Goal: Task Accomplishment & Management: Complete application form

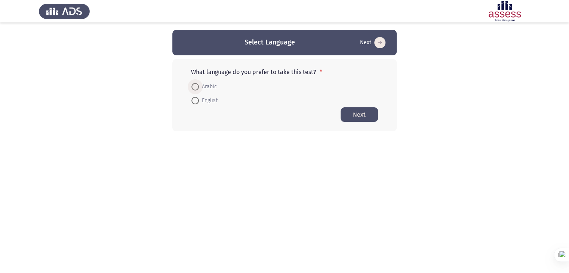
click at [209, 83] on span "Arabic" at bounding box center [208, 86] width 18 height 9
click at [199, 83] on input "Arabic" at bounding box center [194, 86] width 7 height 7
radio input "true"
click at [353, 116] on button "Next" at bounding box center [359, 114] width 37 height 15
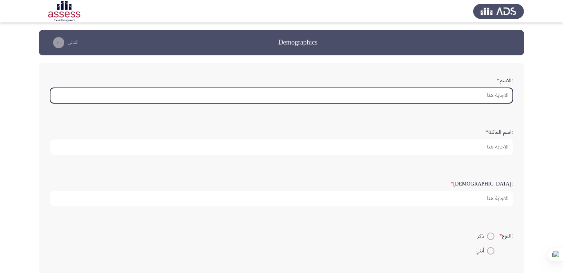
click at [446, 95] on input ":الاسم *" at bounding box center [281, 95] width 463 height 15
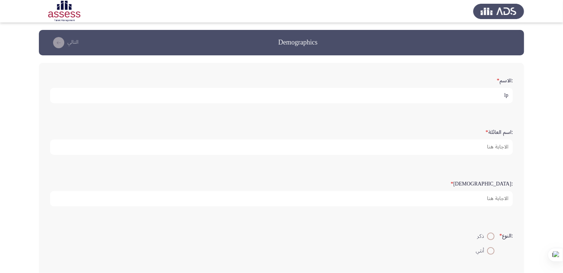
type input "l"
click at [458, 92] on input "محمد صبرى ابو نجله" at bounding box center [281, 95] width 463 height 15
type input "محمد صبرى"
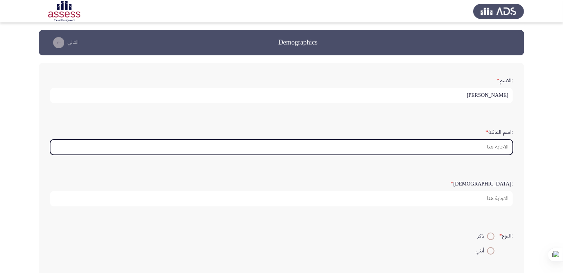
click at [470, 143] on input ":اسم العائلة *" at bounding box center [281, 146] width 463 height 15
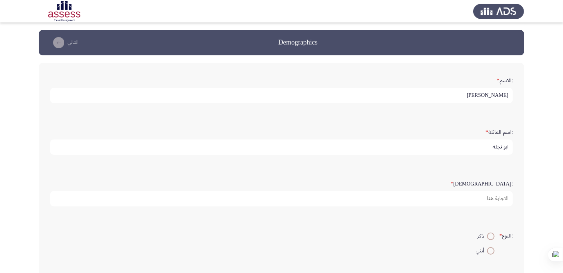
type input "ابو نجله"
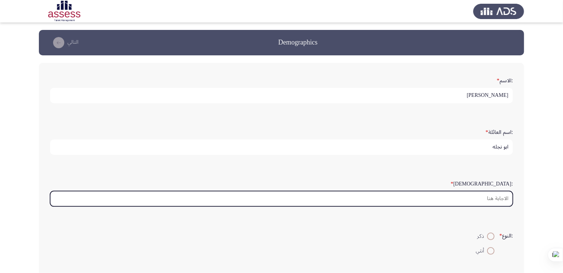
click at [484, 197] on input ":السن *" at bounding box center [281, 198] width 463 height 15
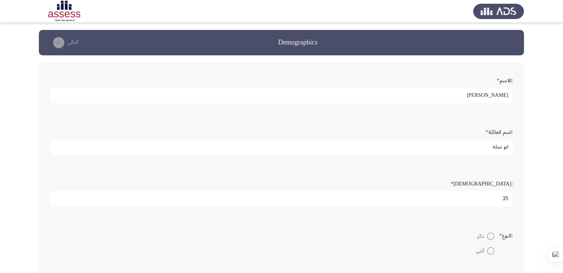
type input "36"
click at [489, 236] on span at bounding box center [490, 236] width 7 height 7
click at [489, 236] on input "ذكر" at bounding box center [490, 236] width 7 height 7
radio input "true"
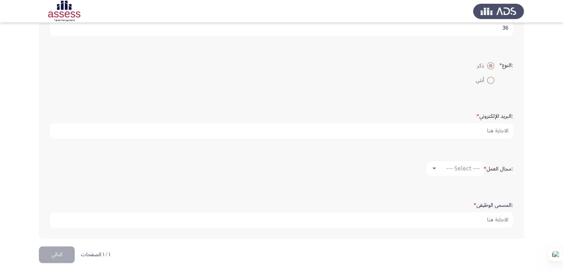
scroll to position [171, 0]
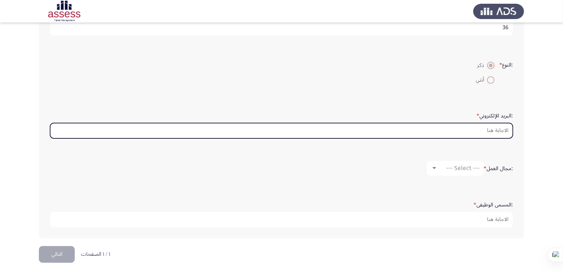
click at [449, 127] on input ":البريد الإلكتروني *" at bounding box center [281, 130] width 463 height 15
type input "ؤ"
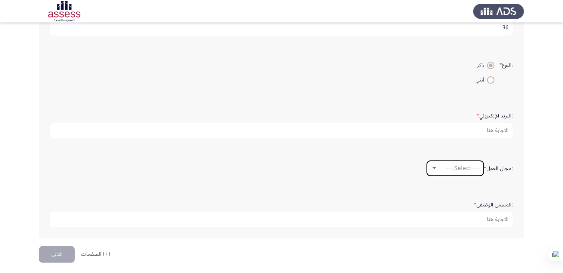
click at [433, 167] on div at bounding box center [435, 168] width 4 height 2
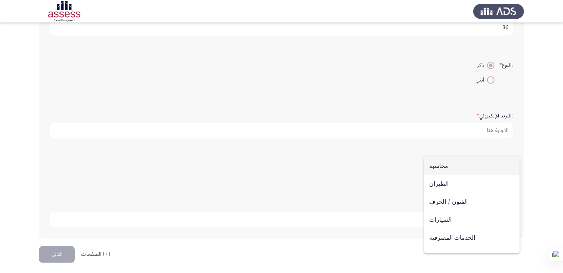
click at [399, 150] on div at bounding box center [281, 136] width 563 height 273
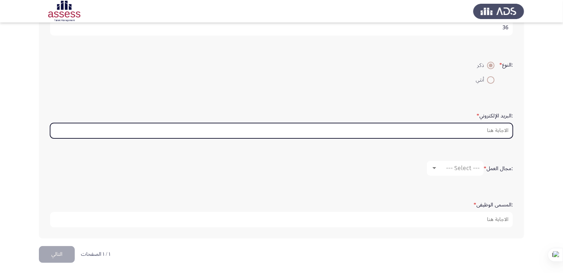
click at [435, 133] on input ":البريد الإلكتروني *" at bounding box center [281, 130] width 463 height 15
paste input "ch.m.sabry@gmail.com"
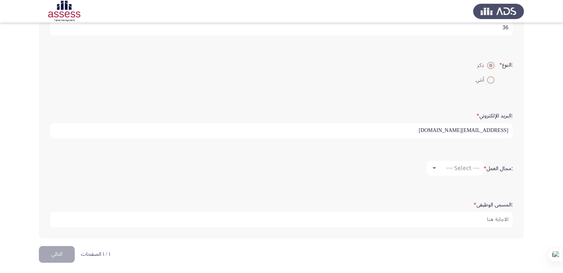
type input "ch.m.sabry@gmail.com"
click at [432, 165] on div at bounding box center [434, 168] width 7 height 6
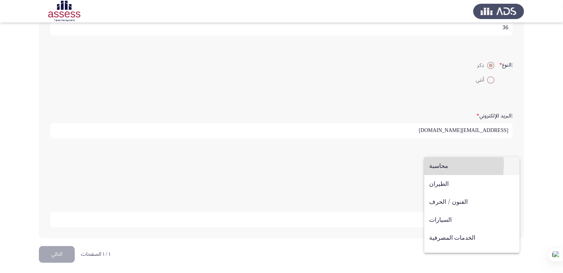
click at [432, 165] on span "محاسبة" at bounding box center [472, 166] width 86 height 18
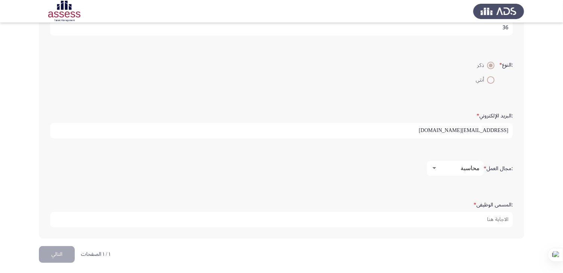
click at [432, 165] on div at bounding box center [434, 168] width 7 height 6
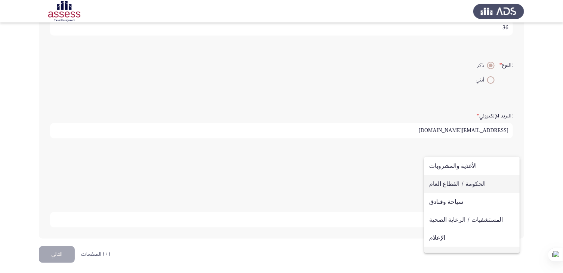
scroll to position [245, 0]
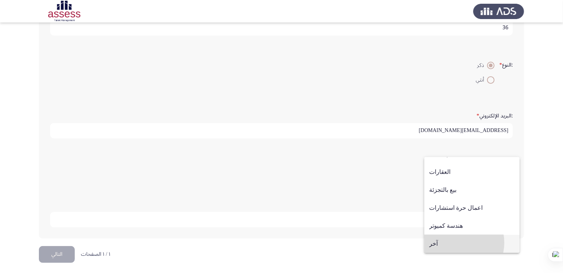
click at [456, 243] on span "آخر" at bounding box center [472, 244] width 86 height 18
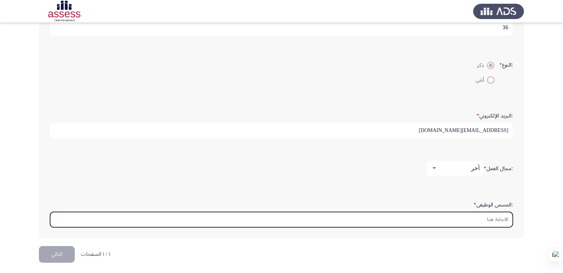
click at [466, 219] on input ":المسمى الوظيفى *" at bounding box center [281, 219] width 463 height 15
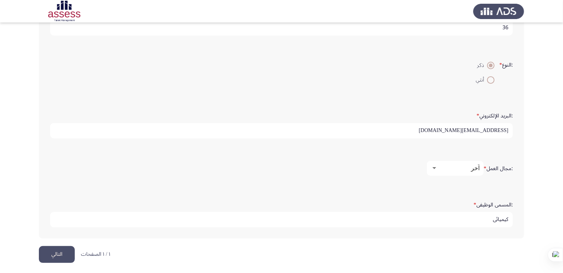
type input "كيميائى"
click at [66, 252] on button "التالي" at bounding box center [57, 254] width 36 height 17
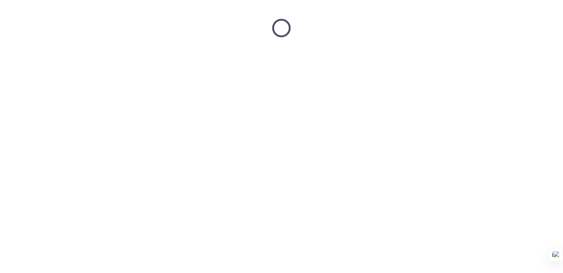
scroll to position [0, 0]
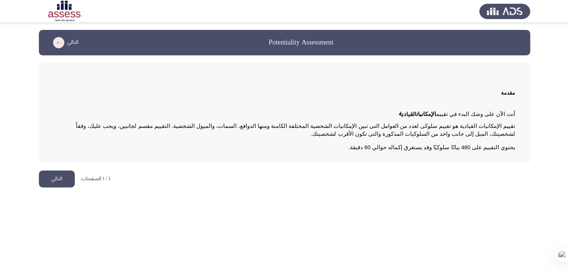
click at [66, 177] on button "التالي" at bounding box center [57, 179] width 36 height 17
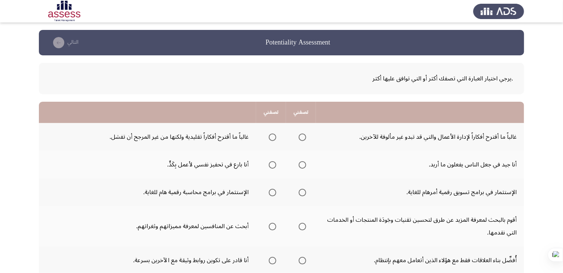
click at [273, 137] on span "Select an option" at bounding box center [272, 137] width 7 height 7
click at [273, 137] on input "Select an option" at bounding box center [272, 137] width 7 height 7
click at [300, 162] on span "Select an option" at bounding box center [302, 164] width 7 height 7
click at [300, 162] on input "Select an option" at bounding box center [302, 164] width 7 height 7
click at [272, 191] on span "Select an option" at bounding box center [272, 192] width 7 height 7
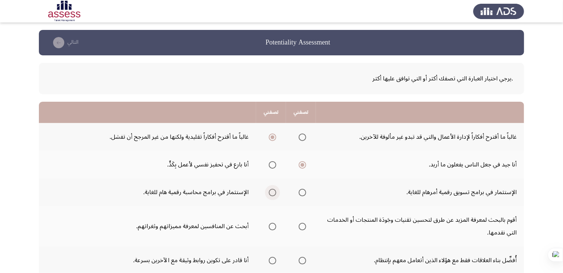
click at [272, 191] on input "Select an option" at bounding box center [272, 192] width 7 height 7
click at [305, 225] on span "Select an option" at bounding box center [302, 226] width 7 height 7
click at [305, 225] on input "Select an option" at bounding box center [302, 226] width 7 height 7
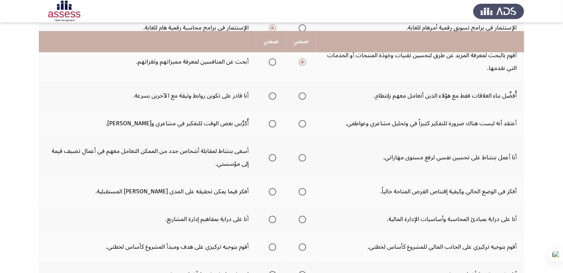
scroll to position [179, 0]
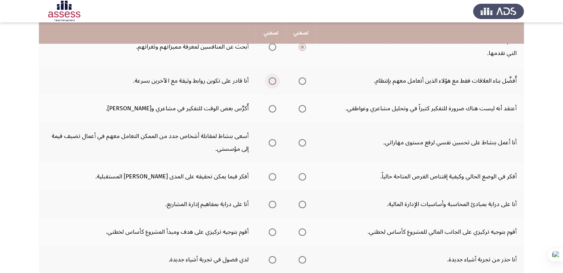
click at [270, 82] on span "Select an option" at bounding box center [272, 80] width 7 height 7
click at [270, 82] on input "Select an option" at bounding box center [272, 80] width 7 height 7
click at [271, 110] on span "Select an option" at bounding box center [272, 108] width 7 height 7
click at [271, 110] on input "Select an option" at bounding box center [272, 108] width 7 height 7
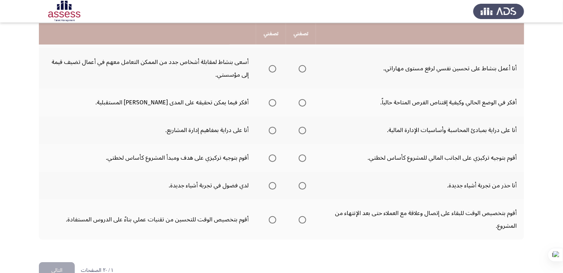
scroll to position [254, 0]
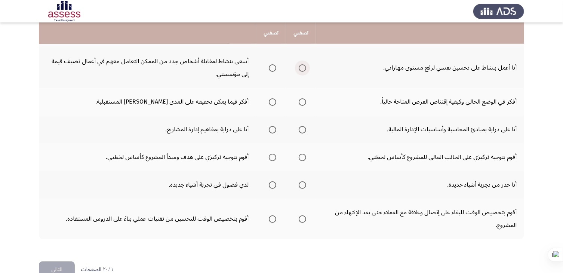
click at [303, 65] on span "Select an option" at bounding box center [302, 67] width 7 height 7
click at [303, 65] on input "Select an option" at bounding box center [302, 67] width 7 height 7
click at [301, 99] on span "Select an option" at bounding box center [302, 101] width 7 height 7
click at [301, 99] on input "Select an option" at bounding box center [302, 101] width 7 height 7
click at [304, 128] on span "Select an option" at bounding box center [302, 129] width 7 height 7
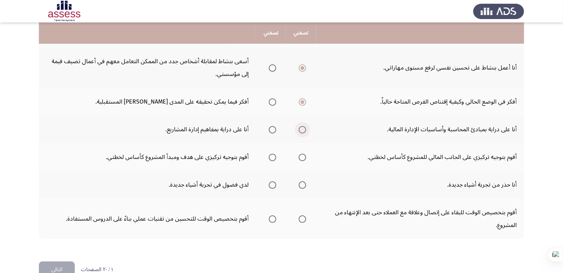
click at [304, 128] on input "Select an option" at bounding box center [302, 129] width 7 height 7
click at [300, 156] on span "Select an option" at bounding box center [302, 157] width 7 height 7
click at [300, 156] on input "Select an option" at bounding box center [302, 157] width 7 height 7
click at [299, 182] on span "Select an option" at bounding box center [302, 184] width 7 height 7
click at [299, 182] on input "Select an option" at bounding box center [302, 184] width 7 height 7
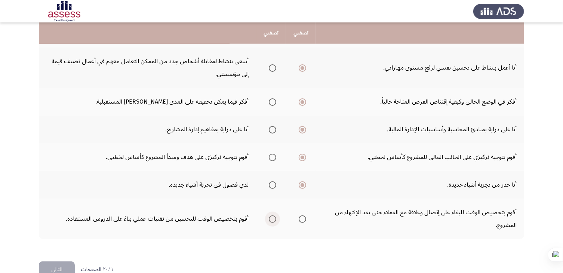
click at [274, 218] on span "Select an option" at bounding box center [272, 218] width 7 height 7
click at [274, 218] on input "Select an option" at bounding box center [272, 218] width 7 height 7
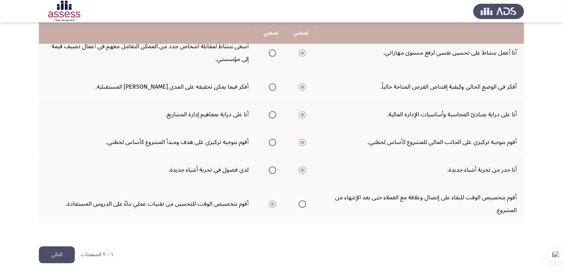
scroll to position [270, 0]
click at [65, 249] on button "التالي" at bounding box center [57, 254] width 36 height 17
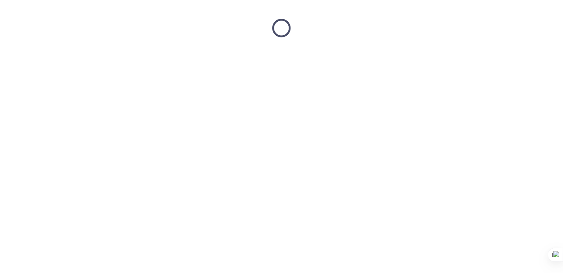
scroll to position [0, 0]
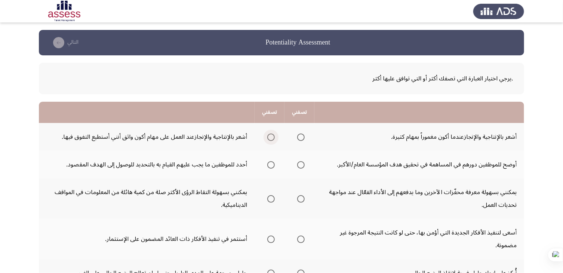
click at [272, 138] on span "Select an option" at bounding box center [270, 137] width 7 height 7
click at [272, 138] on input "Select an option" at bounding box center [270, 137] width 7 height 7
click at [301, 166] on span "Select an option" at bounding box center [300, 164] width 7 height 7
click at [301, 166] on input "Select an option" at bounding box center [300, 164] width 7 height 7
click at [268, 195] on label "Select an option" at bounding box center [269, 198] width 10 height 7
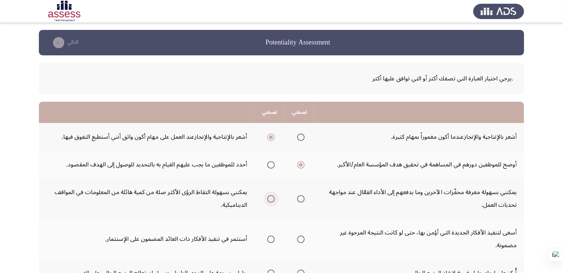
click at [268, 195] on input "Select an option" at bounding box center [270, 198] width 7 height 7
click at [268, 195] on label "Select an option" at bounding box center [269, 198] width 10 height 7
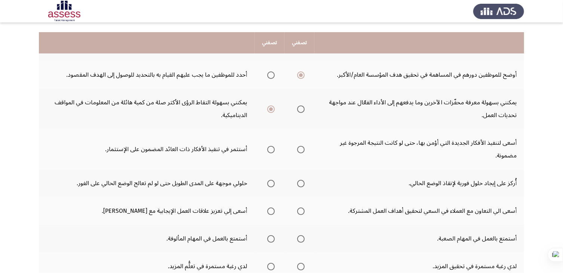
scroll to position [105, 0]
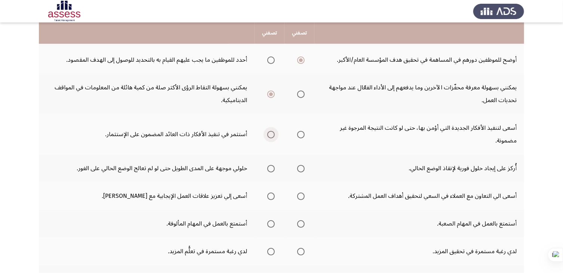
click at [270, 134] on span "Select an option" at bounding box center [270, 134] width 7 height 7
click at [270, 134] on input "Select an option" at bounding box center [270, 134] width 7 height 7
click at [272, 167] on span "Select an option" at bounding box center [270, 168] width 7 height 7
click at [272, 167] on input "Select an option" at bounding box center [270, 168] width 7 height 7
click at [304, 196] on span "Select an option" at bounding box center [300, 196] width 7 height 7
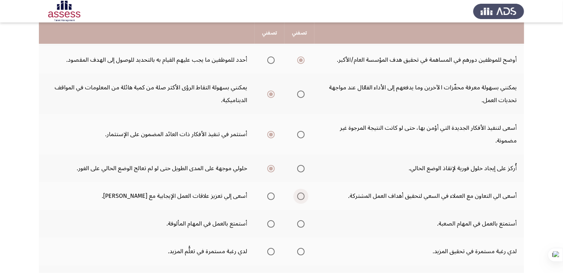
click at [304, 196] on input "Select an option" at bounding box center [300, 196] width 7 height 7
click at [270, 222] on span "Select an option" at bounding box center [270, 223] width 7 height 7
click at [270, 222] on input "Select an option" at bounding box center [270, 223] width 7 height 7
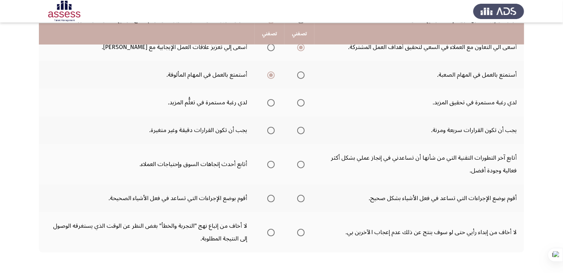
scroll to position [254, 0]
click at [274, 101] on span "Select an option" at bounding box center [270, 101] width 7 height 7
click at [274, 101] on input "Select an option" at bounding box center [270, 101] width 7 height 7
click at [271, 130] on span "Select an option" at bounding box center [270, 129] width 7 height 7
click at [271, 130] on input "Select an option" at bounding box center [270, 129] width 7 height 7
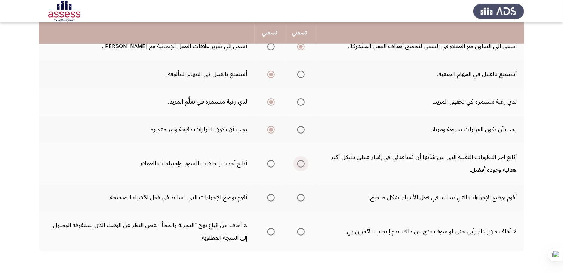
click at [301, 163] on span "Select an option" at bounding box center [300, 163] width 7 height 7
click at [301, 163] on input "Select an option" at bounding box center [300, 163] width 7 height 7
click at [304, 197] on span "Select an option" at bounding box center [300, 197] width 7 height 7
click at [304, 197] on input "Select an option" at bounding box center [300, 197] width 7 height 7
click at [273, 228] on span "Select an option" at bounding box center [270, 231] width 7 height 7
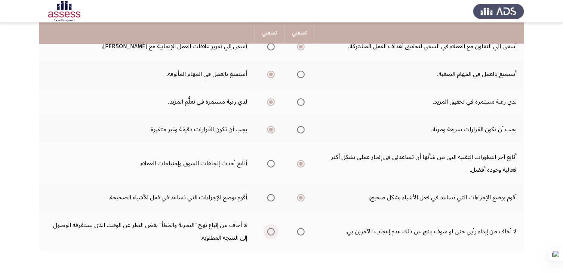
click at [273, 228] on input "Select an option" at bounding box center [270, 231] width 7 height 7
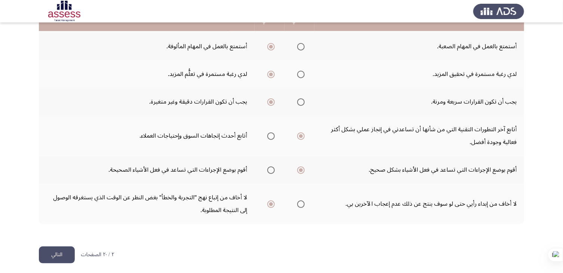
scroll to position [283, 0]
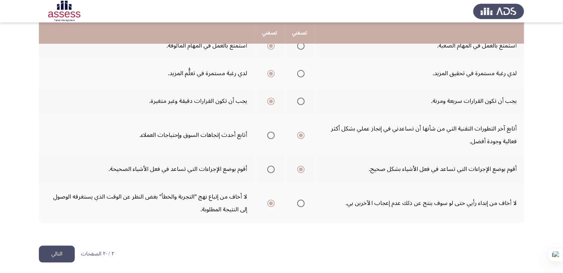
click at [67, 250] on button "التالي" at bounding box center [57, 254] width 36 height 17
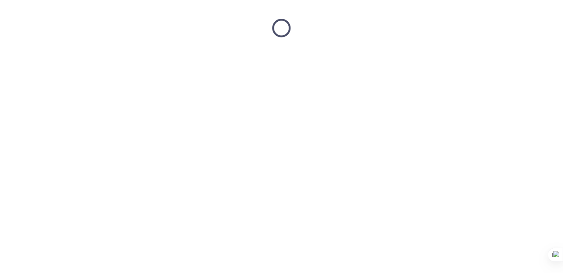
scroll to position [0, 0]
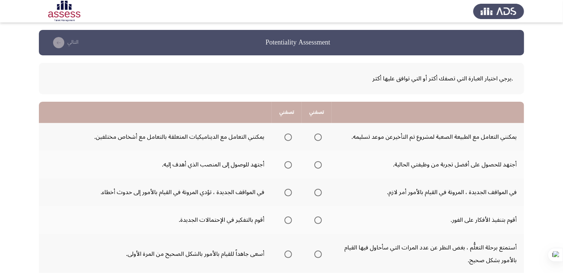
click at [289, 138] on span "Select an option" at bounding box center [288, 137] width 7 height 7
click at [289, 138] on input "Select an option" at bounding box center [288, 137] width 7 height 7
click at [319, 164] on span "Select an option" at bounding box center [317, 164] width 7 height 7
click at [319, 164] on input "Select an option" at bounding box center [317, 164] width 7 height 7
click at [317, 191] on span "Select an option" at bounding box center [317, 192] width 7 height 7
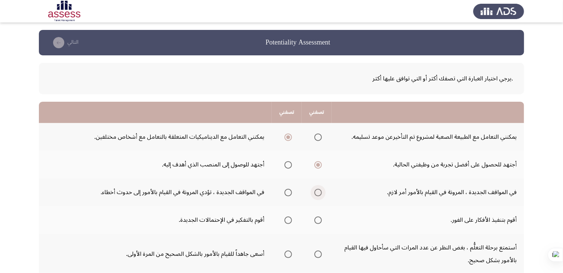
click at [317, 191] on input "Select an option" at bounding box center [317, 192] width 7 height 7
click at [289, 221] on span "Select an option" at bounding box center [288, 220] width 7 height 7
click at [289, 221] on input "Select an option" at bounding box center [288, 220] width 7 height 7
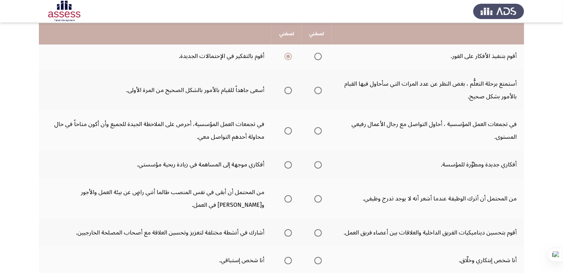
scroll to position [165, 0]
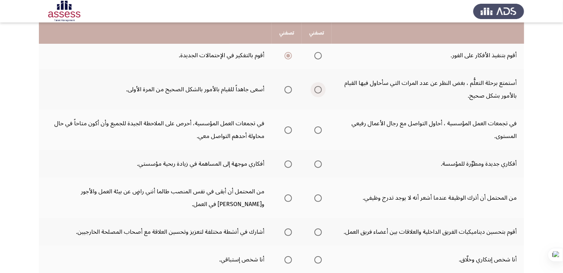
click at [320, 89] on span "Select an option" at bounding box center [317, 89] width 7 height 7
click at [320, 89] on input "Select an option" at bounding box center [317, 89] width 7 height 7
click at [289, 129] on span "Select an option" at bounding box center [288, 129] width 7 height 7
click at [289, 129] on input "Select an option" at bounding box center [288, 129] width 7 height 7
click at [286, 163] on span "Select an option" at bounding box center [288, 163] width 7 height 7
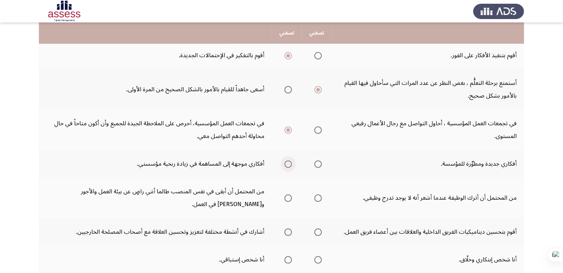
click at [286, 163] on input "Select an option" at bounding box center [288, 163] width 7 height 7
click at [287, 195] on span "Select an option" at bounding box center [288, 197] width 7 height 7
click at [287, 195] on input "Select an option" at bounding box center [288, 197] width 7 height 7
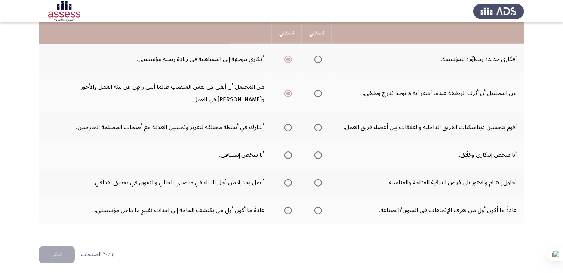
scroll to position [270, 0]
click at [317, 123] on span "Select an option" at bounding box center [317, 126] width 7 height 7
click at [317, 123] on input "Select an option" at bounding box center [317, 126] width 7 height 7
click at [316, 154] on span "Select an option" at bounding box center [317, 154] width 7 height 7
click at [316, 154] on input "Select an option" at bounding box center [317, 154] width 7 height 7
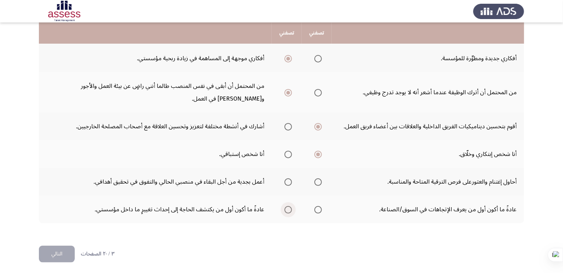
click at [286, 206] on span "Select an option" at bounding box center [288, 209] width 7 height 7
click at [286, 206] on input "Select an option" at bounding box center [288, 209] width 7 height 7
click at [287, 182] on span "Select an option" at bounding box center [288, 181] width 7 height 7
click at [287, 182] on input "Select an option" at bounding box center [288, 181] width 7 height 7
click at [67, 252] on button "التالي" at bounding box center [57, 254] width 36 height 17
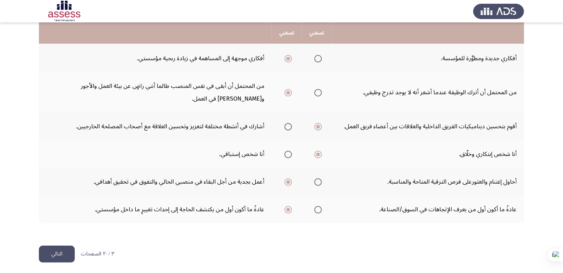
scroll to position [0, 0]
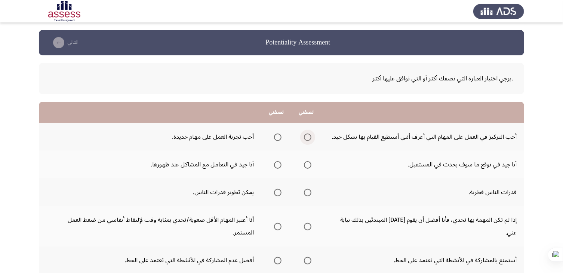
click at [309, 137] on span "Select an option" at bounding box center [307, 137] width 7 height 7
click at [309, 137] on input "Select an option" at bounding box center [307, 137] width 7 height 7
click at [277, 164] on span "Select an option" at bounding box center [277, 164] width 7 height 7
click at [277, 164] on input "Select an option" at bounding box center [277, 164] width 7 height 7
click at [277, 190] on span "Select an option" at bounding box center [277, 192] width 7 height 7
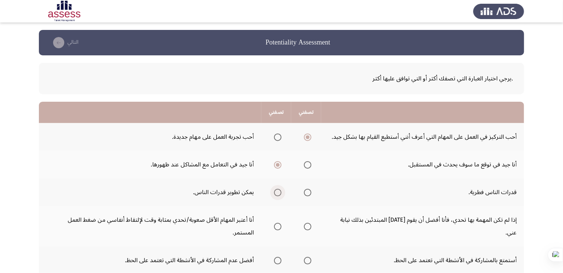
click at [277, 190] on input "Select an option" at bounding box center [277, 192] width 7 height 7
click at [279, 223] on span "Select an option" at bounding box center [277, 226] width 7 height 7
click at [279, 223] on input "Select an option" at bounding box center [277, 226] width 7 height 7
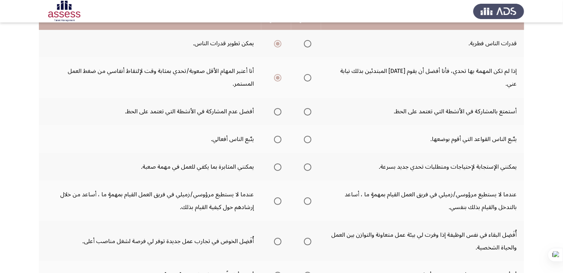
scroll to position [150, 0]
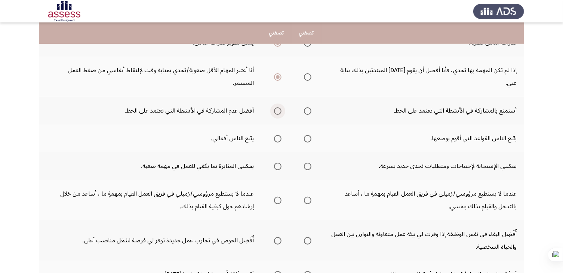
click at [277, 107] on span "Select an option" at bounding box center [277, 110] width 7 height 7
click at [277, 107] on input "Select an option" at bounding box center [277, 110] width 7 height 7
click at [279, 163] on span "Select an option" at bounding box center [277, 166] width 7 height 7
click at [279, 163] on input "Select an option" at bounding box center [277, 166] width 7 height 7
click at [277, 197] on span "Select an option" at bounding box center [277, 200] width 7 height 7
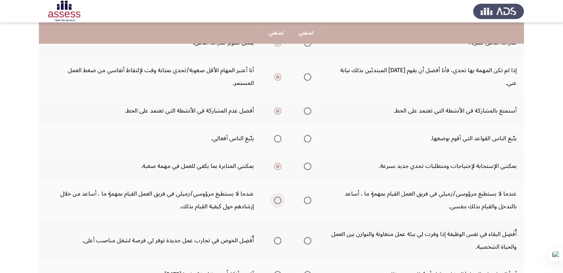
click at [277, 197] on input "Select an option" at bounding box center [277, 200] width 7 height 7
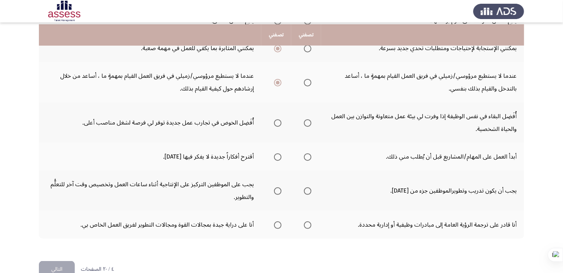
scroll to position [269, 0]
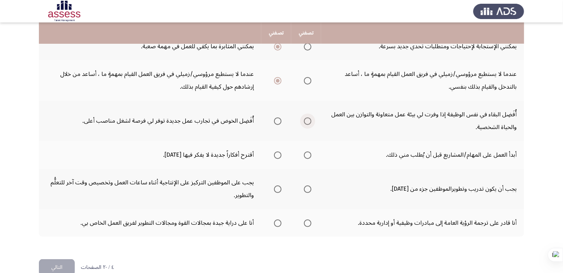
click at [309, 117] on span "Select an option" at bounding box center [307, 120] width 7 height 7
click at [309, 117] on input "Select an option" at bounding box center [307, 120] width 7 height 7
click at [306, 151] on span "Select an option" at bounding box center [307, 154] width 7 height 7
click at [306, 151] on input "Select an option" at bounding box center [307, 154] width 7 height 7
click at [307, 185] on span "Select an option" at bounding box center [307, 188] width 7 height 7
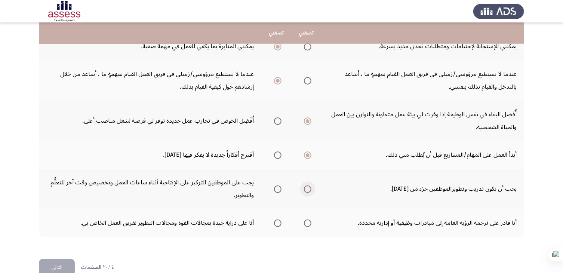
click at [307, 185] on input "Select an option" at bounding box center [307, 188] width 7 height 7
click at [280, 220] on span "Select an option" at bounding box center [277, 223] width 7 height 7
click at [280, 220] on input "Select an option" at bounding box center [277, 223] width 7 height 7
click at [63, 259] on button "التالي" at bounding box center [57, 267] width 36 height 17
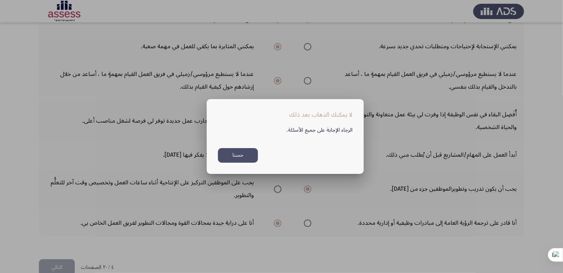
scroll to position [0, 0]
click at [230, 153] on button "حسنا" at bounding box center [238, 155] width 40 height 15
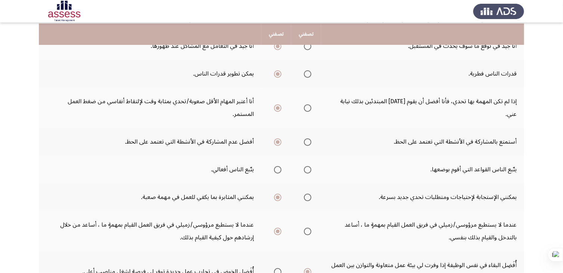
scroll to position [105, 0]
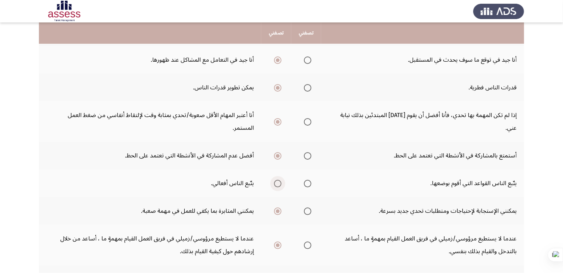
click at [280, 180] on span "Select an option" at bounding box center [277, 183] width 7 height 7
click at [280, 180] on input "Select an option" at bounding box center [277, 183] width 7 height 7
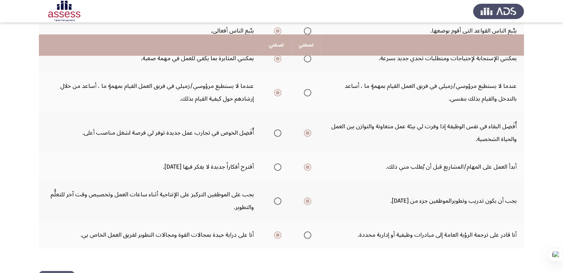
scroll to position [269, 0]
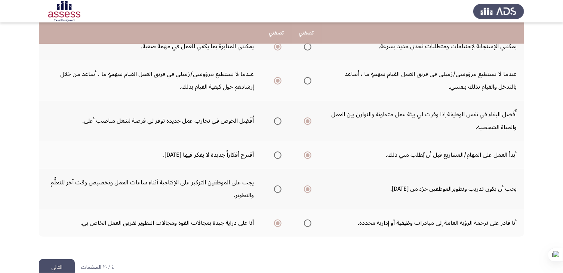
click at [57, 259] on button "التالي" at bounding box center [57, 267] width 36 height 17
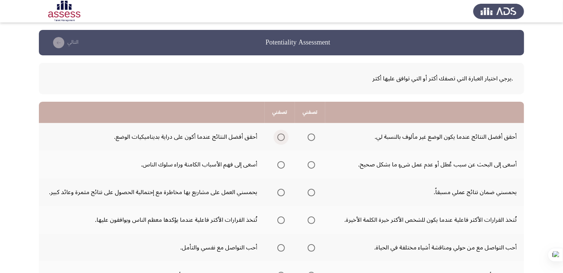
click at [280, 135] on span "Select an option" at bounding box center [280, 137] width 7 height 7
click at [280, 135] on input "Select an option" at bounding box center [280, 137] width 7 height 7
click at [310, 165] on span "Select an option" at bounding box center [311, 164] width 7 height 7
click at [310, 165] on input "Select an option" at bounding box center [311, 164] width 7 height 7
click at [310, 195] on span "Select an option" at bounding box center [311, 192] width 7 height 7
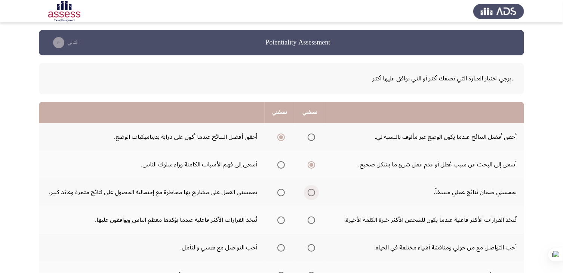
click at [310, 195] on input "Select an option" at bounding box center [311, 192] width 7 height 7
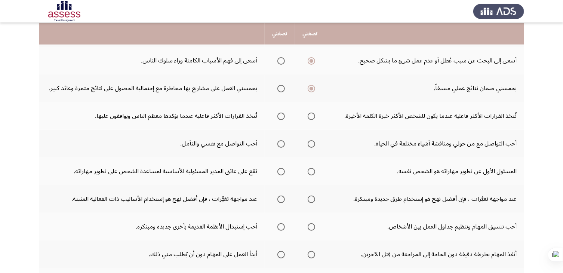
scroll to position [105, 0]
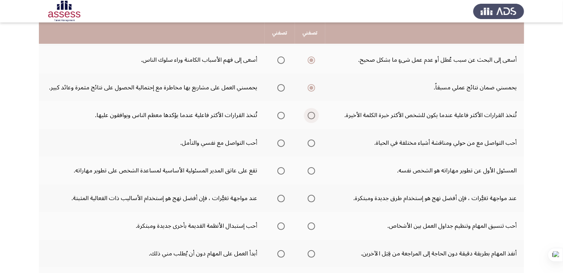
click at [311, 116] on span "Select an option" at bounding box center [311, 115] width 7 height 7
click at [311, 116] on input "Select an option" at bounding box center [311, 115] width 7 height 7
click at [312, 143] on span "Select an option" at bounding box center [311, 142] width 7 height 7
click at [312, 143] on input "Select an option" at bounding box center [311, 142] width 7 height 7
click at [310, 172] on span "Select an option" at bounding box center [311, 170] width 7 height 7
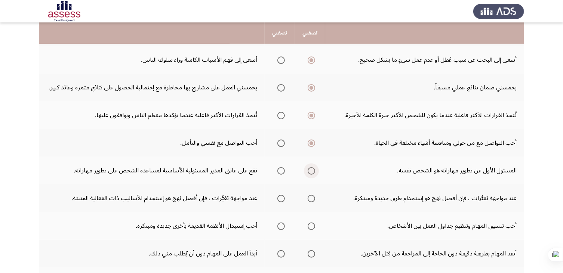
click at [310, 172] on input "Select an option" at bounding box center [311, 170] width 7 height 7
click at [281, 196] on span "Select an option" at bounding box center [280, 198] width 7 height 7
click at [281, 196] on input "Select an option" at bounding box center [280, 198] width 7 height 7
click at [313, 225] on span "Select an option" at bounding box center [311, 226] width 7 height 7
click at [313, 225] on input "Select an option" at bounding box center [311, 226] width 7 height 7
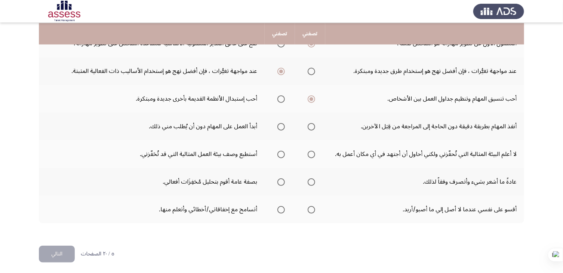
scroll to position [232, 0]
click at [313, 122] on mat-radio-button "Select an option" at bounding box center [310, 126] width 10 height 8
click at [313, 123] on span "Select an option" at bounding box center [311, 126] width 7 height 7
click at [313, 123] on input "Select an option" at bounding box center [311, 126] width 7 height 7
click at [278, 154] on span "Select an option" at bounding box center [280, 153] width 7 height 7
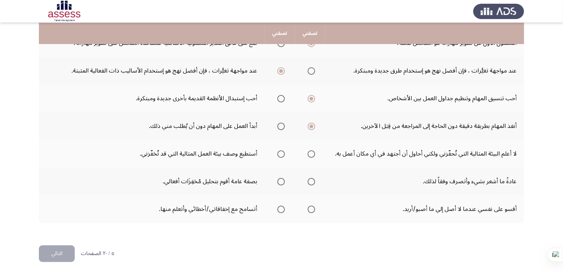
click at [278, 154] on input "Select an option" at bounding box center [280, 153] width 7 height 7
click at [312, 180] on span "Select an option" at bounding box center [311, 181] width 7 height 7
click at [312, 180] on input "Select an option" at bounding box center [311, 181] width 7 height 7
click at [279, 208] on span "Select an option" at bounding box center [280, 209] width 7 height 7
click at [279, 208] on input "Select an option" at bounding box center [280, 209] width 7 height 7
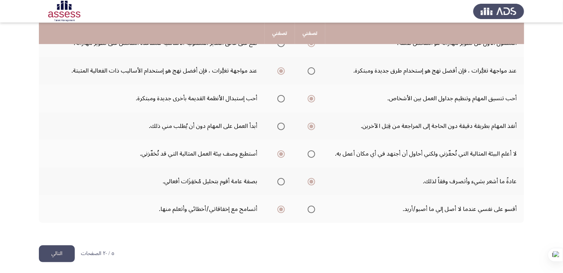
click at [64, 252] on button "التالي" at bounding box center [57, 253] width 36 height 17
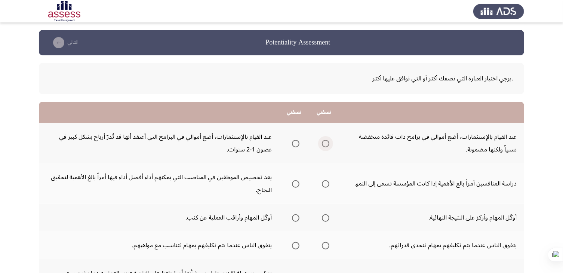
click at [328, 145] on span "Select an option" at bounding box center [325, 143] width 7 height 7
click at [328, 145] on input "Select an option" at bounding box center [325, 143] width 7 height 7
click at [297, 185] on span "Select an option" at bounding box center [295, 183] width 7 height 7
click at [297, 185] on input "Select an option" at bounding box center [295, 183] width 7 height 7
click at [297, 217] on span "Select an option" at bounding box center [295, 217] width 7 height 7
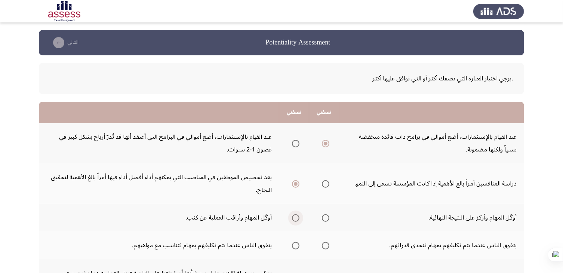
click at [297, 217] on input "Select an option" at bounding box center [295, 217] width 7 height 7
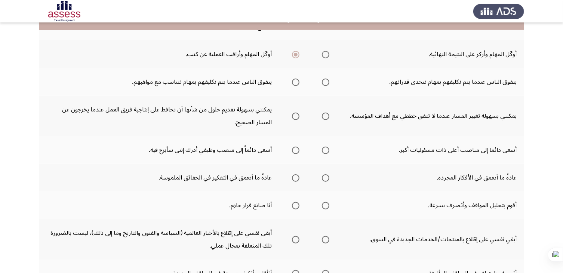
scroll to position [165, 0]
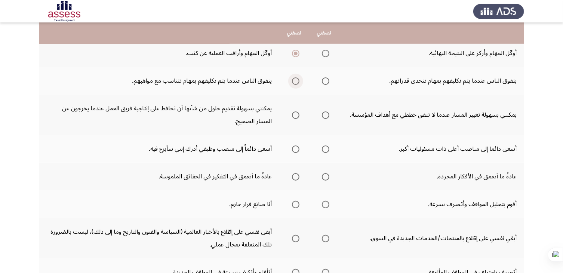
click at [297, 78] on span "Select an option" at bounding box center [295, 80] width 7 height 7
click at [297, 78] on input "Select an option" at bounding box center [295, 80] width 7 height 7
click at [297, 116] on span "Select an option" at bounding box center [295, 114] width 7 height 7
click at [297, 116] on input "Select an option" at bounding box center [295, 114] width 7 height 7
click at [296, 148] on span "Select an option" at bounding box center [295, 148] width 7 height 7
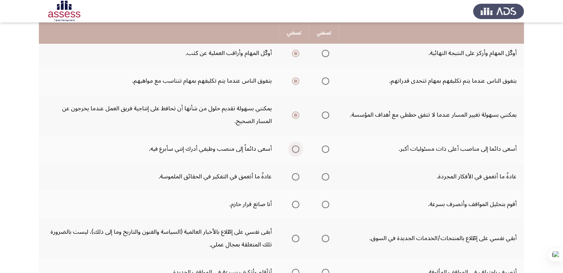
click at [296, 148] on input "Select an option" at bounding box center [295, 148] width 7 height 7
click at [295, 176] on span "Select an option" at bounding box center [295, 176] width 7 height 7
click at [295, 176] on input "Select an option" at bounding box center [295, 176] width 7 height 7
click at [326, 203] on span "Select an option" at bounding box center [325, 204] width 7 height 7
click at [326, 203] on input "Select an option" at bounding box center [325, 204] width 7 height 7
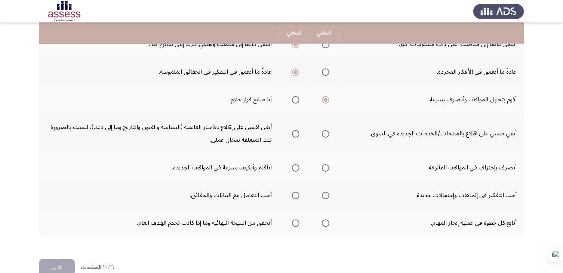
scroll to position [283, 0]
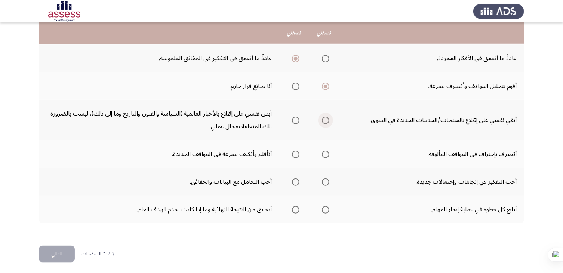
click at [329, 118] on span "Select an option" at bounding box center [325, 120] width 7 height 7
click at [329, 118] on input "Select an option" at bounding box center [325, 120] width 7 height 7
click at [298, 151] on span "Select an option" at bounding box center [295, 154] width 7 height 7
click at [298, 151] on input "Select an option" at bounding box center [295, 154] width 7 height 7
click at [298, 178] on span "Select an option" at bounding box center [295, 181] width 7 height 7
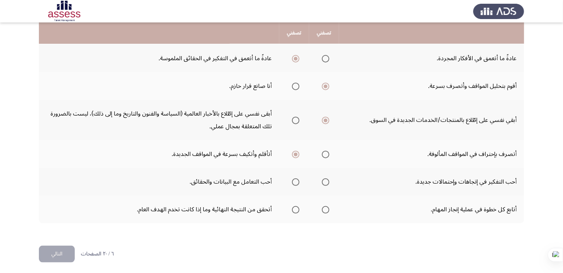
click at [298, 178] on input "Select an option" at bounding box center [295, 181] width 7 height 7
click at [326, 206] on span "Select an option" at bounding box center [325, 209] width 7 height 7
click at [326, 206] on input "Select an option" at bounding box center [325, 209] width 7 height 7
click at [57, 256] on button "التالي" at bounding box center [57, 254] width 36 height 17
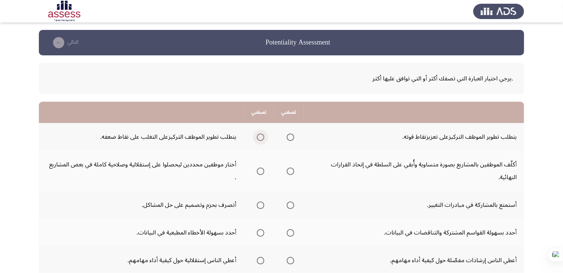
click at [263, 139] on span "Select an option" at bounding box center [260, 137] width 7 height 7
click at [263, 139] on input "Select an option" at bounding box center [260, 137] width 7 height 7
click at [259, 168] on span "Select an option" at bounding box center [260, 171] width 7 height 7
click at [259, 168] on input "Select an option" at bounding box center [260, 171] width 7 height 7
click at [291, 202] on span "Select an option" at bounding box center [290, 205] width 7 height 7
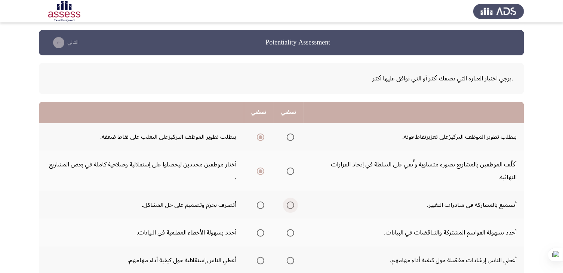
click at [291, 202] on input "Select an option" at bounding box center [290, 205] width 7 height 7
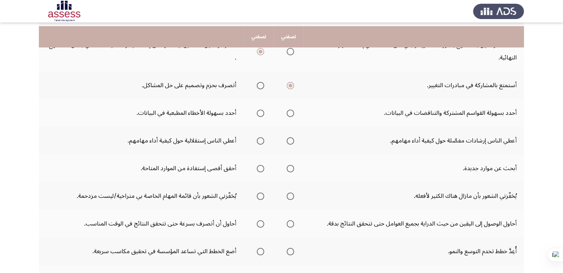
scroll to position [135, 0]
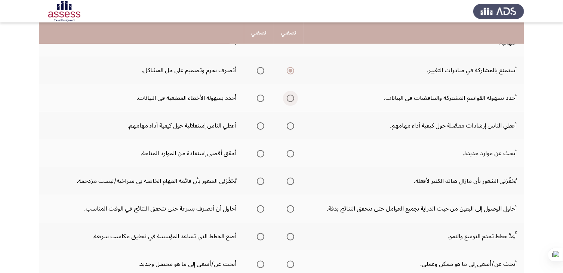
click at [293, 95] on span "Select an option" at bounding box center [290, 98] width 7 height 7
click at [293, 95] on input "Select an option" at bounding box center [290, 98] width 7 height 7
click at [290, 122] on span "Select an option" at bounding box center [290, 125] width 7 height 7
click at [290, 122] on input "Select an option" at bounding box center [290, 125] width 7 height 7
click at [259, 150] on span "Select an option" at bounding box center [260, 153] width 7 height 7
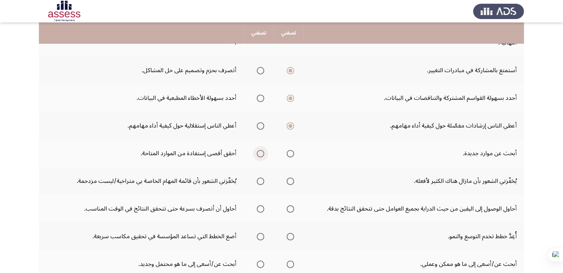
click at [259, 150] on input "Select an option" at bounding box center [260, 153] width 7 height 7
click at [261, 178] on span "Select an option" at bounding box center [260, 181] width 7 height 7
click at [261, 178] on input "Select an option" at bounding box center [260, 181] width 7 height 7
click at [292, 205] on span "Select an option" at bounding box center [290, 208] width 7 height 7
click at [292, 205] on input "Select an option" at bounding box center [290, 208] width 7 height 7
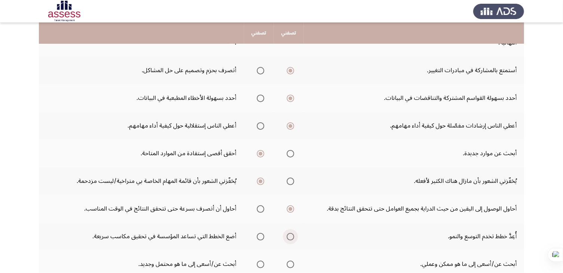
click at [292, 233] on span "Select an option" at bounding box center [290, 236] width 7 height 7
click at [292, 233] on input "Select an option" at bounding box center [290, 236] width 7 height 7
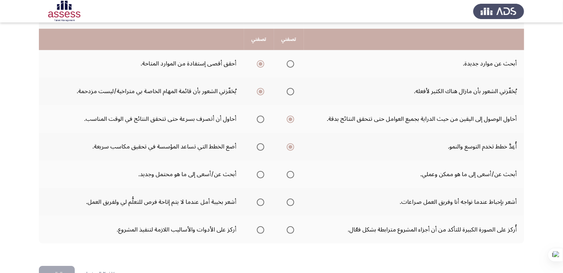
scroll to position [232, 0]
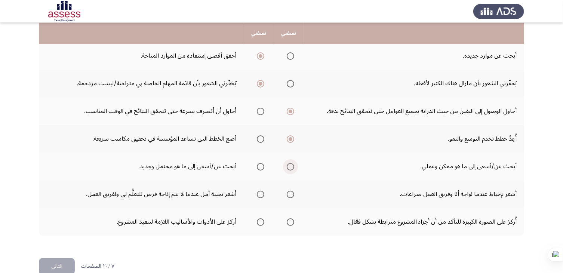
click at [291, 163] on span "Select an option" at bounding box center [290, 166] width 7 height 7
click at [291, 163] on input "Select an option" at bounding box center [290, 166] width 7 height 7
click at [291, 191] on span "Select an option" at bounding box center [290, 194] width 7 height 7
click at [291, 191] on input "Select an option" at bounding box center [290, 194] width 7 height 7
click at [259, 218] on span "Select an option" at bounding box center [260, 221] width 7 height 7
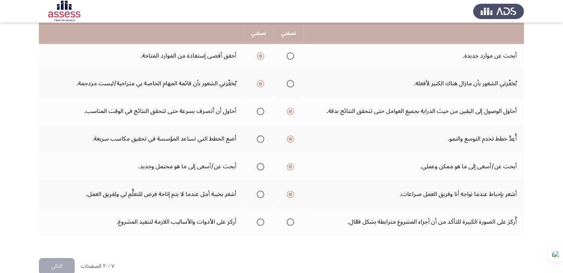
click at [259, 218] on input "Select an option" at bounding box center [260, 221] width 7 height 7
click at [64, 258] on button "التالي" at bounding box center [57, 266] width 36 height 17
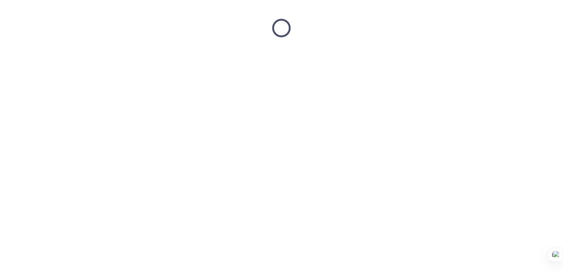
scroll to position [0, 0]
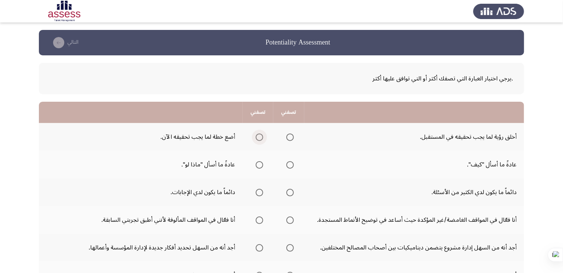
click at [257, 136] on span "Select an option" at bounding box center [259, 137] width 7 height 7
click at [257, 136] on input "Select an option" at bounding box center [259, 137] width 7 height 7
click at [287, 162] on span "Select an option" at bounding box center [289, 164] width 7 height 7
click at [287, 162] on input "Select an option" at bounding box center [289, 164] width 7 height 7
click at [290, 194] on span "Select an option" at bounding box center [289, 192] width 7 height 7
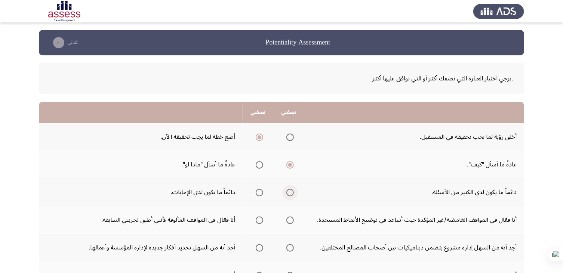
click at [290, 194] on input "Select an option" at bounding box center [289, 192] width 7 height 7
click at [259, 221] on span "Select an option" at bounding box center [259, 220] width 7 height 7
click at [259, 221] on input "Select an option" at bounding box center [259, 220] width 7 height 7
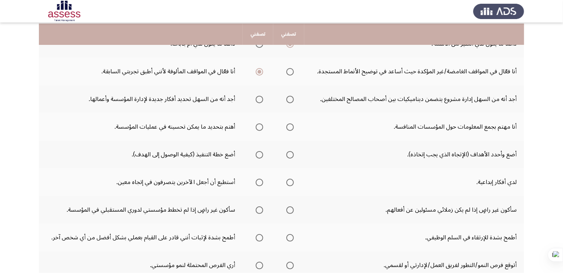
scroll to position [150, 0]
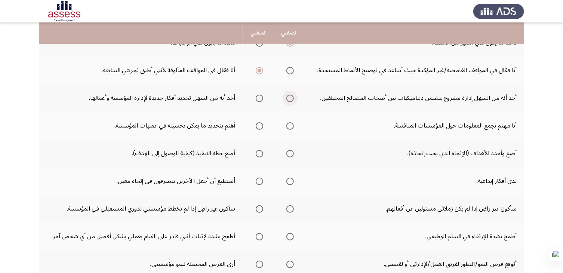
click at [290, 97] on span "Select an option" at bounding box center [289, 98] width 7 height 7
click at [290, 97] on input "Select an option" at bounding box center [289, 98] width 7 height 7
click at [259, 128] on span "Select an option" at bounding box center [259, 125] width 7 height 7
click at [259, 128] on input "Select an option" at bounding box center [259, 125] width 7 height 7
click at [288, 153] on span "Select an option" at bounding box center [289, 153] width 7 height 7
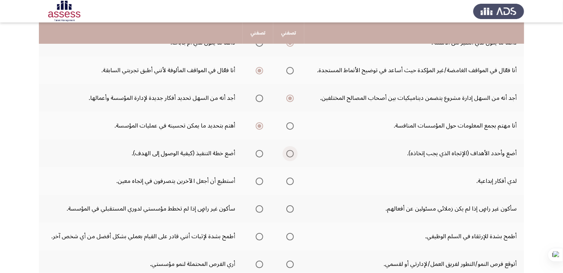
click at [288, 153] on input "Select an option" at bounding box center [289, 153] width 7 height 7
click at [258, 178] on span "Select an option" at bounding box center [259, 181] width 7 height 7
click at [258, 178] on input "Select an option" at bounding box center [259, 181] width 7 height 7
click at [259, 208] on span "Select an option" at bounding box center [259, 208] width 7 height 7
click at [259, 208] on input "Select an option" at bounding box center [259, 208] width 7 height 7
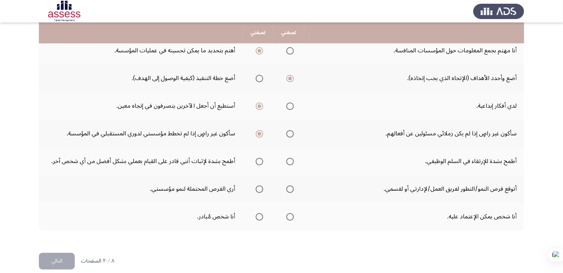
scroll to position [232, 0]
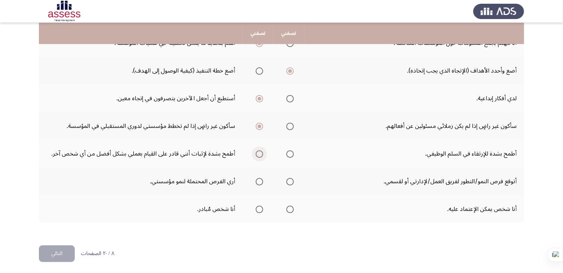
click at [261, 151] on span "Select an option" at bounding box center [259, 153] width 7 height 7
click at [261, 151] on input "Select an option" at bounding box center [259, 153] width 7 height 7
click at [258, 179] on span "Select an option" at bounding box center [259, 181] width 7 height 7
click at [258, 179] on input "Select an option" at bounding box center [259, 181] width 7 height 7
click at [291, 208] on span "Select an option" at bounding box center [289, 209] width 7 height 7
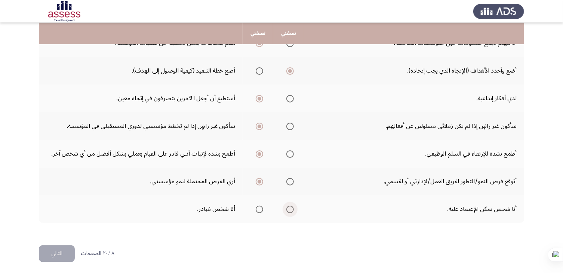
click at [291, 208] on input "Select an option" at bounding box center [289, 209] width 7 height 7
click at [65, 253] on button "التالي" at bounding box center [57, 253] width 36 height 17
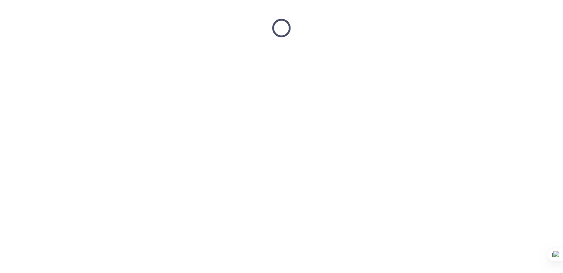
scroll to position [0, 0]
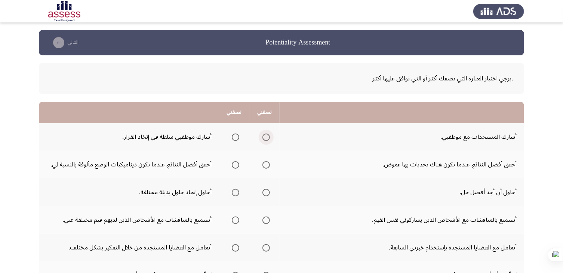
click at [267, 138] on span "Select an option" at bounding box center [266, 137] width 7 height 7
click at [267, 138] on input "Select an option" at bounding box center [266, 137] width 7 height 7
click at [235, 161] on mat-radio-button "Select an option" at bounding box center [234, 165] width 10 height 8
click at [236, 164] on span "Select an option" at bounding box center [235, 164] width 7 height 7
click at [236, 164] on input "Select an option" at bounding box center [235, 164] width 7 height 7
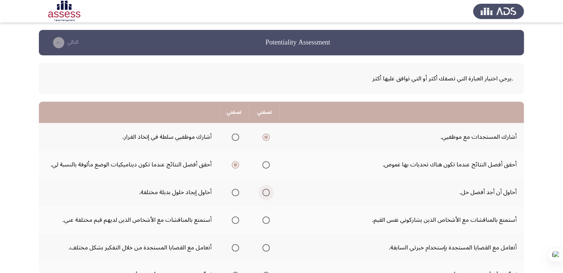
click at [270, 191] on span "Select an option" at bounding box center [266, 192] width 7 height 7
click at [270, 191] on input "Select an option" at bounding box center [266, 192] width 7 height 7
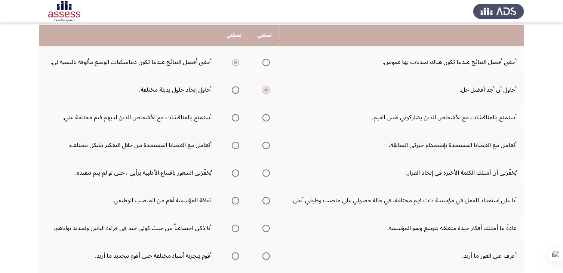
scroll to position [105, 0]
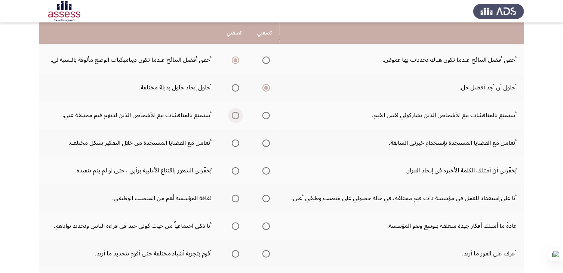
click at [234, 113] on span "Select an option" at bounding box center [235, 115] width 7 height 7
click at [234, 113] on input "Select an option" at bounding box center [235, 115] width 7 height 7
click at [269, 144] on span "Select an option" at bounding box center [266, 142] width 7 height 7
click at [269, 144] on input "Select an option" at bounding box center [266, 142] width 7 height 7
click at [236, 171] on span "Select an option" at bounding box center [235, 170] width 7 height 7
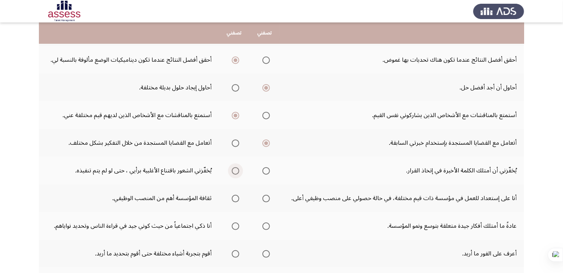
click at [236, 171] on input "Select an option" at bounding box center [235, 170] width 7 height 7
click at [236, 196] on span "Select an option" at bounding box center [235, 198] width 7 height 7
click at [236, 196] on input "Select an option" at bounding box center [235, 198] width 7 height 7
click at [267, 227] on span "Select an option" at bounding box center [266, 226] width 7 height 7
click at [267, 227] on input "Select an option" at bounding box center [266, 226] width 7 height 7
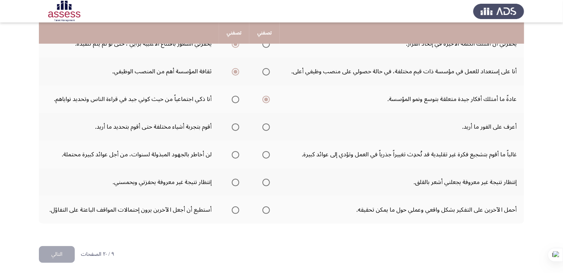
scroll to position [232, 0]
click at [235, 128] on span "Select an option" at bounding box center [235, 126] width 7 height 7
click at [235, 128] on input "Select an option" at bounding box center [235, 126] width 7 height 7
click at [236, 154] on span "Select an option" at bounding box center [235, 153] width 7 height 7
click at [236, 154] on input "Select an option" at bounding box center [235, 153] width 7 height 7
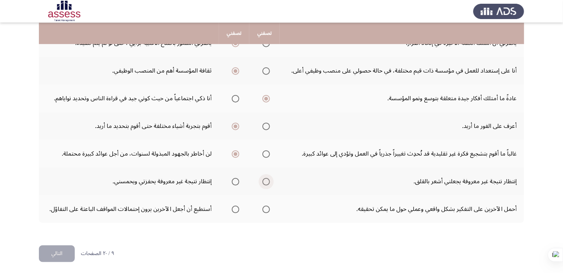
click at [266, 182] on span "Select an option" at bounding box center [266, 181] width 7 height 7
click at [266, 182] on input "Select an option" at bounding box center [266, 181] width 7 height 7
click at [266, 209] on span "Select an option" at bounding box center [266, 209] width 0 height 0
click at [267, 207] on input "Select an option" at bounding box center [266, 209] width 7 height 7
click at [58, 253] on button "التالي" at bounding box center [57, 253] width 36 height 17
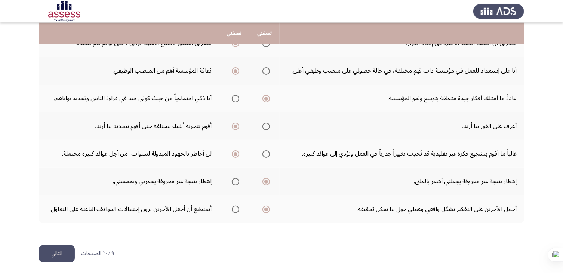
scroll to position [0, 0]
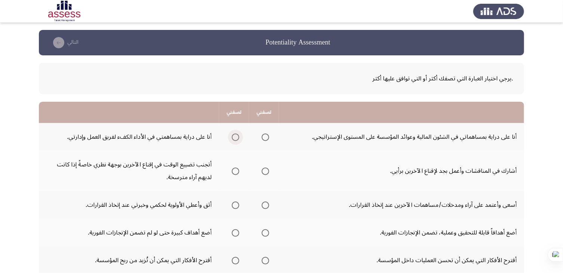
click at [237, 136] on span "Select an option" at bounding box center [235, 137] width 7 height 7
click at [237, 136] on input "Select an option" at bounding box center [235, 137] width 7 height 7
click at [233, 169] on span "Select an option" at bounding box center [235, 171] width 7 height 7
click at [233, 169] on input "Select an option" at bounding box center [235, 171] width 7 height 7
click at [267, 206] on span "Select an option" at bounding box center [265, 205] width 7 height 7
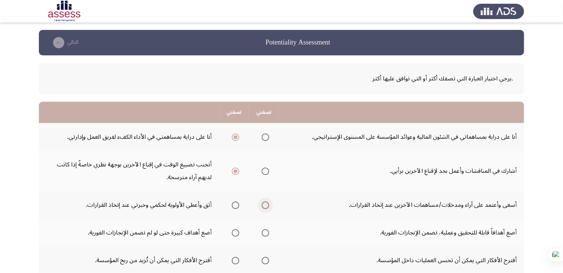
click at [267, 206] on input "Select an option" at bounding box center [265, 205] width 7 height 7
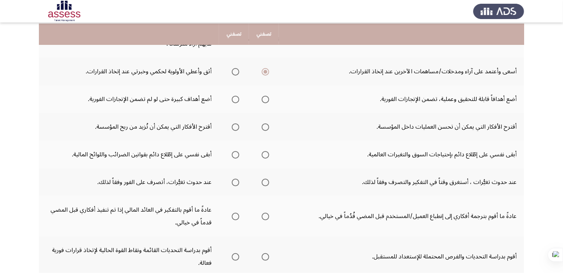
scroll to position [135, 0]
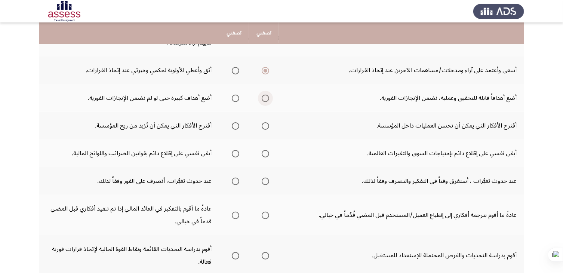
click at [265, 99] on span "Select an option" at bounding box center [265, 98] width 7 height 7
click at [265, 99] on input "Select an option" at bounding box center [265, 98] width 7 height 7
click at [266, 126] on span "Select an option" at bounding box center [265, 125] width 7 height 7
click at [266, 126] on input "Select an option" at bounding box center [265, 125] width 7 height 7
click at [235, 153] on span "Select an option" at bounding box center [235, 153] width 7 height 7
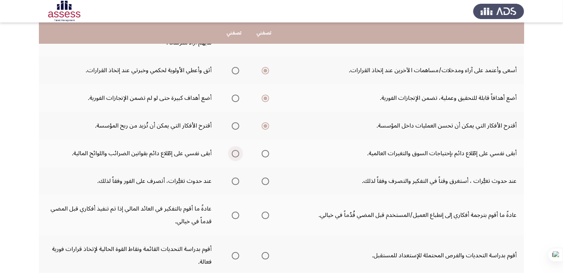
click at [235, 153] on input "Select an option" at bounding box center [235, 153] width 7 height 7
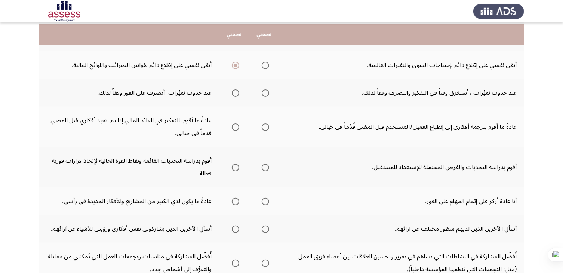
scroll to position [224, 0]
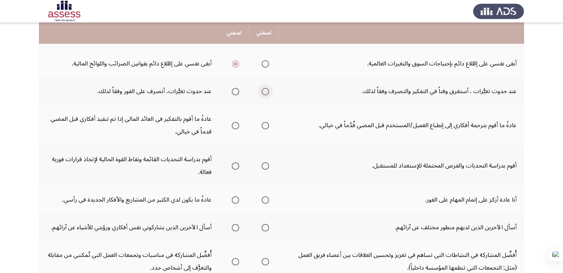
click at [263, 90] on span "Select an option" at bounding box center [265, 91] width 7 height 7
click at [263, 90] on input "Select an option" at bounding box center [265, 91] width 7 height 7
click at [236, 124] on span "Select an option" at bounding box center [235, 125] width 7 height 7
click at [236, 124] on input "Select an option" at bounding box center [235, 125] width 7 height 7
click at [236, 165] on span "Select an option" at bounding box center [235, 165] width 7 height 7
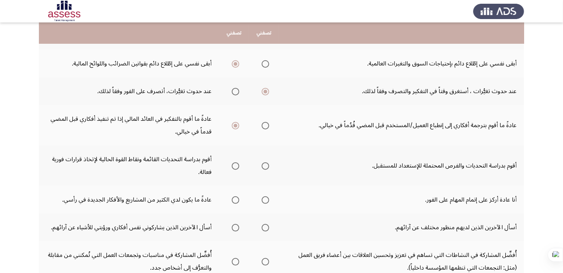
click at [236, 165] on input "Select an option" at bounding box center [235, 165] width 7 height 7
click at [263, 196] on span "Select an option" at bounding box center [265, 199] width 7 height 7
click at [263, 196] on input "Select an option" at bounding box center [265, 199] width 7 height 7
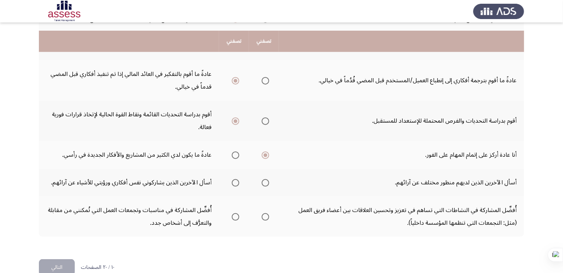
scroll to position [283, 0]
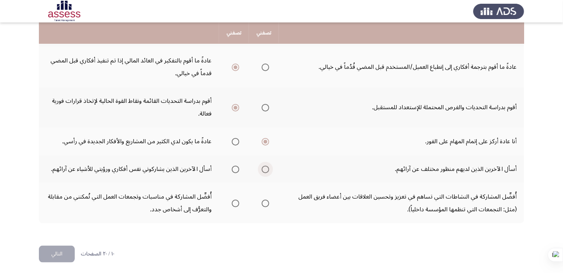
click at [266, 166] on span "Select an option" at bounding box center [265, 169] width 7 height 7
click at [266, 166] on input "Select an option" at bounding box center [265, 169] width 7 height 7
click at [264, 203] on span "Select an option" at bounding box center [265, 203] width 7 height 7
click at [264, 203] on input "Select an option" at bounding box center [265, 203] width 7 height 7
click at [64, 254] on button "التالي" at bounding box center [57, 254] width 36 height 17
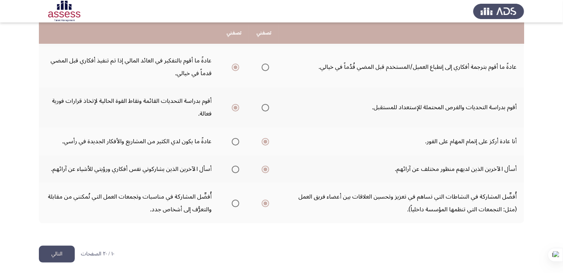
scroll to position [0, 0]
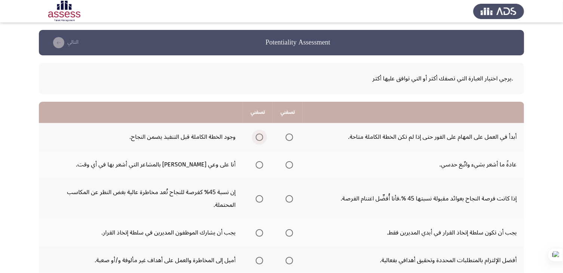
click at [259, 138] on span "Select an option" at bounding box center [259, 137] width 7 height 7
click at [259, 138] on input "Select an option" at bounding box center [259, 137] width 7 height 7
click at [290, 166] on span "Select an option" at bounding box center [289, 164] width 7 height 7
click at [290, 166] on input "Select an option" at bounding box center [289, 164] width 7 height 7
click at [293, 200] on th at bounding box center [288, 198] width 30 height 40
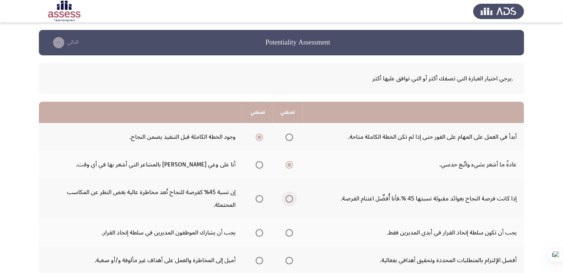
click at [288, 197] on span "Select an option" at bounding box center [289, 198] width 7 height 7
click at [288, 197] on input "Select an option" at bounding box center [289, 198] width 7 height 7
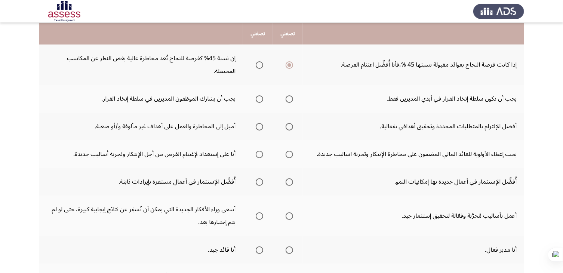
scroll to position [135, 0]
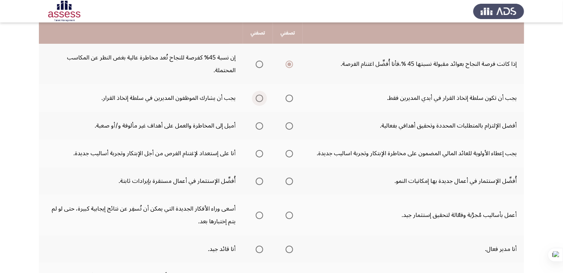
click at [260, 98] on span "Select an option" at bounding box center [259, 98] width 7 height 7
click at [260, 98] on input "Select an option" at bounding box center [259, 98] width 7 height 7
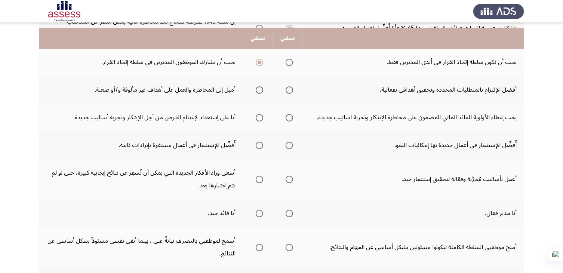
scroll to position [179, 0]
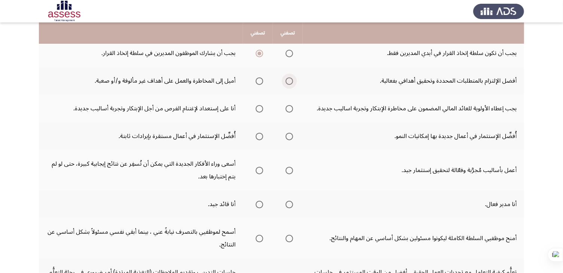
click at [287, 80] on span "Select an option" at bounding box center [289, 80] width 7 height 7
click at [287, 80] on input "Select an option" at bounding box center [289, 80] width 7 height 7
click at [260, 110] on span "Select an option" at bounding box center [259, 108] width 7 height 7
click at [260, 110] on input "Select an option" at bounding box center [259, 108] width 7 height 7
click at [259, 133] on span "Select an option" at bounding box center [259, 136] width 7 height 7
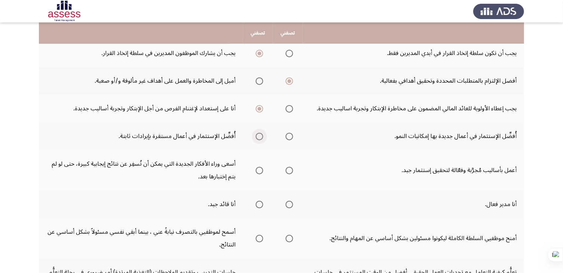
click at [259, 133] on input "Select an option" at bounding box center [259, 136] width 7 height 7
click at [287, 167] on span "Select an option" at bounding box center [289, 170] width 7 height 7
click at [287, 167] on input "Select an option" at bounding box center [289, 170] width 7 height 7
click at [290, 203] on span "Select an option" at bounding box center [289, 204] width 7 height 7
click at [290, 203] on input "Select an option" at bounding box center [289, 204] width 7 height 7
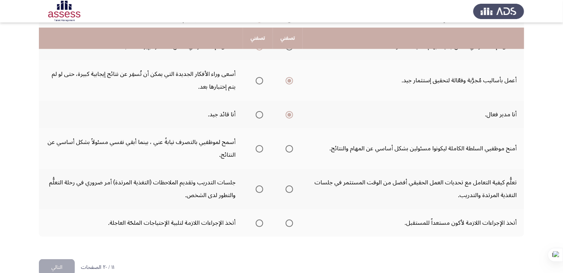
scroll to position [283, 0]
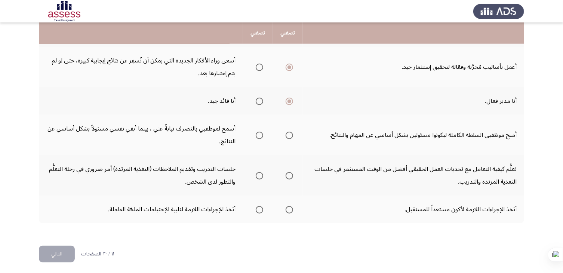
click at [254, 133] on label "Select an option" at bounding box center [258, 135] width 10 height 7
click at [256, 133] on input "Select an option" at bounding box center [259, 135] width 7 height 7
click at [260, 176] on span "Select an option" at bounding box center [260, 176] width 0 height 0
click at [260, 173] on input "Select an option" at bounding box center [259, 175] width 7 height 7
click at [292, 208] on span "Select an option" at bounding box center [289, 209] width 7 height 7
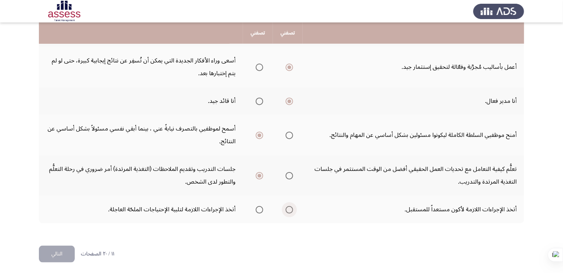
click at [292, 208] on input "Select an option" at bounding box center [289, 209] width 7 height 7
click at [62, 248] on button "التالي" at bounding box center [57, 254] width 36 height 17
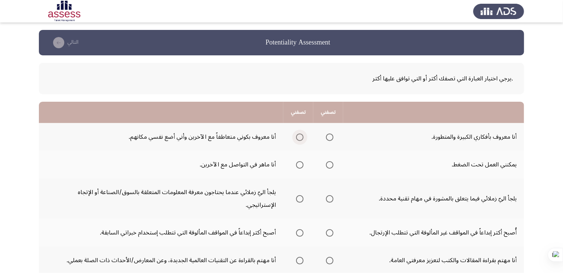
click at [300, 138] on span "Select an option" at bounding box center [299, 137] width 7 height 7
click at [300, 138] on input "Select an option" at bounding box center [299, 137] width 7 height 7
click at [301, 164] on span "Select an option" at bounding box center [299, 164] width 7 height 7
click at [301, 164] on input "Select an option" at bounding box center [299, 164] width 7 height 7
click at [330, 195] on span "Select an option" at bounding box center [329, 198] width 7 height 7
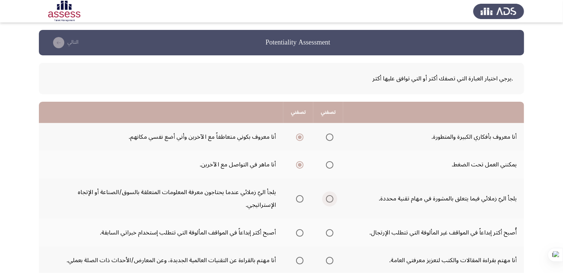
click at [330, 195] on input "Select an option" at bounding box center [329, 198] width 7 height 7
click at [298, 229] on span "Select an option" at bounding box center [299, 232] width 7 height 7
click at [298, 229] on input "Select an option" at bounding box center [299, 232] width 7 height 7
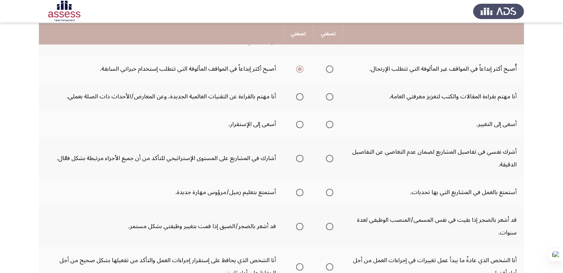
scroll to position [165, 0]
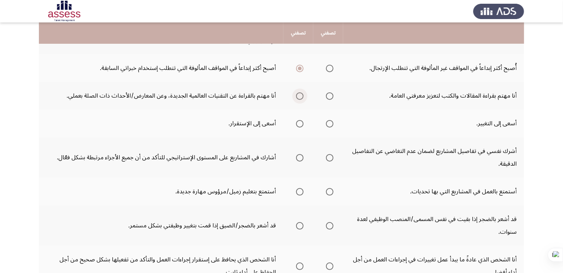
click at [298, 92] on span "Select an option" at bounding box center [299, 95] width 7 height 7
click at [298, 92] on input "Select an option" at bounding box center [299, 95] width 7 height 7
click at [299, 120] on span "Select an option" at bounding box center [299, 123] width 7 height 7
click at [299, 120] on input "Select an option" at bounding box center [299, 123] width 7 height 7
click at [299, 154] on span "Select an option" at bounding box center [299, 157] width 7 height 7
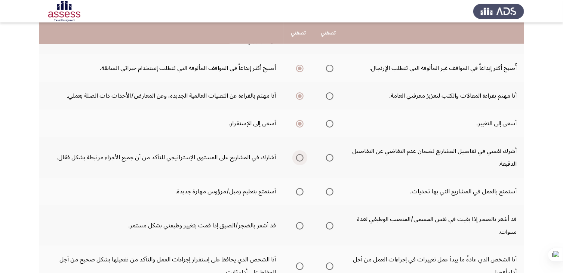
click at [299, 154] on input "Select an option" at bounding box center [299, 157] width 7 height 7
click at [300, 188] on span "Select an option" at bounding box center [299, 191] width 7 height 7
click at [300, 188] on input "Select an option" at bounding box center [299, 191] width 7 height 7
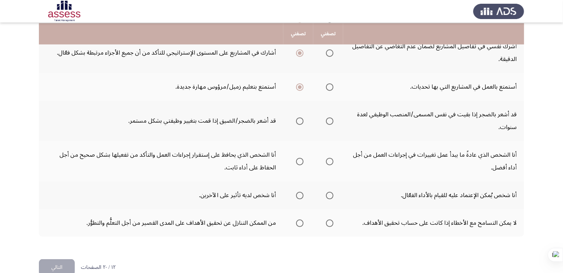
scroll to position [270, 0]
click at [301, 117] on span "Select an option" at bounding box center [299, 120] width 7 height 7
click at [301, 117] on input "Select an option" at bounding box center [299, 120] width 7 height 7
click at [301, 157] on span "Select an option" at bounding box center [299, 160] width 7 height 7
click at [301, 157] on input "Select an option" at bounding box center [299, 160] width 7 height 7
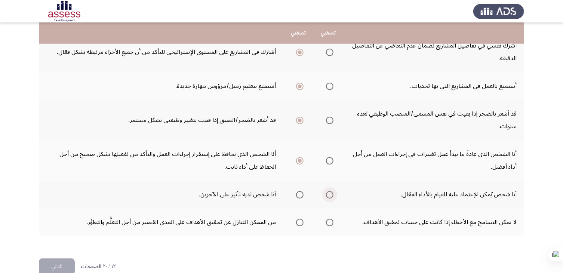
click at [331, 191] on span "Select an option" at bounding box center [329, 194] width 7 height 7
click at [331, 191] on input "Select an option" at bounding box center [329, 194] width 7 height 7
click at [302, 219] on span "Select an option" at bounding box center [299, 222] width 7 height 7
click at [302, 219] on input "Select an option" at bounding box center [299, 222] width 7 height 7
click at [54, 258] on button "التالي" at bounding box center [57, 266] width 36 height 17
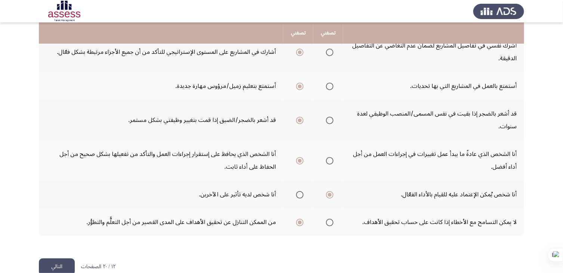
scroll to position [0, 0]
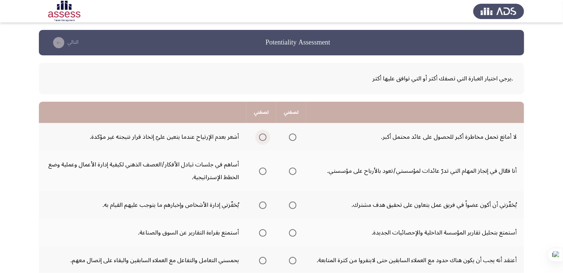
click at [265, 139] on span "Select an option" at bounding box center [262, 137] width 7 height 7
click at [265, 139] on input "Select an option" at bounding box center [262, 137] width 7 height 7
click at [296, 172] on span "Select an option" at bounding box center [292, 171] width 7 height 7
click at [296, 172] on input "Select an option" at bounding box center [292, 171] width 7 height 7
click at [291, 204] on span "Select an option" at bounding box center [292, 205] width 7 height 7
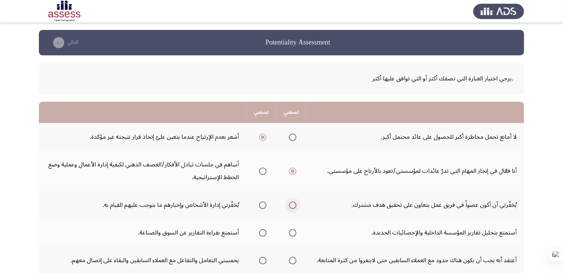
click at [291, 204] on input "Select an option" at bounding box center [292, 205] width 7 height 7
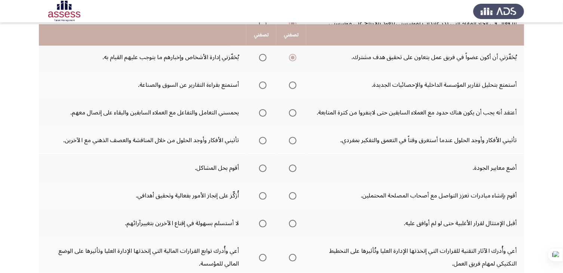
scroll to position [150, 0]
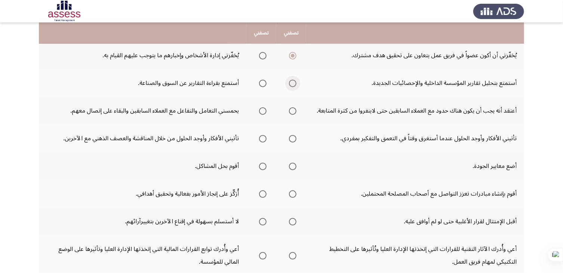
click at [292, 84] on span "Select an option" at bounding box center [292, 83] width 7 height 7
click at [292, 84] on input "Select an option" at bounding box center [292, 83] width 7 height 7
click at [262, 111] on span "Select an option" at bounding box center [262, 110] width 7 height 7
click at [262, 111] on input "Select an option" at bounding box center [262, 110] width 7 height 7
click at [262, 136] on span "Select an option" at bounding box center [262, 138] width 7 height 7
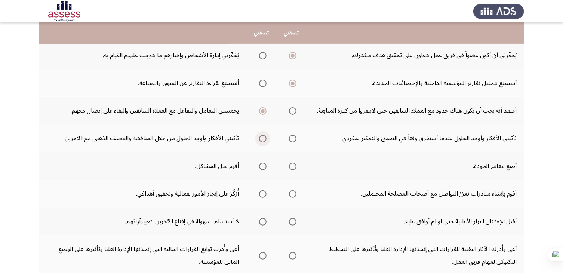
click at [262, 136] on input "Select an option" at bounding box center [262, 138] width 7 height 7
click at [292, 165] on span "Select an option" at bounding box center [292, 166] width 7 height 7
click at [292, 165] on input "Select an option" at bounding box center [292, 166] width 7 height 7
click at [262, 193] on span "Select an option" at bounding box center [262, 193] width 7 height 7
click at [262, 193] on input "Select an option" at bounding box center [262, 193] width 7 height 7
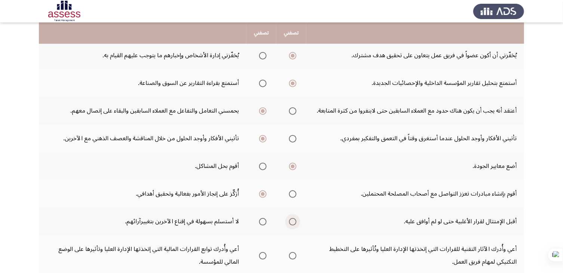
click at [292, 221] on span "Select an option" at bounding box center [292, 221] width 7 height 7
click at [292, 221] on input "Select an option" at bounding box center [292, 221] width 7 height 7
click at [292, 221] on span "Select an option" at bounding box center [293, 222] width 4 height 4
click at [292, 221] on input "Select an option" at bounding box center [292, 221] width 7 height 7
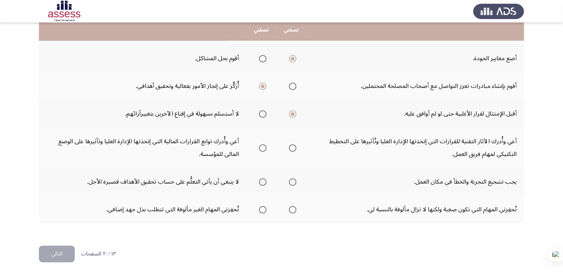
scroll to position [257, 0]
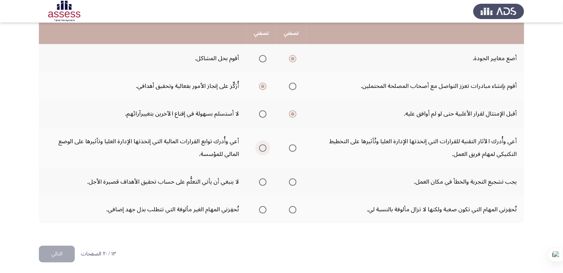
click at [261, 147] on span "Select an option" at bounding box center [262, 147] width 7 height 7
click at [261, 147] on input "Select an option" at bounding box center [262, 147] width 7 height 7
click at [291, 180] on span "Select an option" at bounding box center [292, 181] width 7 height 7
click at [291, 180] on input "Select an option" at bounding box center [292, 181] width 7 height 7
click at [296, 208] on span "Select an option" at bounding box center [292, 209] width 7 height 7
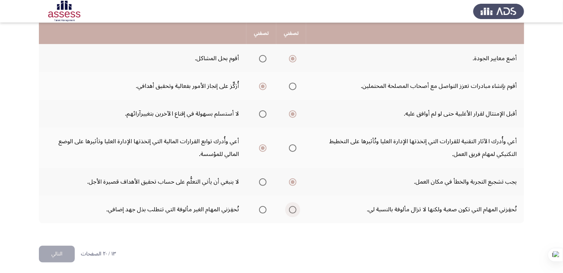
click at [296, 208] on input "Select an option" at bounding box center [292, 209] width 7 height 7
click at [63, 250] on button "التالي" at bounding box center [57, 254] width 36 height 17
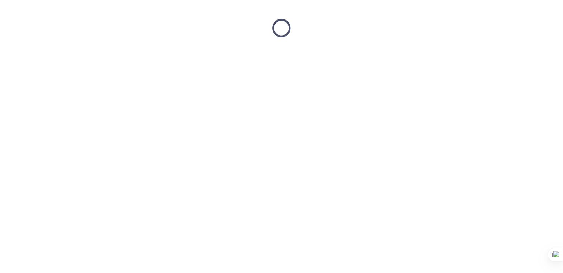
scroll to position [0, 0]
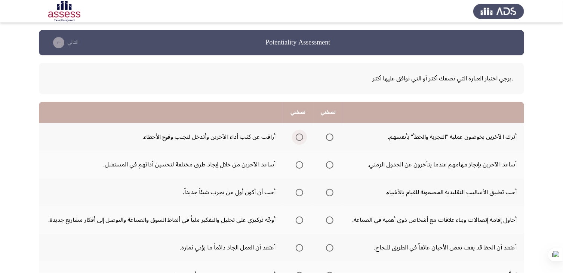
click at [297, 136] on span "Select an option" at bounding box center [299, 137] width 7 height 7
click at [297, 136] on input "Select an option" at bounding box center [299, 137] width 7 height 7
click at [298, 163] on span "Select an option" at bounding box center [299, 164] width 7 height 7
click at [298, 163] on input "Select an option" at bounding box center [299, 164] width 7 height 7
click at [328, 193] on span "Select an option" at bounding box center [329, 192] width 7 height 7
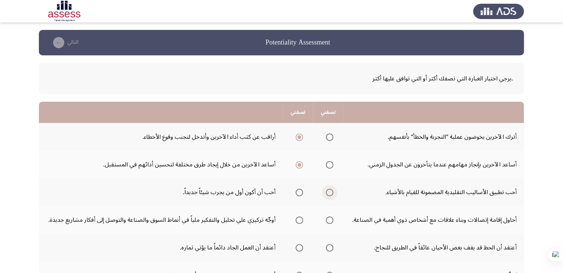
click at [328, 193] on input "Select an option" at bounding box center [329, 192] width 7 height 7
click at [328, 218] on span "Select an option" at bounding box center [329, 220] width 7 height 7
click at [328, 218] on input "Select an option" at bounding box center [329, 220] width 7 height 7
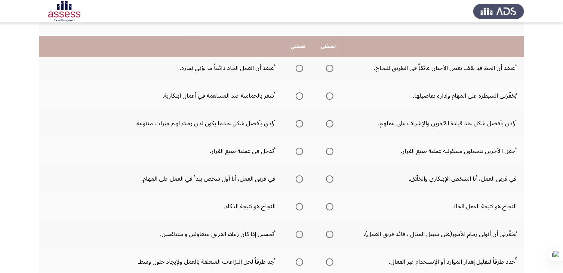
scroll to position [194, 0]
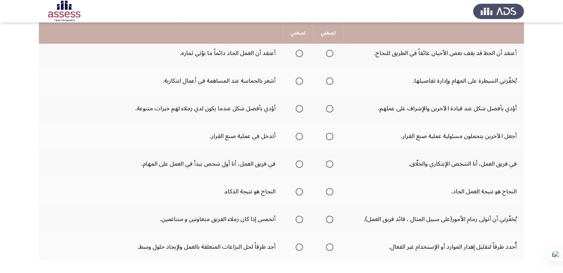
click at [299, 47] on mat-radio-group "Select an option" at bounding box center [298, 53] width 10 height 13
click at [298, 52] on span "Select an option" at bounding box center [299, 53] width 7 height 7
click at [298, 52] on input "Select an option" at bounding box center [299, 53] width 7 height 7
click at [329, 81] on span "Select an option" at bounding box center [329, 80] width 7 height 7
click at [329, 81] on input "Select an option" at bounding box center [329, 80] width 7 height 7
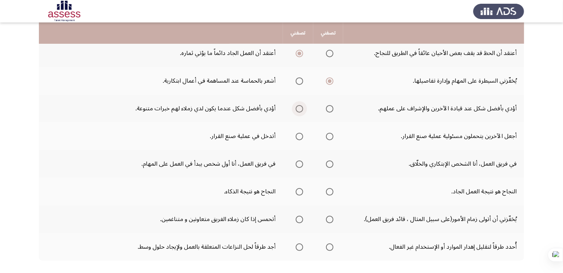
click at [300, 109] on span "Select an option" at bounding box center [299, 108] width 7 height 7
click at [300, 109] on input "Select an option" at bounding box center [299, 108] width 7 height 7
click at [299, 136] on span "Select an option" at bounding box center [299, 136] width 7 height 7
click at [299, 136] on input "Select an option" at bounding box center [299, 136] width 7 height 7
click at [328, 162] on span "Select an option" at bounding box center [329, 163] width 7 height 7
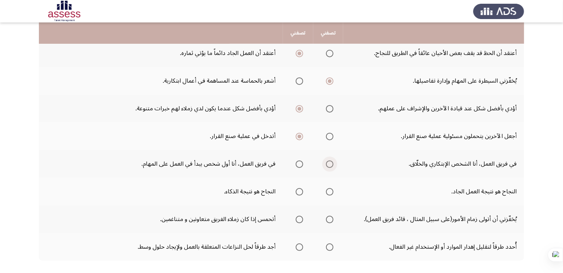
click at [328, 162] on input "Select an option" at bounding box center [329, 163] width 7 height 7
click at [329, 190] on span "Select an option" at bounding box center [329, 191] width 7 height 7
click at [329, 190] on input "Select an option" at bounding box center [329, 191] width 7 height 7
click at [298, 218] on span "Select an option" at bounding box center [299, 219] width 7 height 7
click at [298, 218] on input "Select an option" at bounding box center [299, 219] width 7 height 7
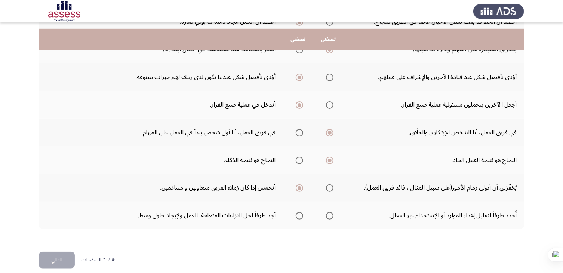
scroll to position [232, 0]
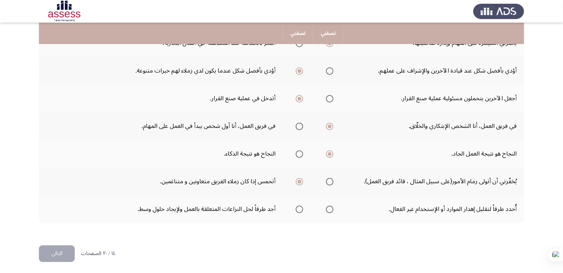
click at [326, 206] on span "Select an option" at bounding box center [329, 209] width 7 height 7
click at [326, 206] on input "Select an option" at bounding box center [329, 209] width 7 height 7
click at [62, 250] on button "التالي" at bounding box center [57, 253] width 36 height 17
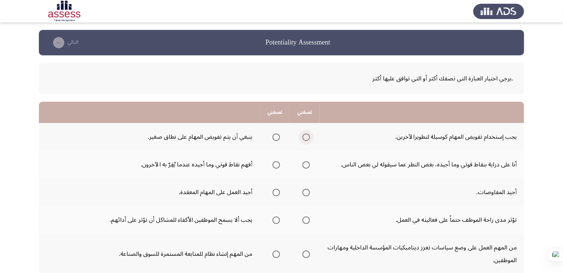
click at [308, 136] on span "Select an option" at bounding box center [306, 137] width 7 height 7
click at [308, 136] on input "Select an option" at bounding box center [306, 137] width 7 height 7
click at [307, 165] on span "Select an option" at bounding box center [306, 164] width 7 height 7
click at [307, 165] on input "Select an option" at bounding box center [306, 164] width 7 height 7
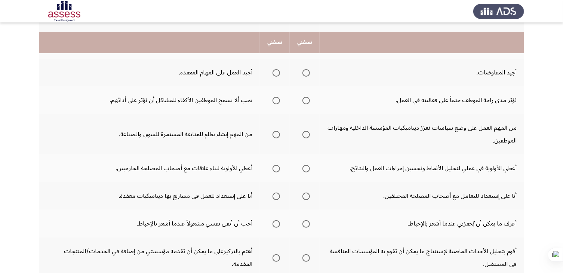
scroll to position [135, 0]
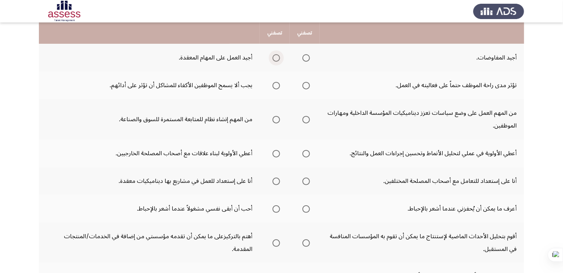
click at [275, 58] on span "Select an option" at bounding box center [276, 57] width 7 height 7
click at [275, 58] on input "Select an option" at bounding box center [276, 57] width 7 height 7
click at [274, 87] on span "Select an option" at bounding box center [276, 85] width 7 height 7
click at [274, 87] on input "Select an option" at bounding box center [276, 85] width 7 height 7
click at [307, 119] on span "Select an option" at bounding box center [306, 119] width 7 height 7
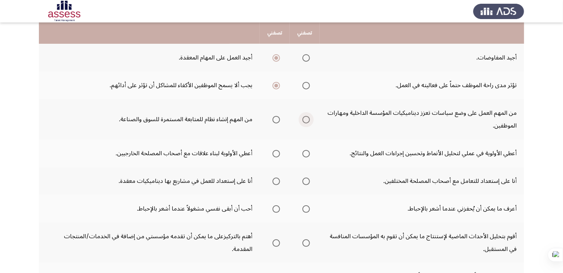
click at [307, 119] on input "Select an option" at bounding box center [306, 119] width 7 height 7
click at [307, 152] on span "Select an option" at bounding box center [306, 153] width 7 height 7
click at [307, 152] on input "Select an option" at bounding box center [306, 153] width 7 height 7
click at [277, 180] on span "Select an option" at bounding box center [276, 181] width 7 height 7
click at [277, 180] on input "Select an option" at bounding box center [276, 181] width 7 height 7
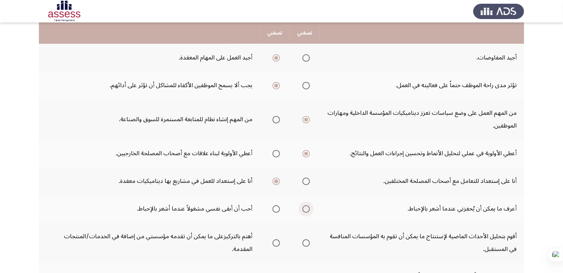
click at [308, 207] on span "Select an option" at bounding box center [306, 208] width 7 height 7
click at [308, 207] on input "Select an option" at bounding box center [306, 208] width 7 height 7
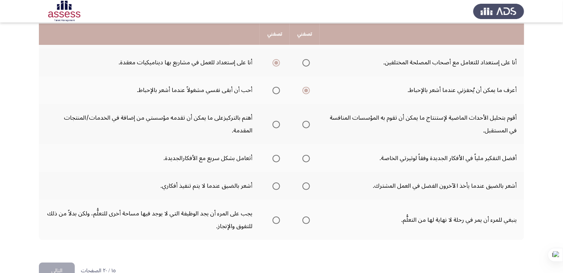
scroll to position [254, 0]
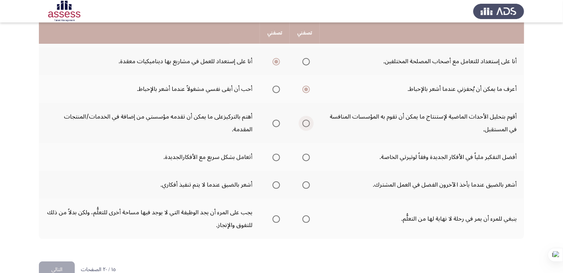
click at [307, 121] on span "Select an option" at bounding box center [306, 123] width 7 height 7
click at [307, 121] on input "Select an option" at bounding box center [306, 123] width 7 height 7
click at [306, 156] on span "Select an option" at bounding box center [306, 157] width 7 height 7
click at [306, 156] on input "Select an option" at bounding box center [306, 157] width 7 height 7
click at [304, 183] on span "Select an option" at bounding box center [306, 184] width 7 height 7
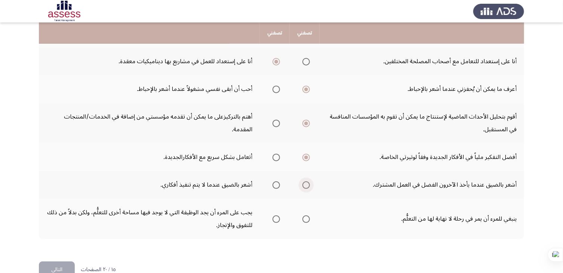
click at [304, 183] on input "Select an option" at bounding box center [306, 184] width 7 height 7
click at [307, 217] on span "Select an option" at bounding box center [306, 218] width 7 height 7
click at [307, 217] on input "Select an option" at bounding box center [306, 218] width 7 height 7
click at [59, 266] on button "التالي" at bounding box center [57, 269] width 36 height 17
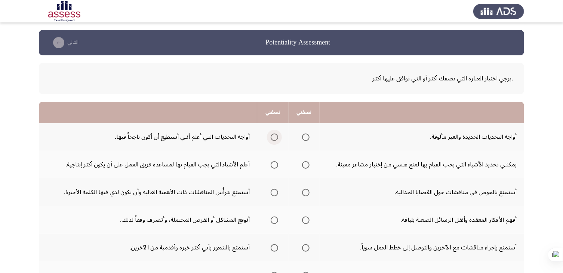
click at [271, 136] on span "Select an option" at bounding box center [274, 137] width 7 height 7
click at [271, 136] on input "Select an option" at bounding box center [274, 137] width 7 height 7
click at [272, 163] on span "Select an option" at bounding box center [274, 164] width 7 height 7
click at [272, 163] on input "Select an option" at bounding box center [274, 164] width 7 height 7
click at [307, 190] on span "Select an option" at bounding box center [305, 192] width 7 height 7
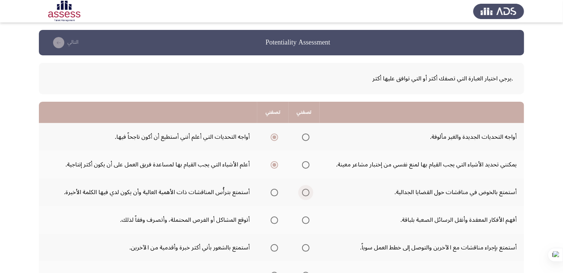
click at [307, 190] on input "Select an option" at bounding box center [305, 192] width 7 height 7
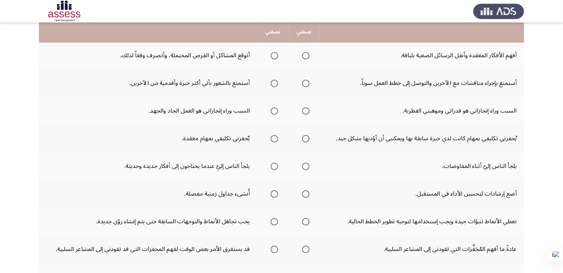
scroll to position [150, 0]
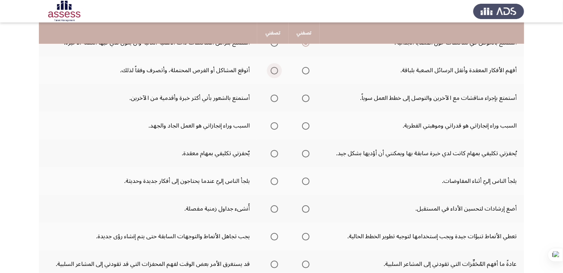
click at [273, 70] on span "Select an option" at bounding box center [274, 70] width 7 height 7
click at [273, 70] on input "Select an option" at bounding box center [274, 70] width 7 height 7
click at [303, 99] on span "Select an option" at bounding box center [305, 98] width 7 height 7
click at [303, 99] on input "Select an option" at bounding box center [305, 98] width 7 height 7
click at [272, 124] on span "Select an option" at bounding box center [274, 125] width 7 height 7
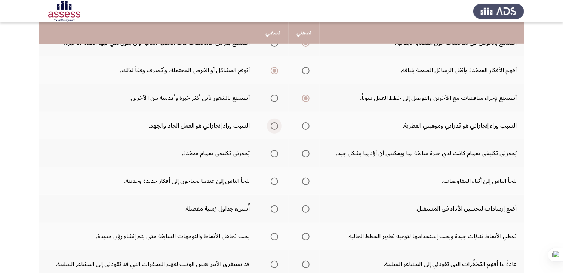
click at [272, 124] on input "Select an option" at bounding box center [274, 125] width 7 height 7
click at [305, 154] on span "Select an option" at bounding box center [305, 153] width 7 height 7
click at [305, 154] on input "Select an option" at bounding box center [305, 153] width 7 height 7
click at [302, 179] on span "Select an option" at bounding box center [305, 181] width 7 height 7
click at [302, 179] on input "Select an option" at bounding box center [305, 181] width 7 height 7
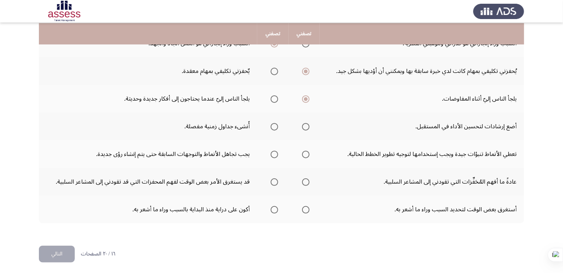
scroll to position [232, 0]
click at [305, 125] on span "Select an option" at bounding box center [305, 126] width 7 height 7
click at [305, 125] on input "Select an option" at bounding box center [305, 126] width 7 height 7
click at [302, 151] on span "Select an option" at bounding box center [305, 153] width 7 height 7
click at [302, 151] on input "Select an option" at bounding box center [305, 153] width 7 height 7
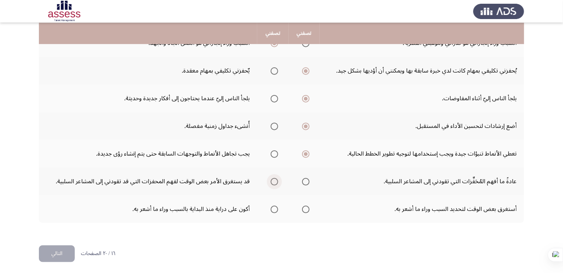
click at [271, 181] on span "Select an option" at bounding box center [274, 181] width 7 height 7
click at [271, 181] on input "Select an option" at bounding box center [274, 181] width 7 height 7
click at [302, 210] on span "Select an option" at bounding box center [305, 209] width 7 height 7
click at [302, 210] on input "Select an option" at bounding box center [305, 209] width 7 height 7
click at [61, 254] on button "التالي" at bounding box center [57, 253] width 36 height 17
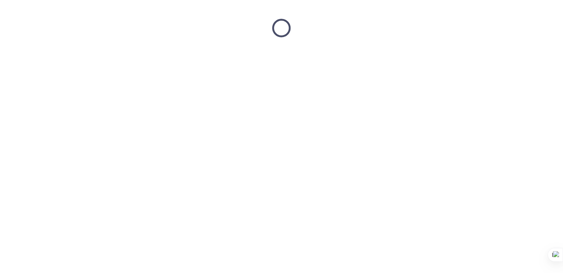
scroll to position [0, 0]
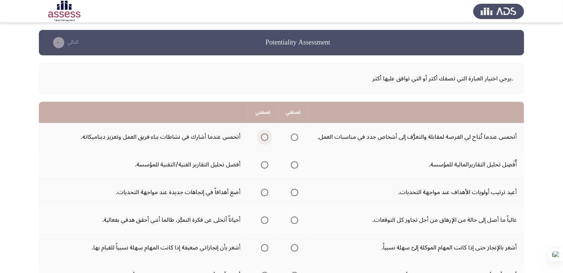
click at [262, 135] on span "Select an option" at bounding box center [264, 137] width 7 height 7
click at [262, 135] on input "Select an option" at bounding box center [264, 137] width 7 height 7
click at [263, 166] on span "Select an option" at bounding box center [264, 164] width 7 height 7
click at [263, 166] on input "Select an option" at bounding box center [264, 164] width 7 height 7
click at [294, 192] on span "Select an option" at bounding box center [294, 192] width 7 height 7
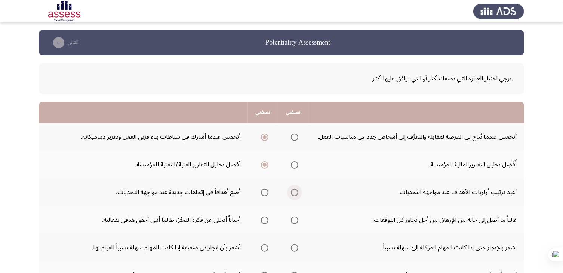
click at [294, 192] on input "Select an option" at bounding box center [294, 192] width 7 height 7
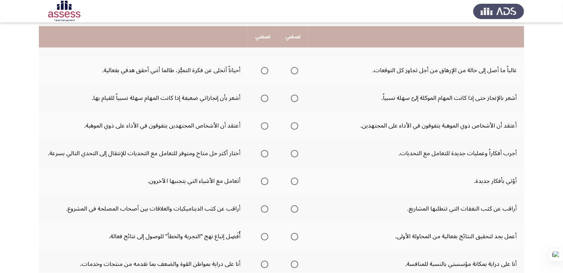
scroll to position [165, 0]
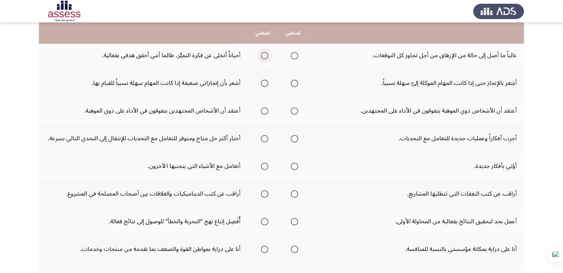
click at [263, 55] on span "Select an option" at bounding box center [264, 55] width 7 height 7
click at [263, 55] on input "Select an option" at bounding box center [264, 55] width 7 height 7
click at [293, 83] on span "Select an option" at bounding box center [294, 83] width 7 height 7
click at [293, 83] on input "Select an option" at bounding box center [294, 83] width 7 height 7
click at [263, 109] on span "Select an option" at bounding box center [264, 110] width 7 height 7
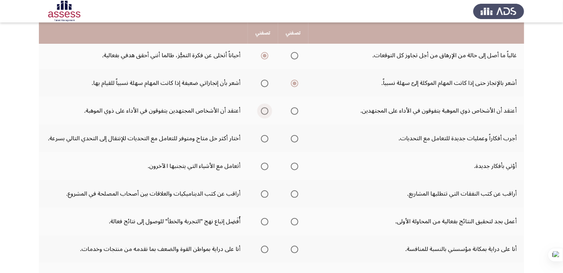
click at [263, 109] on input "Select an option" at bounding box center [264, 110] width 7 height 7
click at [264, 135] on span "Select an option" at bounding box center [264, 138] width 7 height 7
click at [264, 135] on input "Select an option" at bounding box center [264, 138] width 7 height 7
click at [262, 165] on span "Select an option" at bounding box center [264, 166] width 7 height 7
click at [262, 165] on input "Select an option" at bounding box center [264, 166] width 7 height 7
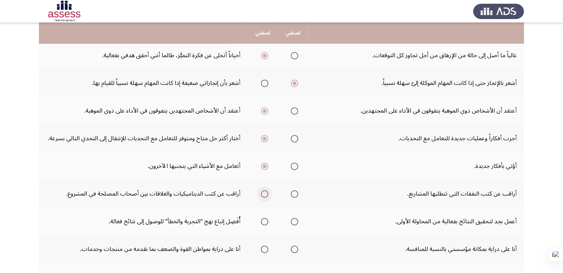
click at [264, 191] on span "Select an option" at bounding box center [264, 193] width 7 height 7
click at [264, 191] on input "Select an option" at bounding box center [264, 193] width 7 height 7
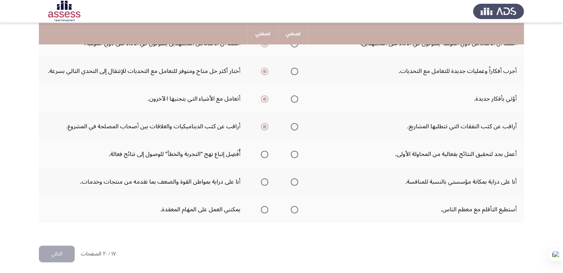
scroll to position [232, 0]
click at [264, 152] on span "Select an option" at bounding box center [264, 153] width 7 height 7
click at [264, 152] on input "Select an option" at bounding box center [264, 153] width 7 height 7
click at [262, 181] on span "Select an option" at bounding box center [264, 181] width 7 height 7
click at [262, 181] on input "Select an option" at bounding box center [264, 181] width 7 height 7
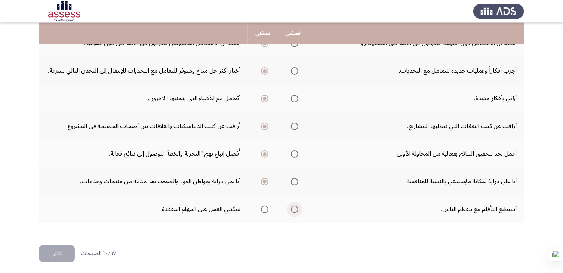
click at [295, 206] on span "Select an option" at bounding box center [294, 209] width 7 height 7
click at [295, 206] on input "Select an option" at bounding box center [294, 209] width 7 height 7
click at [58, 251] on button "التالي" at bounding box center [57, 253] width 36 height 17
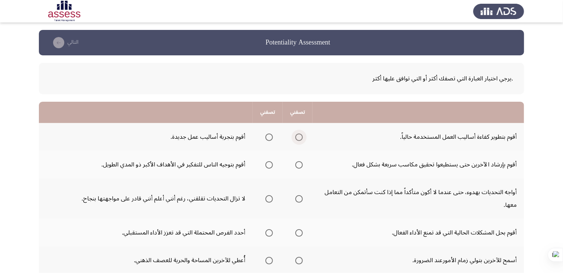
click at [299, 135] on span "Select an option" at bounding box center [298, 137] width 7 height 7
click at [299, 135] on input "Select an option" at bounding box center [298, 137] width 7 height 7
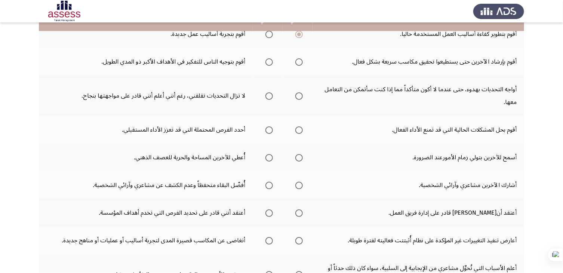
scroll to position [105, 0]
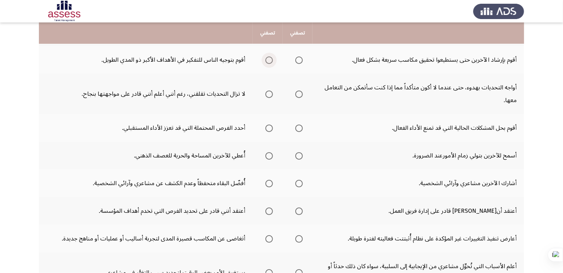
click at [271, 60] on span "Select an option" at bounding box center [269, 59] width 7 height 7
click at [271, 60] on input "Select an option" at bounding box center [269, 59] width 7 height 7
click at [271, 92] on span "Select an option" at bounding box center [269, 93] width 7 height 7
click at [271, 92] on input "Select an option" at bounding box center [269, 93] width 7 height 7
click at [297, 129] on span "Select an option" at bounding box center [298, 128] width 7 height 7
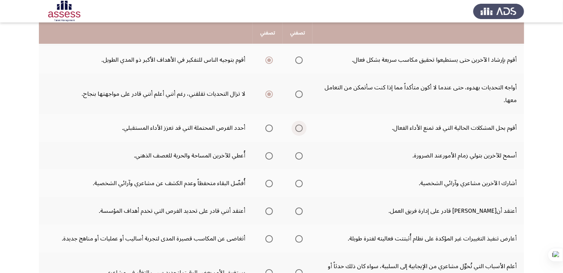
click at [297, 129] on input "Select an option" at bounding box center [298, 128] width 7 height 7
click at [271, 153] on span "Select an option" at bounding box center [269, 155] width 7 height 7
click at [271, 153] on input "Select an option" at bounding box center [269, 155] width 7 height 7
click at [299, 185] on span "Select an option" at bounding box center [298, 183] width 7 height 7
click at [299, 185] on input "Select an option" at bounding box center [298, 183] width 7 height 7
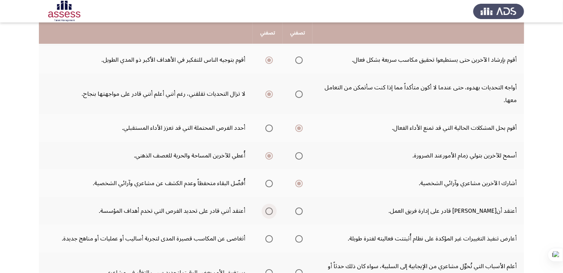
click at [269, 210] on span "Select an option" at bounding box center [269, 211] width 7 height 7
click at [269, 210] on input "Select an option" at bounding box center [269, 211] width 7 height 7
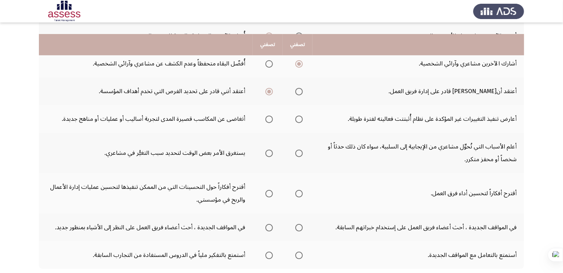
scroll to position [239, 0]
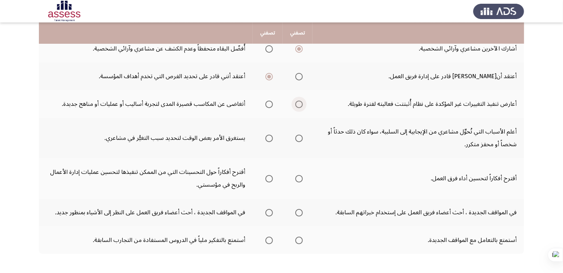
click at [298, 102] on span "Select an option" at bounding box center [298, 104] width 7 height 7
click at [298, 102] on input "Select an option" at bounding box center [298, 104] width 7 height 7
click at [298, 136] on span "Select an option" at bounding box center [298, 138] width 7 height 7
click at [298, 136] on input "Select an option" at bounding box center [298, 138] width 7 height 7
click at [299, 176] on span "Select an option" at bounding box center [298, 178] width 7 height 7
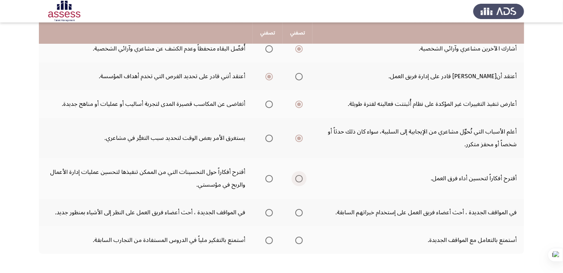
click at [299, 176] on input "Select an option" at bounding box center [298, 178] width 7 height 7
click at [298, 209] on span "Select an option" at bounding box center [298, 212] width 7 height 7
click at [298, 209] on input "Select an option" at bounding box center [298, 212] width 7 height 7
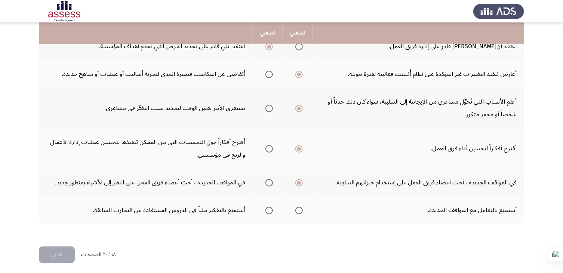
scroll to position [270, 0]
click at [266, 208] on span "Select an option" at bounding box center [269, 209] width 7 height 7
click at [266, 208] on input "Select an option" at bounding box center [269, 209] width 7 height 7
click at [59, 251] on button "التالي" at bounding box center [57, 254] width 36 height 17
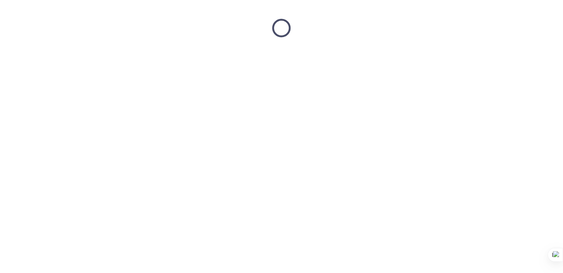
scroll to position [0, 0]
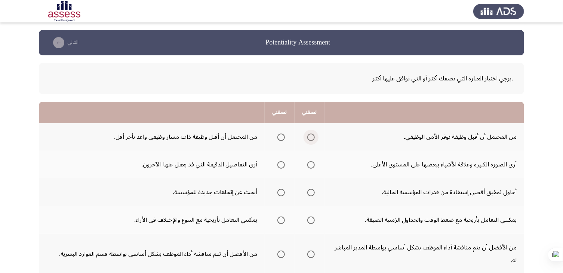
click at [309, 135] on span "Select an option" at bounding box center [310, 137] width 7 height 7
click at [309, 135] on input "Select an option" at bounding box center [310, 137] width 7 height 7
click at [281, 161] on span "Select an option" at bounding box center [280, 164] width 7 height 7
click at [281, 161] on input "Select an option" at bounding box center [280, 164] width 7 height 7
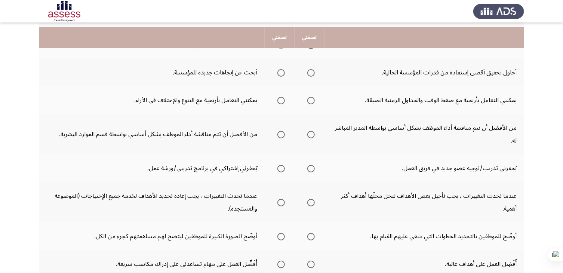
scroll to position [135, 0]
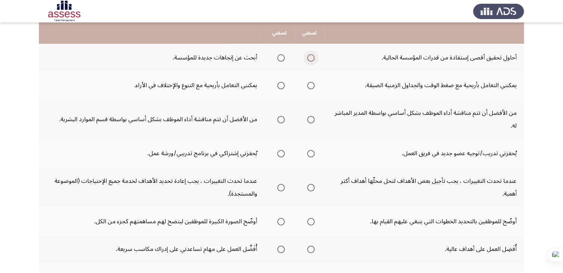
click at [310, 57] on span "Select an option" at bounding box center [310, 57] width 7 height 7
click at [310, 57] on input "Select an option" at bounding box center [310, 57] width 7 height 7
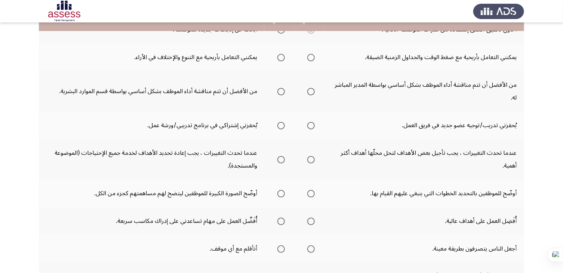
scroll to position [165, 0]
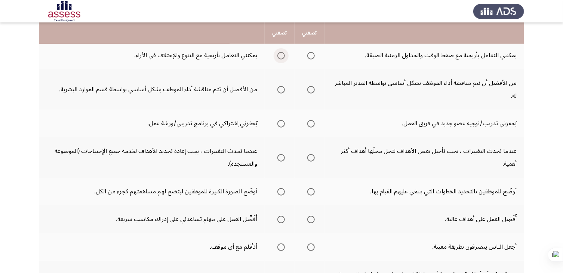
click at [278, 57] on span "Select an option" at bounding box center [280, 55] width 7 height 7
click at [278, 57] on input "Select an option" at bounding box center [280, 55] width 7 height 7
click at [309, 90] on span "Select an option" at bounding box center [310, 89] width 7 height 7
click at [309, 90] on input "Select an option" at bounding box center [310, 89] width 7 height 7
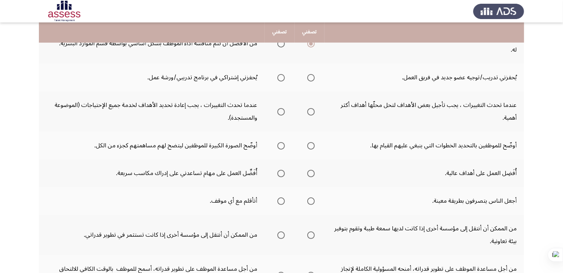
scroll to position [209, 0]
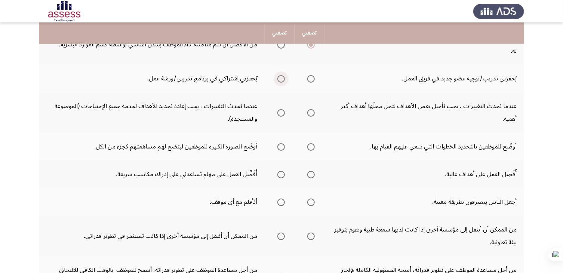
click at [279, 77] on span "Select an option" at bounding box center [280, 78] width 7 height 7
click at [279, 77] on input "Select an option" at bounding box center [280, 78] width 7 height 7
click at [277, 110] on span "Select an option" at bounding box center [280, 112] width 7 height 7
click at [277, 110] on input "Select an option" at bounding box center [280, 112] width 7 height 7
click at [280, 147] on span "Select an option" at bounding box center [280, 146] width 7 height 7
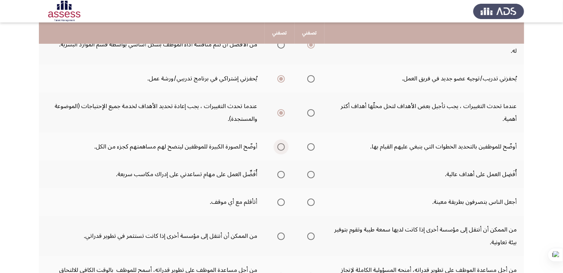
click at [280, 147] on input "Select an option" at bounding box center [280, 146] width 7 height 7
click at [308, 174] on span "Select an option" at bounding box center [310, 174] width 7 height 7
click at [308, 174] on input "Select an option" at bounding box center [310, 174] width 7 height 7
click at [277, 199] on span "Select an option" at bounding box center [280, 202] width 7 height 7
click at [277, 199] on input "Select an option" at bounding box center [280, 202] width 7 height 7
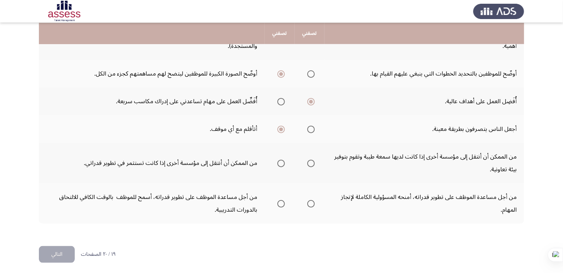
scroll to position [283, 0]
click at [310, 161] on span "Select an option" at bounding box center [310, 162] width 7 height 7
click at [310, 161] on input "Select an option" at bounding box center [310, 162] width 7 height 7
click at [277, 200] on span "Select an option" at bounding box center [280, 203] width 7 height 7
click at [277, 200] on input "Select an option" at bounding box center [280, 203] width 7 height 7
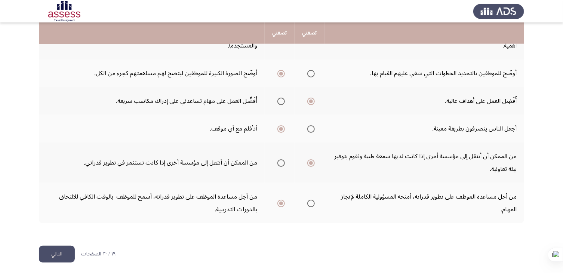
click at [55, 252] on button "التالي" at bounding box center [57, 254] width 36 height 17
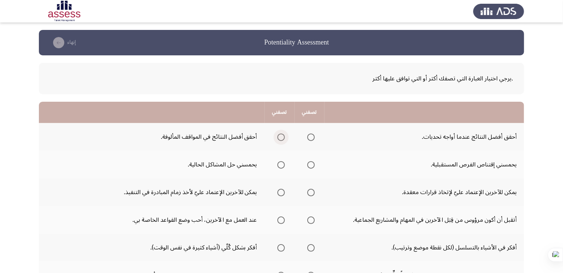
click at [283, 134] on span "Select an option" at bounding box center [280, 137] width 7 height 7
click at [283, 134] on input "Select an option" at bounding box center [280, 137] width 7 height 7
click at [280, 166] on span "Select an option" at bounding box center [280, 164] width 7 height 7
click at [280, 166] on input "Select an option" at bounding box center [280, 164] width 7 height 7
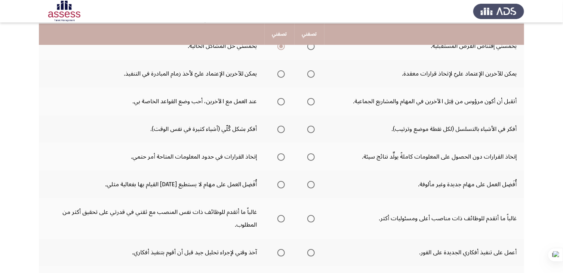
scroll to position [120, 0]
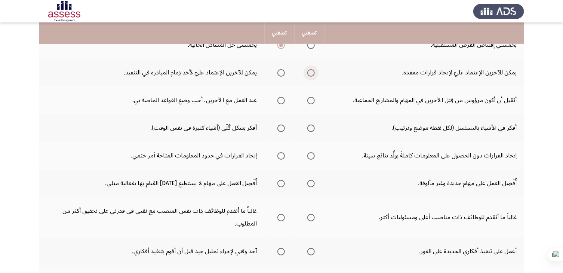
click at [309, 74] on span "Select an option" at bounding box center [310, 72] width 7 height 7
click at [309, 74] on input "Select an option" at bounding box center [310, 72] width 7 height 7
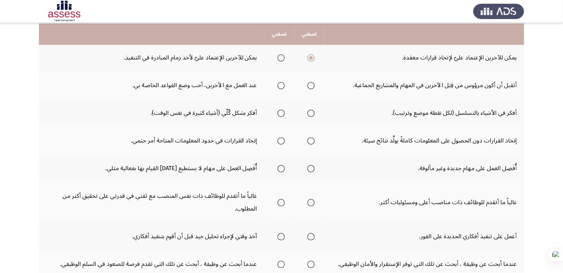
scroll to position [150, 0]
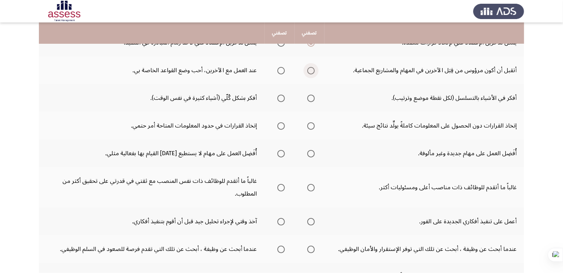
click at [311, 71] on span "Select an option" at bounding box center [310, 70] width 7 height 7
click at [311, 71] on input "Select an option" at bounding box center [310, 70] width 7 height 7
click at [313, 101] on span "Select an option" at bounding box center [310, 98] width 7 height 7
click at [313, 101] on input "Select an option" at bounding box center [310, 98] width 7 height 7
click at [314, 127] on span "Select an option" at bounding box center [310, 125] width 7 height 7
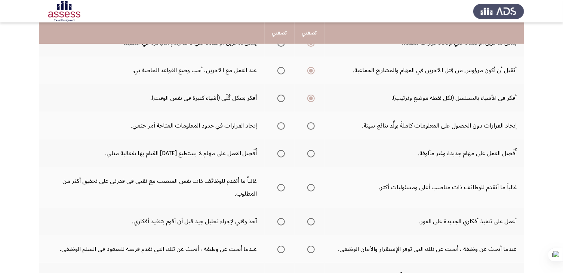
click at [314, 127] on input "Select an option" at bounding box center [310, 125] width 7 height 7
click at [310, 127] on span "Select an option" at bounding box center [310, 125] width 7 height 7
click at [310, 127] on input "Select an option" at bounding box center [310, 125] width 7 height 7
click at [310, 127] on span "Select an option" at bounding box center [310, 125] width 7 height 7
click at [310, 127] on input "Select an option" at bounding box center [310, 125] width 7 height 7
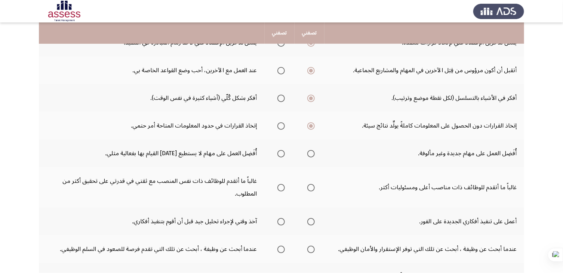
click at [310, 127] on span "Select an option" at bounding box center [310, 125] width 7 height 7
click at [310, 127] on input "Select an option" at bounding box center [310, 125] width 7 height 7
click at [310, 127] on span "Select an option" at bounding box center [310, 125] width 7 height 7
click at [310, 127] on input "Select an option" at bounding box center [310, 125] width 7 height 7
click at [310, 127] on span "Select an option" at bounding box center [310, 125] width 7 height 7
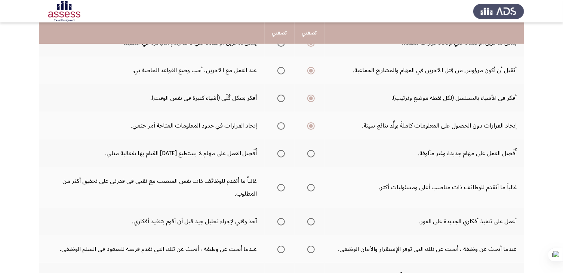
click at [310, 127] on input "Select an option" at bounding box center [310, 125] width 7 height 7
click at [280, 154] on span "Select an option" at bounding box center [280, 153] width 7 height 7
click at [280, 154] on input "Select an option" at bounding box center [280, 153] width 7 height 7
click at [277, 185] on span "Select an option" at bounding box center [280, 187] width 7 height 7
click at [277, 185] on input "Select an option" at bounding box center [280, 187] width 7 height 7
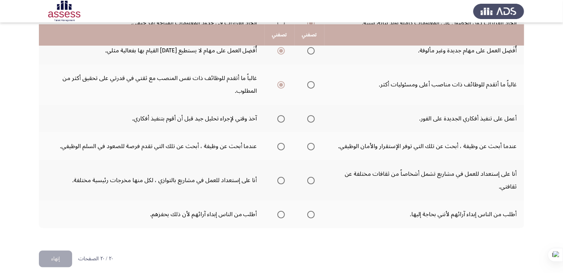
scroll to position [257, 0]
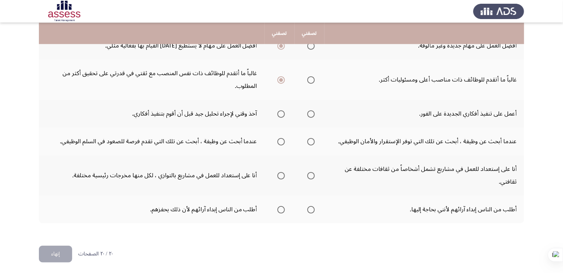
click at [280, 113] on span "Select an option" at bounding box center [280, 113] width 7 height 7
click at [280, 113] on input "Select an option" at bounding box center [280, 113] width 7 height 7
click at [310, 138] on span "Select an option" at bounding box center [310, 141] width 7 height 7
click at [310, 138] on input "Select an option" at bounding box center [310, 141] width 7 height 7
click at [312, 172] on span "Select an option" at bounding box center [310, 175] width 7 height 7
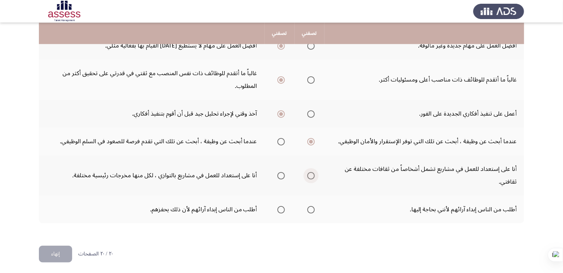
click at [312, 172] on input "Select an option" at bounding box center [310, 175] width 7 height 7
click at [258, 224] on div ".يرجي اختيار العبارة التي تصفك أكثر أو التي توافق عليها أكثر تصفني تصفني أحقق أ…" at bounding box center [281, 18] width 485 height 440
drag, startPoint x: 258, startPoint y: 224, endPoint x: 278, endPoint y: 207, distance: 26.3
click at [278, 207] on div ".يرجي اختيار العبارة التي تصفك أكثر أو التي توافق عليها أكثر تصفني تصفني أحقق أ…" at bounding box center [281, 18] width 485 height 440
click at [278, 207] on span "Select an option" at bounding box center [280, 209] width 7 height 7
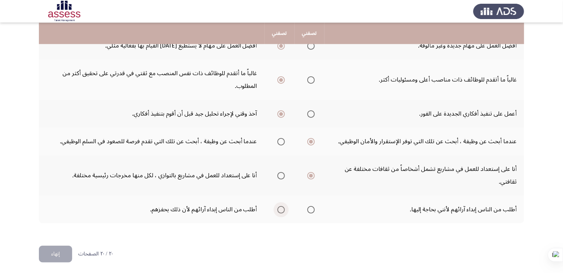
click at [278, 207] on input "Select an option" at bounding box center [280, 209] width 7 height 7
click at [64, 248] on button "إنهاء" at bounding box center [55, 254] width 33 height 17
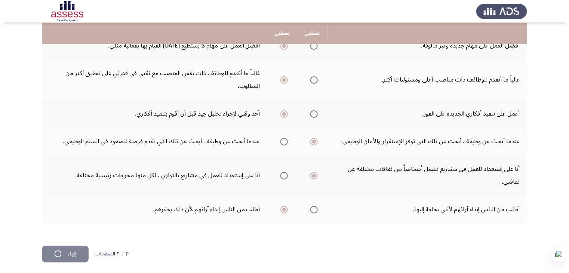
scroll to position [0, 0]
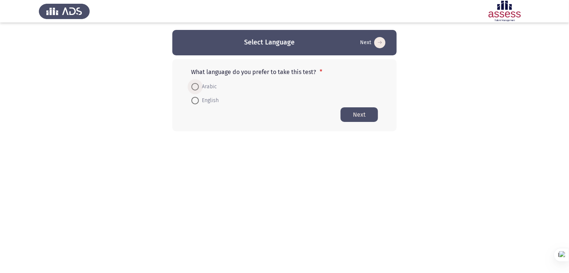
click at [194, 88] on span at bounding box center [194, 86] width 7 height 7
click at [194, 88] on input "Arabic" at bounding box center [194, 86] width 7 height 7
radio input "true"
click at [368, 115] on button "Next" at bounding box center [359, 114] width 37 height 15
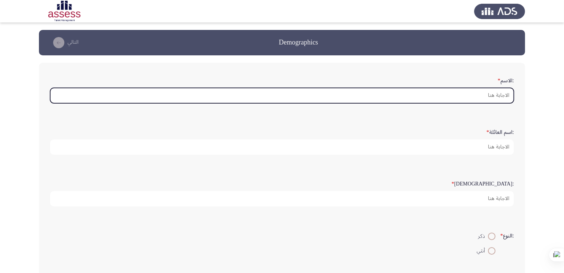
click at [424, 96] on input ":الاسم *" at bounding box center [281, 95] width 463 height 15
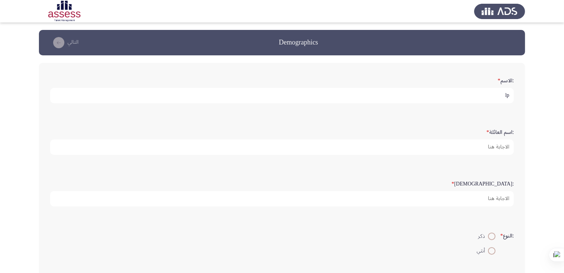
type input "l"
type input "محمد"
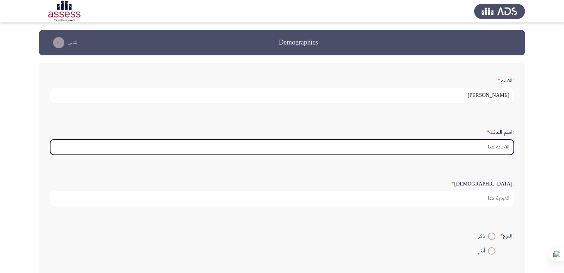
click at [501, 148] on input ":اسم العائلة *" at bounding box center [281, 146] width 463 height 15
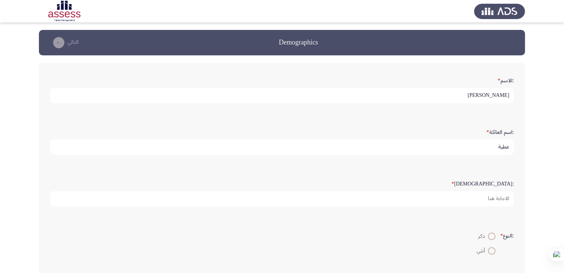
click at [501, 148] on input "عطية" at bounding box center [281, 146] width 463 height 15
type input "عطية ابو سليم"
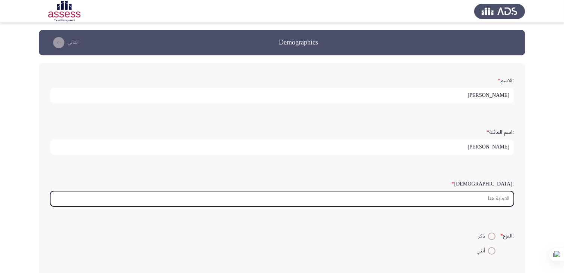
click at [471, 195] on input ":السن *" at bounding box center [281, 198] width 463 height 15
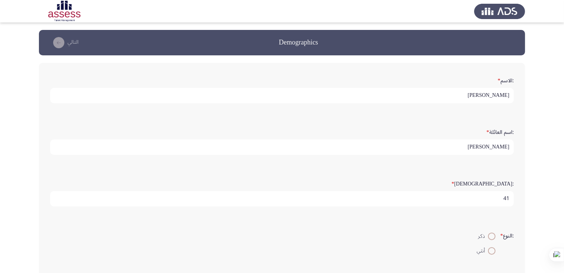
type input "41"
click at [490, 234] on span at bounding box center [491, 236] width 7 height 7
click at [490, 234] on input "ذكر" at bounding box center [491, 236] width 7 height 7
radio input "true"
click at [488, 247] on input "أنثي" at bounding box center [491, 250] width 7 height 7
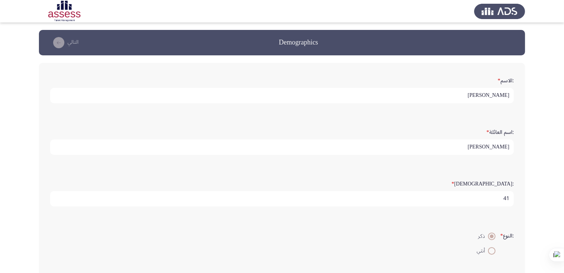
radio input "true"
click at [488, 233] on input "ذكر" at bounding box center [491, 236] width 7 height 7
radio input "true"
click at [488, 247] on input "أنثي" at bounding box center [491, 250] width 7 height 7
radio input "true"
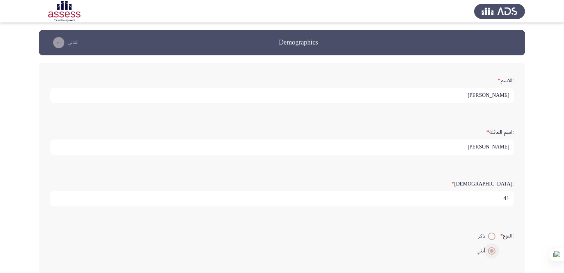
click at [488, 233] on input "ذكر" at bounding box center [491, 236] width 7 height 7
radio input "true"
click at [69, 43] on button "التالي" at bounding box center [64, 43] width 33 height 12
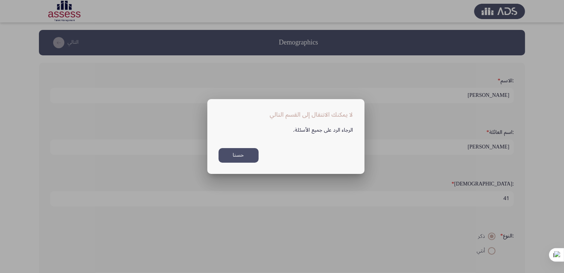
click at [234, 156] on button "حسنا" at bounding box center [238, 155] width 40 height 15
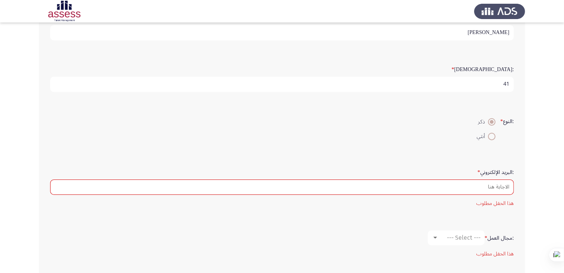
scroll to position [135, 0]
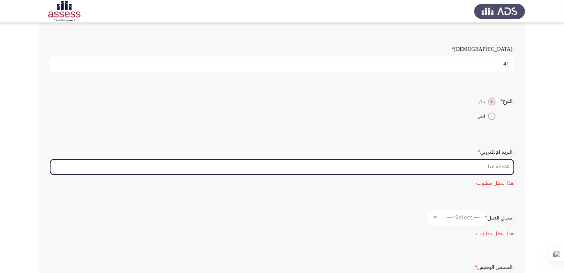
click at [423, 167] on input ":البريد الإلكتروني *" at bounding box center [281, 166] width 463 height 15
type input "ة"
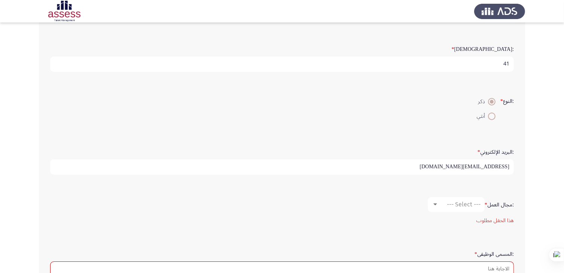
type input "m.atya8090@gmail.com"
click at [432, 204] on div at bounding box center [435, 205] width 7 height 6
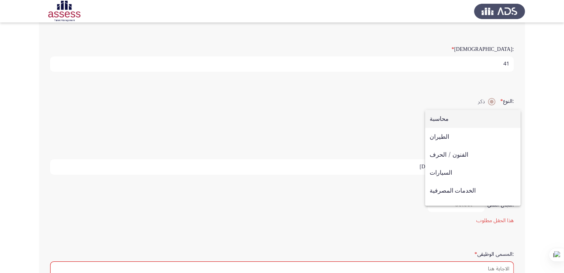
click at [486, 264] on div at bounding box center [282, 136] width 564 height 273
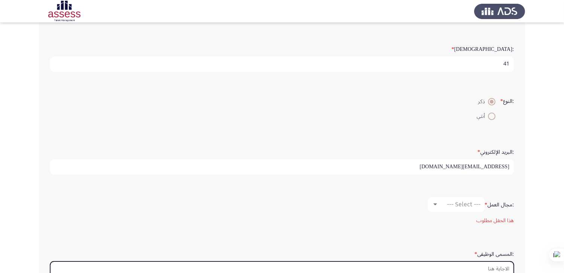
click at [477, 265] on input ":المسمى الوظيفى *" at bounding box center [281, 268] width 463 height 15
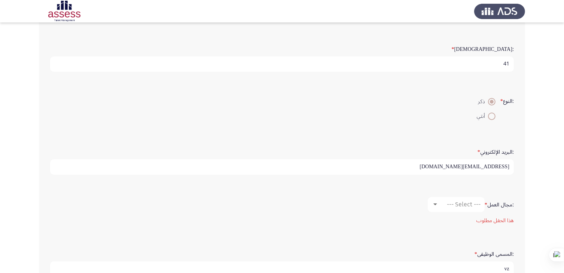
type input "v"
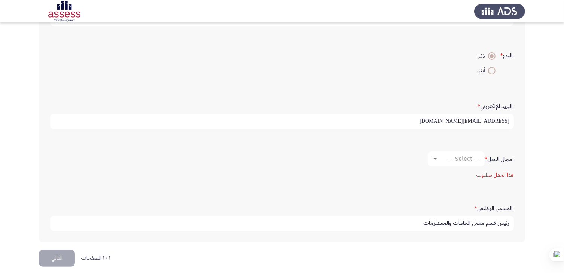
scroll to position [184, 0]
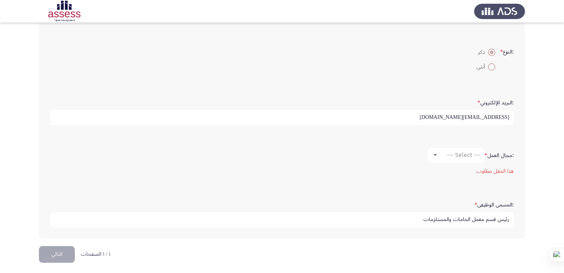
type input "رئيس قسم معمل الخامات والمستلزمات"
click at [444, 160] on mat-select "--- Select ---" at bounding box center [455, 155] width 57 height 15
click at [443, 151] on div "--- Select ---" at bounding box center [459, 154] width 42 height 7
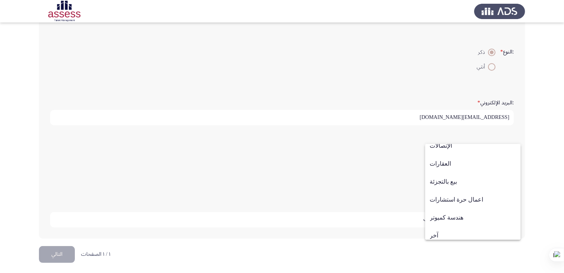
scroll to position [245, 0]
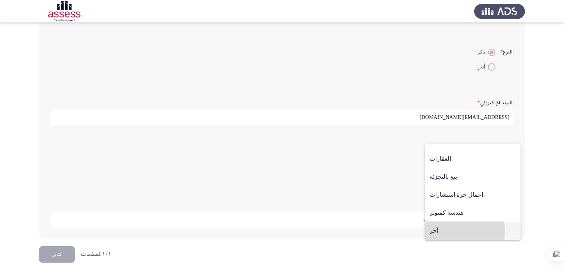
click at [441, 231] on span "آخر" at bounding box center [473, 231] width 86 height 18
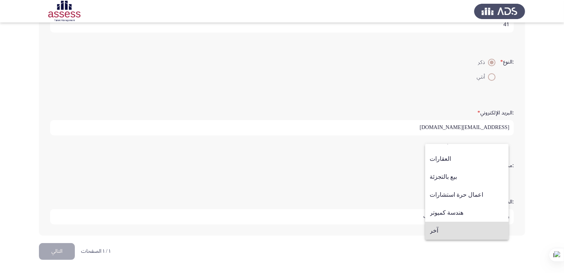
scroll to position [171, 0]
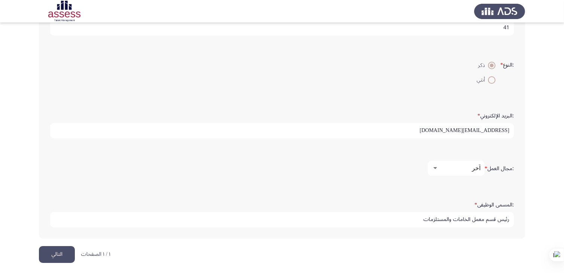
click at [55, 256] on button "التالي" at bounding box center [57, 254] width 36 height 17
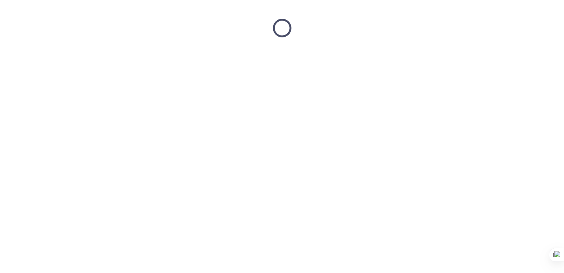
scroll to position [0, 0]
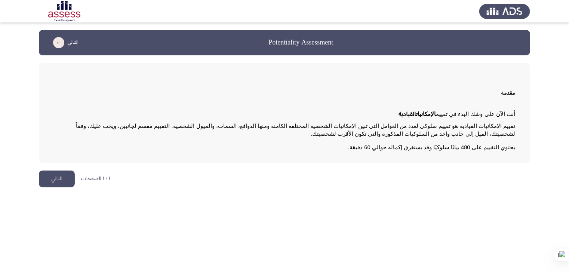
click at [50, 179] on button "التالي" at bounding box center [57, 179] width 36 height 17
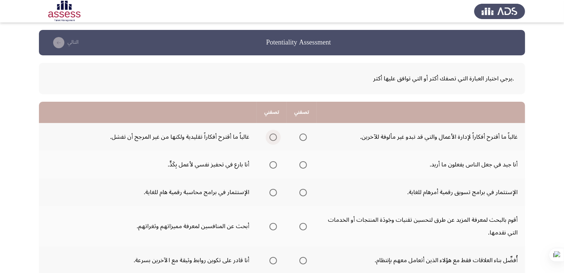
click at [274, 135] on span "Select an option" at bounding box center [272, 137] width 7 height 7
click at [274, 135] on input "Select an option" at bounding box center [272, 137] width 7 height 7
click at [304, 137] on span "Select an option" at bounding box center [302, 137] width 7 height 7
click at [304, 137] on input "Select an option" at bounding box center [302, 137] width 7 height 7
click at [302, 165] on span "Select an option" at bounding box center [302, 164] width 7 height 7
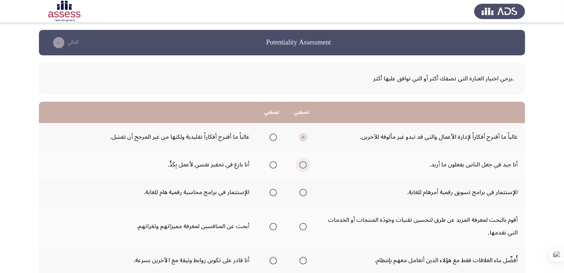
click at [302, 165] on input "Select an option" at bounding box center [302, 164] width 7 height 7
click at [301, 193] on span "Select an option" at bounding box center [302, 192] width 7 height 7
click at [301, 193] on input "Select an option" at bounding box center [302, 192] width 7 height 7
click at [274, 227] on span "Select an option" at bounding box center [272, 226] width 7 height 7
click at [274, 227] on input "Select an option" at bounding box center [272, 226] width 7 height 7
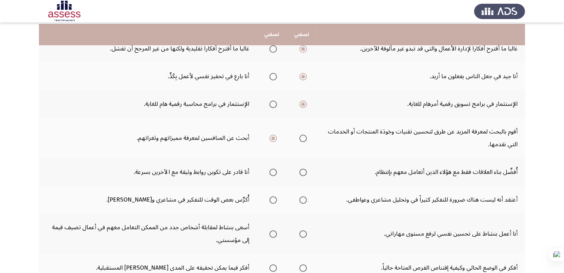
scroll to position [90, 0]
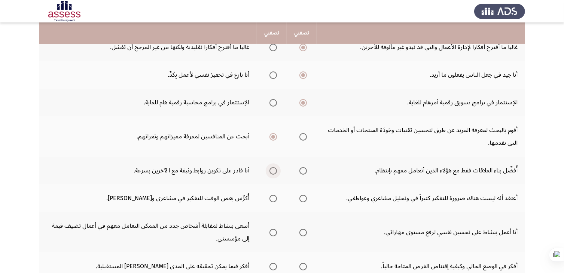
click at [271, 172] on span "Select an option" at bounding box center [272, 170] width 7 height 7
click at [271, 172] on input "Select an option" at bounding box center [272, 170] width 7 height 7
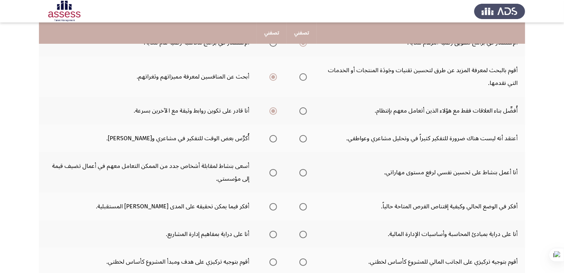
scroll to position [150, 0]
click at [273, 136] on span "Select an option" at bounding box center [272, 137] width 7 height 7
click at [273, 136] on input "Select an option" at bounding box center [272, 137] width 7 height 7
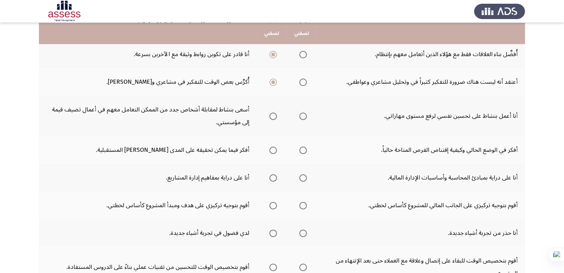
scroll to position [206, 0]
click at [272, 113] on span "Select an option" at bounding box center [272, 115] width 7 height 7
click at [272, 113] on input "Select an option" at bounding box center [272, 115] width 7 height 7
click at [271, 147] on span "Select an option" at bounding box center [272, 149] width 7 height 7
click at [271, 147] on input "Select an option" at bounding box center [272, 149] width 7 height 7
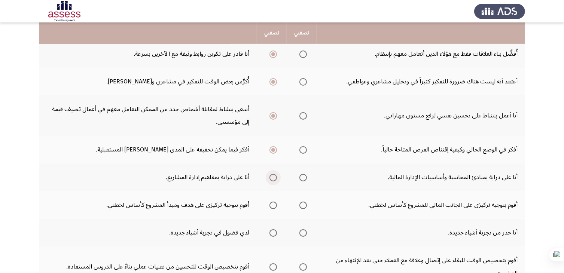
click at [273, 175] on span "Select an option" at bounding box center [272, 177] width 7 height 7
click at [273, 175] on input "Select an option" at bounding box center [272, 177] width 7 height 7
click at [270, 203] on span "Select an option" at bounding box center [272, 205] width 7 height 7
click at [270, 203] on input "Select an option" at bounding box center [272, 205] width 7 height 7
click at [274, 230] on span "Select an option" at bounding box center [272, 232] width 7 height 7
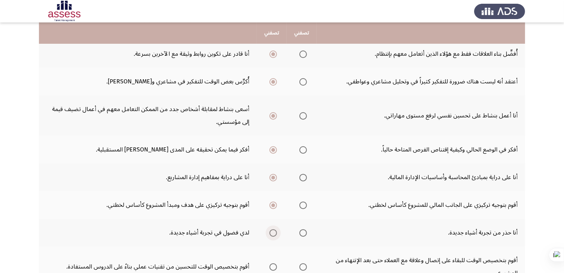
click at [274, 230] on input "Select an option" at bounding box center [272, 232] width 7 height 7
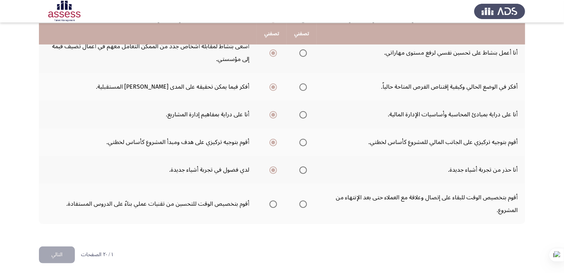
scroll to position [270, 0]
click at [273, 200] on span "Select an option" at bounding box center [272, 203] width 7 height 7
click at [273, 200] on input "Select an option" at bounding box center [272, 203] width 7 height 7
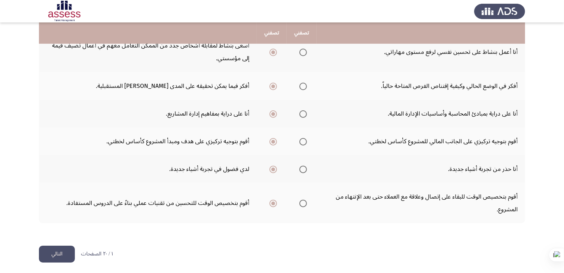
click at [51, 250] on button "التالي" at bounding box center [57, 254] width 36 height 17
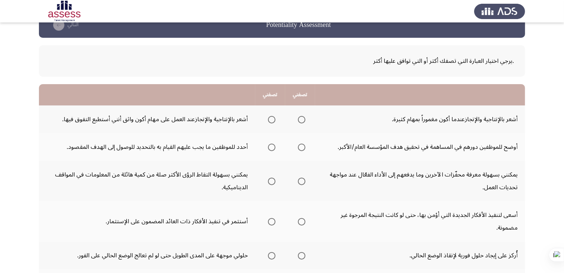
scroll to position [30, 0]
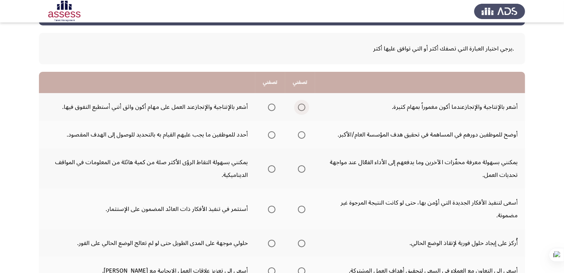
click at [301, 108] on span "Select an option" at bounding box center [301, 107] width 7 height 7
click at [301, 108] on input "Select an option" at bounding box center [301, 107] width 7 height 7
click at [302, 132] on span "Select an option" at bounding box center [301, 134] width 7 height 7
click at [302, 132] on input "Select an option" at bounding box center [301, 134] width 7 height 7
click at [301, 169] on span "Select an option" at bounding box center [301, 168] width 7 height 7
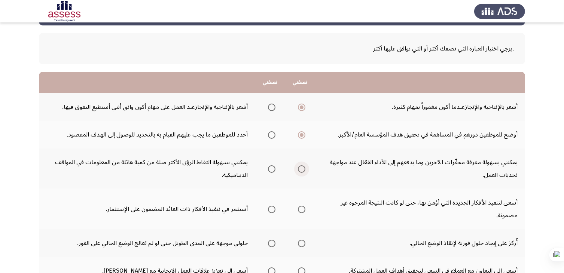
click at [301, 169] on input "Select an option" at bounding box center [301, 168] width 7 height 7
click at [301, 208] on span "Select an option" at bounding box center [301, 209] width 7 height 7
click at [301, 208] on input "Select an option" at bounding box center [301, 209] width 7 height 7
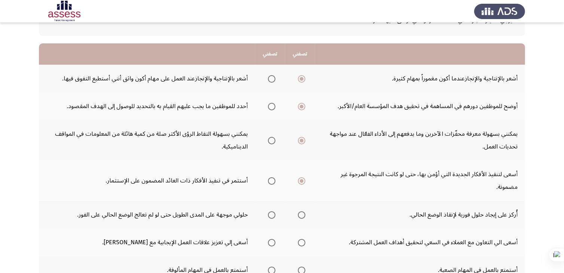
scroll to position [59, 0]
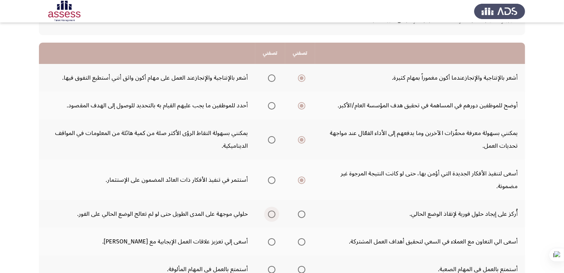
click at [275, 214] on span "Select an option" at bounding box center [271, 214] width 7 height 7
click at [275, 214] on input "Select an option" at bounding box center [271, 214] width 7 height 7
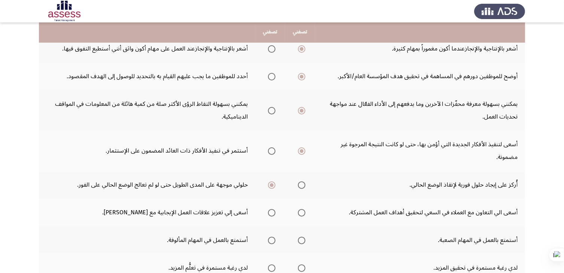
scroll to position [90, 0]
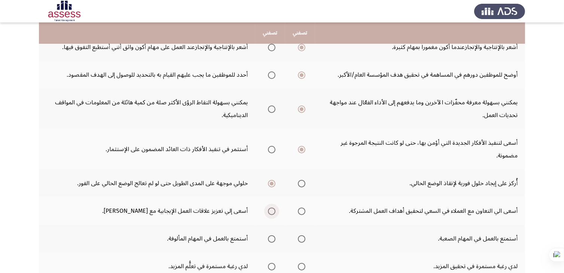
click at [275, 208] on span "Select an option" at bounding box center [271, 211] width 7 height 7
click at [275, 208] on input "Select an option" at bounding box center [271, 211] width 7 height 7
click at [300, 239] on span "Select an option" at bounding box center [301, 238] width 7 height 7
click at [300, 239] on input "Select an option" at bounding box center [301, 238] width 7 height 7
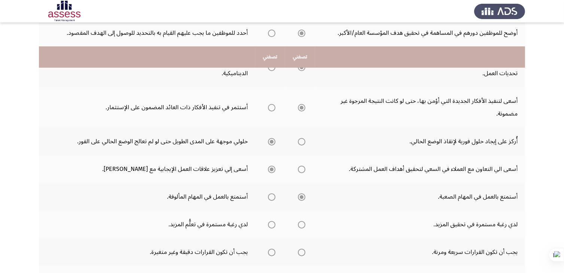
scroll to position [161, 0]
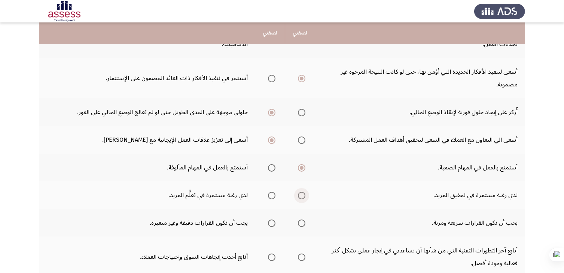
click at [303, 195] on span "Select an option" at bounding box center [301, 195] width 7 height 7
click at [303, 195] on input "Select an option" at bounding box center [301, 195] width 7 height 7
click at [303, 223] on span "Select an option" at bounding box center [301, 223] width 7 height 7
click at [303, 223] on input "Select an option" at bounding box center [301, 223] width 7 height 7
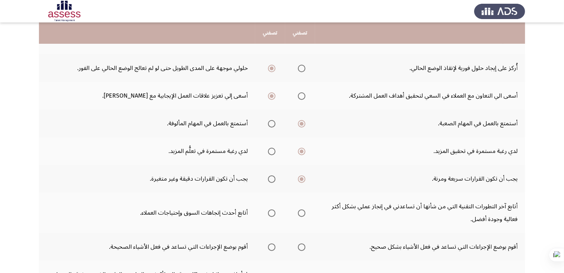
scroll to position [206, 0]
click at [270, 209] on span "Select an option" at bounding box center [271, 212] width 7 height 7
click at [270, 209] on input "Select an option" at bounding box center [271, 212] width 7 height 7
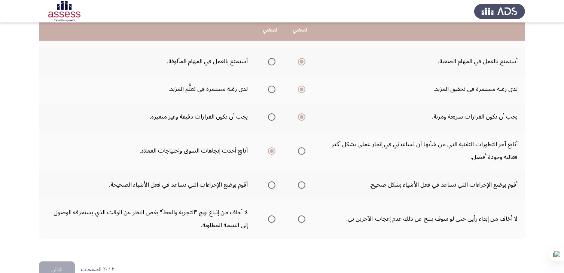
scroll to position [269, 0]
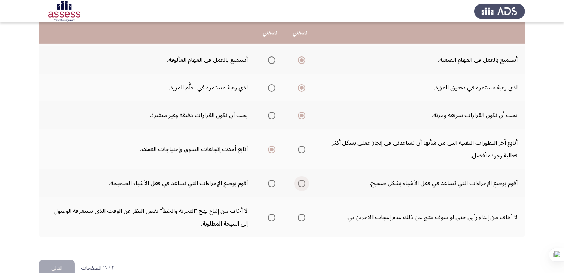
click at [301, 181] on span "Select an option" at bounding box center [301, 183] width 7 height 7
click at [301, 181] on input "Select an option" at bounding box center [301, 183] width 7 height 7
click at [274, 214] on span "Select an option" at bounding box center [271, 217] width 7 height 7
click at [274, 214] on input "Select an option" at bounding box center [271, 217] width 7 height 7
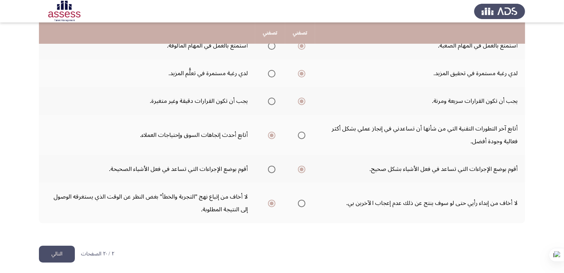
click at [57, 252] on button "التالي" at bounding box center [57, 254] width 36 height 17
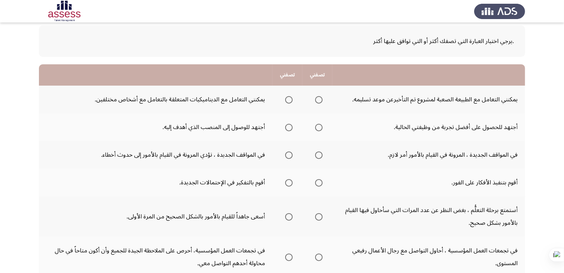
scroll to position [45, 0]
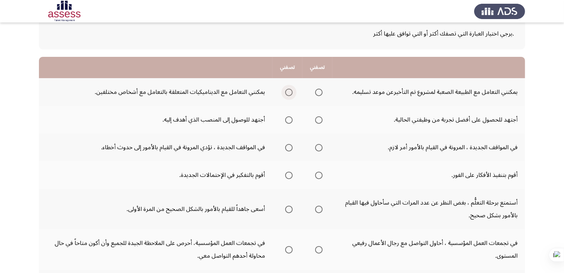
click at [289, 92] on span "Select an option" at bounding box center [288, 92] width 7 height 7
click at [289, 92] on input "Select an option" at bounding box center [288, 92] width 7 height 7
click at [287, 119] on span "Select an option" at bounding box center [288, 119] width 7 height 7
click at [287, 119] on input "Select an option" at bounding box center [288, 119] width 7 height 7
click at [316, 148] on span "Select an option" at bounding box center [318, 147] width 7 height 7
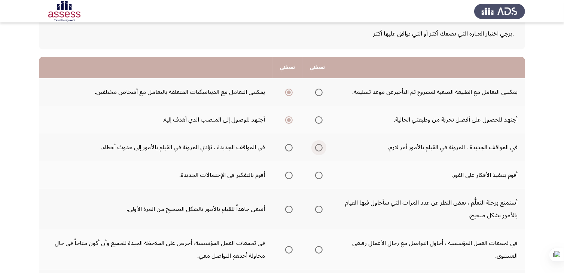
click at [316, 148] on input "Select an option" at bounding box center [318, 147] width 7 height 7
click at [288, 174] on span "Select an option" at bounding box center [288, 175] width 7 height 7
click at [288, 174] on input "Select an option" at bounding box center [288, 175] width 7 height 7
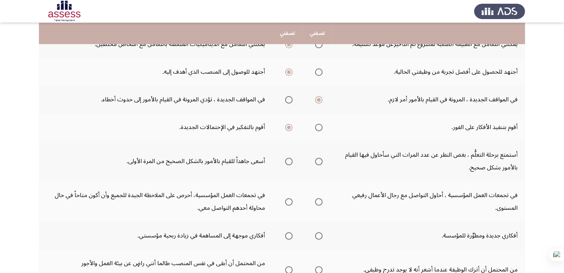
scroll to position [93, 0]
click at [288, 159] on span "Select an option" at bounding box center [288, 161] width 7 height 7
click at [288, 159] on input "Select an option" at bounding box center [288, 161] width 7 height 7
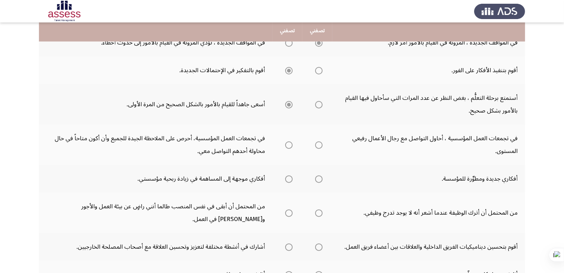
scroll to position [151, 0]
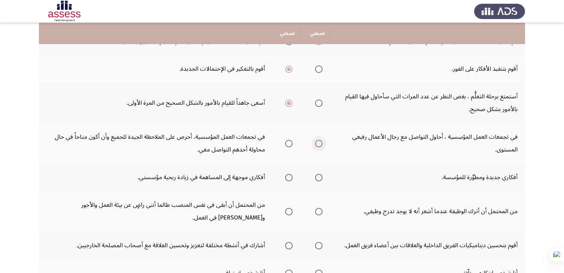
click at [317, 141] on span "Select an option" at bounding box center [318, 143] width 7 height 7
click at [317, 141] on input "Select an option" at bounding box center [318, 143] width 7 height 7
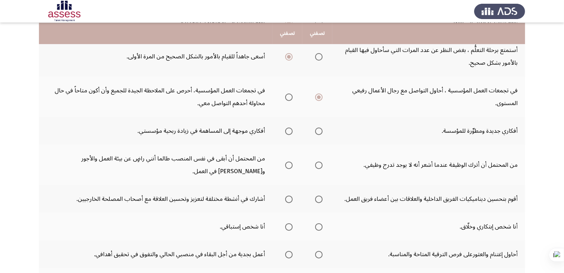
scroll to position [197, 0]
click at [320, 129] on span "Select an option" at bounding box center [318, 131] width 7 height 7
click at [320, 129] on input "Select an option" at bounding box center [318, 131] width 7 height 7
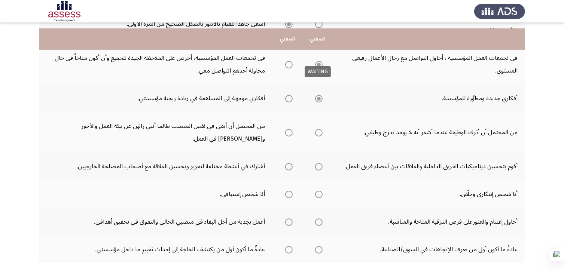
scroll to position [240, 0]
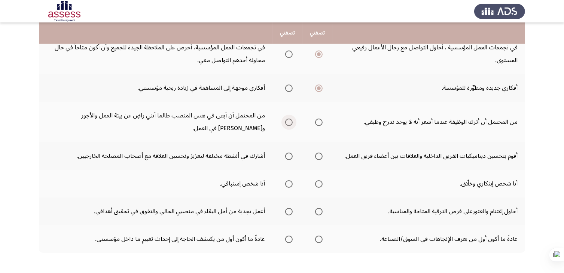
click at [288, 122] on span "Select an option" at bounding box center [288, 122] width 7 height 7
click at [288, 122] on input "Select an option" at bounding box center [288, 122] width 7 height 7
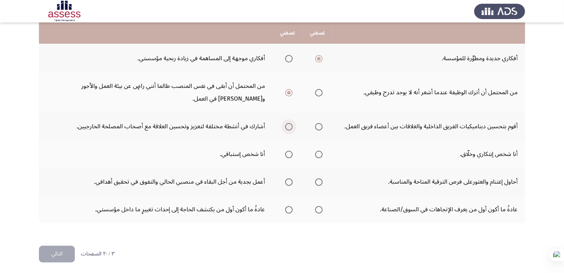
click at [287, 123] on span "Select an option" at bounding box center [288, 126] width 7 height 7
click at [287, 123] on input "Select an option" at bounding box center [288, 126] width 7 height 7
click at [290, 152] on span "Select an option" at bounding box center [288, 154] width 7 height 7
click at [290, 152] on input "Select an option" at bounding box center [288, 154] width 7 height 7
click at [316, 182] on span "Select an option" at bounding box center [318, 181] width 7 height 7
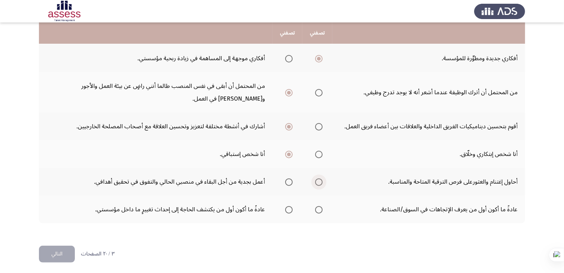
click at [316, 182] on input "Select an option" at bounding box center [318, 181] width 7 height 7
click at [288, 206] on span "Select an option" at bounding box center [288, 209] width 7 height 7
click at [288, 206] on input "Select an option" at bounding box center [288, 209] width 7 height 7
click at [317, 208] on span "Select an option" at bounding box center [318, 209] width 7 height 7
click at [317, 208] on input "Select an option" at bounding box center [318, 209] width 7 height 7
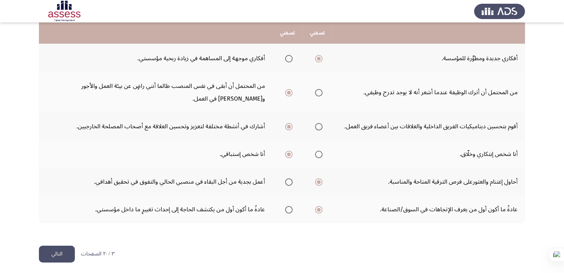
click at [55, 248] on button "التالي" at bounding box center [57, 254] width 36 height 17
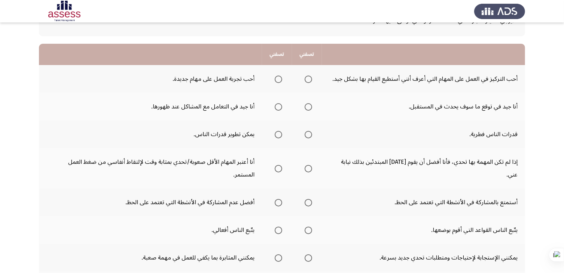
scroll to position [58, 0]
click at [278, 77] on span "Select an option" at bounding box center [277, 78] width 7 height 7
click at [278, 77] on input "Select an option" at bounding box center [277, 78] width 7 height 7
click at [307, 107] on span "Select an option" at bounding box center [307, 106] width 7 height 7
click at [307, 107] on input "Select an option" at bounding box center [307, 106] width 7 height 7
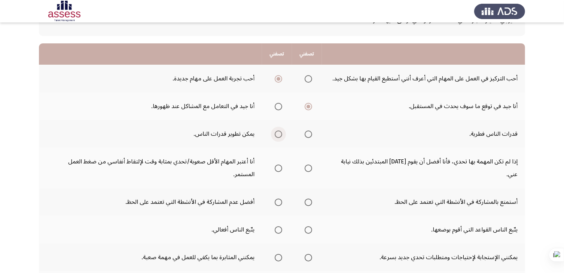
click at [275, 134] on span "Select an option" at bounding box center [277, 134] width 7 height 7
click at [275, 134] on input "Select an option" at bounding box center [277, 134] width 7 height 7
click at [309, 165] on span "Select an option" at bounding box center [307, 168] width 7 height 7
click at [309, 165] on input "Select an option" at bounding box center [307, 168] width 7 height 7
click at [280, 199] on span "Select an option" at bounding box center [277, 202] width 7 height 7
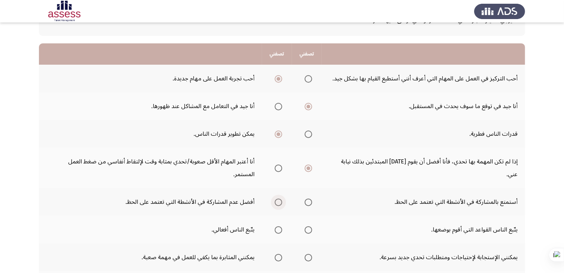
click at [280, 199] on input "Select an option" at bounding box center [277, 202] width 7 height 7
click at [278, 230] on span "Select an option" at bounding box center [278, 230] width 0 height 0
click at [279, 226] on input "Select an option" at bounding box center [277, 229] width 7 height 7
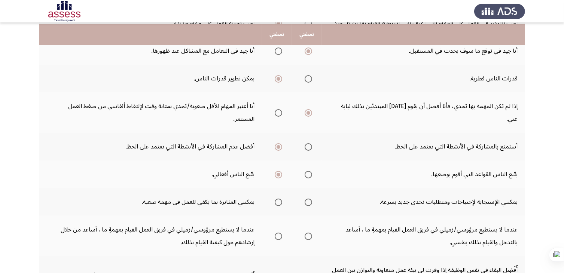
scroll to position [115, 0]
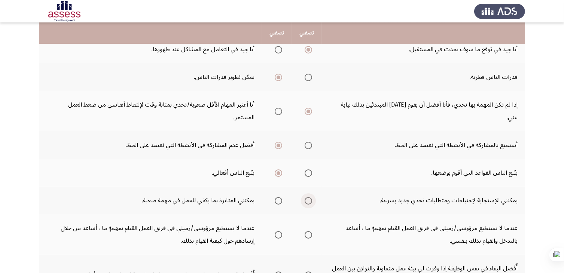
click at [308, 197] on span "Select an option" at bounding box center [307, 200] width 7 height 7
click at [308, 197] on input "Select an option" at bounding box center [307, 200] width 7 height 7
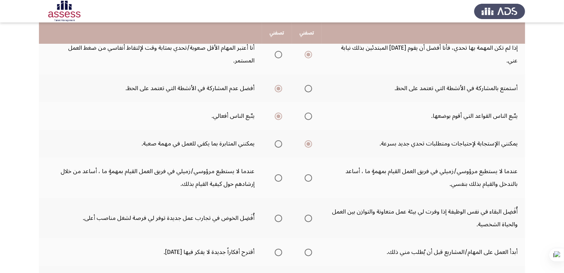
scroll to position [172, 0]
click at [280, 174] on span "Select an option" at bounding box center [277, 177] width 7 height 7
click at [280, 174] on input "Select an option" at bounding box center [277, 177] width 7 height 7
click at [307, 215] on span "Select an option" at bounding box center [307, 218] width 7 height 7
click at [307, 215] on input "Select an option" at bounding box center [307, 218] width 7 height 7
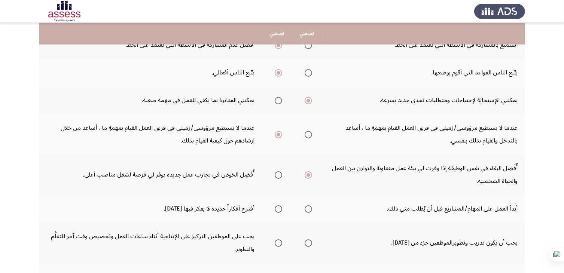
scroll to position [217, 0]
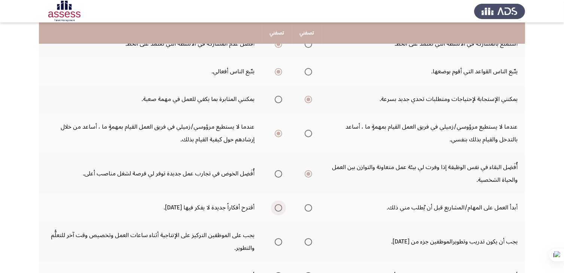
click at [280, 204] on span "Select an option" at bounding box center [277, 207] width 7 height 7
click at [280, 204] on input "Select an option" at bounding box center [277, 207] width 7 height 7
click at [277, 238] on span "Select an option" at bounding box center [277, 241] width 7 height 7
click at [277, 238] on input "Select an option" at bounding box center [277, 241] width 7 height 7
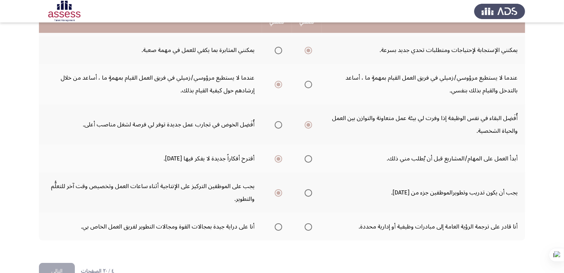
scroll to position [270, 0]
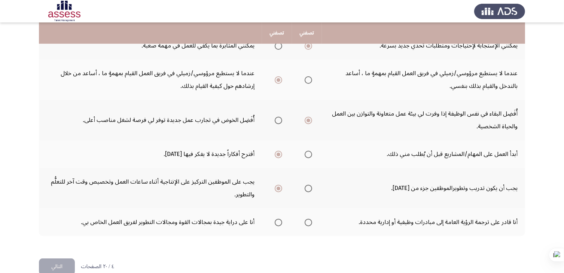
click at [277, 219] on span "Select an option" at bounding box center [277, 222] width 7 height 7
click at [277, 219] on input "Select an option" at bounding box center [277, 222] width 7 height 7
click at [59, 258] on button "التالي" at bounding box center [57, 266] width 36 height 17
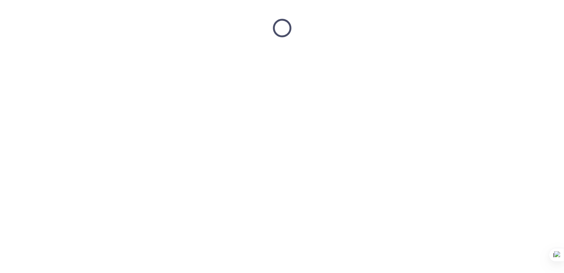
scroll to position [0, 0]
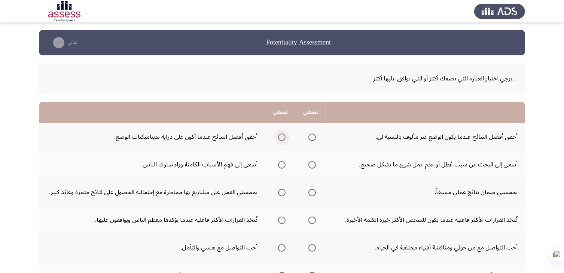
click at [283, 136] on span "Select an option" at bounding box center [281, 137] width 7 height 7
click at [283, 136] on input "Select an option" at bounding box center [281, 137] width 7 height 7
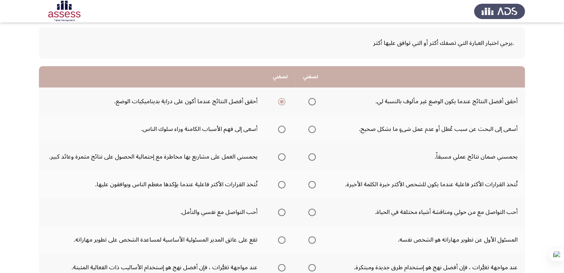
scroll to position [36, 0]
click at [280, 128] on span "Select an option" at bounding box center [281, 128] width 7 height 7
click at [280, 128] on input "Select an option" at bounding box center [281, 128] width 7 height 7
click at [280, 157] on span "Select an option" at bounding box center [281, 156] width 7 height 7
click at [280, 157] on input "Select an option" at bounding box center [281, 156] width 7 height 7
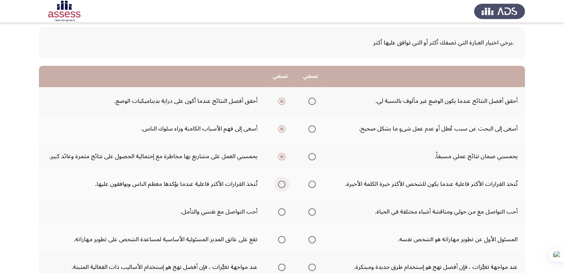
click at [281, 182] on span "Select an option" at bounding box center [281, 184] width 7 height 7
click at [281, 182] on input "Select an option" at bounding box center [281, 184] width 7 height 7
click at [312, 208] on span "Select an option" at bounding box center [311, 211] width 7 height 7
click at [312, 208] on input "Select an option" at bounding box center [311, 211] width 7 height 7
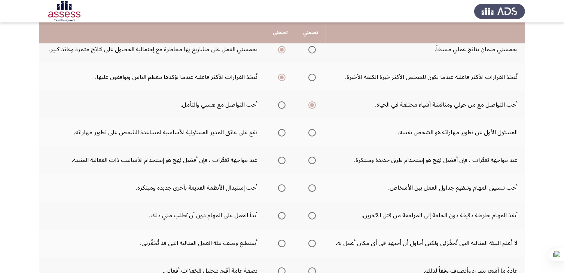
scroll to position [143, 0]
click at [282, 133] on span "Select an option" at bounding box center [281, 132] width 7 height 7
click at [282, 133] on input "Select an option" at bounding box center [281, 132] width 7 height 7
click at [312, 157] on span "Select an option" at bounding box center [311, 159] width 7 height 7
click at [312, 157] on input "Select an option" at bounding box center [311, 159] width 7 height 7
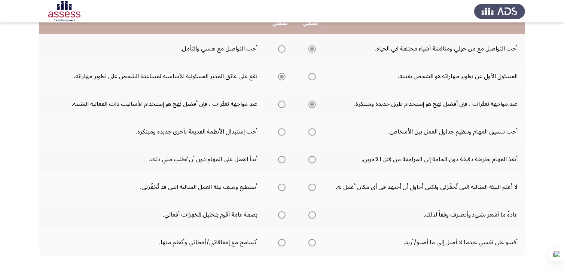
scroll to position [201, 0]
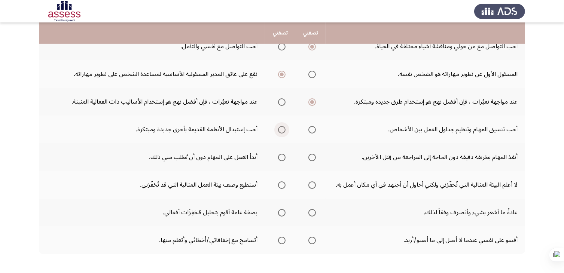
click at [283, 129] on span "Select an option" at bounding box center [281, 129] width 7 height 7
click at [283, 129] on input "Select an option" at bounding box center [281, 129] width 7 height 7
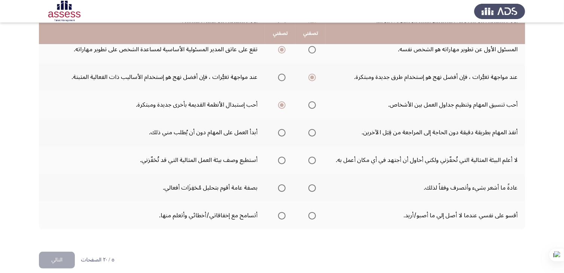
scroll to position [232, 0]
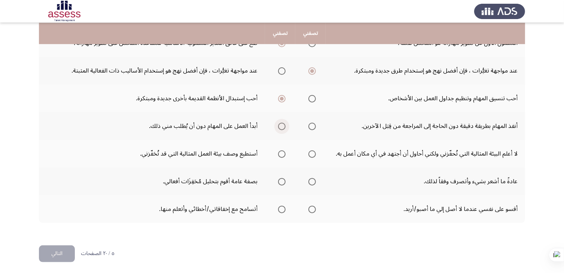
click at [282, 126] on span "Select an option" at bounding box center [281, 126] width 7 height 7
click at [282, 126] on input "Select an option" at bounding box center [281, 126] width 7 height 7
click at [313, 152] on span "Select an option" at bounding box center [311, 153] width 7 height 7
click at [313, 152] on input "Select an option" at bounding box center [311, 153] width 7 height 7
click at [313, 180] on span "Select an option" at bounding box center [311, 181] width 7 height 7
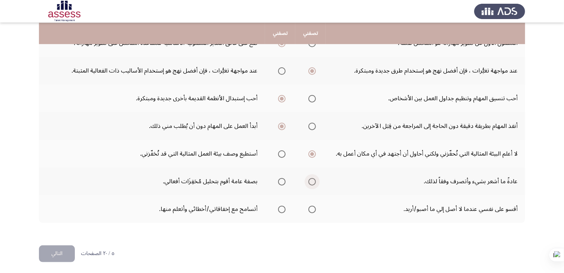
click at [313, 180] on input "Select an option" at bounding box center [311, 181] width 7 height 7
click at [282, 207] on span "Select an option" at bounding box center [281, 209] width 7 height 7
click at [282, 207] on input "Select an option" at bounding box center [281, 209] width 7 height 7
click at [46, 251] on button "التالي" at bounding box center [57, 253] width 36 height 17
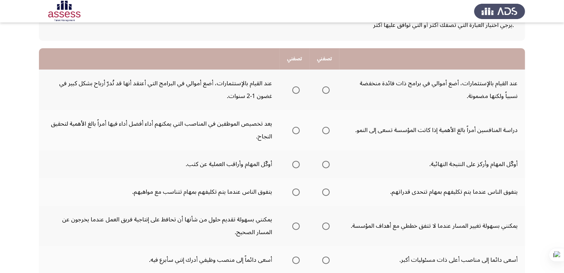
scroll to position [55, 0]
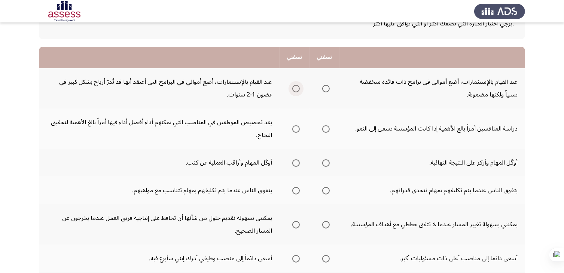
click at [297, 87] on span "Select an option" at bounding box center [295, 88] width 7 height 7
click at [297, 87] on input "Select an option" at bounding box center [295, 88] width 7 height 7
click at [328, 130] on span "Select an option" at bounding box center [325, 128] width 7 height 7
click at [328, 130] on input "Select an option" at bounding box center [325, 128] width 7 height 7
click at [299, 161] on span "Select an option" at bounding box center [295, 162] width 7 height 7
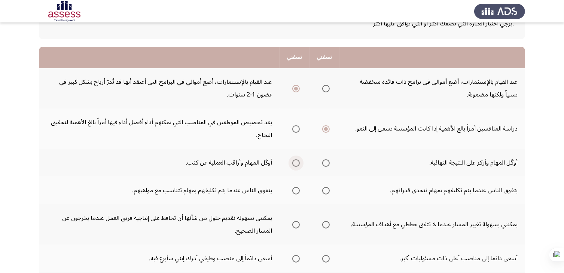
click at [299, 161] on input "Select an option" at bounding box center [295, 162] width 7 height 7
click at [326, 188] on span "Select an option" at bounding box center [325, 190] width 7 height 7
click at [326, 188] on input "Select an option" at bounding box center [325, 190] width 7 height 7
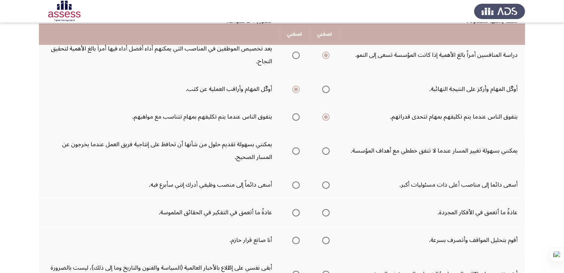
scroll to position [129, 0]
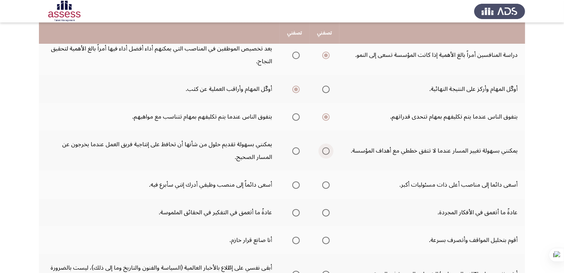
click at [328, 149] on span "Select an option" at bounding box center [325, 150] width 7 height 7
click at [328, 149] on input "Select an option" at bounding box center [325, 150] width 7 height 7
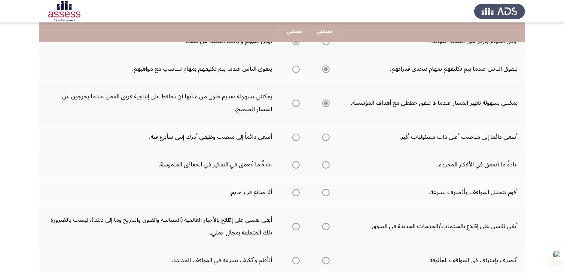
scroll to position [177, 0]
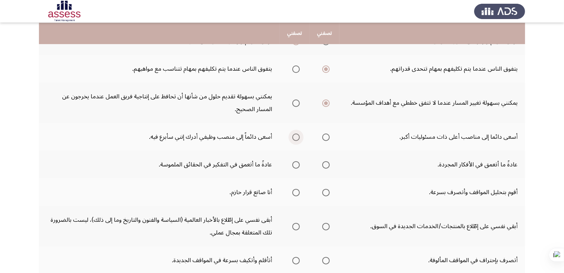
click at [299, 136] on span "Select an option" at bounding box center [295, 137] width 7 height 7
click at [299, 136] on input "Select an option" at bounding box center [295, 137] width 7 height 7
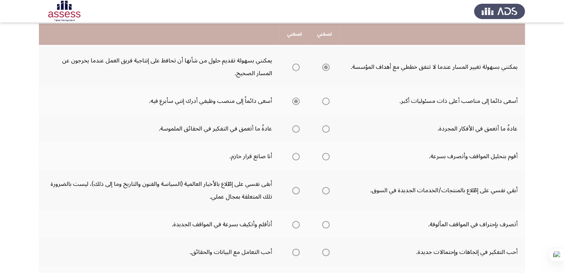
scroll to position [214, 0]
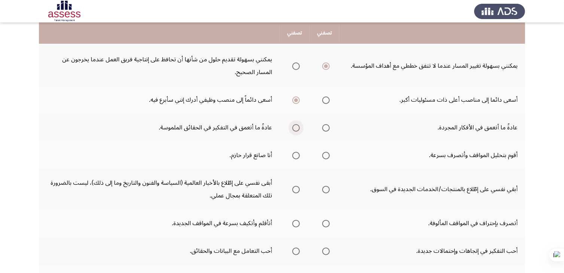
click at [298, 128] on span "Select an option" at bounding box center [295, 127] width 7 height 7
click at [298, 128] on input "Select an option" at bounding box center [295, 127] width 7 height 7
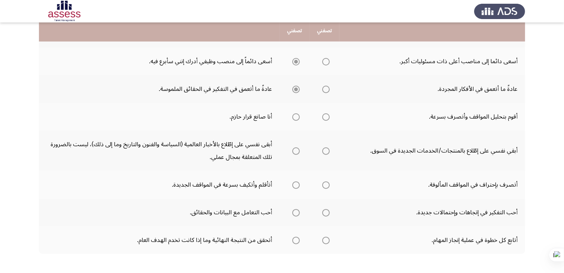
scroll to position [252, 0]
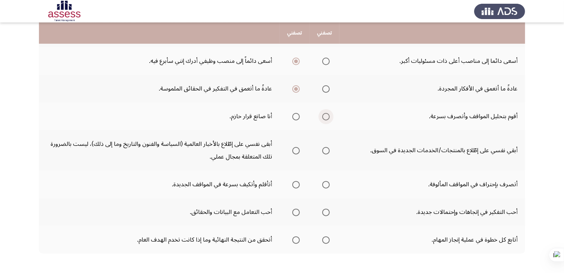
click at [328, 114] on span "Select an option" at bounding box center [325, 116] width 7 height 7
click at [328, 114] on input "Select an option" at bounding box center [325, 116] width 7 height 7
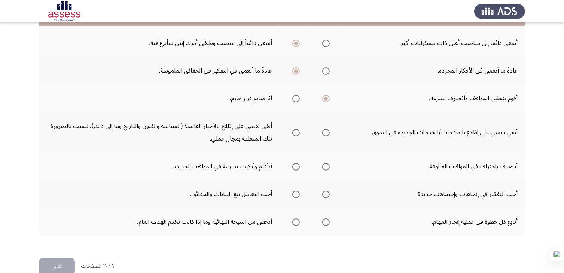
scroll to position [283, 0]
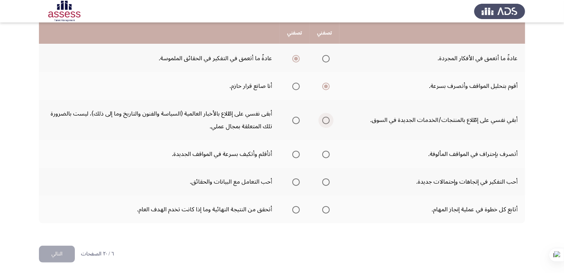
click at [329, 118] on span "Select an option" at bounding box center [325, 120] width 7 height 7
click at [329, 118] on input "Select an option" at bounding box center [325, 120] width 7 height 7
click at [297, 152] on span "Select an option" at bounding box center [295, 154] width 7 height 7
click at [297, 152] on input "Select an option" at bounding box center [295, 154] width 7 height 7
click at [297, 153] on span "Select an option" at bounding box center [296, 155] width 4 height 4
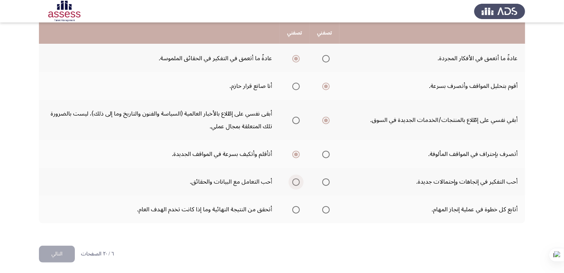
click at [297, 180] on span "Select an option" at bounding box center [295, 181] width 7 height 7
click at [297, 180] on input "Select an option" at bounding box center [295, 181] width 7 height 7
click at [297, 208] on span "Select an option" at bounding box center [295, 209] width 7 height 7
click at [297, 208] on input "Select an option" at bounding box center [295, 209] width 7 height 7
click at [64, 251] on button "التالي" at bounding box center [57, 254] width 36 height 17
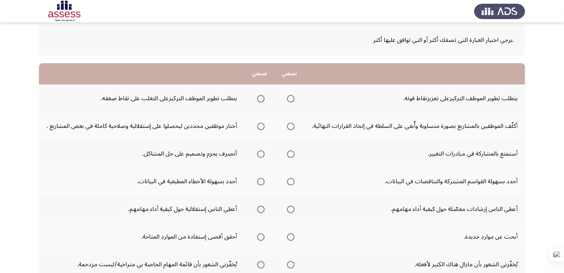
scroll to position [39, 0]
click at [291, 98] on span "Select an option" at bounding box center [290, 98] width 7 height 7
click at [291, 98] on input "Select an option" at bounding box center [290, 98] width 7 height 7
click at [262, 98] on span "Select an option" at bounding box center [260, 98] width 7 height 7
click at [262, 98] on input "Select an option" at bounding box center [260, 98] width 7 height 7
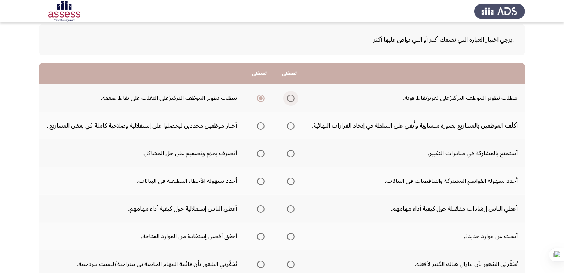
click at [291, 98] on span "Select an option" at bounding box center [291, 98] width 0 height 0
click at [292, 98] on input "Select an option" at bounding box center [290, 98] width 7 height 7
click at [292, 122] on span "Select an option" at bounding box center [290, 125] width 7 height 7
click at [292, 122] on input "Select an option" at bounding box center [290, 125] width 7 height 7
click at [261, 98] on span "Select an option" at bounding box center [260, 98] width 7 height 7
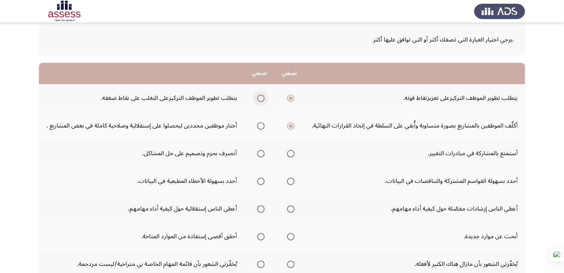
click at [261, 98] on input "Select an option" at bounding box center [260, 98] width 7 height 7
click at [289, 150] on span "Select an option" at bounding box center [290, 153] width 7 height 7
click at [289, 150] on input "Select an option" at bounding box center [290, 153] width 7 height 7
click at [293, 181] on span "Select an option" at bounding box center [290, 181] width 7 height 7
click at [293, 181] on input "Select an option" at bounding box center [290, 181] width 7 height 7
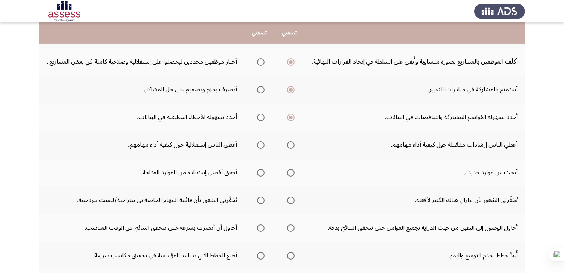
scroll to position [107, 0]
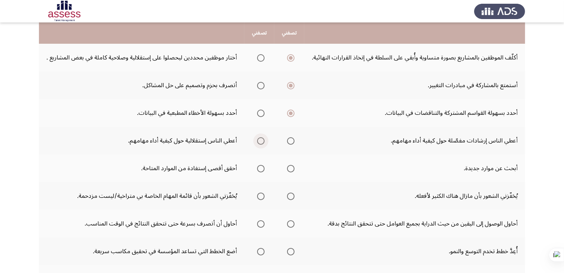
click at [263, 140] on span "Select an option" at bounding box center [260, 140] width 7 height 7
click at [263, 140] on input "Select an option" at bounding box center [260, 140] width 7 height 7
click at [290, 166] on span "Select an option" at bounding box center [290, 168] width 7 height 7
click at [290, 166] on input "Select an option" at bounding box center [290, 168] width 7 height 7
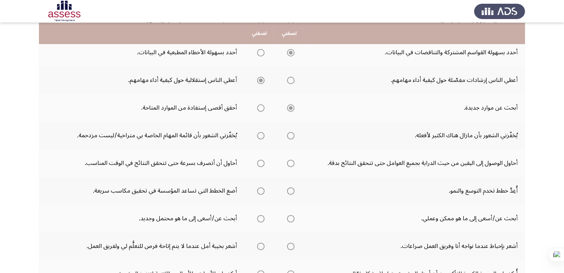
scroll to position [168, 0]
click at [292, 135] on span "Select an option" at bounding box center [290, 134] width 7 height 7
click at [292, 135] on input "Select an option" at bounding box center [290, 134] width 7 height 7
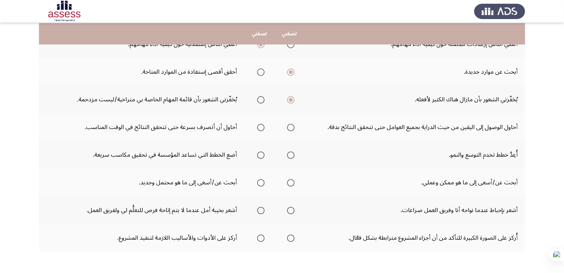
scroll to position [205, 0]
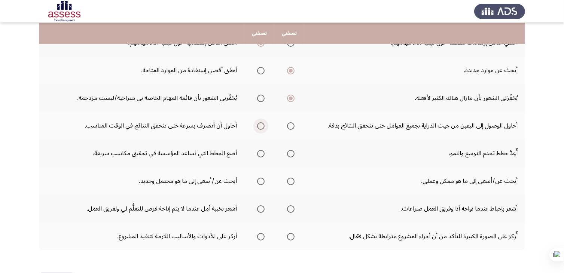
click at [263, 122] on span "Select an option" at bounding box center [260, 125] width 7 height 7
click at [263, 122] on input "Select an option" at bounding box center [260, 125] width 7 height 7
click at [289, 150] on span "Select an option" at bounding box center [290, 153] width 7 height 7
click at [289, 150] on input "Select an option" at bounding box center [290, 153] width 7 height 7
click at [262, 179] on span "Select an option" at bounding box center [260, 181] width 7 height 7
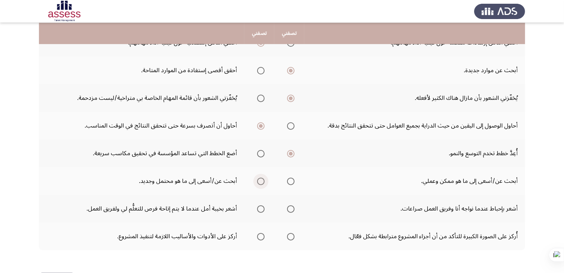
click at [262, 179] on input "Select an option" at bounding box center [260, 181] width 7 height 7
click at [261, 206] on span "Select an option" at bounding box center [260, 208] width 7 height 7
click at [261, 206] on input "Select an option" at bounding box center [260, 208] width 7 height 7
click at [261, 233] on span "Select an option" at bounding box center [260, 236] width 7 height 7
click at [261, 233] on input "Select an option" at bounding box center [260, 236] width 7 height 7
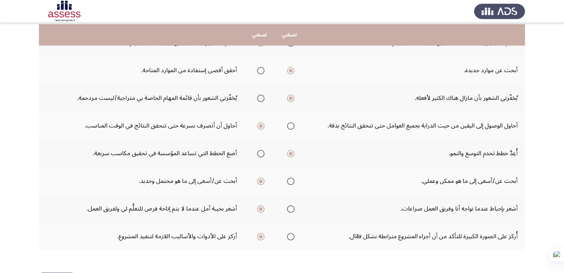
scroll to position [232, 0]
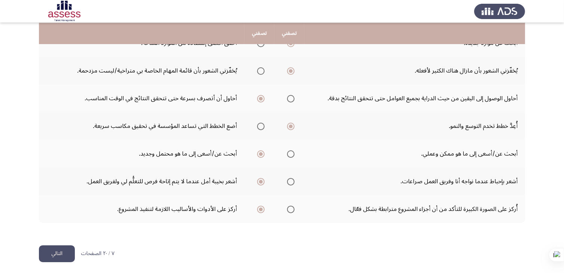
click at [61, 251] on button "التالي" at bounding box center [57, 253] width 36 height 17
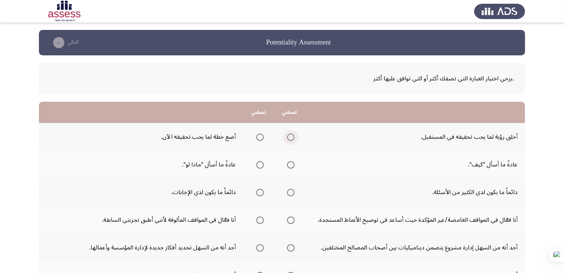
click at [289, 138] on span "Select an option" at bounding box center [290, 137] width 7 height 7
click at [289, 138] on input "Select an option" at bounding box center [290, 137] width 7 height 7
click at [258, 166] on span "Select an option" at bounding box center [259, 164] width 7 height 7
click at [258, 166] on input "Select an option" at bounding box center [259, 164] width 7 height 7
click at [289, 192] on span "Select an option" at bounding box center [290, 192] width 7 height 7
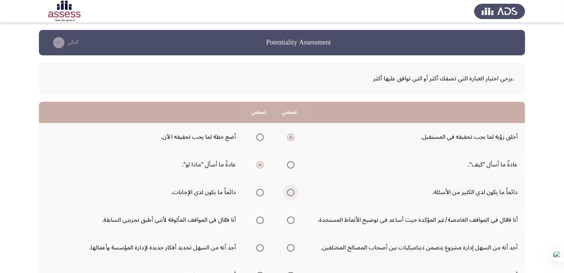
click at [289, 192] on input "Select an option" at bounding box center [290, 192] width 7 height 7
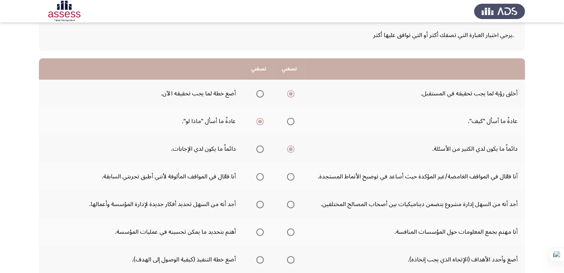
scroll to position [45, 0]
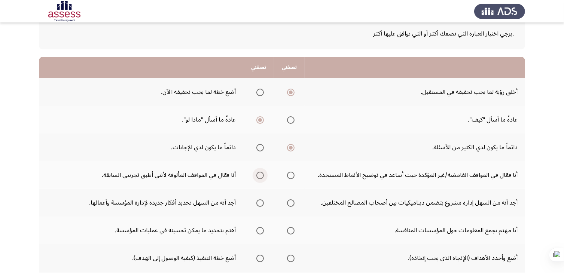
click at [260, 172] on span "Select an option" at bounding box center [259, 175] width 7 height 7
click at [260, 172] on input "Select an option" at bounding box center [259, 175] width 7 height 7
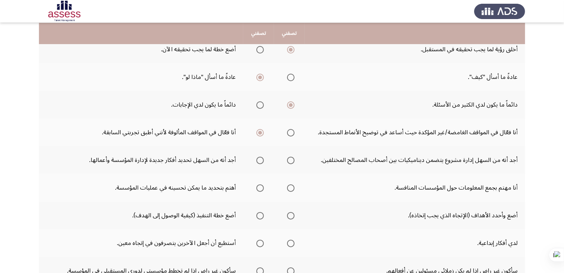
scroll to position [88, 0]
click at [289, 161] on span "Select an option" at bounding box center [290, 159] width 7 height 7
click at [289, 161] on input "Select an option" at bounding box center [290, 159] width 7 height 7
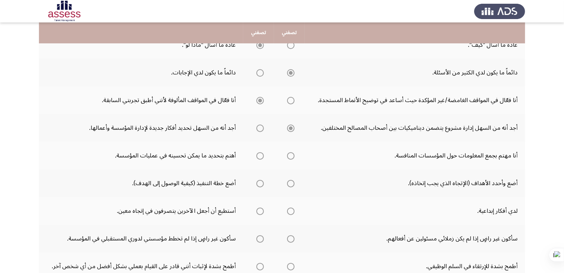
scroll to position [121, 0]
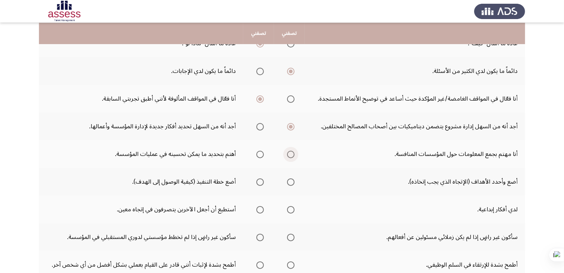
click at [289, 152] on span "Select an option" at bounding box center [290, 154] width 7 height 7
click at [289, 152] on input "Select an option" at bounding box center [290, 154] width 7 height 7
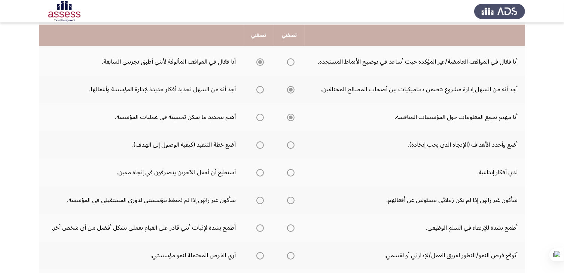
scroll to position [160, 0]
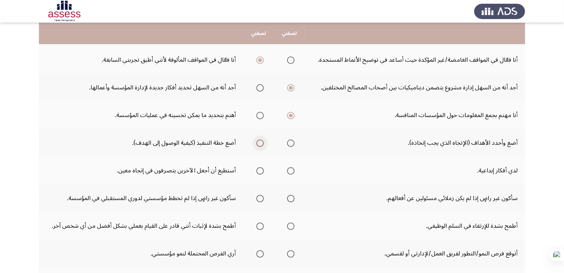
click at [262, 143] on span "Select an option" at bounding box center [259, 142] width 7 height 7
click at [262, 143] on input "Select an option" at bounding box center [259, 142] width 7 height 7
click at [290, 168] on span "Select an option" at bounding box center [290, 170] width 7 height 7
click at [290, 168] on input "Select an option" at bounding box center [290, 170] width 7 height 7
click at [257, 199] on span "Select an option" at bounding box center [259, 198] width 7 height 7
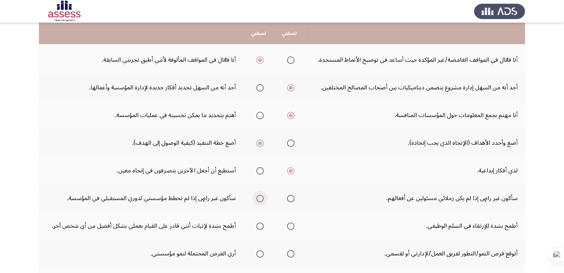
click at [257, 199] on input "Select an option" at bounding box center [259, 198] width 7 height 7
click at [289, 223] on span "Select an option" at bounding box center [290, 226] width 7 height 7
click at [289, 223] on input "Select an option" at bounding box center [290, 226] width 7 height 7
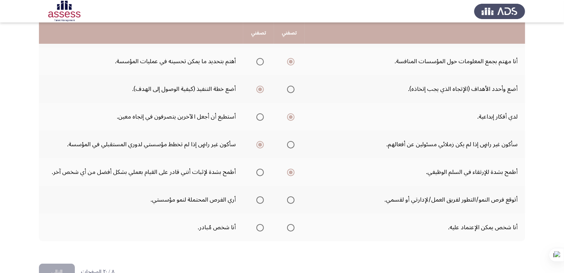
scroll to position [214, 0]
drag, startPoint x: 305, startPoint y: 205, endPoint x: 203, endPoint y: 209, distance: 101.8
click at [203, 209] on tr "أتوقع فرص النمو/التطور لفريق العمل/لإدارتي أو لقسمي. أري الفرص المحتملة لنمو مؤ…" at bounding box center [282, 200] width 486 height 28
click at [259, 197] on span "Select an option" at bounding box center [259, 199] width 7 height 7
click at [259, 197] on input "Select an option" at bounding box center [259, 199] width 7 height 7
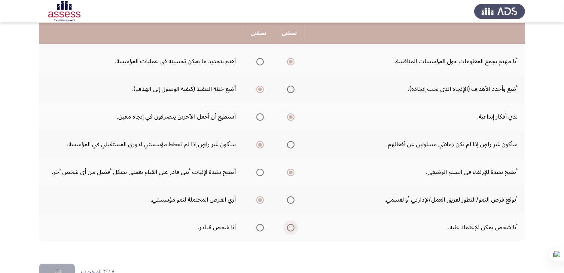
click at [289, 224] on span "Select an option" at bounding box center [290, 227] width 7 height 7
click at [289, 224] on input "Select an option" at bounding box center [290, 227] width 7 height 7
click at [59, 268] on button "التالي" at bounding box center [57, 272] width 36 height 17
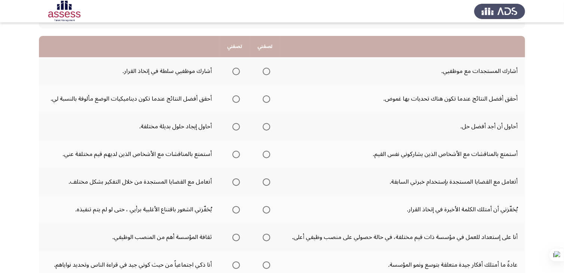
scroll to position [66, 0]
click at [268, 73] on span "Select an option" at bounding box center [266, 71] width 7 height 7
click at [268, 73] on input "Select an option" at bounding box center [266, 71] width 7 height 7
click at [234, 100] on span "Select an option" at bounding box center [235, 98] width 7 height 7
click at [234, 100] on input "Select an option" at bounding box center [235, 98] width 7 height 7
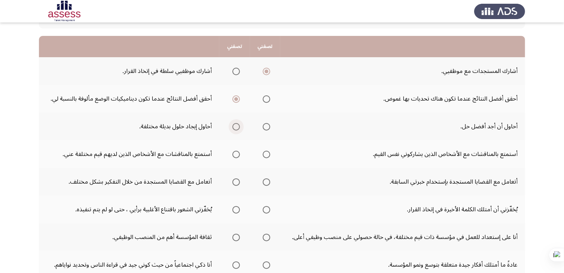
click at [235, 127] on span "Select an option" at bounding box center [235, 126] width 7 height 7
click at [235, 127] on input "Select an option" at bounding box center [235, 126] width 7 height 7
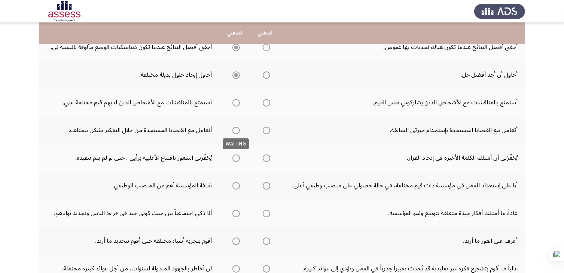
scroll to position [117, 0]
click at [238, 103] on span "Select an option" at bounding box center [235, 103] width 7 height 7
click at [238, 103] on input "Select an option" at bounding box center [235, 103] width 7 height 7
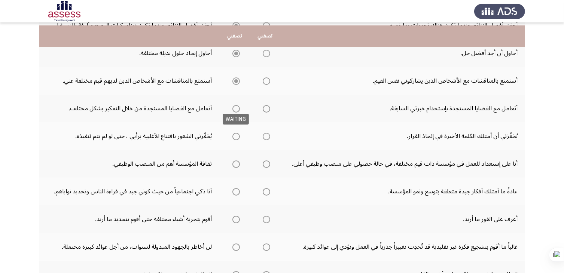
scroll to position [144, 0]
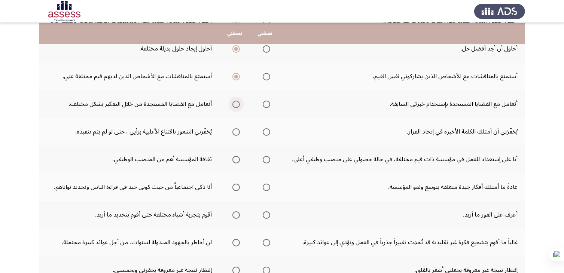
click at [238, 104] on span "Select an option" at bounding box center [235, 104] width 7 height 7
click at [238, 104] on input "Select an option" at bounding box center [235, 104] width 7 height 7
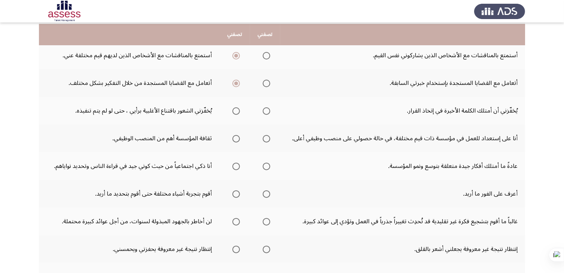
scroll to position [166, 0]
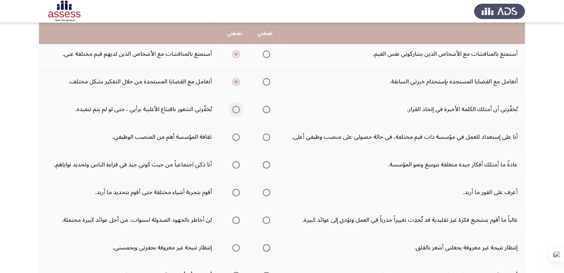
click at [235, 109] on span "Select an option" at bounding box center [235, 109] width 7 height 7
click at [235, 109] on input "Select an option" at bounding box center [235, 109] width 7 height 7
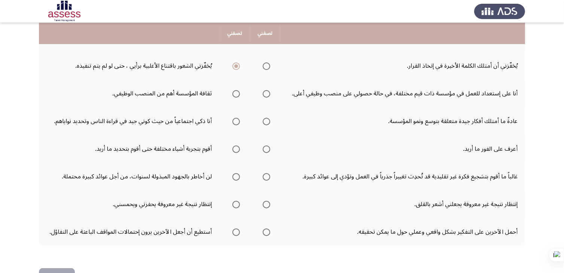
scroll to position [209, 0]
click at [236, 92] on span "Select an option" at bounding box center [235, 93] width 7 height 7
click at [236, 92] on input "Select an option" at bounding box center [235, 93] width 7 height 7
click at [265, 119] on span "Select an option" at bounding box center [266, 121] width 7 height 7
click at [265, 119] on input "Select an option" at bounding box center [266, 121] width 7 height 7
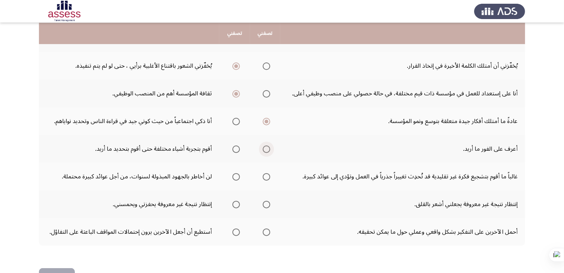
click at [266, 147] on span "Select an option" at bounding box center [266, 148] width 7 height 7
click at [266, 147] on input "Select an option" at bounding box center [266, 148] width 7 height 7
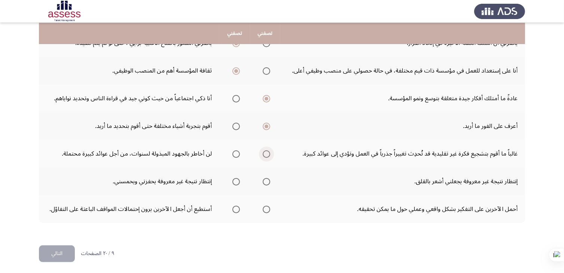
click at [264, 152] on span "Select an option" at bounding box center [266, 153] width 7 height 7
click at [264, 152] on input "Select an option" at bounding box center [266, 153] width 7 height 7
click at [235, 181] on span "Select an option" at bounding box center [235, 181] width 7 height 7
click at [235, 181] on input "Select an option" at bounding box center [235, 181] width 7 height 7
click at [270, 206] on span "Select an option" at bounding box center [266, 209] width 7 height 7
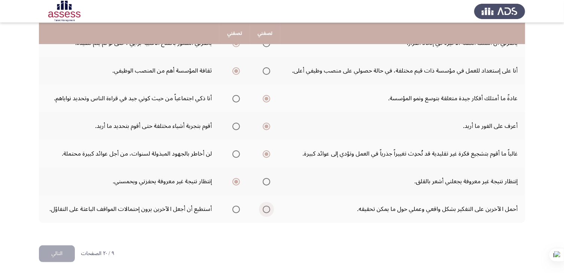
click at [270, 206] on input "Select an option" at bounding box center [266, 209] width 7 height 7
click at [54, 249] on button "التالي" at bounding box center [57, 253] width 36 height 17
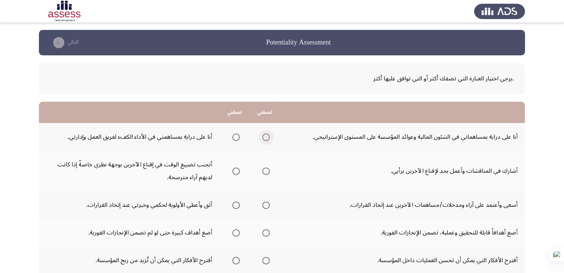
click at [262, 136] on span "Select an option" at bounding box center [265, 137] width 7 height 7
click at [262, 136] on input "Select an option" at bounding box center [265, 137] width 7 height 7
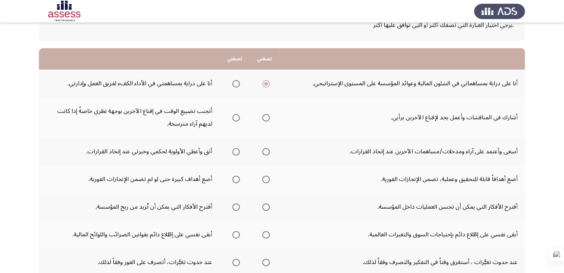
scroll to position [54, 0]
click at [235, 117] on span "Select an option" at bounding box center [235, 117] width 7 height 7
click at [235, 117] on input "Select an option" at bounding box center [235, 117] width 7 height 7
click at [236, 149] on span "Select an option" at bounding box center [235, 151] width 7 height 7
click at [236, 149] on input "Select an option" at bounding box center [235, 151] width 7 height 7
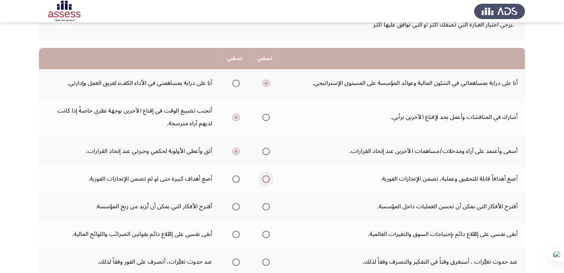
click at [266, 176] on span "Select an option" at bounding box center [265, 178] width 7 height 7
click at [266, 176] on input "Select an option" at bounding box center [265, 178] width 7 height 7
click at [264, 205] on span "Select an option" at bounding box center [265, 206] width 7 height 7
click at [264, 205] on input "Select an option" at bounding box center [265, 206] width 7 height 7
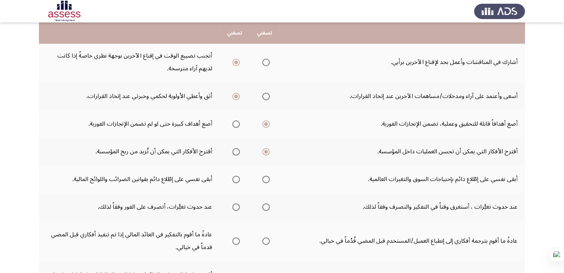
scroll to position [109, 0]
click at [264, 175] on span "Select an option" at bounding box center [265, 178] width 7 height 7
click at [264, 175] on input "Select an option" at bounding box center [265, 178] width 7 height 7
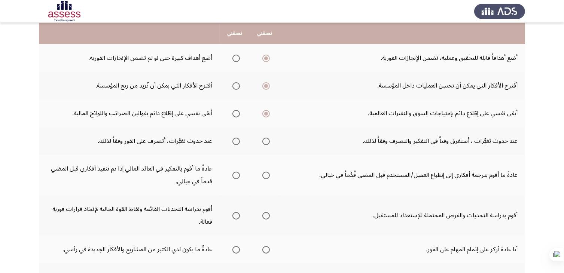
scroll to position [175, 0]
click at [266, 141] on span "Select an option" at bounding box center [265, 140] width 7 height 7
click at [266, 141] on input "Select an option" at bounding box center [265, 140] width 7 height 7
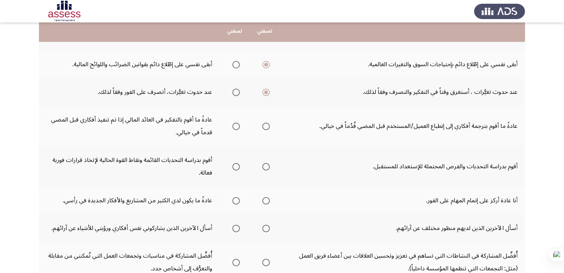
scroll to position [224, 0]
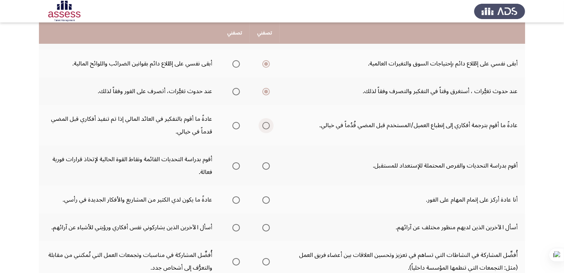
click at [264, 122] on span "Select an option" at bounding box center [265, 125] width 7 height 7
click at [264, 122] on input "Select an option" at bounding box center [265, 125] width 7 height 7
click at [266, 163] on span "Select an option" at bounding box center [265, 165] width 7 height 7
click at [266, 163] on input "Select an option" at bounding box center [265, 165] width 7 height 7
click at [265, 199] on span "Select an option" at bounding box center [265, 199] width 7 height 7
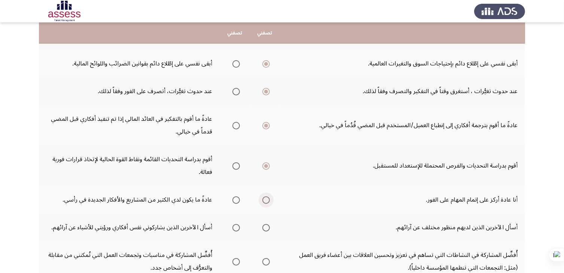
click at [265, 199] on input "Select an option" at bounding box center [265, 199] width 7 height 7
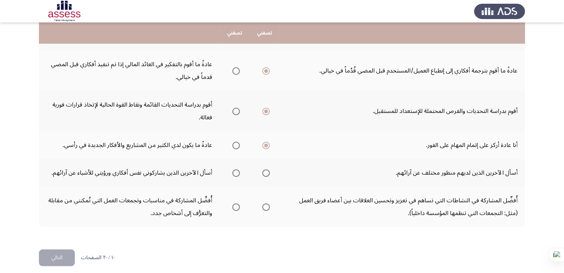
scroll to position [283, 0]
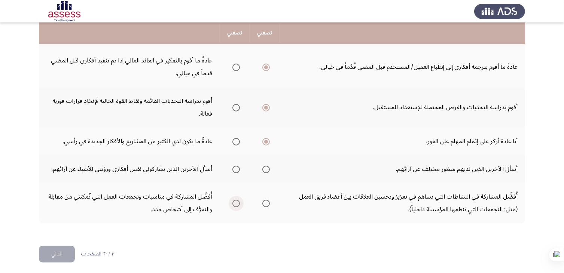
click at [235, 201] on span "Select an option" at bounding box center [235, 203] width 7 height 7
click at [235, 201] on input "Select an option" at bounding box center [235, 203] width 7 height 7
click at [295, 202] on td "أُفضِّل المشاركة في النشاطات التي تساهم في تعزيز وتحسين العلاقات بين أعضاء فريق…" at bounding box center [401, 203] width 245 height 40
click at [234, 167] on span "Select an option" at bounding box center [235, 169] width 7 height 7
click at [234, 167] on input "Select an option" at bounding box center [235, 169] width 7 height 7
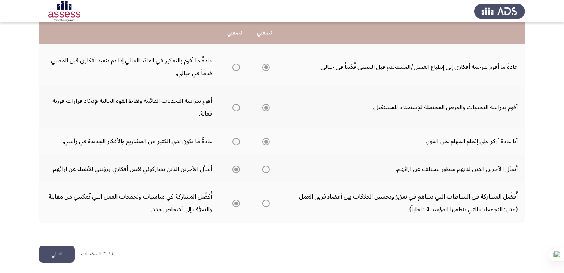
click at [53, 252] on button "التالي" at bounding box center [57, 254] width 36 height 17
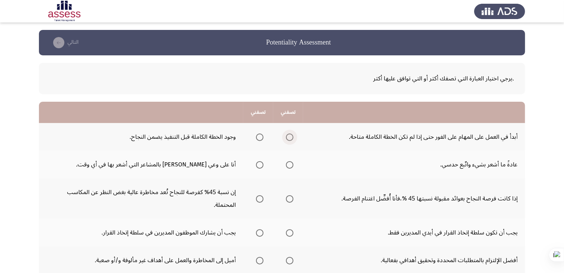
click at [290, 137] on span "Select an option" at bounding box center [289, 137] width 7 height 7
click at [290, 137] on input "Select an option" at bounding box center [289, 137] width 7 height 7
click at [263, 165] on span "Select an option" at bounding box center [259, 164] width 7 height 7
click at [263, 165] on input "Select an option" at bounding box center [259, 164] width 7 height 7
click at [290, 196] on span "Select an option" at bounding box center [289, 198] width 7 height 7
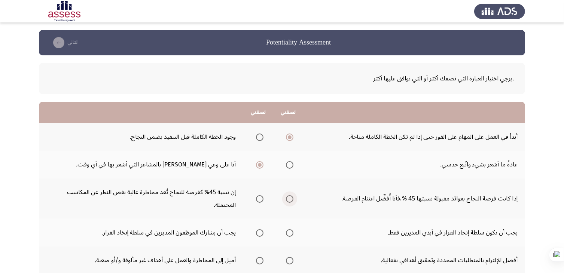
click at [290, 196] on input "Select an option" at bounding box center [289, 198] width 7 height 7
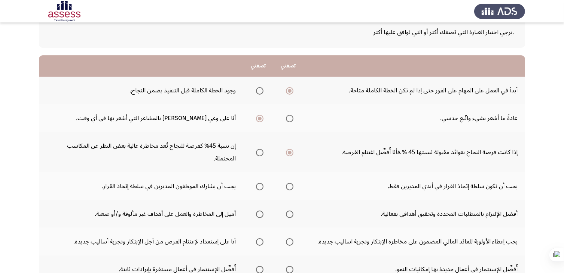
scroll to position [50, 0]
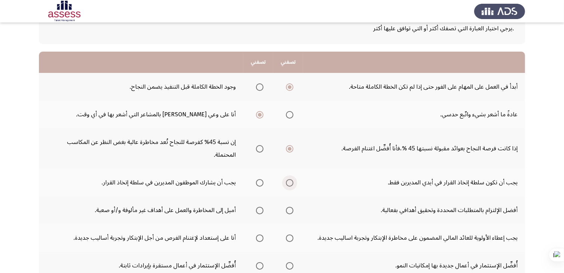
click at [287, 182] on span "Select an option" at bounding box center [289, 182] width 7 height 7
click at [287, 182] on input "Select an option" at bounding box center [289, 182] width 7 height 7
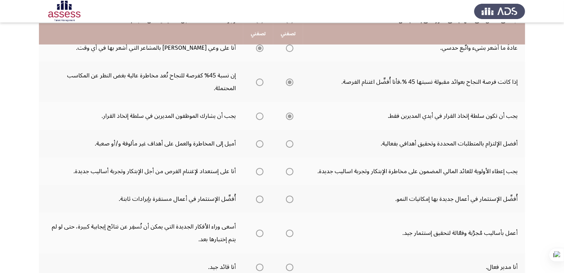
scroll to position [117, 0]
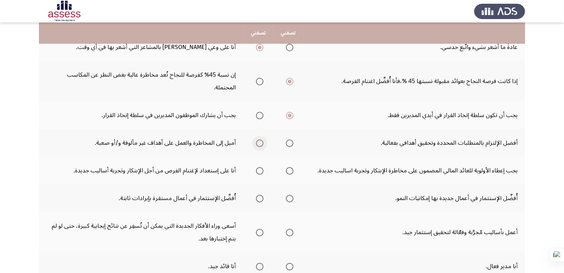
click at [261, 145] on span "Select an option" at bounding box center [259, 142] width 7 height 7
click at [261, 145] on input "Select an option" at bounding box center [259, 142] width 7 height 7
click at [260, 169] on span "Select an option" at bounding box center [259, 170] width 7 height 7
click at [260, 169] on input "Select an option" at bounding box center [259, 170] width 7 height 7
click at [290, 197] on span "Select an option" at bounding box center [289, 198] width 7 height 7
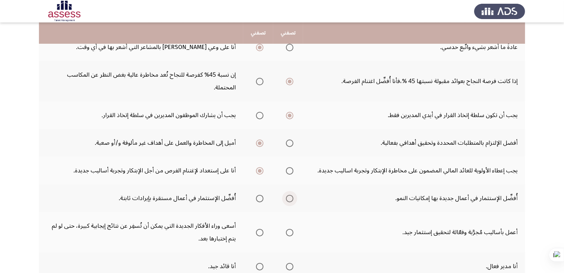
click at [290, 197] on input "Select an option" at bounding box center [289, 198] width 7 height 7
click at [259, 231] on span "Select an option" at bounding box center [259, 232] width 7 height 7
click at [259, 231] on input "Select an option" at bounding box center [259, 232] width 7 height 7
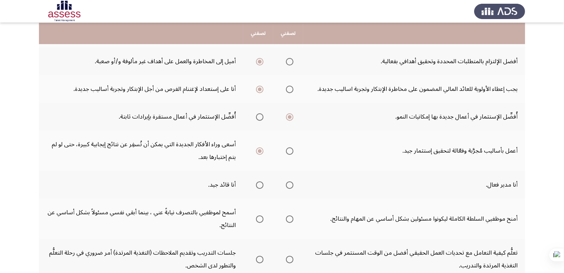
scroll to position [199, 0]
click at [289, 182] on span "Select an option" at bounding box center [289, 184] width 7 height 7
click at [289, 182] on input "Select an option" at bounding box center [289, 184] width 7 height 7
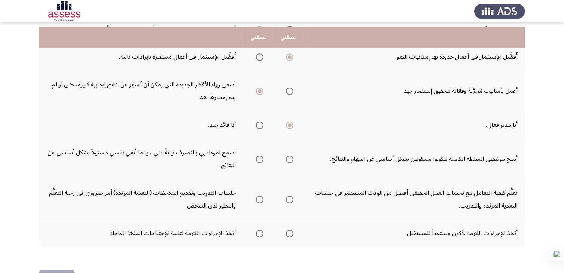
scroll to position [263, 0]
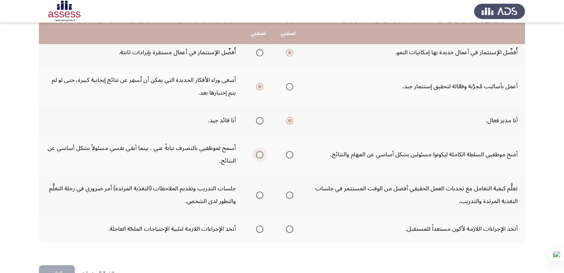
click at [260, 151] on span "Select an option" at bounding box center [259, 154] width 7 height 7
click at [260, 151] on input "Select an option" at bounding box center [259, 154] width 7 height 7
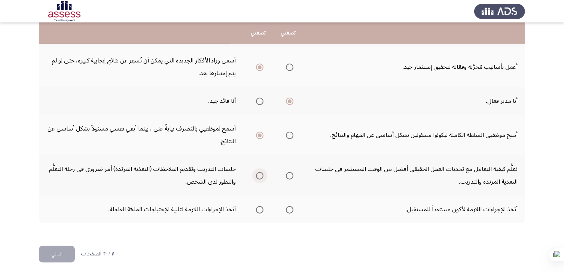
click at [259, 174] on span "Select an option" at bounding box center [259, 175] width 7 height 7
click at [259, 174] on input "Select an option" at bounding box center [259, 175] width 7 height 7
click at [290, 206] on span "Select an option" at bounding box center [289, 209] width 7 height 7
click at [290, 206] on input "Select an option" at bounding box center [289, 209] width 7 height 7
click at [49, 252] on button "التالي" at bounding box center [57, 254] width 36 height 17
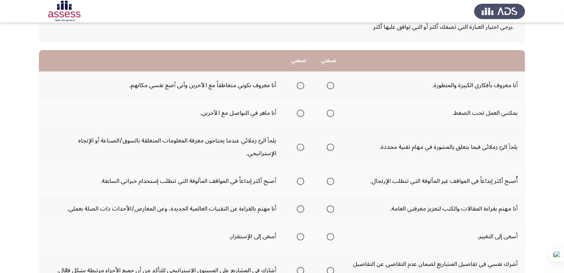
scroll to position [52, 0]
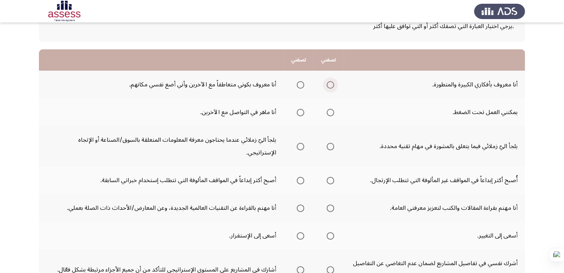
click at [331, 83] on span "Select an option" at bounding box center [329, 84] width 7 height 7
click at [331, 83] on input "Select an option" at bounding box center [329, 84] width 7 height 7
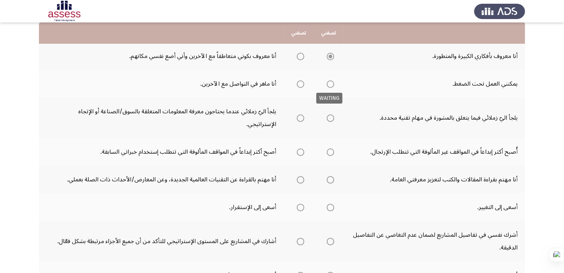
scroll to position [82, 0]
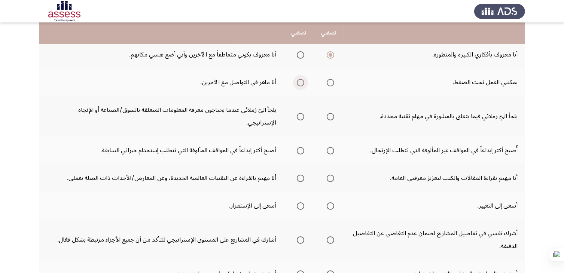
click at [301, 85] on span "Select an option" at bounding box center [300, 82] width 7 height 7
click at [301, 85] on input "Select an option" at bounding box center [300, 82] width 7 height 7
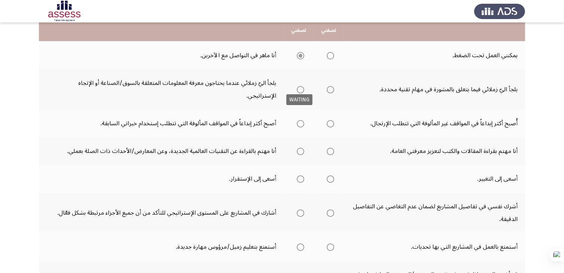
scroll to position [110, 0]
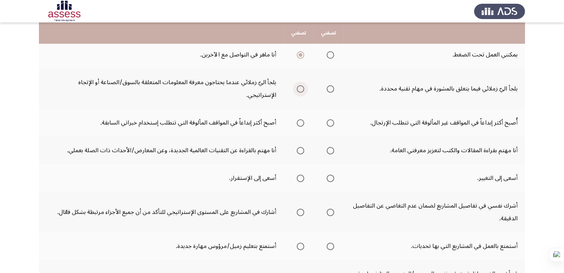
click at [297, 85] on span "Select an option" at bounding box center [300, 88] width 7 height 7
click at [297, 85] on input "Select an option" at bounding box center [300, 88] width 7 height 7
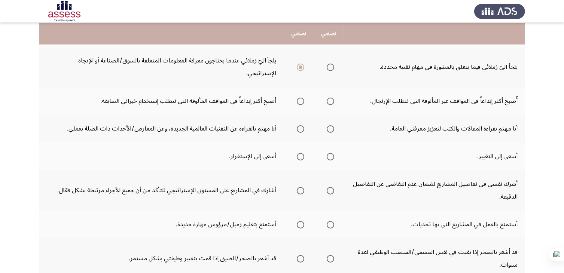
scroll to position [132, 0]
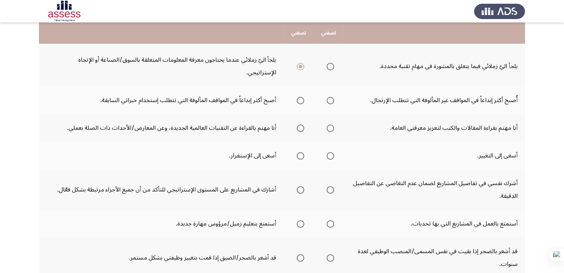
click at [297, 97] on span "Select an option" at bounding box center [300, 100] width 7 height 7
click at [297, 97] on input "Select an option" at bounding box center [300, 100] width 7 height 7
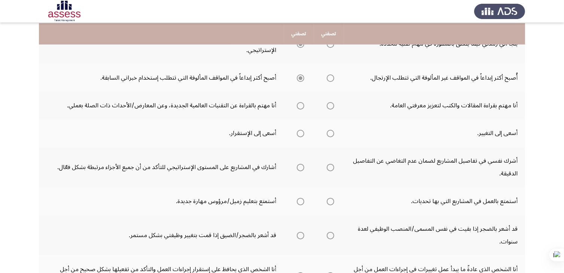
scroll to position [159, 0]
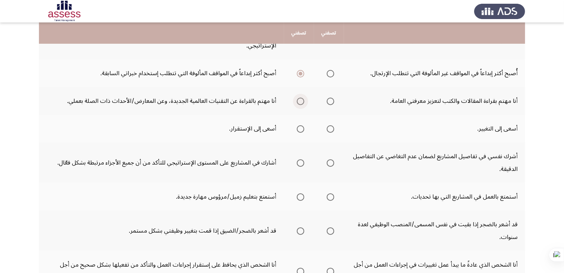
click at [299, 98] on span "Select an option" at bounding box center [300, 101] width 7 height 7
click at [299, 98] on input "Select an option" at bounding box center [300, 101] width 7 height 7
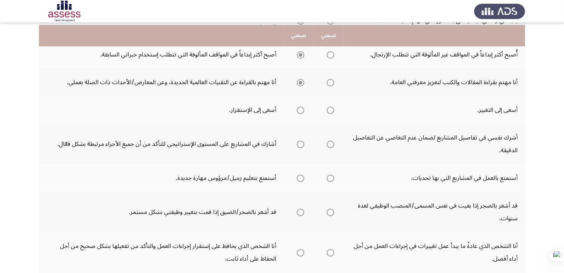
scroll to position [184, 0]
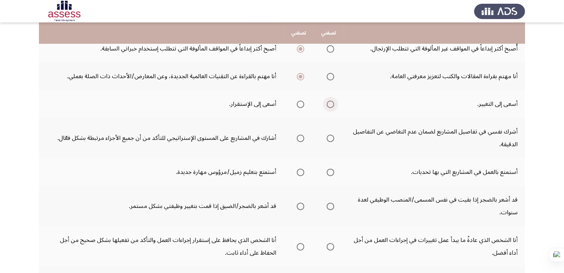
click at [331, 101] on span "Select an option" at bounding box center [329, 104] width 7 height 7
click at [331, 101] on input "Select an option" at bounding box center [329, 104] width 7 height 7
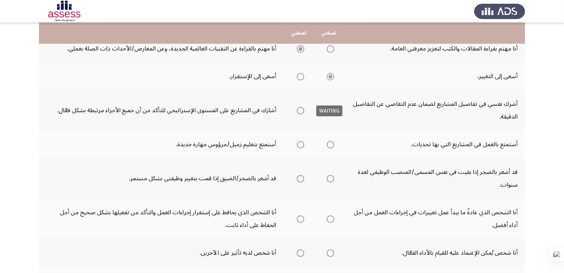
scroll to position [212, 0]
click at [300, 106] on span "Select an option" at bounding box center [300, 109] width 7 height 7
click at [300, 106] on input "Select an option" at bounding box center [300, 109] width 7 height 7
click at [331, 140] on span "Select an option" at bounding box center [329, 143] width 7 height 7
click at [331, 140] on input "Select an option" at bounding box center [329, 143] width 7 height 7
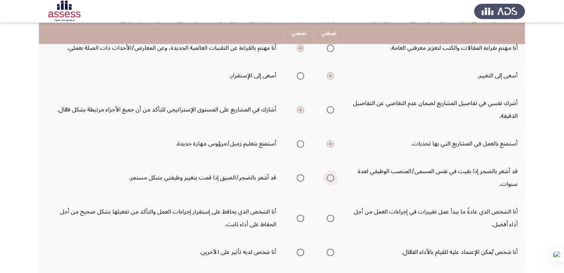
click at [329, 174] on span "Select an option" at bounding box center [329, 177] width 7 height 7
click at [329, 174] on input "Select an option" at bounding box center [329, 177] width 7 height 7
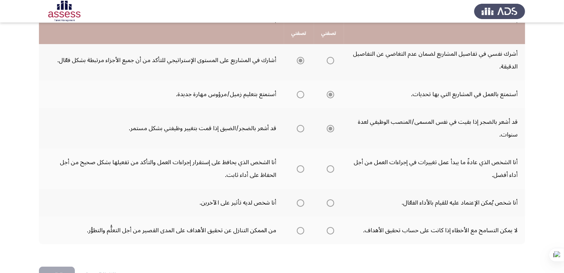
scroll to position [262, 0]
click at [329, 165] on span "Select an option" at bounding box center [329, 168] width 7 height 7
click at [329, 165] on input "Select an option" at bounding box center [329, 168] width 7 height 7
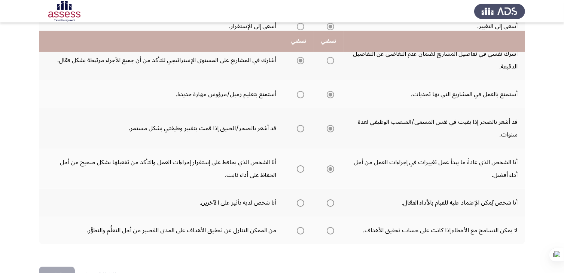
scroll to position [270, 0]
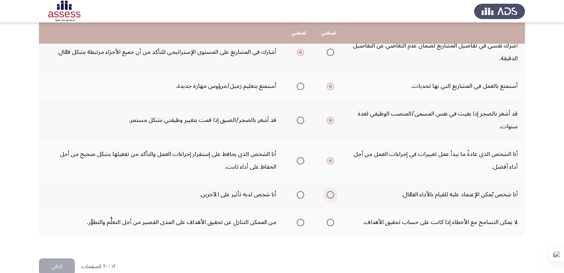
click at [329, 191] on span "Select an option" at bounding box center [329, 194] width 7 height 7
click at [329, 191] on input "Select an option" at bounding box center [329, 194] width 7 height 7
click at [330, 219] on span "Select an option" at bounding box center [329, 222] width 7 height 7
click at [330, 219] on input "Select an option" at bounding box center [329, 222] width 7 height 7
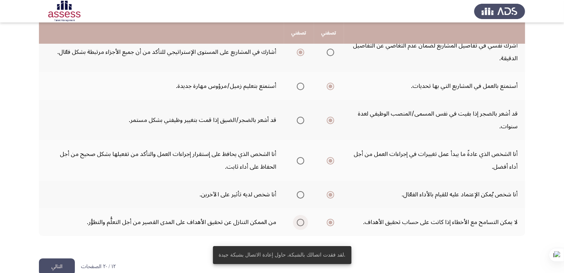
click at [299, 219] on span "Select an option" at bounding box center [300, 222] width 7 height 7
click at [299, 219] on input "Select an option" at bounding box center [300, 222] width 7 height 7
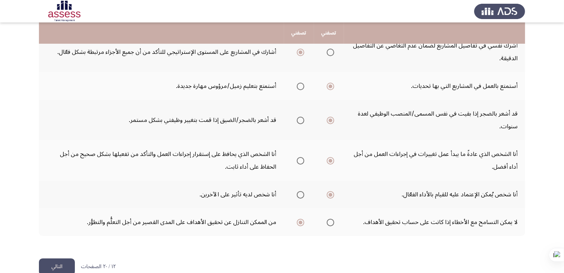
click at [54, 258] on button "التالي" at bounding box center [57, 266] width 36 height 17
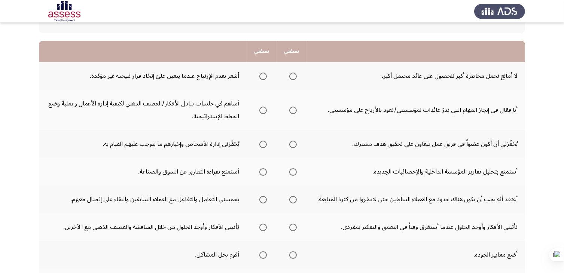
scroll to position [63, 0]
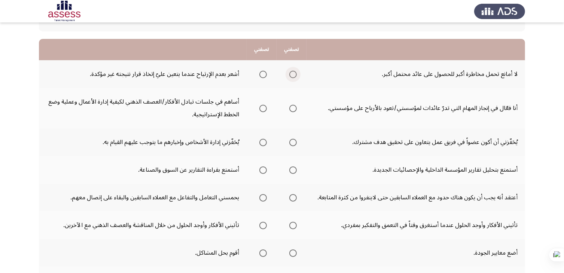
click at [289, 74] on span "Select an option" at bounding box center [292, 74] width 7 height 7
click at [289, 74] on input "Select an option" at bounding box center [292, 74] width 7 height 7
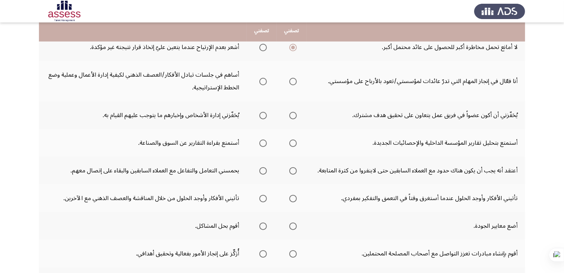
scroll to position [88, 0]
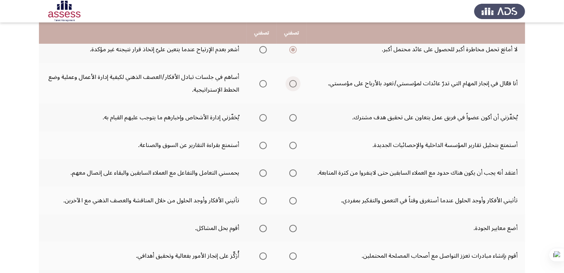
click at [291, 84] on span "Select an option" at bounding box center [292, 83] width 7 height 7
click at [291, 84] on input "Select an option" at bounding box center [292, 83] width 7 height 7
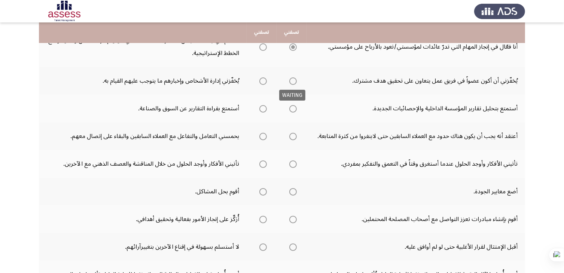
scroll to position [124, 0]
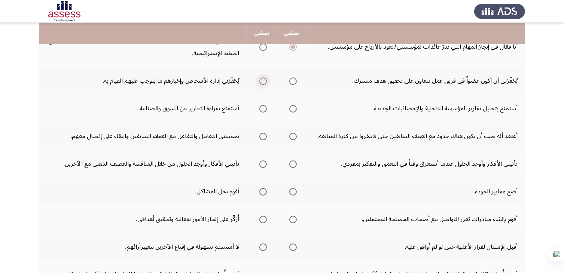
click at [260, 79] on span "Select an option" at bounding box center [262, 80] width 7 height 7
click at [260, 79] on input "Select an option" at bounding box center [262, 80] width 7 height 7
click at [263, 106] on span "Select an option" at bounding box center [262, 108] width 7 height 7
click at [263, 106] on input "Select an option" at bounding box center [262, 108] width 7 height 7
click at [263, 139] on mat-radio-group "Select an option" at bounding box center [261, 136] width 10 height 13
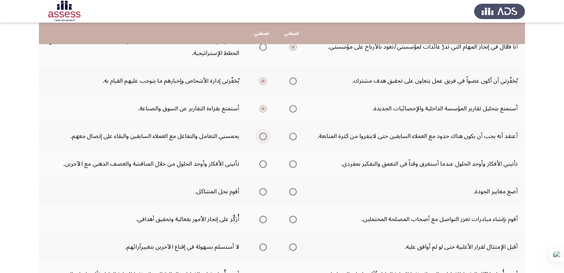
click at [263, 134] on span "Select an option" at bounding box center [262, 136] width 7 height 7
click at [263, 134] on input "Select an option" at bounding box center [262, 136] width 7 height 7
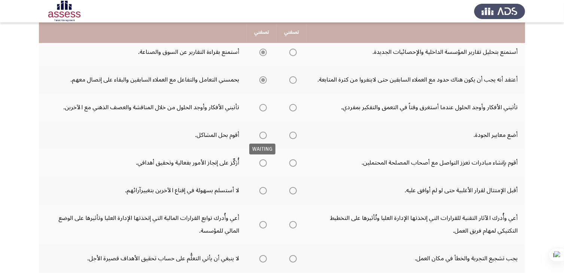
scroll to position [181, 0]
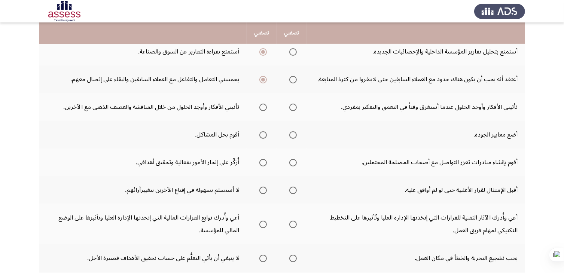
click at [264, 107] on span "Select an option" at bounding box center [262, 107] width 7 height 7
click at [264, 107] on input "Select an option" at bounding box center [262, 107] width 7 height 7
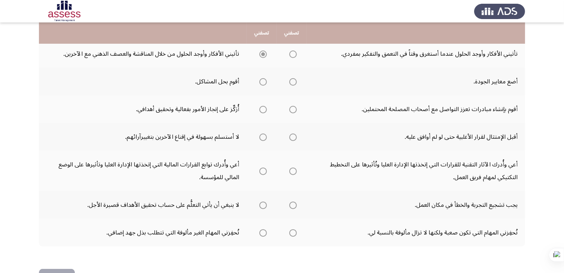
scroll to position [234, 0]
click at [292, 81] on span "Select an option" at bounding box center [292, 81] width 7 height 7
click at [292, 81] on input "Select an option" at bounding box center [292, 81] width 7 height 7
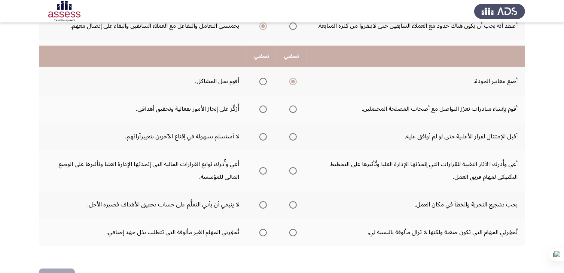
scroll to position [257, 0]
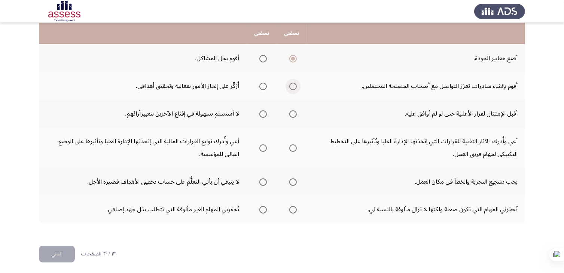
click at [291, 86] on span "Select an option" at bounding box center [292, 86] width 7 height 7
click at [291, 86] on input "Select an option" at bounding box center [292, 86] width 7 height 7
click at [263, 113] on span "Select an option" at bounding box center [262, 113] width 7 height 7
click at [263, 113] on input "Select an option" at bounding box center [262, 113] width 7 height 7
click at [260, 144] on span "Select an option" at bounding box center [262, 147] width 7 height 7
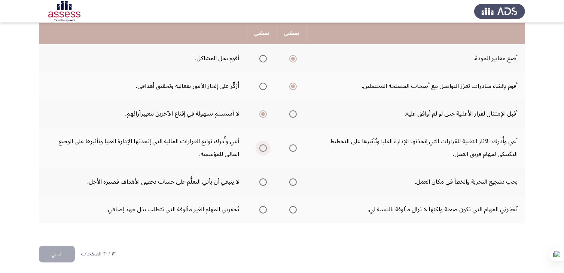
click at [260, 144] on input "Select an option" at bounding box center [262, 147] width 7 height 7
click at [261, 181] on span "Select an option" at bounding box center [262, 181] width 7 height 7
click at [261, 181] on input "Select an option" at bounding box center [262, 181] width 7 height 7
click at [294, 209] on span "Select an option" at bounding box center [292, 209] width 7 height 7
click at [294, 209] on input "Select an option" at bounding box center [292, 209] width 7 height 7
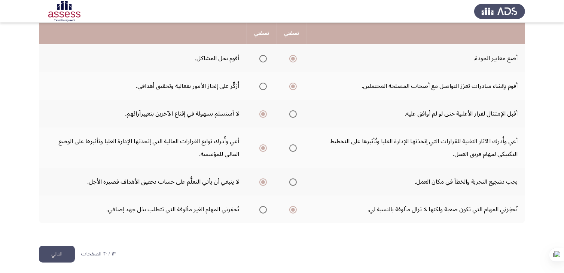
click at [53, 255] on button "التالي" at bounding box center [57, 254] width 36 height 17
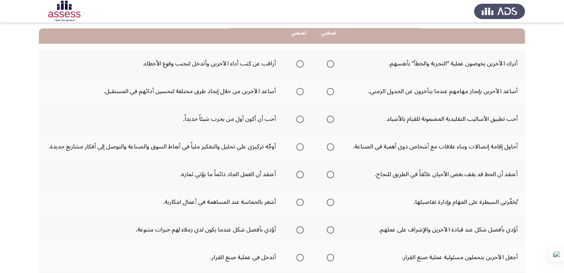
scroll to position [73, 0]
click at [298, 65] on span "Select an option" at bounding box center [299, 63] width 7 height 7
click at [298, 65] on input "Select an option" at bounding box center [299, 63] width 7 height 7
click at [327, 94] on span "Select an option" at bounding box center [329, 91] width 7 height 7
click at [327, 94] on input "Select an option" at bounding box center [329, 91] width 7 height 7
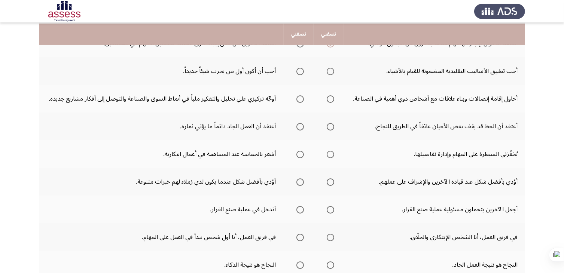
scroll to position [124, 0]
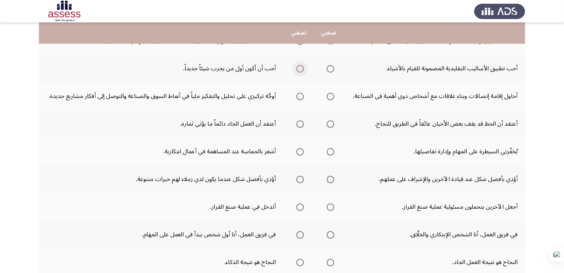
click at [298, 69] on span "Select an option" at bounding box center [299, 68] width 7 height 7
click at [298, 69] on input "Select an option" at bounding box center [299, 68] width 7 height 7
click at [300, 96] on span "Select an option" at bounding box center [299, 96] width 7 height 7
click at [300, 96] on input "Select an option" at bounding box center [299, 96] width 7 height 7
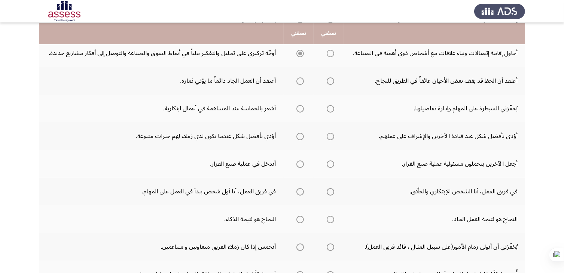
scroll to position [167, 0]
click at [298, 79] on span "Select an option" at bounding box center [299, 80] width 7 height 7
click at [298, 79] on input "Select an option" at bounding box center [299, 80] width 7 height 7
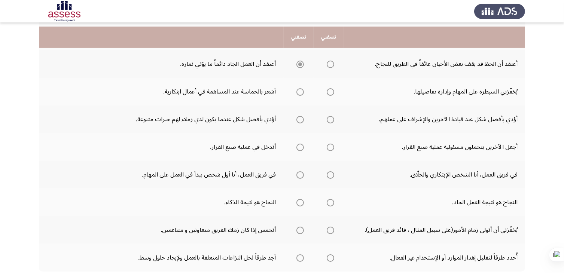
scroll to position [188, 0]
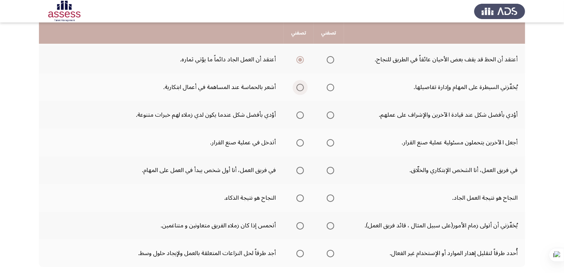
click at [299, 87] on span "Select an option" at bounding box center [299, 87] width 7 height 7
click at [299, 87] on input "Select an option" at bounding box center [299, 87] width 7 height 7
click at [327, 113] on span "Select an option" at bounding box center [329, 114] width 7 height 7
click at [327, 113] on input "Select an option" at bounding box center [329, 114] width 7 height 7
click at [299, 144] on span "Select an option" at bounding box center [299, 142] width 7 height 7
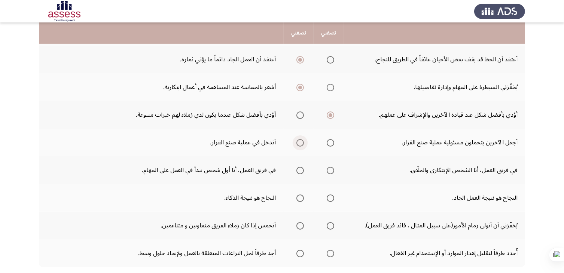
click at [299, 144] on input "Select an option" at bounding box center [299, 142] width 7 height 7
click at [329, 169] on span "Select an option" at bounding box center [329, 170] width 7 height 7
click at [329, 169] on input "Select an option" at bounding box center [329, 170] width 7 height 7
click at [331, 196] on span "Select an option" at bounding box center [329, 197] width 7 height 7
click at [331, 196] on input "Select an option" at bounding box center [329, 197] width 7 height 7
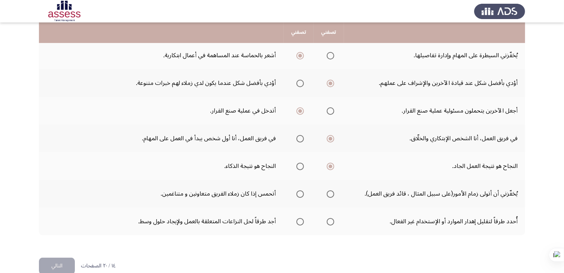
scroll to position [221, 0]
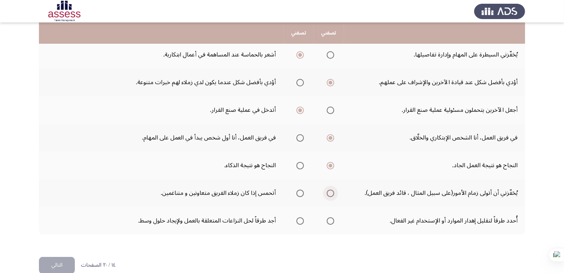
click at [329, 194] on span "Select an option" at bounding box center [329, 193] width 7 height 7
click at [329, 194] on input "Select an option" at bounding box center [329, 193] width 7 height 7
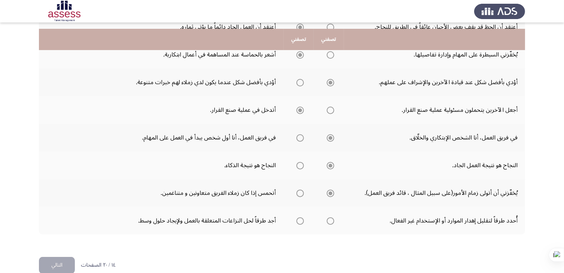
scroll to position [232, 0]
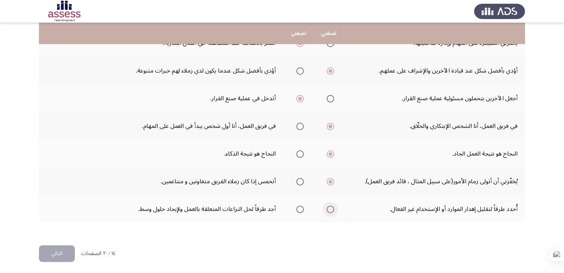
click at [329, 207] on span "Select an option" at bounding box center [329, 209] width 7 height 7
click at [329, 207] on input "Select an option" at bounding box center [329, 209] width 7 height 7
click at [53, 251] on button "التالي" at bounding box center [57, 253] width 36 height 17
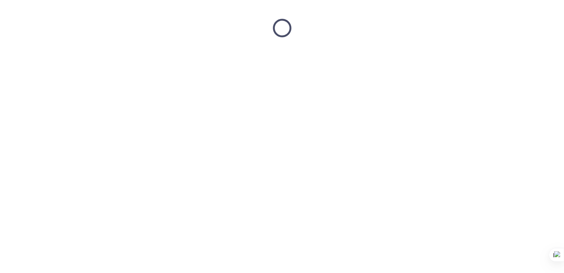
scroll to position [0, 0]
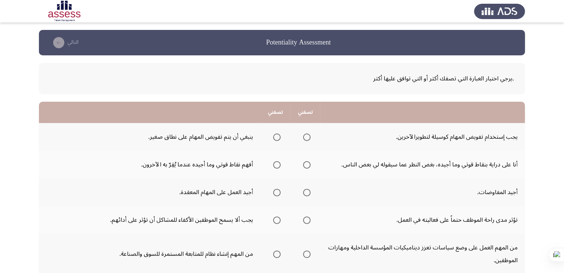
click at [53, 251] on td "من المهم إنشاء نظام للمتابعة المستمرة للسوق والصناعة." at bounding box center [149, 254] width 221 height 40
click at [307, 137] on span "Select an option" at bounding box center [306, 137] width 7 height 7
click at [307, 137] on input "Select an option" at bounding box center [306, 137] width 7 height 7
click at [305, 161] on span "Select an option" at bounding box center [306, 164] width 7 height 7
click at [305, 161] on input "Select an option" at bounding box center [306, 164] width 7 height 7
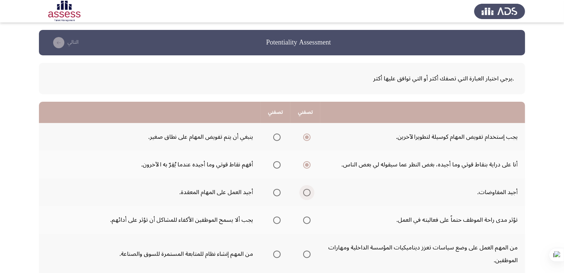
click at [308, 192] on span "Select an option" at bounding box center [306, 192] width 7 height 7
click at [308, 192] on input "Select an option" at bounding box center [306, 192] width 7 height 7
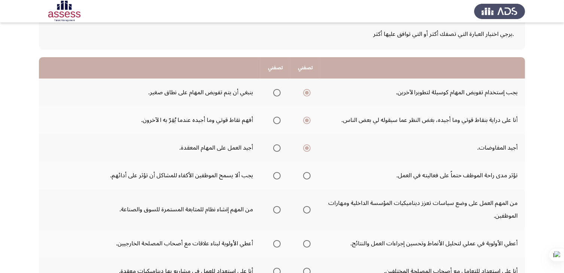
scroll to position [45, 0]
click at [307, 177] on span "Select an option" at bounding box center [306, 175] width 7 height 7
click at [307, 177] on input "Select an option" at bounding box center [306, 175] width 7 height 7
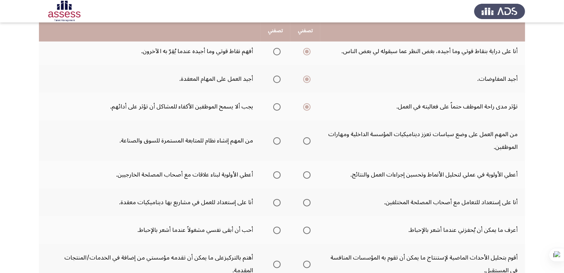
scroll to position [117, 0]
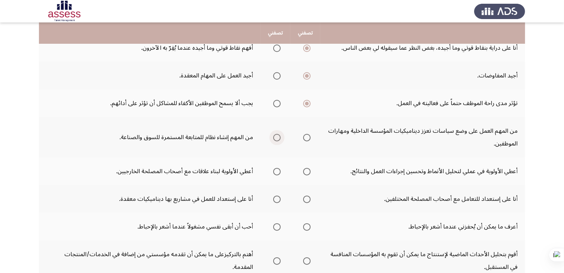
click at [277, 137] on span "Select an option" at bounding box center [276, 137] width 7 height 7
click at [277, 137] on input "Select an option" at bounding box center [276, 137] width 7 height 7
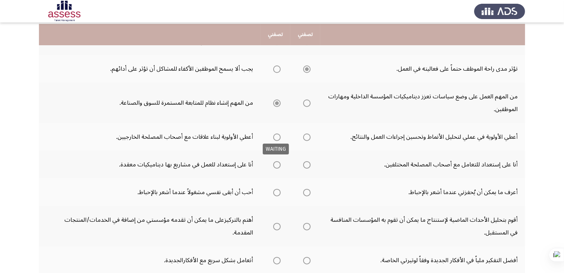
scroll to position [153, 0]
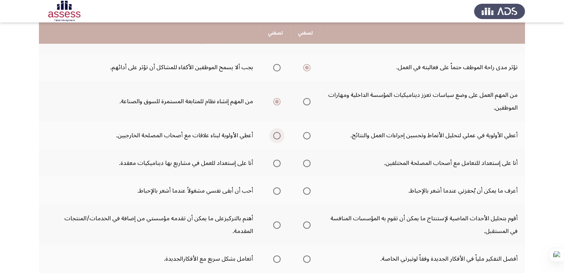
click at [275, 134] on span "Select an option" at bounding box center [276, 135] width 7 height 7
click at [275, 134] on input "Select an option" at bounding box center [276, 135] width 7 height 7
click at [306, 162] on span "Select an option" at bounding box center [306, 163] width 7 height 7
click at [306, 162] on input "Select an option" at bounding box center [306, 163] width 7 height 7
click at [317, 197] on th at bounding box center [305, 191] width 30 height 28
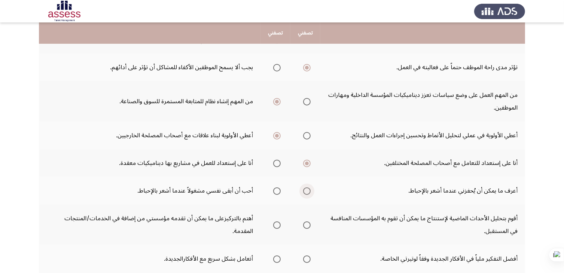
click at [306, 190] on span "Select an option" at bounding box center [306, 190] width 7 height 7
click at [306, 190] on input "Select an option" at bounding box center [306, 190] width 7 height 7
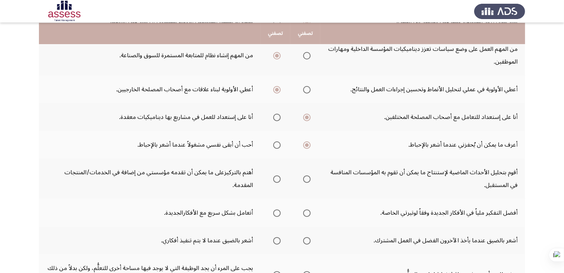
scroll to position [199, 0]
click at [275, 177] on span "Select an option" at bounding box center [276, 178] width 7 height 7
click at [275, 177] on input "Select an option" at bounding box center [276, 178] width 7 height 7
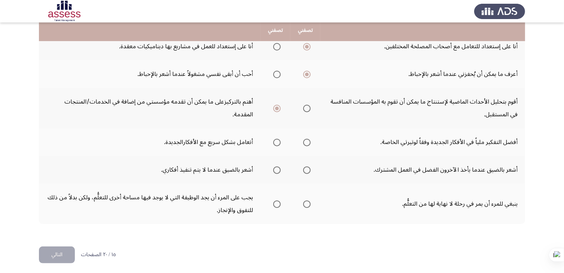
scroll to position [270, 0]
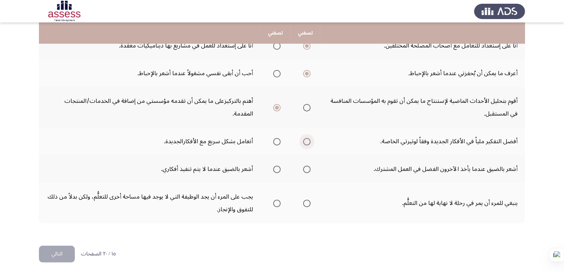
click at [306, 140] on span "Select an option" at bounding box center [306, 141] width 7 height 7
click at [306, 140] on input "Select an option" at bounding box center [306, 141] width 7 height 7
click at [276, 168] on span "Select an option" at bounding box center [276, 169] width 7 height 7
click at [276, 168] on input "Select an option" at bounding box center [276, 169] width 7 height 7
click at [308, 202] on span "Select an option" at bounding box center [306, 203] width 7 height 7
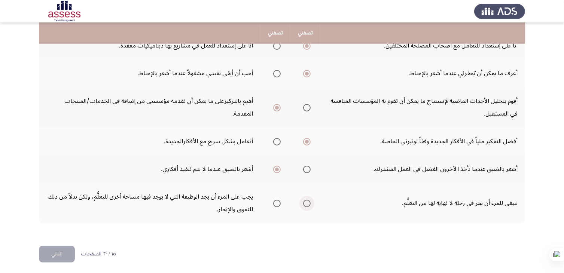
click at [308, 202] on input "Select an option" at bounding box center [306, 203] width 7 height 7
click at [56, 253] on button "التالي" at bounding box center [57, 254] width 36 height 17
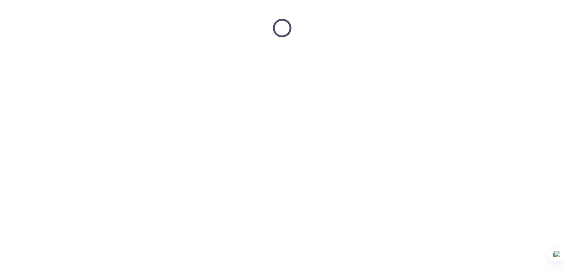
scroll to position [0, 0]
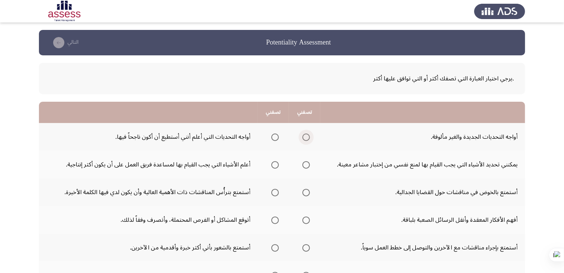
click at [303, 138] on span "Select an option" at bounding box center [305, 137] width 7 height 7
click at [303, 138] on input "Select an option" at bounding box center [305, 137] width 7 height 7
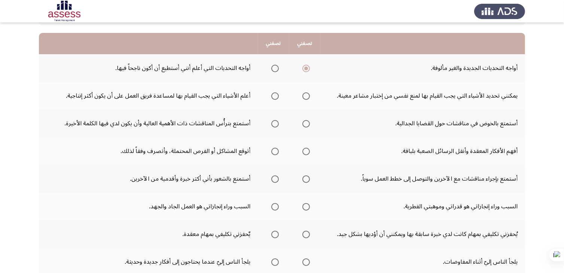
scroll to position [71, 0]
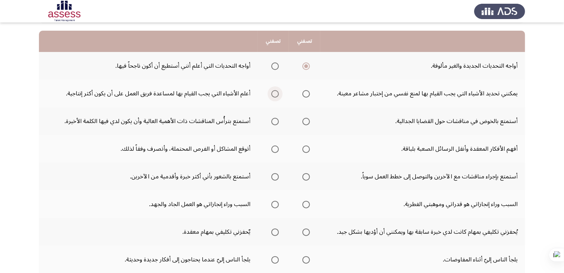
click at [273, 93] on span "Select an option" at bounding box center [274, 93] width 7 height 7
click at [273, 93] on input "Select an option" at bounding box center [274, 93] width 7 height 7
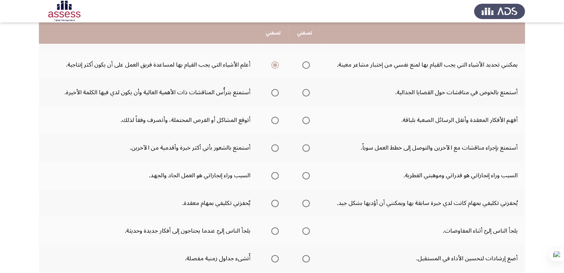
scroll to position [100, 0]
click at [271, 90] on span "Select an option" at bounding box center [274, 92] width 7 height 7
click at [271, 90] on input "Select an option" at bounding box center [274, 92] width 7 height 7
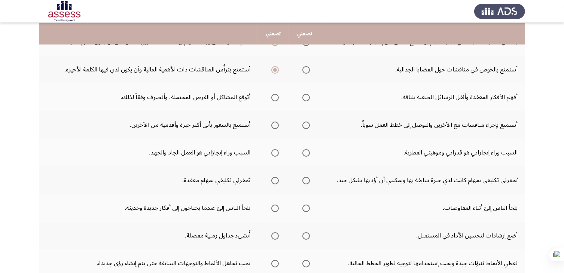
scroll to position [123, 0]
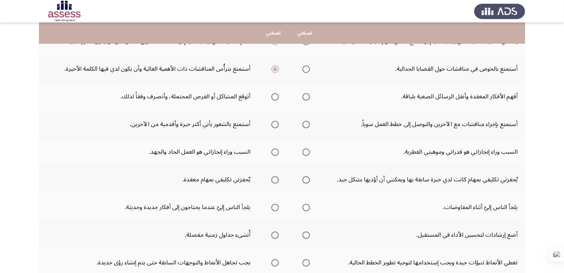
click at [272, 122] on span "Select an option" at bounding box center [274, 124] width 7 height 7
click at [272, 122] on input "Select an option" at bounding box center [274, 124] width 7 height 7
click at [272, 151] on span "Select an option" at bounding box center [274, 151] width 7 height 7
click at [272, 151] on input "Select an option" at bounding box center [274, 151] width 7 height 7
click at [305, 180] on span "Select an option" at bounding box center [305, 179] width 7 height 7
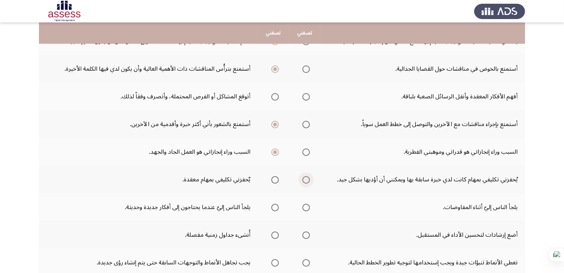
click at [305, 180] on input "Select an option" at bounding box center [305, 179] width 7 height 7
click at [303, 205] on span "Select an option" at bounding box center [305, 207] width 7 height 7
click at [303, 205] on input "Select an option" at bounding box center [305, 207] width 7 height 7
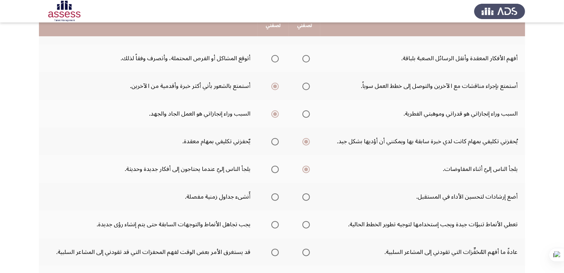
scroll to position [162, 0]
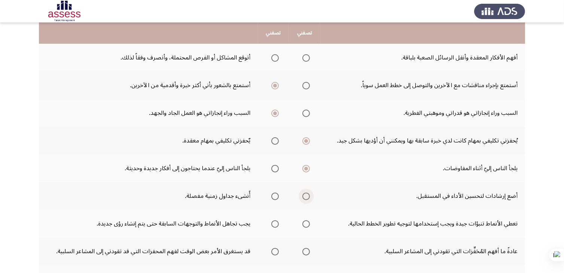
click at [305, 196] on span "Select an option" at bounding box center [305, 196] width 7 height 7
click at [305, 196] on input "Select an option" at bounding box center [305, 196] width 7 height 7
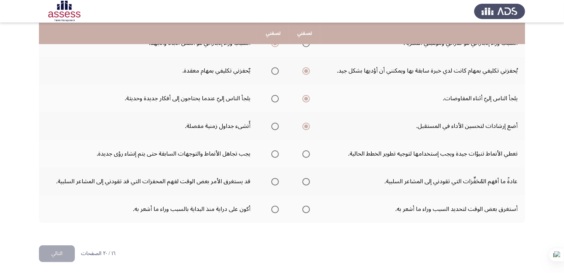
scroll to position [232, 0]
click at [273, 153] on span "Select an option" at bounding box center [274, 154] width 7 height 7
click at [273, 153] on input "Select an option" at bounding box center [274, 154] width 7 height 7
click at [304, 182] on span "Select an option" at bounding box center [305, 181] width 7 height 7
click at [304, 182] on input "Select an option" at bounding box center [305, 181] width 7 height 7
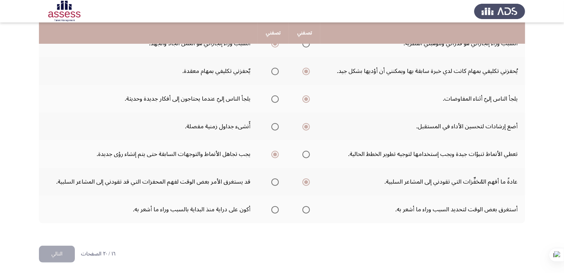
scroll to position [232, 0]
click at [272, 206] on span "Select an option" at bounding box center [274, 209] width 7 height 7
click at [272, 206] on input "Select an option" at bounding box center [274, 209] width 7 height 7
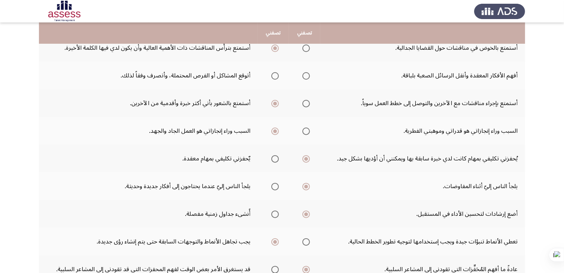
scroll to position [142, 0]
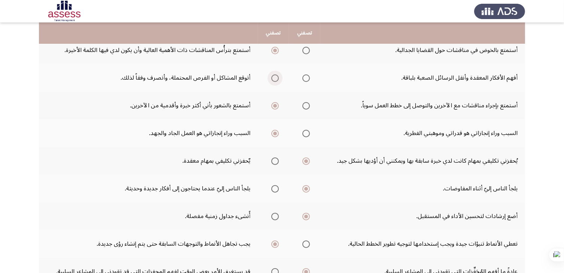
click at [273, 77] on span "Select an option" at bounding box center [274, 77] width 7 height 7
click at [273, 77] on input "Select an option" at bounding box center [274, 77] width 7 height 7
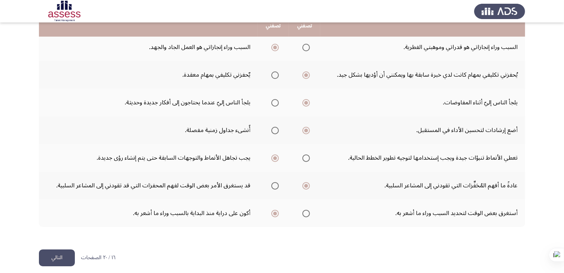
scroll to position [232, 0]
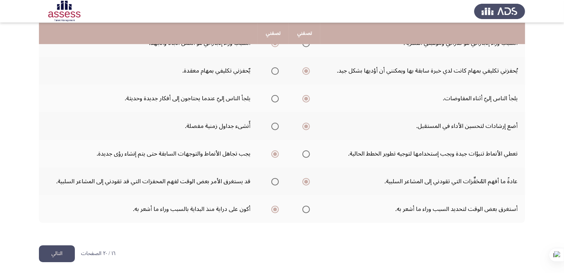
click at [59, 248] on button "التالي" at bounding box center [57, 253] width 36 height 17
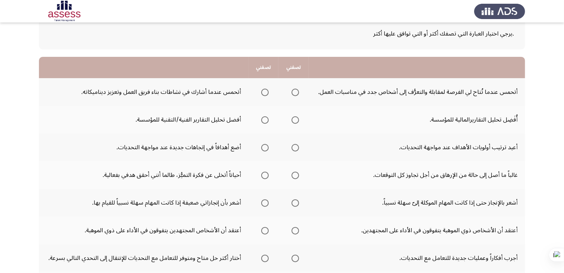
scroll to position [48, 0]
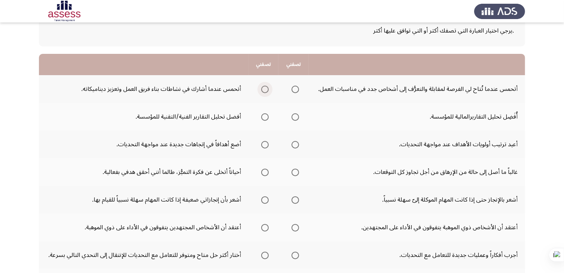
click at [265, 92] on span "Select an option" at bounding box center [264, 89] width 7 height 7
click at [265, 92] on input "Select an option" at bounding box center [264, 89] width 7 height 7
click at [263, 117] on span "Select an option" at bounding box center [264, 116] width 7 height 7
click at [263, 117] on input "Select an option" at bounding box center [264, 116] width 7 height 7
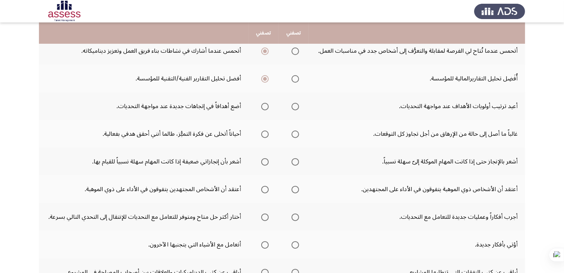
scroll to position [87, 0]
click at [295, 106] on span "Select an option" at bounding box center [294, 105] width 7 height 7
click at [295, 106] on input "Select an option" at bounding box center [294, 105] width 7 height 7
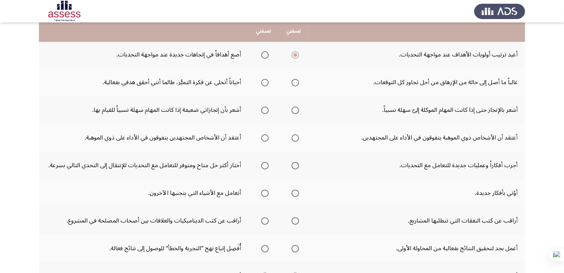
scroll to position [138, 0]
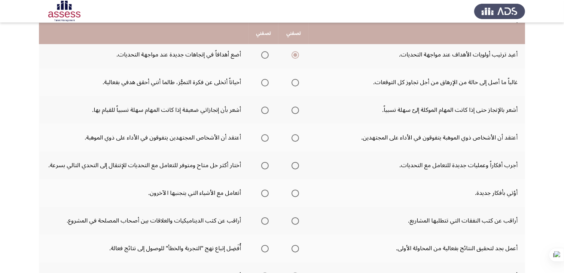
click at [294, 80] on span "Select an option" at bounding box center [294, 82] width 7 height 7
click at [294, 80] on input "Select an option" at bounding box center [294, 82] width 7 height 7
click at [264, 109] on span "Select an option" at bounding box center [264, 110] width 7 height 7
click at [264, 109] on input "Select an option" at bounding box center [264, 110] width 7 height 7
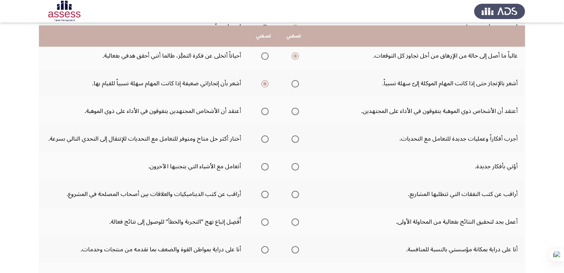
scroll to position [168, 0]
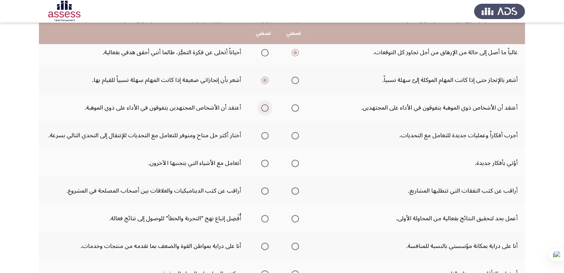
click at [264, 109] on span "Select an option" at bounding box center [264, 107] width 7 height 7
click at [264, 109] on input "Select an option" at bounding box center [264, 107] width 7 height 7
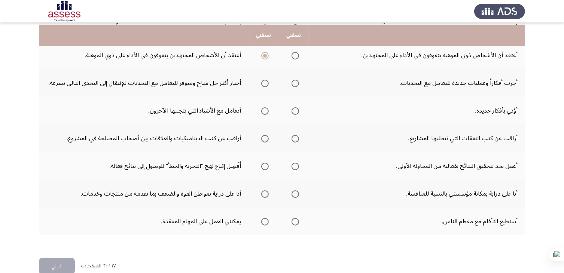
scroll to position [222, 0]
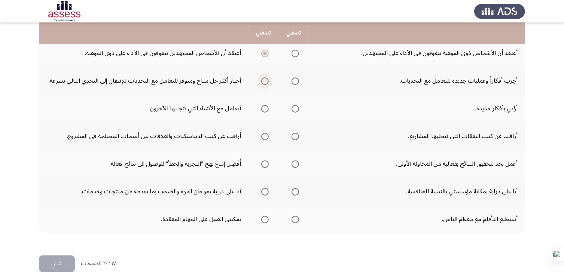
click at [263, 81] on span "Select an option" at bounding box center [264, 80] width 7 height 7
click at [263, 81] on input "Select an option" at bounding box center [264, 80] width 7 height 7
click at [294, 108] on span "Select an option" at bounding box center [294, 108] width 7 height 7
click at [294, 108] on input "Select an option" at bounding box center [294, 108] width 7 height 7
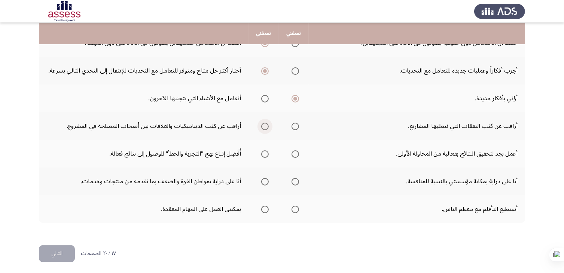
click at [265, 123] on span "Select an option" at bounding box center [264, 126] width 7 height 7
click at [265, 123] on input "Select an option" at bounding box center [264, 126] width 7 height 7
click at [293, 153] on span "Select an option" at bounding box center [294, 153] width 7 height 7
click at [293, 153] on input "Select an option" at bounding box center [294, 153] width 7 height 7
click at [293, 179] on span "Select an option" at bounding box center [294, 181] width 7 height 7
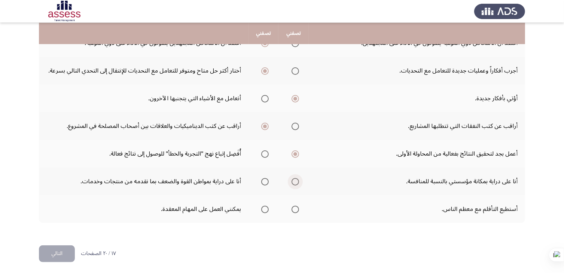
click at [293, 179] on input "Select an option" at bounding box center [294, 181] width 7 height 7
click at [295, 207] on span "Select an option" at bounding box center [294, 209] width 7 height 7
click at [295, 207] on input "Select an option" at bounding box center [294, 209] width 7 height 7
click at [60, 251] on button "التالي" at bounding box center [57, 253] width 36 height 17
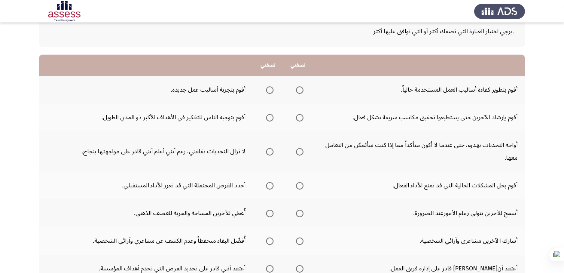
scroll to position [48, 0]
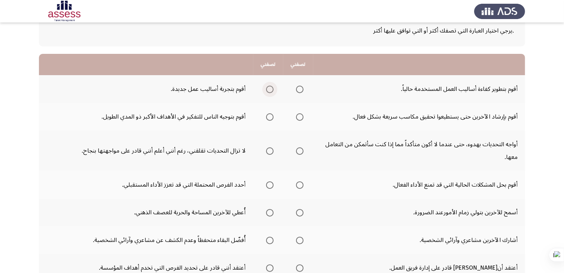
click at [268, 90] on span "Select an option" at bounding box center [269, 89] width 7 height 7
click at [268, 90] on input "Select an option" at bounding box center [269, 89] width 7 height 7
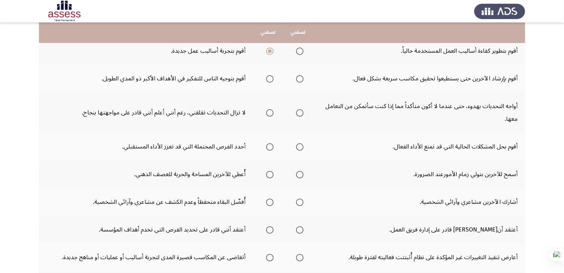
scroll to position [87, 0]
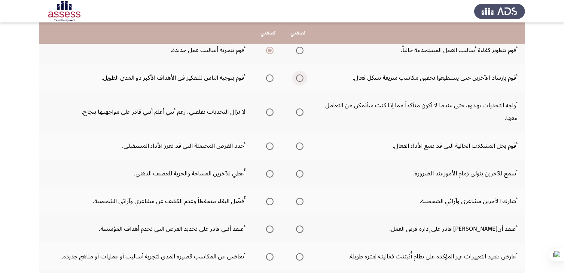
click at [298, 80] on span "Select an option" at bounding box center [299, 77] width 7 height 7
click at [298, 80] on input "Select an option" at bounding box center [299, 77] width 7 height 7
click at [271, 76] on span "Select an option" at bounding box center [269, 77] width 7 height 7
click at [271, 76] on input "Select an option" at bounding box center [269, 77] width 7 height 7
click at [300, 113] on span "Select an option" at bounding box center [299, 111] width 7 height 7
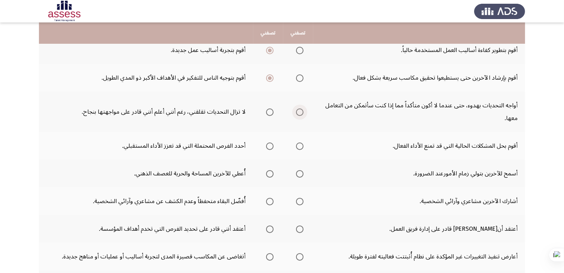
click at [300, 113] on input "Select an option" at bounding box center [299, 111] width 7 height 7
click at [270, 146] on span "Select an option" at bounding box center [269, 145] width 7 height 7
click at [270, 146] on input "Select an option" at bounding box center [269, 145] width 7 height 7
click at [300, 172] on span "Select an option" at bounding box center [299, 173] width 7 height 7
click at [300, 172] on input "Select an option" at bounding box center [299, 173] width 7 height 7
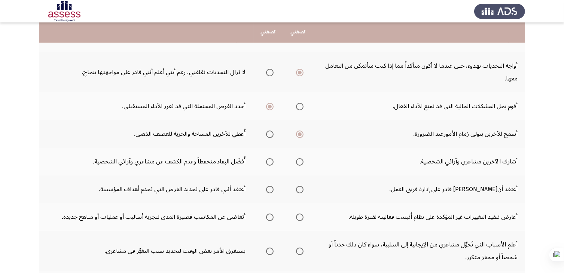
scroll to position [129, 0]
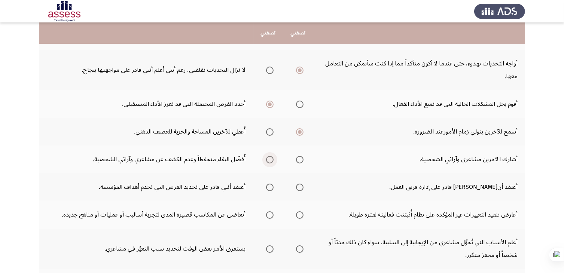
click at [269, 161] on span "Select an option" at bounding box center [269, 159] width 7 height 7
click at [269, 161] on input "Select an option" at bounding box center [269, 159] width 7 height 7
click at [298, 188] on span "Select an option" at bounding box center [299, 187] width 7 height 7
click at [298, 188] on input "Select an option" at bounding box center [299, 187] width 7 height 7
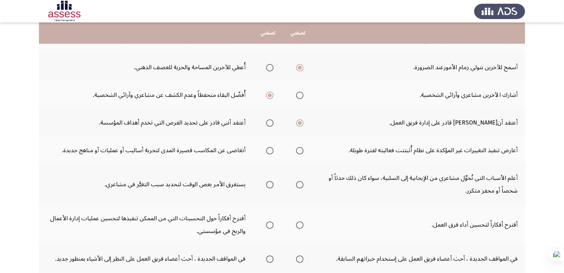
scroll to position [193, 0]
click at [269, 150] on span "Select an option" at bounding box center [269, 150] width 7 height 7
click at [269, 150] on input "Select an option" at bounding box center [269, 150] width 7 height 7
click at [299, 182] on span "Select an option" at bounding box center [299, 184] width 7 height 7
click at [299, 182] on input "Select an option" at bounding box center [299, 184] width 7 height 7
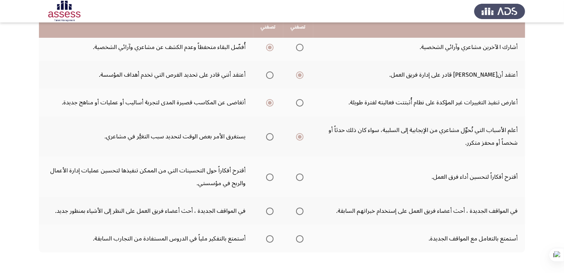
scroll to position [242, 0]
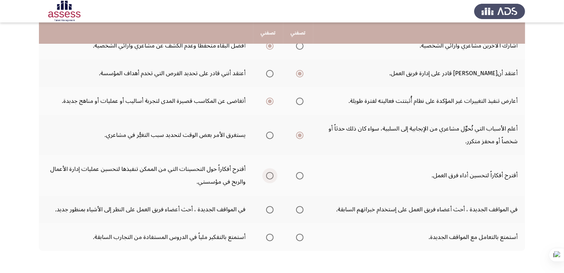
click at [267, 174] on span "Select an option" at bounding box center [269, 175] width 7 height 7
click at [267, 174] on input "Select an option" at bounding box center [269, 175] width 7 height 7
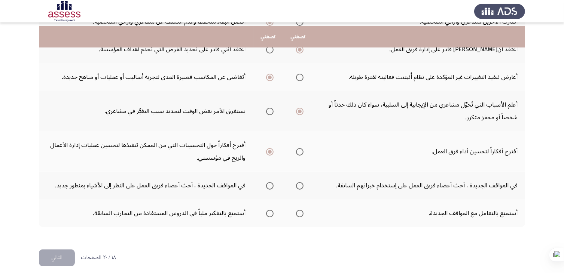
scroll to position [270, 0]
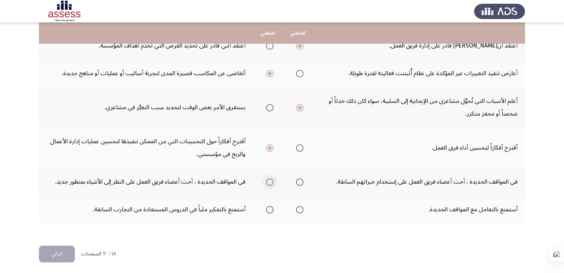
click at [270, 179] on span "Select an option" at bounding box center [269, 181] width 7 height 7
click at [270, 179] on input "Select an option" at bounding box center [269, 181] width 7 height 7
click at [300, 206] on span "Select an option" at bounding box center [299, 209] width 7 height 7
click at [300, 206] on input "Select an option" at bounding box center [299, 209] width 7 height 7
click at [65, 249] on button "التالي" at bounding box center [57, 254] width 36 height 17
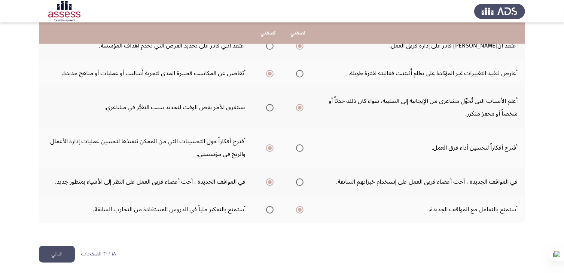
scroll to position [0, 0]
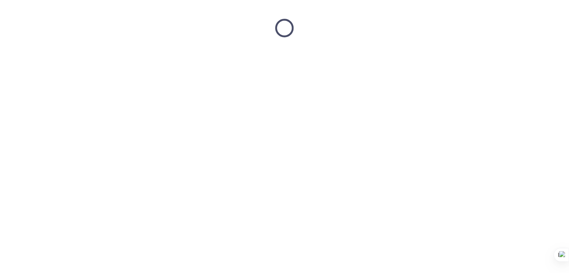
click at [65, 56] on html at bounding box center [284, 28] width 569 height 56
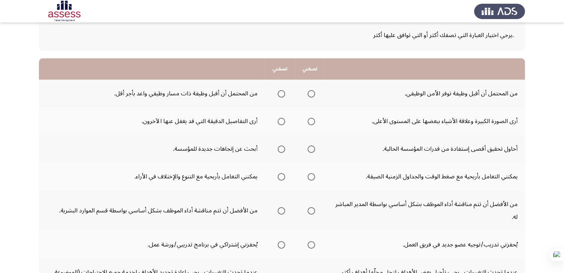
scroll to position [43, 0]
click at [308, 93] on span "Select an option" at bounding box center [310, 93] width 7 height 7
click at [308, 93] on input "Select an option" at bounding box center [310, 93] width 7 height 7
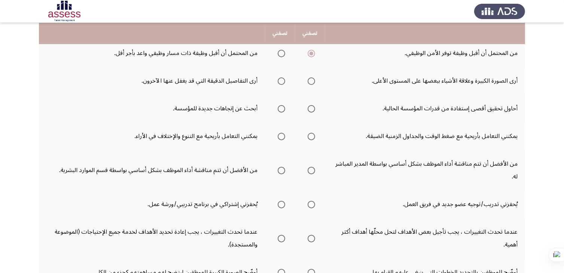
scroll to position [85, 0]
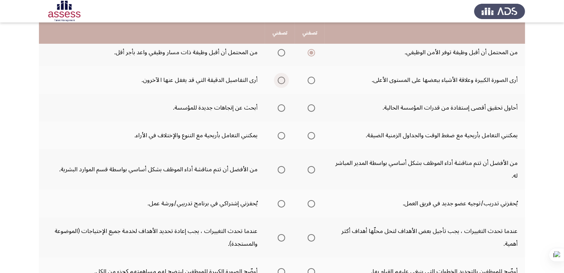
click at [278, 82] on span "Select an option" at bounding box center [280, 80] width 7 height 7
click at [278, 82] on input "Select an option" at bounding box center [280, 80] width 7 height 7
click at [278, 105] on span "Select an option" at bounding box center [280, 107] width 7 height 7
click at [278, 105] on input "Select an option" at bounding box center [280, 107] width 7 height 7
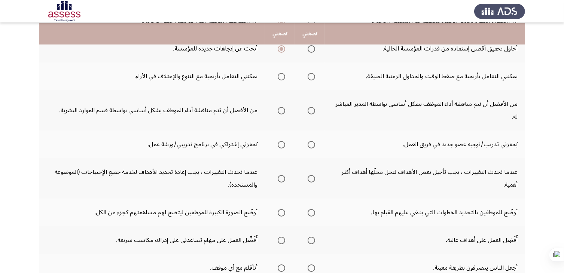
scroll to position [145, 0]
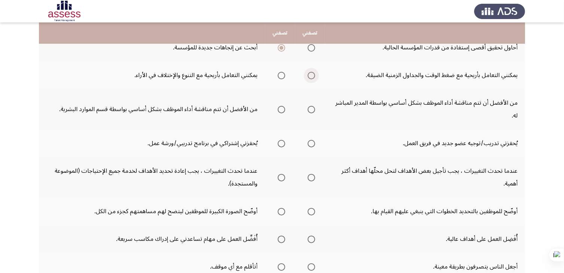
click at [311, 73] on span "Select an option" at bounding box center [310, 75] width 7 height 7
click at [311, 73] on input "Select an option" at bounding box center [310, 75] width 7 height 7
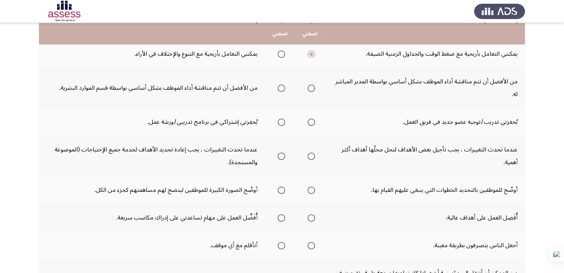
scroll to position [167, 0]
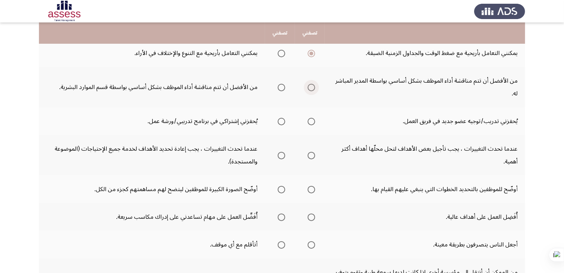
click at [311, 86] on span "Select an option" at bounding box center [310, 87] width 7 height 7
click at [311, 86] on input "Select an option" at bounding box center [310, 87] width 7 height 7
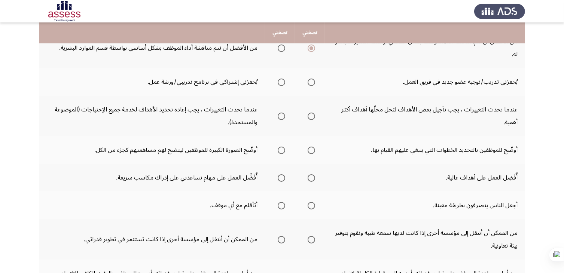
scroll to position [206, 0]
click at [281, 80] on span "Select an option" at bounding box center [280, 82] width 7 height 7
click at [281, 80] on input "Select an option" at bounding box center [280, 82] width 7 height 7
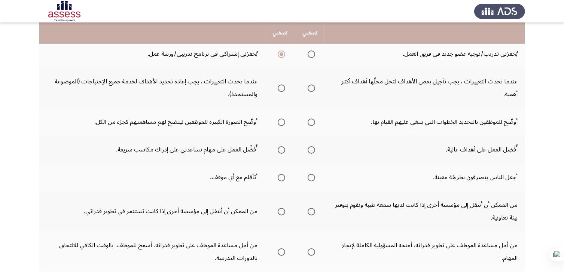
scroll to position [233, 0]
click at [279, 89] on span "Select an option" at bounding box center [280, 88] width 7 height 7
click at [279, 89] on input "Select an option" at bounding box center [280, 88] width 7 height 7
click at [310, 122] on span "Select an option" at bounding box center [310, 122] width 7 height 7
click at [310, 122] on input "Select an option" at bounding box center [310, 122] width 7 height 7
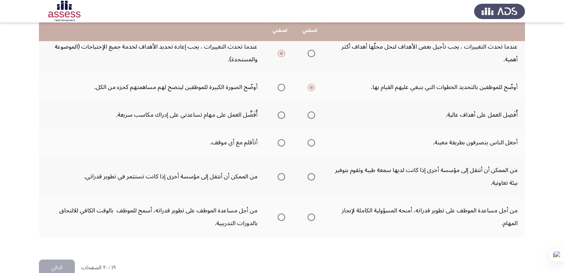
scroll to position [270, 0]
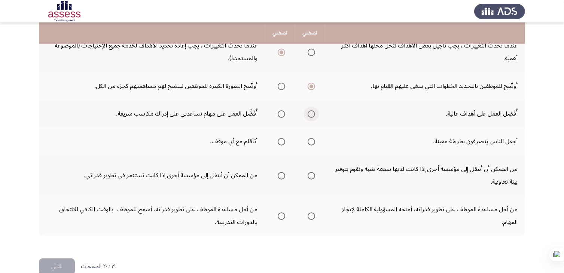
click at [310, 111] on span "Select an option" at bounding box center [310, 113] width 7 height 7
click at [310, 111] on input "Select an option" at bounding box center [310, 113] width 7 height 7
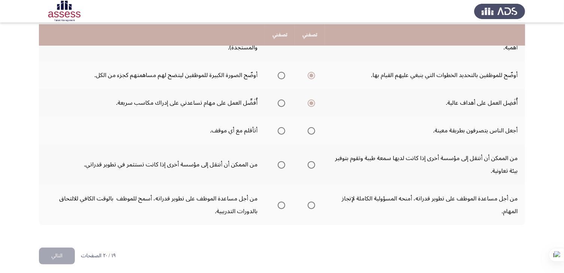
scroll to position [283, 0]
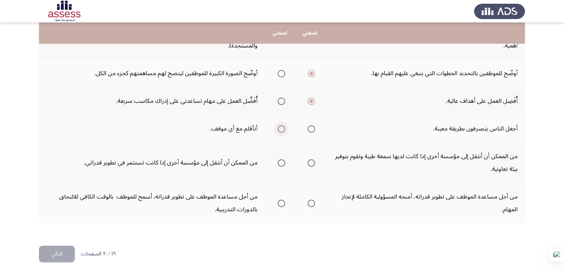
click at [278, 125] on span "Select an option" at bounding box center [280, 128] width 7 height 7
click at [278, 125] on input "Select an option" at bounding box center [280, 128] width 7 height 7
click at [281, 162] on span "Select an option" at bounding box center [280, 162] width 7 height 7
click at [281, 162] on input "Select an option" at bounding box center [280, 162] width 7 height 7
click at [279, 201] on span "Select an option" at bounding box center [280, 203] width 7 height 7
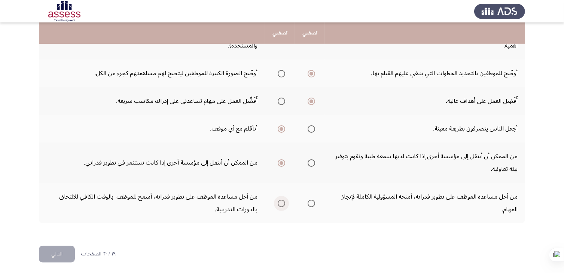
click at [279, 201] on input "Select an option" at bounding box center [280, 203] width 7 height 7
click at [65, 250] on button "التالي" at bounding box center [57, 254] width 36 height 17
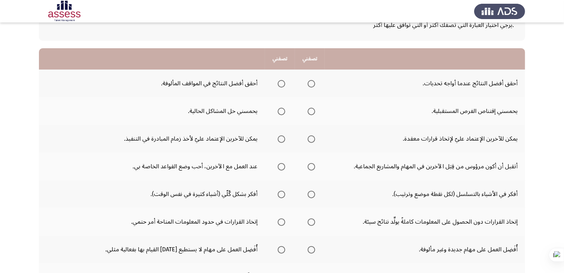
scroll to position [54, 0]
click at [239, 93] on td "أحقق أفضل النتائج في المواقف المألوفة." at bounding box center [152, 83] width 226 height 28
click at [312, 80] on span "Select an option" at bounding box center [310, 83] width 7 height 7
click at [312, 80] on input "Select an option" at bounding box center [310, 83] width 7 height 7
click at [280, 111] on span "Select an option" at bounding box center [280, 110] width 7 height 7
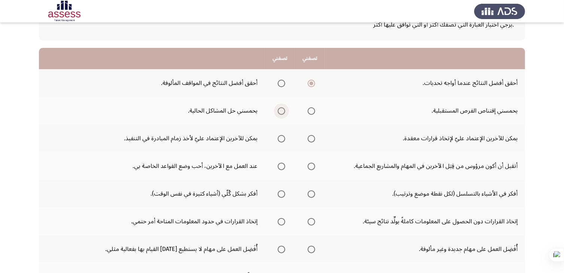
click at [280, 111] on input "Select an option" at bounding box center [280, 110] width 7 height 7
click at [312, 138] on span "Select an option" at bounding box center [310, 138] width 7 height 7
click at [312, 138] on input "Select an option" at bounding box center [310, 138] width 7 height 7
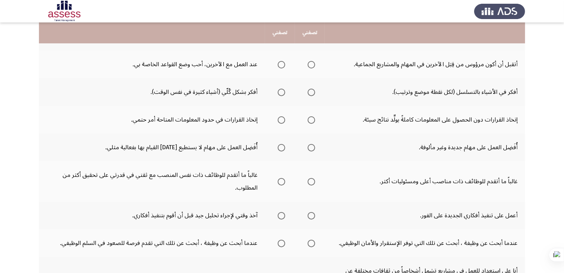
scroll to position [159, 0]
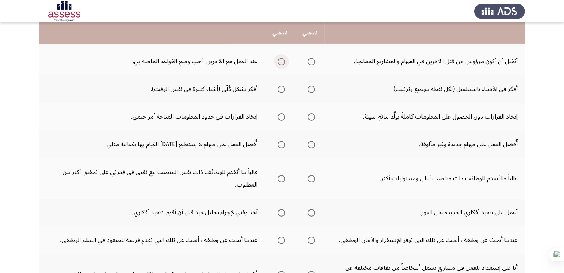
click at [278, 63] on span "Select an option" at bounding box center [280, 61] width 7 height 7
click at [278, 63] on input "Select an option" at bounding box center [280, 61] width 7 height 7
click at [309, 89] on span "Select an option" at bounding box center [310, 89] width 7 height 7
click at [309, 89] on input "Select an option" at bounding box center [310, 89] width 7 height 7
click at [282, 114] on span "Select an option" at bounding box center [280, 116] width 7 height 7
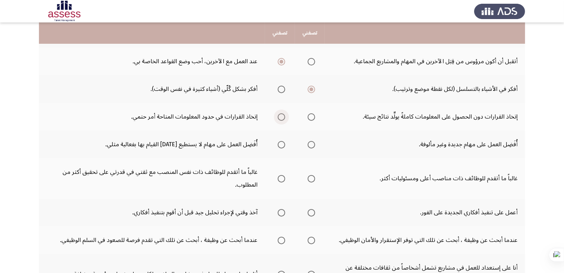
click at [282, 114] on input "Select an option" at bounding box center [280, 116] width 7 height 7
click at [312, 142] on span "Select an option" at bounding box center [310, 144] width 7 height 7
click at [312, 142] on input "Select an option" at bounding box center [310, 144] width 7 height 7
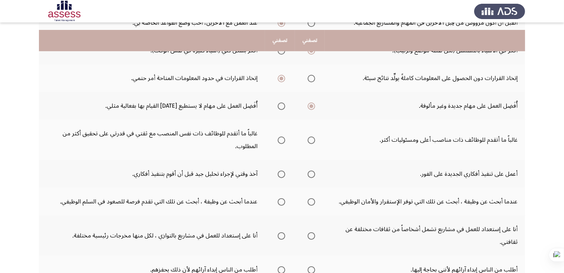
scroll to position [206, 0]
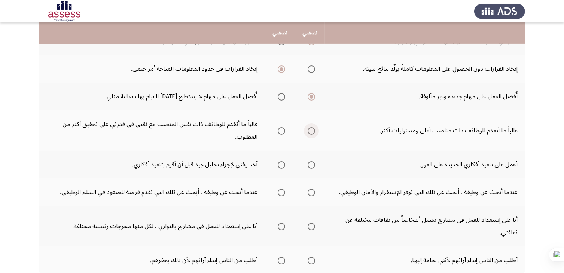
click at [312, 127] on span "Select an option" at bounding box center [310, 130] width 7 height 7
click at [312, 127] on input "Select an option" at bounding box center [310, 130] width 7 height 7
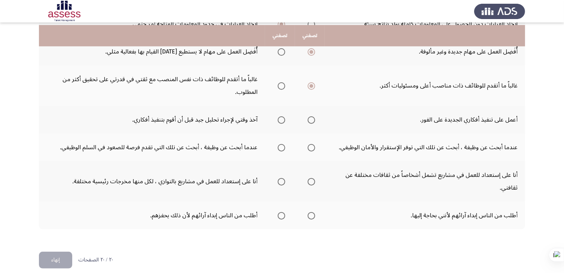
scroll to position [254, 0]
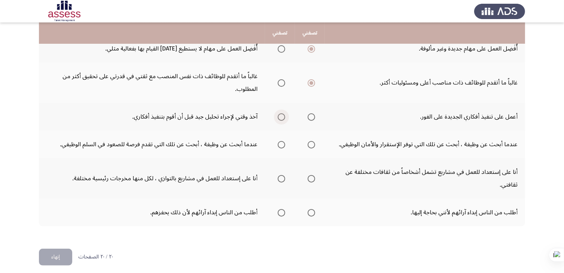
click at [281, 116] on span "Select an option" at bounding box center [280, 116] width 7 height 7
click at [281, 116] on input "Select an option" at bounding box center [280, 116] width 7 height 7
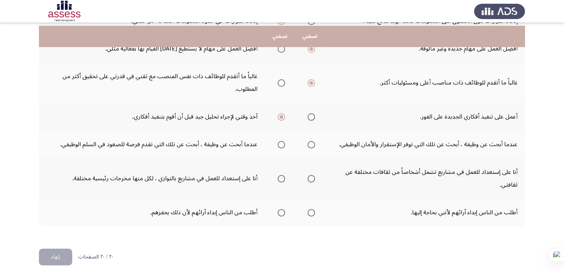
scroll to position [257, 0]
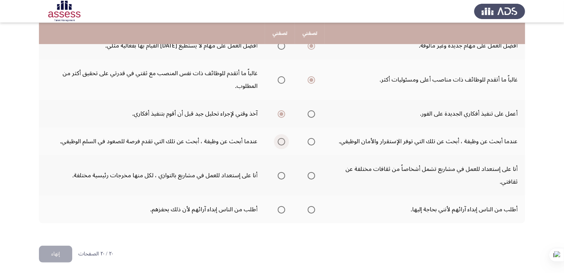
click at [280, 141] on span "Select an option" at bounding box center [280, 141] width 7 height 7
click at [280, 141] on input "Select an option" at bounding box center [280, 141] width 7 height 7
click at [311, 174] on span "Select an option" at bounding box center [310, 175] width 7 height 7
click at [311, 174] on input "Select an option" at bounding box center [310, 175] width 7 height 7
click at [282, 206] on span "Select an option" at bounding box center [280, 209] width 7 height 7
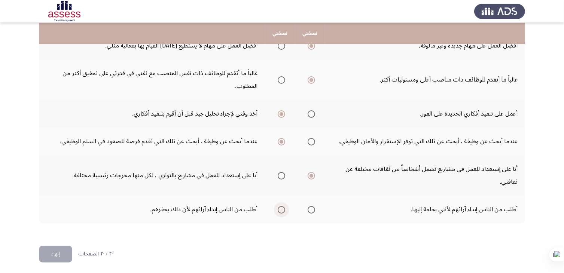
click at [282, 206] on input "Select an option" at bounding box center [280, 209] width 7 height 7
click at [57, 255] on button "إنهاء" at bounding box center [55, 254] width 33 height 17
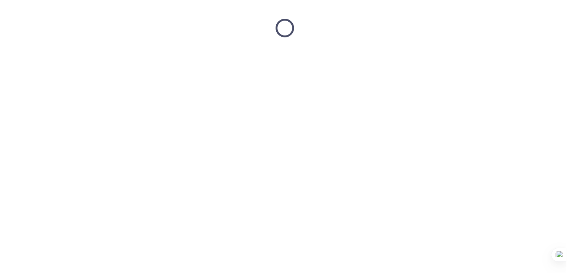
scroll to position [0, 0]
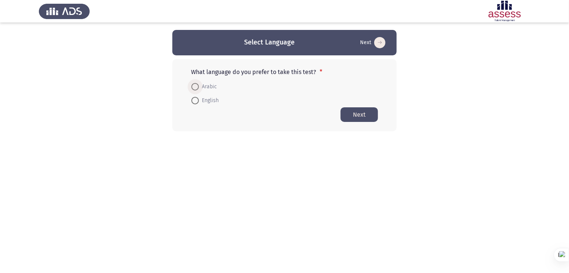
click at [198, 89] on span at bounding box center [194, 86] width 7 height 7
click at [198, 89] on input "Arabic" at bounding box center [194, 86] width 7 height 7
radio input "true"
click at [365, 115] on button "Next" at bounding box center [359, 114] width 37 height 15
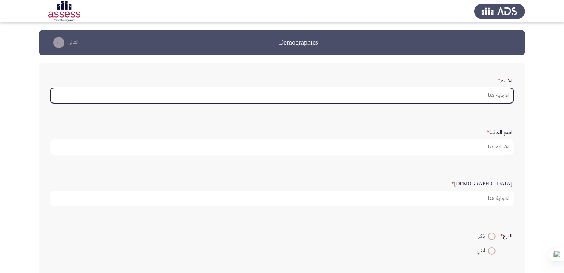
click at [478, 95] on input ":الاسم *" at bounding box center [281, 95] width 463 height 15
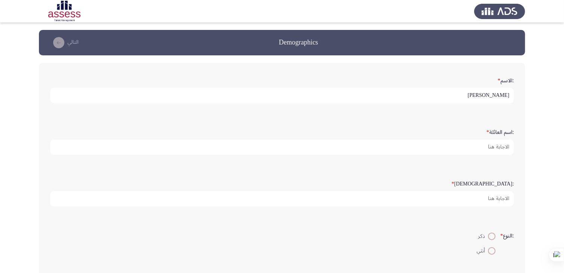
type input "[PERSON_NAME]"
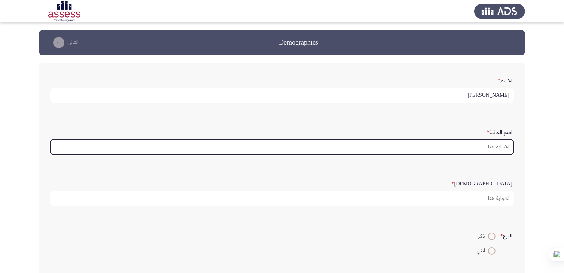
click at [501, 144] on input ":اسم العائلة *" at bounding box center [281, 146] width 463 height 15
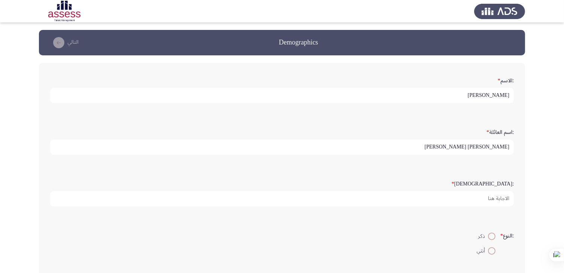
type input "عبد النبى الخضراوى"
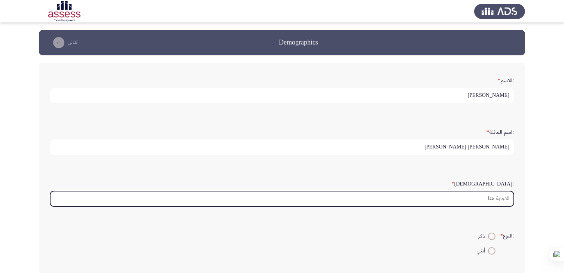
click at [492, 196] on input ":السن *" at bounding box center [281, 198] width 463 height 15
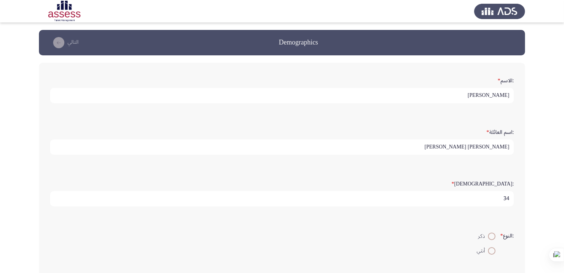
type input "34"
click at [490, 236] on span at bounding box center [491, 236] width 7 height 7
click at [490, 236] on input "ذكر" at bounding box center [491, 236] width 7 height 7
radio input "true"
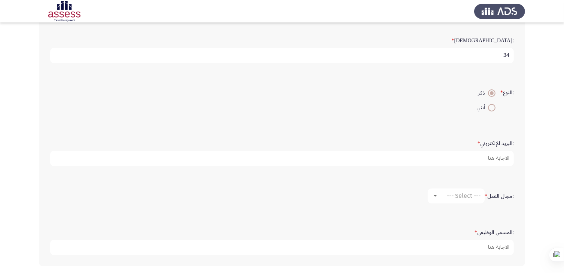
scroll to position [144, 0]
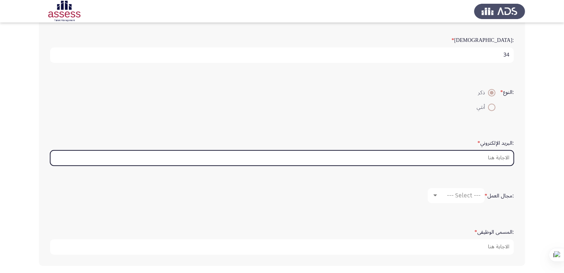
click at [497, 157] on input ":البريد الإلكتروني *" at bounding box center [281, 157] width 463 height 15
type input "ش"
type input "a"
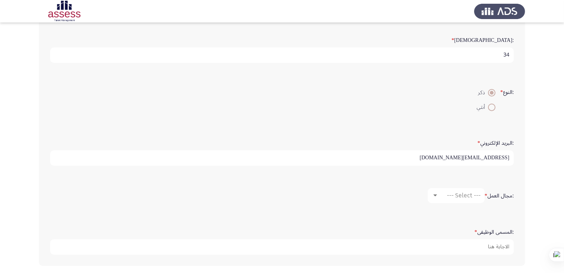
type input "alkhdrawy18@gmail.com"
click at [461, 192] on span "--- Select ---" at bounding box center [464, 195] width 34 height 7
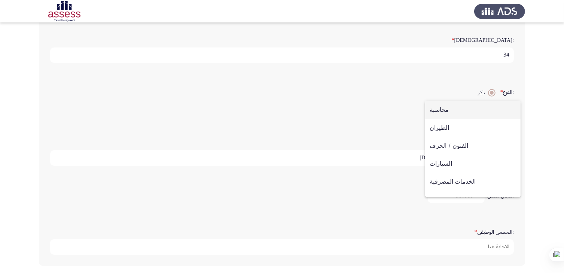
click at [349, 185] on div at bounding box center [282, 136] width 564 height 273
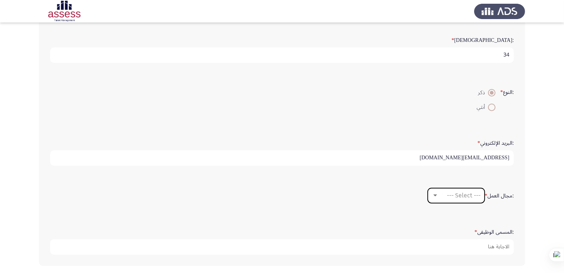
click at [450, 192] on span "--- Select ---" at bounding box center [464, 195] width 34 height 7
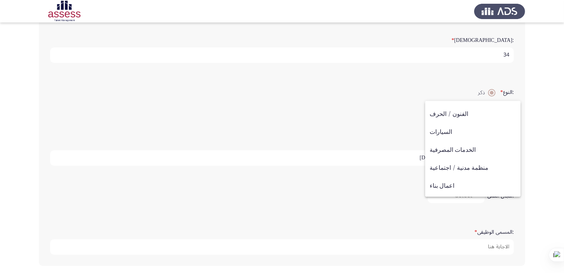
scroll to position [34, 0]
click at [413, 160] on div at bounding box center [282, 136] width 564 height 273
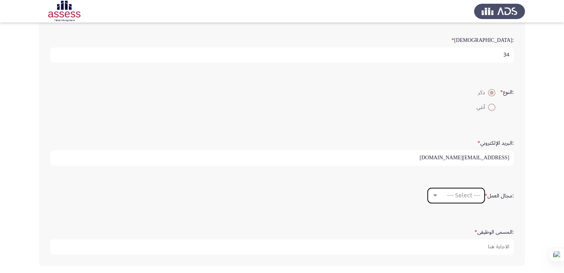
click at [473, 194] on span "--- Select ---" at bounding box center [464, 195] width 34 height 7
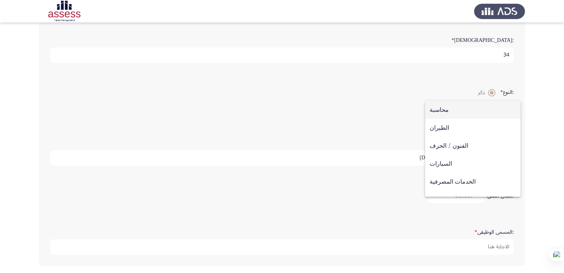
click at [467, 230] on div at bounding box center [282, 136] width 564 height 273
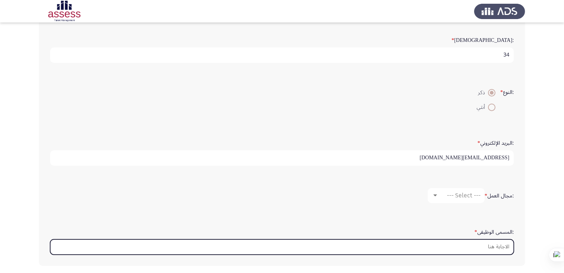
click at [494, 244] on input ":المسمى الوظيفى *" at bounding box center [281, 246] width 463 height 15
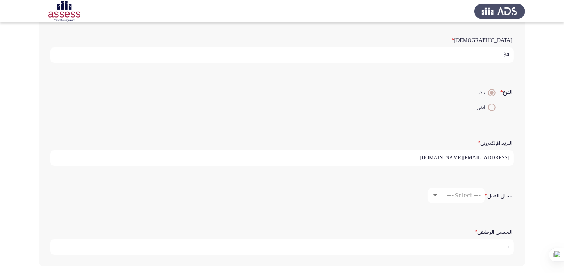
type input "l"
type input "محاسب"
click at [462, 195] on span "--- Select ---" at bounding box center [464, 195] width 34 height 7
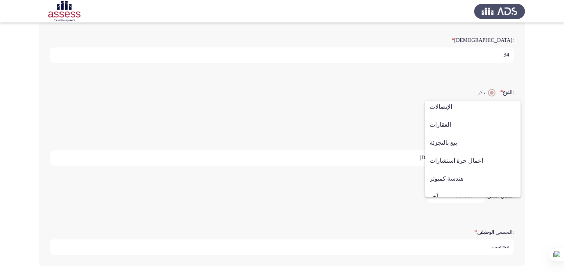
scroll to position [245, 0]
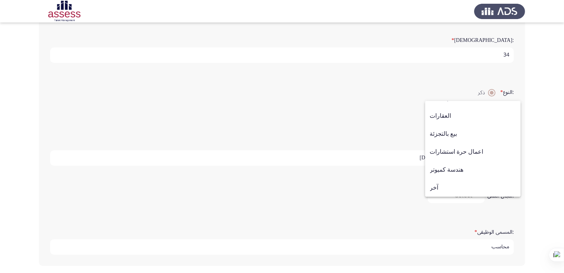
click at [335, 179] on div at bounding box center [282, 136] width 564 height 273
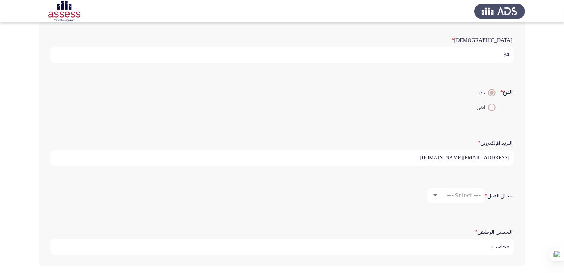
scroll to position [171, 0]
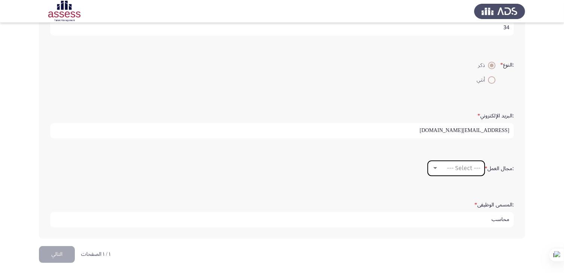
click at [464, 165] on span "--- Select ---" at bounding box center [464, 168] width 34 height 7
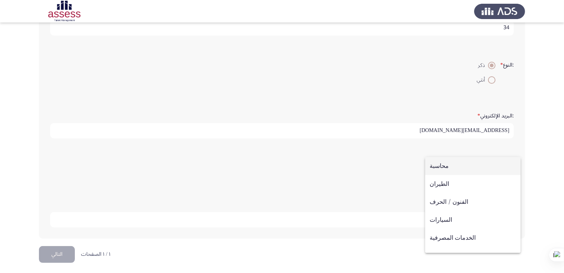
click at [368, 178] on div at bounding box center [282, 136] width 564 height 273
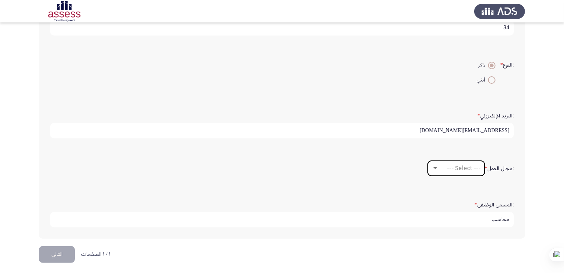
click at [434, 165] on div at bounding box center [435, 168] width 7 height 6
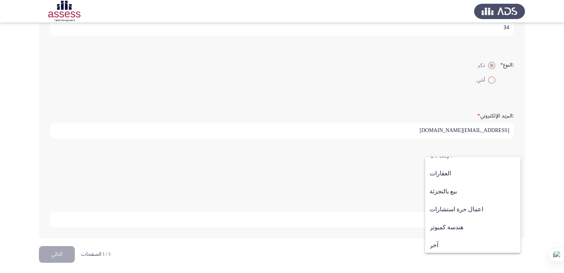
scroll to position [245, 0]
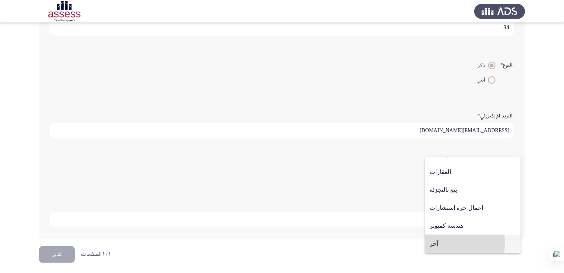
click at [434, 243] on span "آخر" at bounding box center [473, 244] width 86 height 18
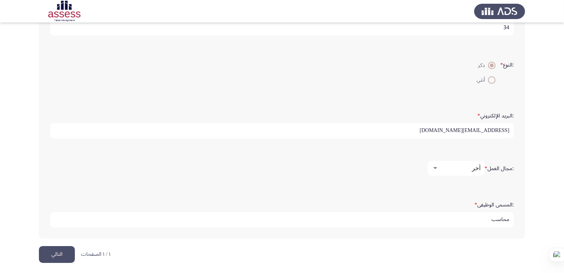
click at [464, 165] on div "آخر" at bounding box center [459, 168] width 42 height 7
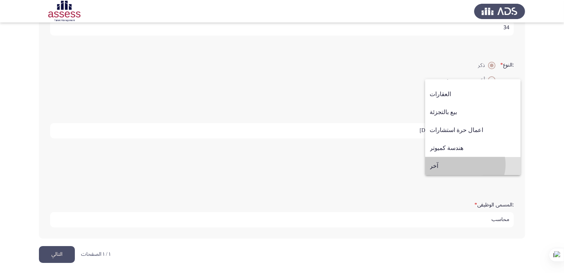
click at [464, 165] on span "آخر" at bounding box center [473, 166] width 86 height 18
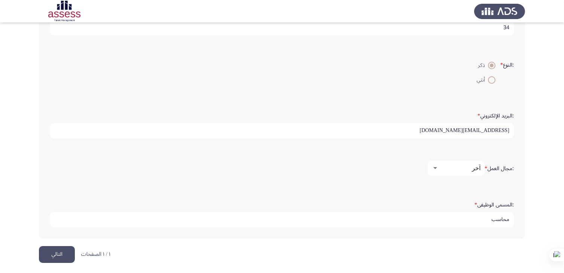
click at [464, 165] on div "آخر" at bounding box center [459, 168] width 42 height 7
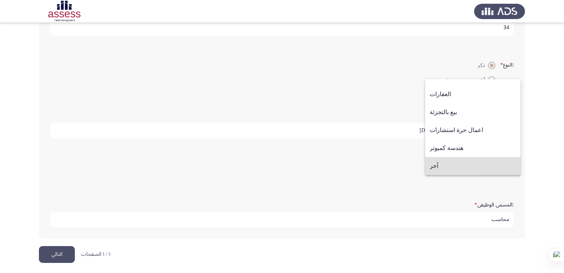
click at [56, 252] on div at bounding box center [282, 136] width 564 height 273
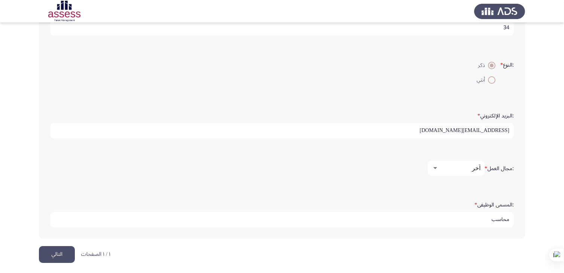
click at [56, 252] on button "التالي" at bounding box center [57, 254] width 36 height 17
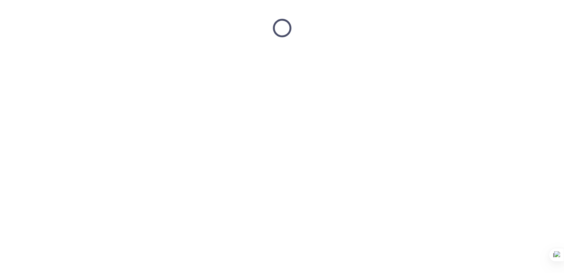
scroll to position [0, 0]
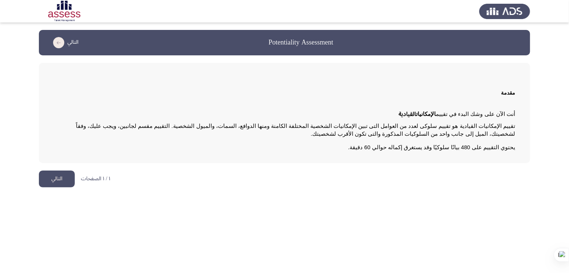
click at [58, 179] on button "التالي" at bounding box center [57, 179] width 36 height 17
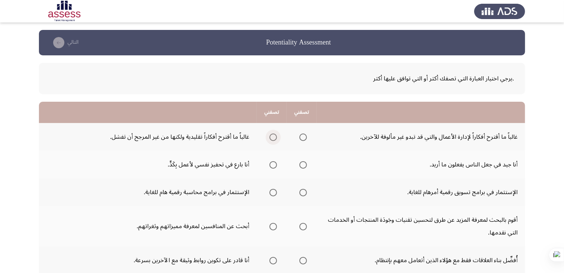
click at [271, 136] on span "Select an option" at bounding box center [272, 137] width 7 height 7
click at [271, 136] on input "Select an option" at bounding box center [272, 137] width 7 height 7
click at [303, 162] on span "Select an option" at bounding box center [302, 164] width 7 height 7
click at [303, 162] on input "Select an option" at bounding box center [302, 164] width 7 height 7
click at [275, 164] on span "Select an option" at bounding box center [272, 164] width 7 height 7
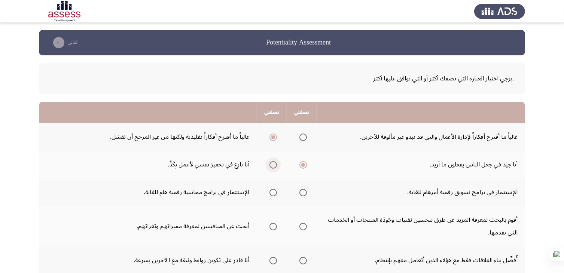
click at [275, 164] on input "Select an option" at bounding box center [272, 164] width 7 height 7
click at [272, 194] on span "Select an option" at bounding box center [272, 192] width 7 height 7
click at [272, 194] on input "Select an option" at bounding box center [272, 192] width 7 height 7
click at [302, 226] on span "Select an option" at bounding box center [302, 226] width 7 height 7
click at [302, 226] on input "Select an option" at bounding box center [302, 226] width 7 height 7
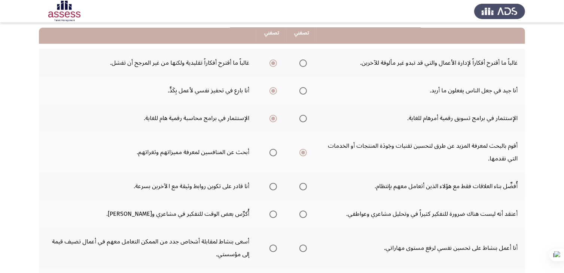
scroll to position [75, 0]
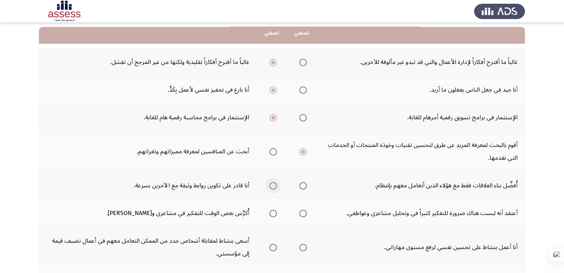
click at [273, 186] on span "Select an option" at bounding box center [272, 185] width 7 height 7
click at [273, 186] on input "Select an option" at bounding box center [272, 185] width 7 height 7
click at [271, 212] on span "Select an option" at bounding box center [272, 213] width 7 height 7
click at [271, 212] on input "Select an option" at bounding box center [272, 213] width 7 height 7
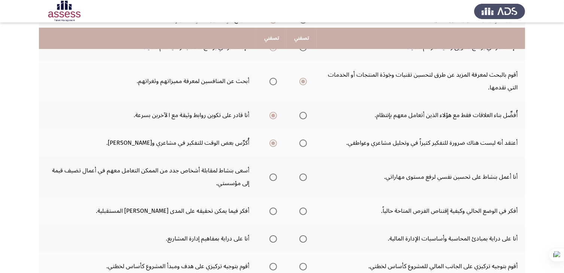
scroll to position [151, 0]
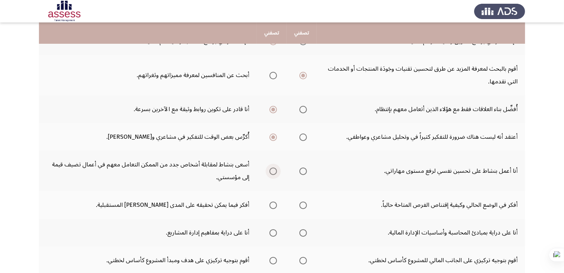
click at [272, 171] on span "Select an option" at bounding box center [272, 171] width 7 height 7
click at [272, 171] on input "Select an option" at bounding box center [272, 171] width 7 height 7
click at [272, 202] on span "Select an option" at bounding box center [272, 205] width 7 height 7
click at [272, 202] on input "Select an option" at bounding box center [272, 205] width 7 height 7
click at [303, 232] on span "Select an option" at bounding box center [302, 232] width 7 height 7
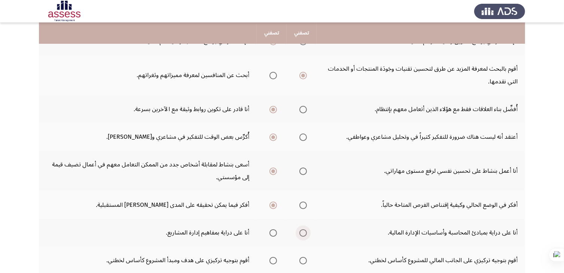
click at [303, 232] on input "Select an option" at bounding box center [302, 232] width 7 height 7
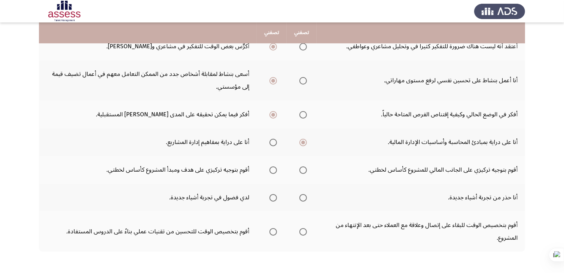
scroll to position [246, 0]
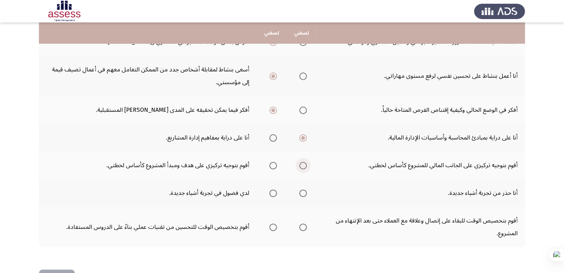
click at [303, 165] on span "Select an option" at bounding box center [302, 165] width 7 height 7
click at [303, 165] on input "Select an option" at bounding box center [302, 165] width 7 height 7
click at [273, 192] on span "Select an option" at bounding box center [272, 193] width 7 height 7
click at [273, 192] on input "Select an option" at bounding box center [272, 193] width 7 height 7
click at [274, 227] on span "Select an option" at bounding box center [272, 227] width 7 height 7
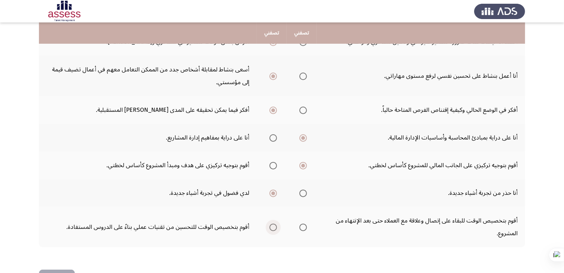
click at [274, 227] on input "Select an option" at bounding box center [272, 227] width 7 height 7
click at [274, 227] on span "Select an option" at bounding box center [272, 227] width 7 height 7
click at [274, 227] on input "Select an option" at bounding box center [272, 227] width 7 height 7
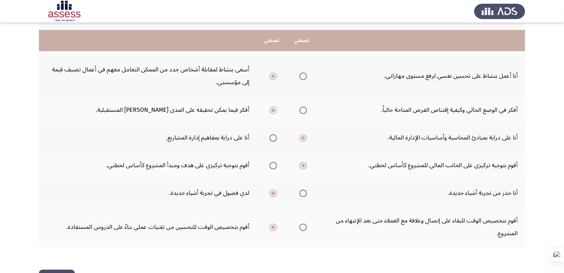
scroll to position [261, 0]
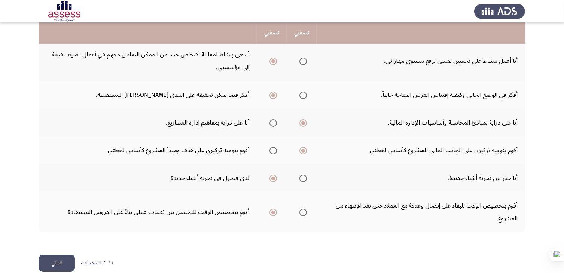
click at [50, 262] on button "التالي" at bounding box center [57, 263] width 36 height 17
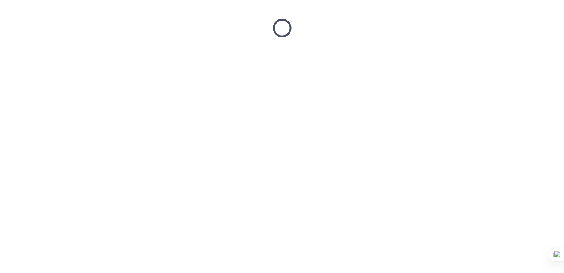
scroll to position [0, 0]
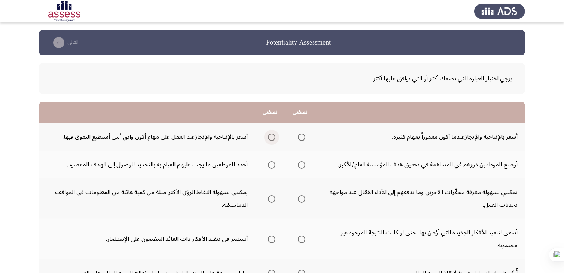
click at [273, 138] on span "Select an option" at bounding box center [271, 137] width 7 height 7
click at [273, 138] on input "Select an option" at bounding box center [271, 137] width 7 height 7
click at [273, 164] on span "Select an option" at bounding box center [271, 164] width 7 height 7
click at [273, 164] on input "Select an option" at bounding box center [271, 164] width 7 height 7
click at [303, 200] on span "Select an option" at bounding box center [301, 198] width 7 height 7
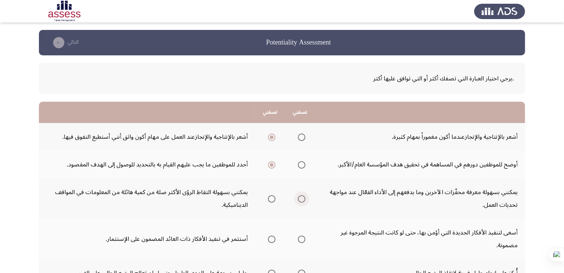
click at [303, 200] on input "Select an option" at bounding box center [301, 198] width 7 height 7
click at [274, 238] on span "Select an option" at bounding box center [271, 239] width 7 height 7
click at [274, 238] on input "Select an option" at bounding box center [271, 239] width 7 height 7
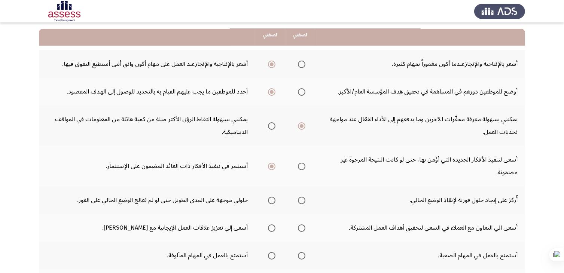
scroll to position [75, 0]
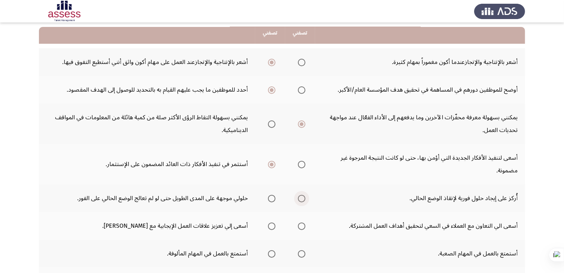
click at [302, 195] on span "Select an option" at bounding box center [301, 198] width 7 height 7
click at [302, 195] on input "Select an option" at bounding box center [301, 198] width 7 height 7
click at [274, 225] on span "Select an option" at bounding box center [271, 226] width 7 height 7
click at [274, 225] on input "Select an option" at bounding box center [271, 226] width 7 height 7
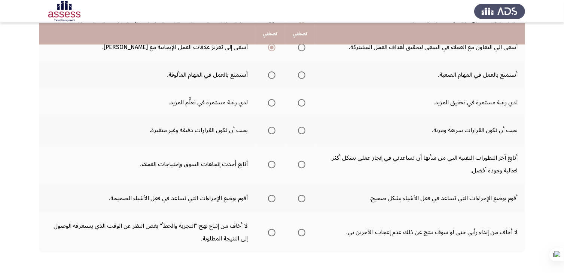
scroll to position [254, 0]
click at [303, 73] on span "Select an option" at bounding box center [301, 74] width 7 height 7
click at [303, 73] on input "Select an option" at bounding box center [301, 74] width 7 height 7
click at [303, 99] on span "Select an option" at bounding box center [301, 101] width 7 height 7
click at [303, 99] on input "Select an option" at bounding box center [301, 101] width 7 height 7
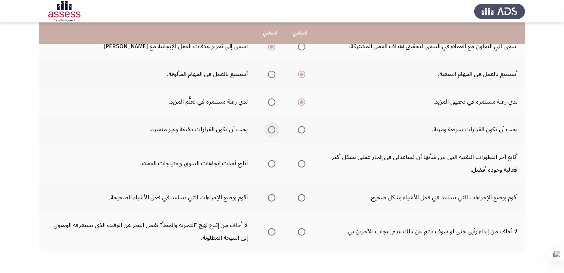
click at [272, 131] on span "Select an option" at bounding box center [271, 129] width 7 height 7
click at [272, 131] on input "Select an option" at bounding box center [271, 129] width 7 height 7
click at [303, 161] on span "Select an option" at bounding box center [301, 163] width 7 height 7
click at [303, 161] on input "Select an option" at bounding box center [301, 163] width 7 height 7
click at [300, 196] on span "Select an option" at bounding box center [301, 197] width 7 height 7
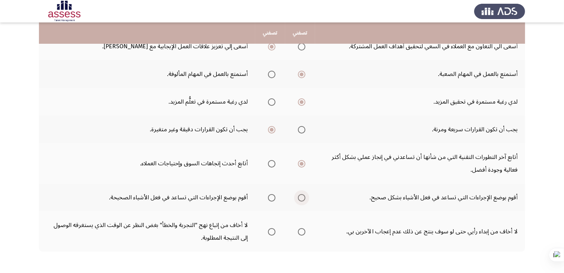
click at [300, 196] on input "Select an option" at bounding box center [301, 197] width 7 height 7
click at [301, 231] on span "Select an option" at bounding box center [301, 231] width 7 height 7
click at [301, 231] on input "Select an option" at bounding box center [301, 231] width 7 height 7
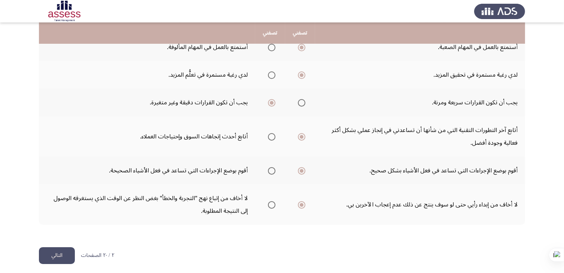
scroll to position [283, 0]
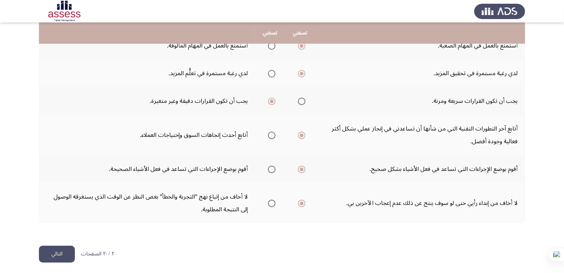
click at [64, 249] on button "التالي" at bounding box center [57, 254] width 36 height 17
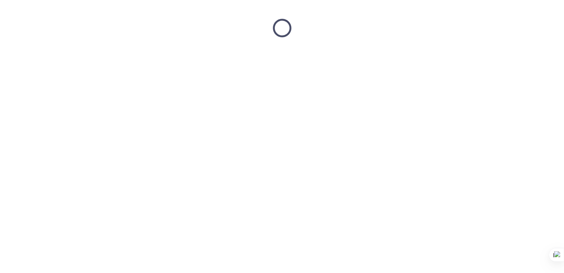
scroll to position [0, 0]
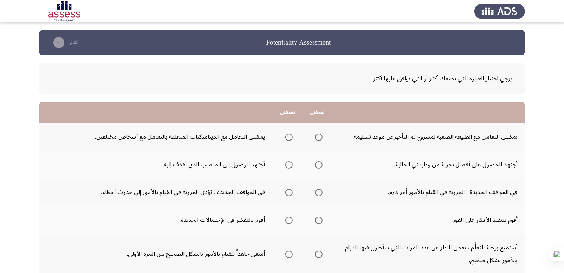
click at [320, 137] on span "Select an option" at bounding box center [318, 137] width 7 height 7
click at [320, 137] on input "Select an option" at bounding box center [318, 137] width 7 height 7
click at [289, 167] on span "Select an option" at bounding box center [288, 164] width 7 height 7
click at [289, 167] on input "Select an option" at bounding box center [288, 164] width 7 height 7
click at [292, 192] on span "Select an option" at bounding box center [288, 192] width 7 height 7
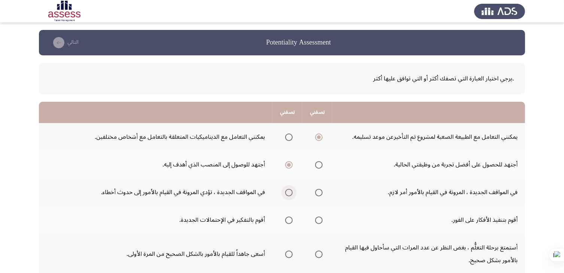
click at [292, 192] on input "Select an option" at bounding box center [288, 192] width 7 height 7
click at [290, 220] on span "Select an option" at bounding box center [288, 220] width 7 height 7
click at [290, 220] on input "Select an option" at bounding box center [288, 220] width 7 height 7
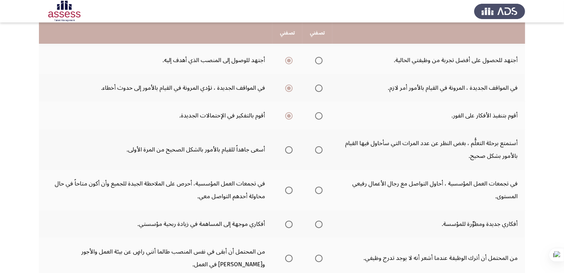
scroll to position [105, 0]
click at [315, 149] on span "Select an option" at bounding box center [318, 149] width 7 height 7
click at [315, 149] on input "Select an option" at bounding box center [318, 149] width 7 height 7
click at [288, 192] on span "Select an option" at bounding box center [288, 189] width 7 height 7
click at [288, 192] on input "Select an option" at bounding box center [288, 189] width 7 height 7
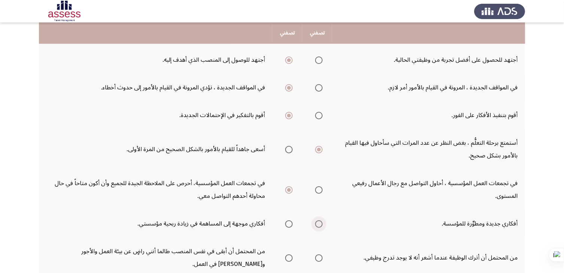
click at [319, 225] on span "Select an option" at bounding box center [318, 223] width 7 height 7
click at [319, 225] on input "Select an option" at bounding box center [318, 223] width 7 height 7
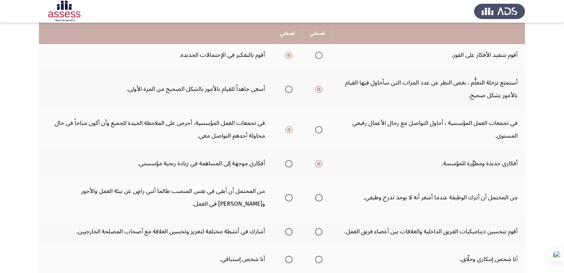
scroll to position [179, 0]
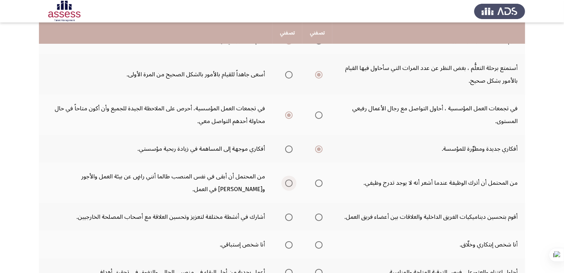
click at [289, 183] on span "Select an option" at bounding box center [288, 182] width 7 height 7
click at [289, 183] on input "Select an option" at bounding box center [288, 182] width 7 height 7
click at [317, 214] on span "Select an option" at bounding box center [318, 217] width 7 height 7
click at [317, 214] on input "Select an option" at bounding box center [318, 217] width 7 height 7
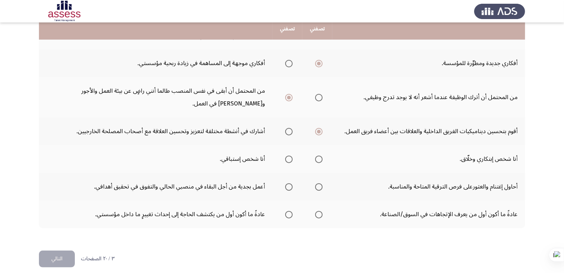
scroll to position [270, 0]
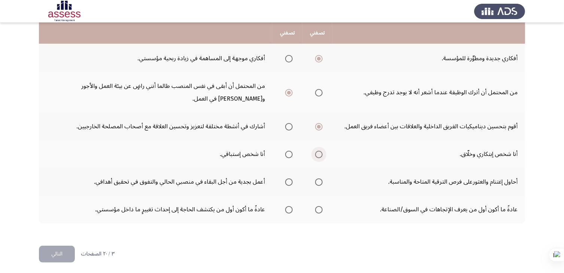
click at [318, 154] on span "Select an option" at bounding box center [318, 154] width 7 height 7
click at [318, 154] on input "Select an option" at bounding box center [318, 154] width 7 height 7
click at [292, 183] on mat-radio-group "Select an option" at bounding box center [287, 181] width 10 height 13
click at [288, 181] on span "Select an option" at bounding box center [288, 181] width 7 height 7
click at [288, 181] on input "Select an option" at bounding box center [288, 181] width 7 height 7
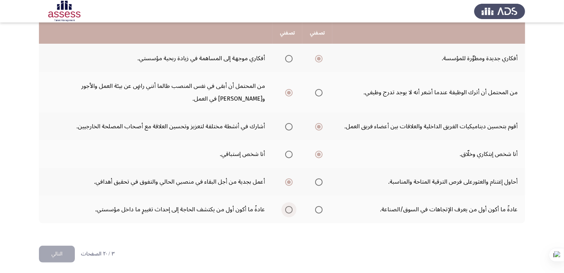
click at [291, 209] on span "Select an option" at bounding box center [288, 209] width 7 height 7
click at [291, 209] on input "Select an option" at bounding box center [288, 209] width 7 height 7
click at [56, 253] on button "التالي" at bounding box center [57, 254] width 36 height 17
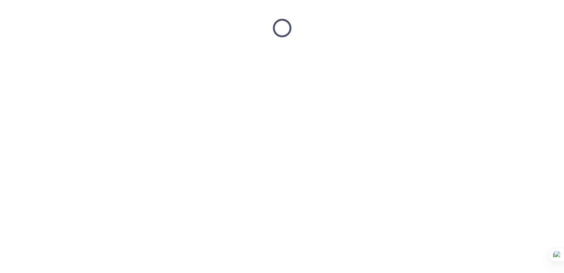
scroll to position [0, 0]
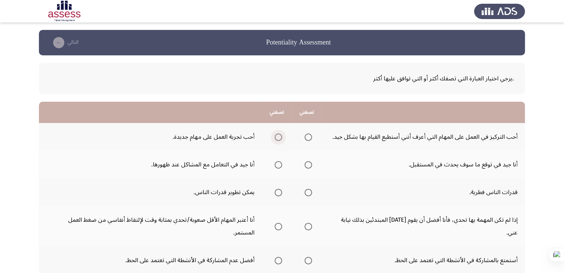
click at [280, 135] on span "Select an option" at bounding box center [277, 137] width 7 height 7
click at [280, 135] on input "Select an option" at bounding box center [277, 137] width 7 height 7
click at [278, 166] on span "Select an option" at bounding box center [277, 164] width 7 height 7
click at [278, 166] on input "Select an option" at bounding box center [277, 164] width 7 height 7
click at [279, 192] on span "Select an option" at bounding box center [277, 192] width 7 height 7
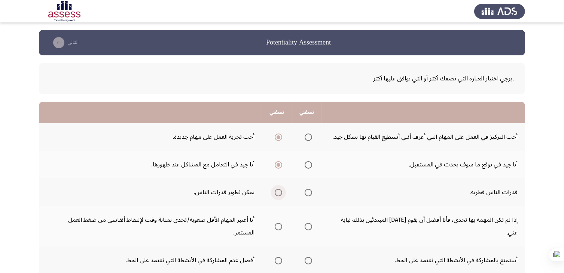
click at [279, 192] on input "Select an option" at bounding box center [277, 192] width 7 height 7
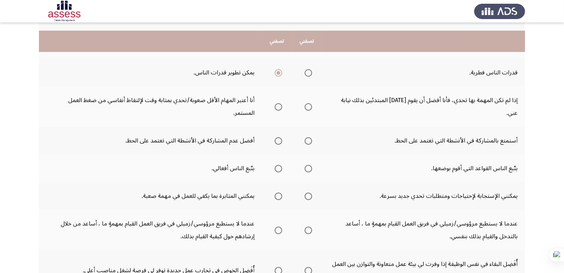
scroll to position [135, 0]
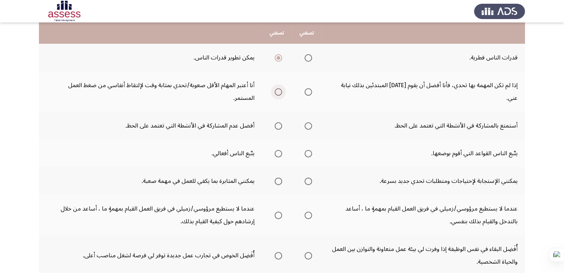
click at [280, 88] on span "Select an option" at bounding box center [277, 91] width 7 height 7
click at [280, 88] on input "Select an option" at bounding box center [277, 91] width 7 height 7
click at [310, 88] on span "Select an option" at bounding box center [307, 91] width 7 height 7
click at [310, 88] on input "Select an option" at bounding box center [307, 91] width 7 height 7
click at [278, 122] on span "Select an option" at bounding box center [277, 125] width 7 height 7
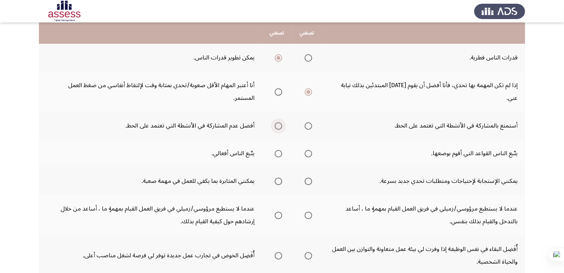
click at [278, 122] on input "Select an option" at bounding box center [277, 125] width 7 height 7
click at [309, 150] on span "Select an option" at bounding box center [307, 153] width 7 height 7
click at [309, 150] on input "Select an option" at bounding box center [307, 153] width 7 height 7
click at [279, 178] on span "Select an option" at bounding box center [277, 181] width 7 height 7
click at [279, 178] on input "Select an option" at bounding box center [277, 181] width 7 height 7
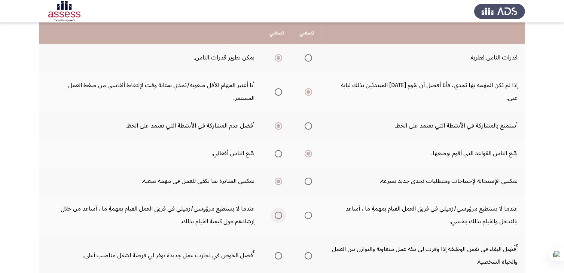
click at [277, 212] on span "Select an option" at bounding box center [277, 215] width 7 height 7
click at [277, 212] on input "Select an option" at bounding box center [277, 215] width 7 height 7
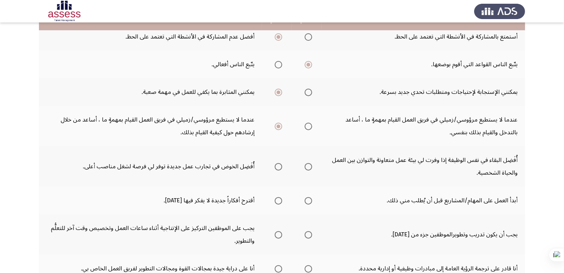
scroll to position [224, 0]
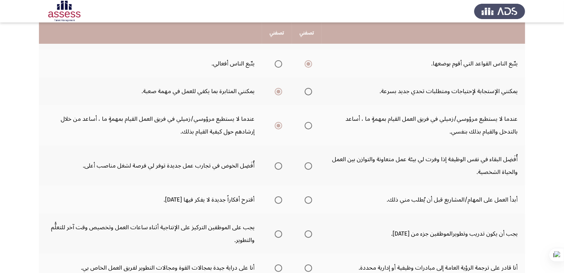
click at [283, 151] on th at bounding box center [277, 165] width 30 height 40
click at [309, 162] on span "Select an option" at bounding box center [307, 165] width 7 height 7
click at [309, 162] on input "Select an option" at bounding box center [307, 165] width 7 height 7
click at [310, 196] on span "Select an option" at bounding box center [307, 199] width 7 height 7
click at [310, 196] on input "Select an option" at bounding box center [307, 199] width 7 height 7
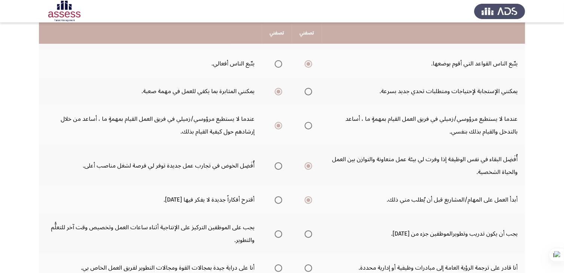
click at [308, 230] on span "Select an option" at bounding box center [307, 233] width 7 height 7
click at [308, 230] on input "Select an option" at bounding box center [307, 233] width 7 height 7
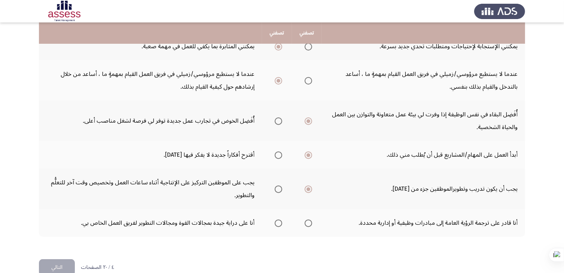
scroll to position [270, 0]
click at [309, 219] on span "Select an option" at bounding box center [307, 222] width 7 height 7
click at [309, 219] on input "Select an option" at bounding box center [307, 222] width 7 height 7
click at [64, 258] on button "التالي" at bounding box center [57, 266] width 36 height 17
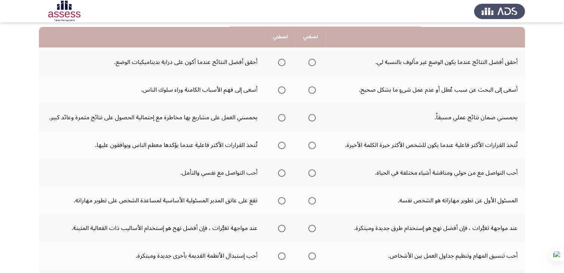
scroll to position [90, 0]
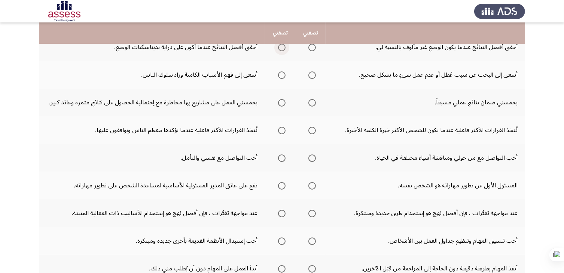
click at [282, 47] on span "Select an option" at bounding box center [281, 47] width 7 height 7
click at [282, 47] on input "Select an option" at bounding box center [281, 47] width 7 height 7
click at [313, 77] on span "Select an option" at bounding box center [311, 74] width 7 height 7
click at [313, 77] on input "Select an option" at bounding box center [311, 74] width 7 height 7
click at [314, 102] on span "Select an option" at bounding box center [311, 102] width 7 height 7
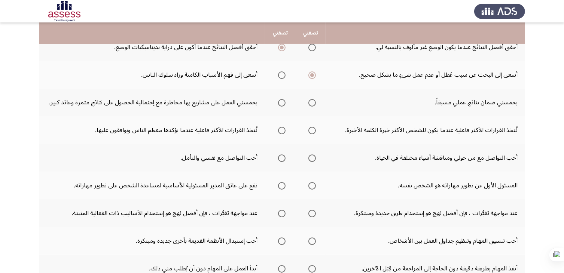
click at [314, 102] on input "Select an option" at bounding box center [311, 102] width 7 height 7
click at [311, 128] on span "Select an option" at bounding box center [311, 130] width 7 height 7
click at [311, 128] on input "Select an option" at bounding box center [311, 130] width 7 height 7
click at [313, 156] on span "Select an option" at bounding box center [311, 157] width 7 height 7
click at [313, 156] on input "Select an option" at bounding box center [311, 157] width 7 height 7
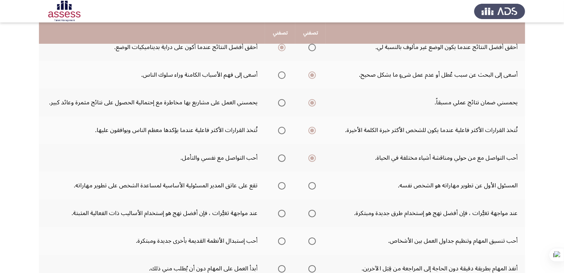
click at [313, 185] on span "Select an option" at bounding box center [311, 185] width 7 height 7
click at [313, 185] on input "Select an option" at bounding box center [311, 185] width 7 height 7
click at [311, 213] on span "Select an option" at bounding box center [311, 213] width 7 height 7
click at [311, 213] on input "Select an option" at bounding box center [311, 213] width 7 height 7
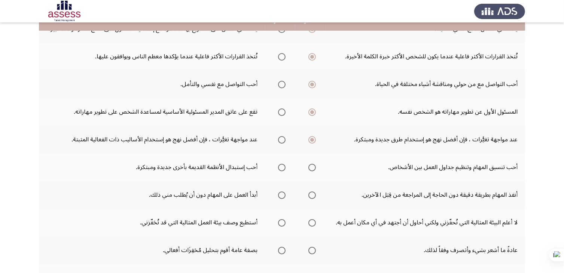
scroll to position [165, 0]
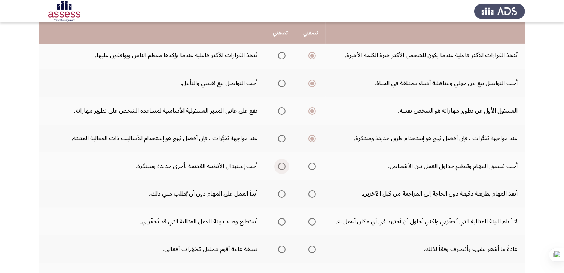
click at [280, 163] on span "Select an option" at bounding box center [281, 166] width 7 height 7
click at [280, 163] on input "Select an option" at bounding box center [281, 166] width 7 height 7
click at [280, 191] on span "Select an option" at bounding box center [281, 193] width 7 height 7
click at [280, 191] on input "Select an option" at bounding box center [281, 193] width 7 height 7
click at [309, 219] on span "Select an option" at bounding box center [311, 221] width 7 height 7
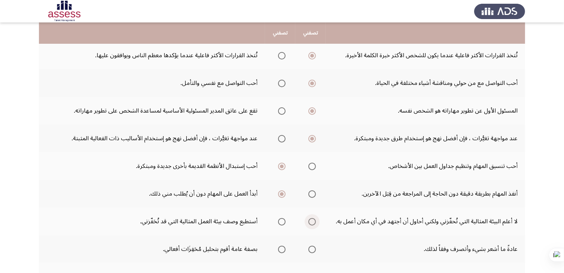
click at [309, 219] on input "Select an option" at bounding box center [311, 221] width 7 height 7
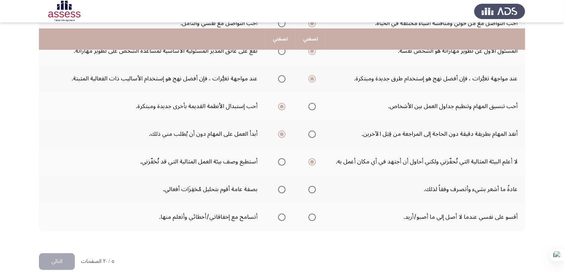
scroll to position [232, 0]
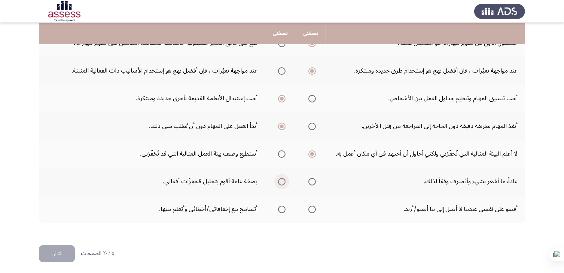
click at [283, 178] on span "Select an option" at bounding box center [281, 181] width 7 height 7
click at [283, 178] on input "Select an option" at bounding box center [281, 181] width 7 height 7
click at [311, 207] on span "Select an option" at bounding box center [311, 209] width 7 height 7
click at [311, 207] on input "Select an option" at bounding box center [311, 209] width 7 height 7
click at [61, 256] on button "التالي" at bounding box center [57, 253] width 36 height 17
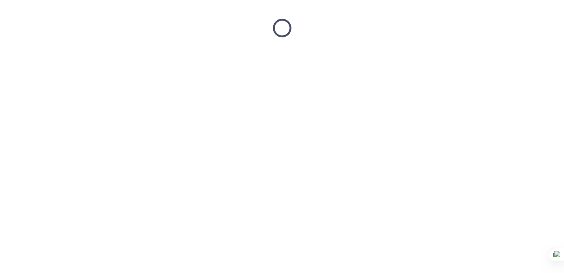
scroll to position [0, 0]
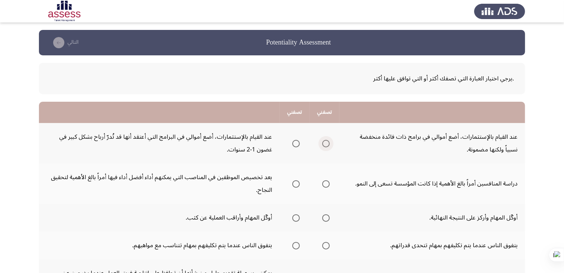
click at [329, 145] on span "Select an option" at bounding box center [325, 143] width 7 height 7
click at [329, 145] on input "Select an option" at bounding box center [325, 143] width 7 height 7
click at [295, 182] on span "Select an option" at bounding box center [295, 183] width 7 height 7
click at [295, 182] on input "Select an option" at bounding box center [295, 183] width 7 height 7
click at [298, 216] on span "Select an option" at bounding box center [295, 217] width 7 height 7
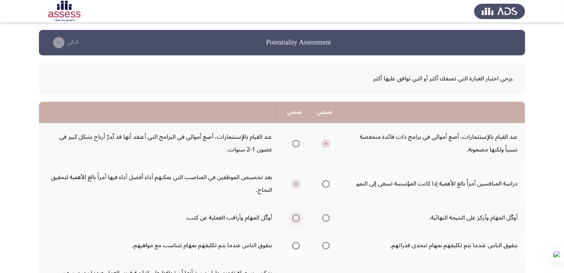
click at [298, 216] on input "Select an option" at bounding box center [295, 217] width 7 height 7
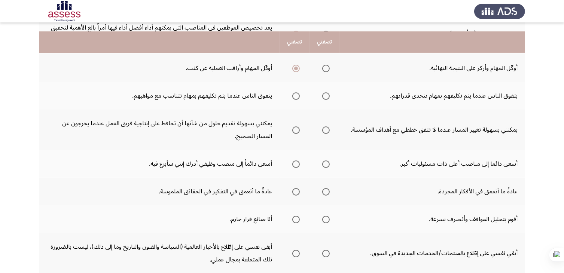
scroll to position [165, 0]
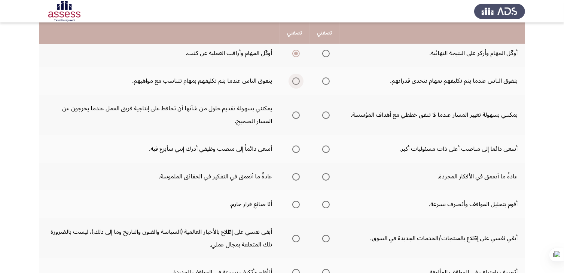
click at [295, 79] on span "Select an option" at bounding box center [295, 80] width 7 height 7
click at [295, 79] on input "Select an option" at bounding box center [295, 80] width 7 height 7
click at [299, 111] on span "Select an option" at bounding box center [295, 114] width 7 height 7
click at [299, 111] on input "Select an option" at bounding box center [295, 114] width 7 height 7
click at [328, 149] on span "Select an option" at bounding box center [325, 148] width 7 height 7
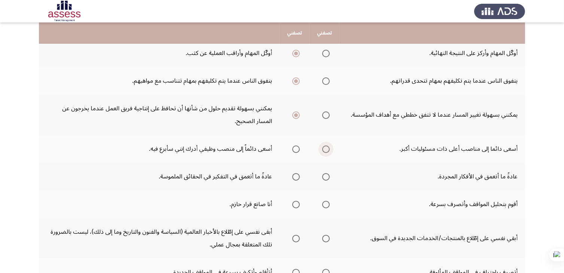
click at [328, 149] on input "Select an option" at bounding box center [325, 148] width 7 height 7
click at [298, 175] on span "Select an option" at bounding box center [295, 176] width 7 height 7
click at [298, 175] on input "Select an option" at bounding box center [295, 176] width 7 height 7
click at [328, 174] on span "Select an option" at bounding box center [325, 176] width 7 height 7
click at [328, 174] on input "Select an option" at bounding box center [325, 176] width 7 height 7
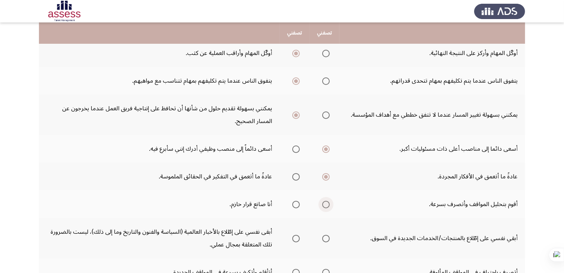
click at [326, 203] on span "Select an option" at bounding box center [325, 204] width 7 height 7
click at [326, 203] on input "Select an option" at bounding box center [325, 204] width 7 height 7
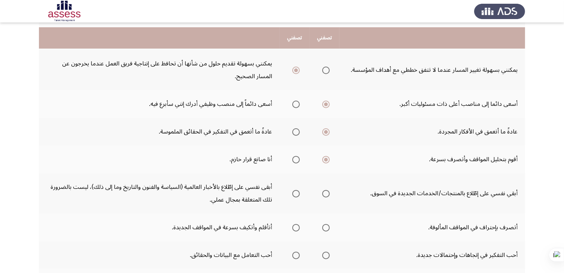
scroll to position [224, 0]
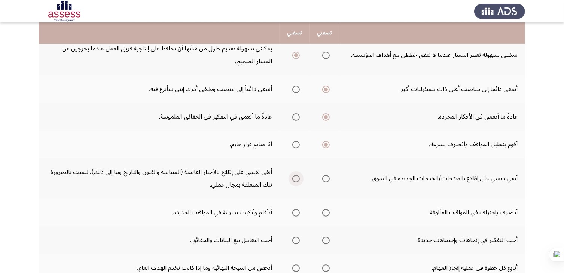
click at [295, 176] on span "Select an option" at bounding box center [295, 178] width 7 height 7
click at [295, 176] on input "Select an option" at bounding box center [295, 178] width 7 height 7
click at [298, 213] on span "Select an option" at bounding box center [295, 212] width 7 height 7
click at [298, 213] on input "Select an option" at bounding box center [295, 212] width 7 height 7
click at [295, 237] on span "Select an option" at bounding box center [295, 240] width 7 height 7
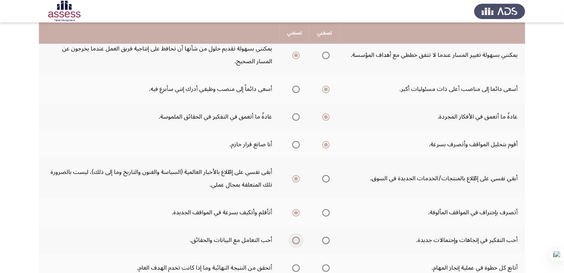
click at [295, 237] on input "Select an option" at bounding box center [295, 240] width 7 height 7
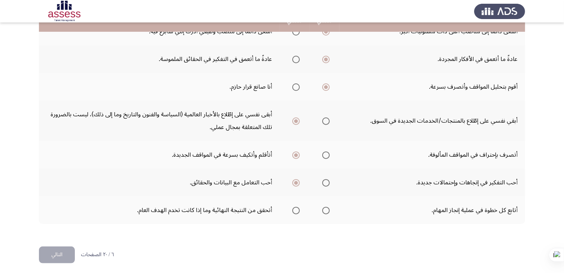
scroll to position [283, 0]
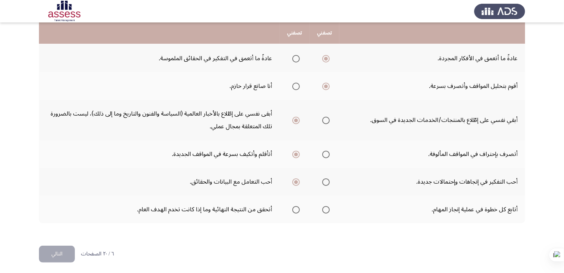
click at [298, 203] on mat-radio-group "Select an option" at bounding box center [294, 209] width 10 height 13
click at [296, 206] on span "Select an option" at bounding box center [295, 209] width 7 height 7
click at [296, 206] on input "Select an option" at bounding box center [295, 209] width 7 height 7
click at [66, 252] on button "التالي" at bounding box center [57, 254] width 36 height 17
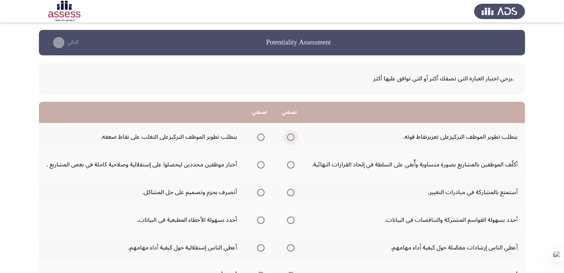
click at [294, 134] on span "Select an option" at bounding box center [290, 137] width 7 height 7
click at [294, 134] on input "Select an option" at bounding box center [290, 137] width 7 height 7
click at [262, 162] on span "Select an option" at bounding box center [260, 164] width 7 height 7
click at [262, 162] on input "Select an option" at bounding box center [260, 164] width 7 height 7
click at [292, 193] on span "Select an option" at bounding box center [290, 192] width 7 height 7
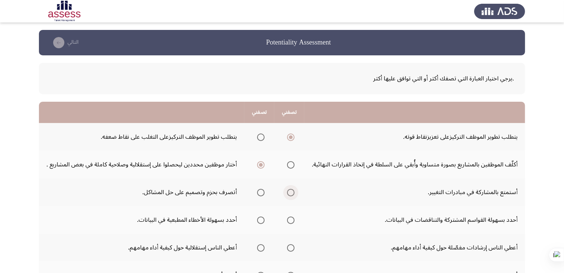
click at [292, 193] on input "Select an option" at bounding box center [290, 192] width 7 height 7
click at [291, 220] on span "Select an option" at bounding box center [291, 220] width 0 height 0
click at [292, 219] on input "Select an option" at bounding box center [290, 220] width 7 height 7
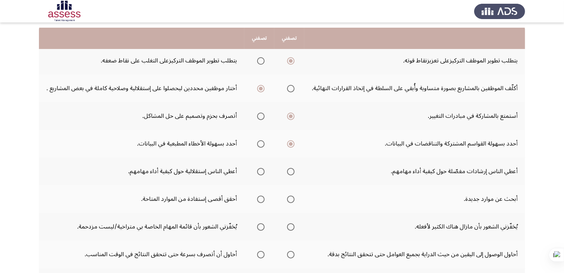
scroll to position [82, 0]
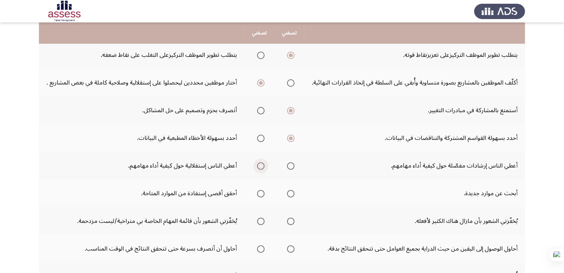
click at [261, 165] on span "Select an option" at bounding box center [260, 165] width 7 height 7
click at [261, 165] on input "Select an option" at bounding box center [260, 165] width 7 height 7
click at [291, 165] on span "Select an option" at bounding box center [290, 165] width 7 height 7
click at [291, 165] on input "Select an option" at bounding box center [290, 165] width 7 height 7
click at [261, 194] on span "Select an option" at bounding box center [260, 193] width 7 height 7
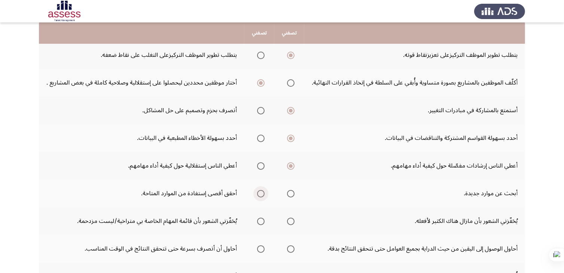
click at [261, 194] on input "Select an option" at bounding box center [260, 193] width 7 height 7
click at [291, 219] on span "Select an option" at bounding box center [290, 221] width 7 height 7
click at [291, 219] on input "Select an option" at bounding box center [290, 221] width 7 height 7
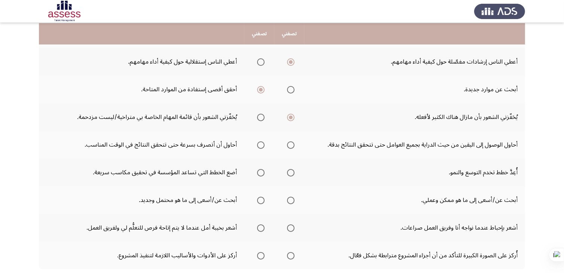
scroll to position [187, 0]
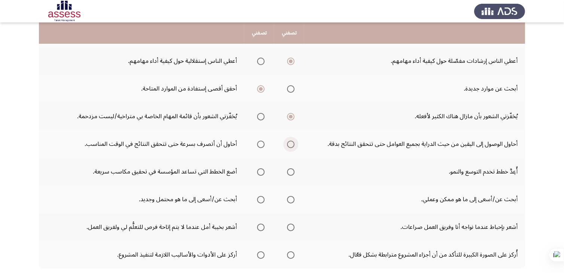
click at [293, 144] on span "Select an option" at bounding box center [290, 144] width 7 height 7
click at [293, 144] on input "Select an option" at bounding box center [290, 144] width 7 height 7
click at [289, 171] on span "Select an option" at bounding box center [290, 171] width 7 height 7
click at [289, 171] on input "Select an option" at bounding box center [290, 171] width 7 height 7
click at [290, 197] on span "Select an option" at bounding box center [290, 199] width 7 height 7
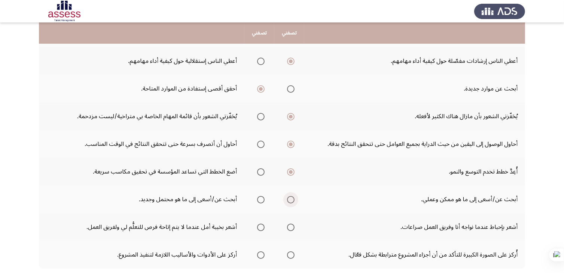
click at [290, 197] on input "Select an option" at bounding box center [290, 199] width 7 height 7
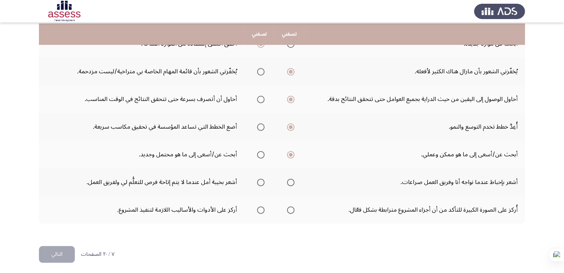
scroll to position [232, 0]
click at [289, 178] on span "Select an option" at bounding box center [290, 181] width 7 height 7
click at [289, 178] on input "Select an option" at bounding box center [290, 181] width 7 height 7
click at [260, 208] on span "Select an option" at bounding box center [260, 209] width 7 height 7
click at [260, 208] on input "Select an option" at bounding box center [260, 209] width 7 height 7
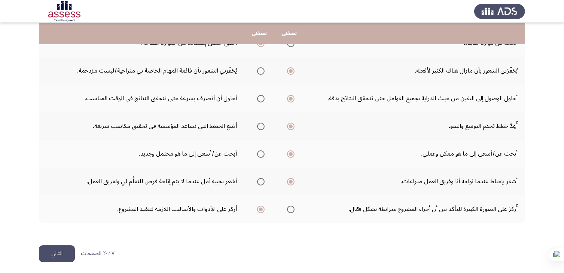
click at [69, 251] on button "التالي" at bounding box center [57, 253] width 36 height 17
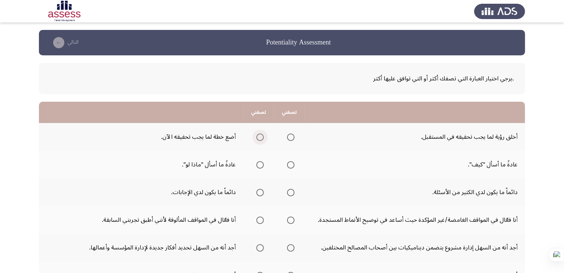
click at [261, 138] on span "Select an option" at bounding box center [259, 137] width 7 height 7
click at [261, 138] on input "Select an option" at bounding box center [259, 137] width 7 height 7
click at [261, 166] on span "Select an option" at bounding box center [259, 164] width 7 height 7
click at [261, 166] on input "Select an option" at bounding box center [259, 164] width 7 height 7
click at [290, 190] on span "Select an option" at bounding box center [290, 192] width 7 height 7
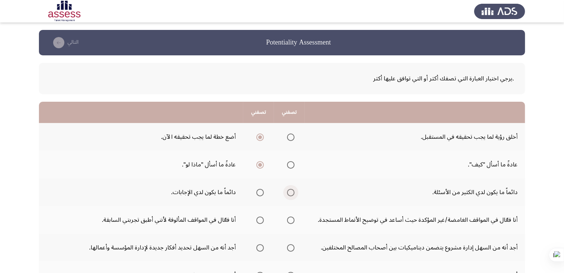
click at [290, 190] on input "Select an option" at bounding box center [290, 192] width 7 height 7
click at [292, 218] on span "Select an option" at bounding box center [290, 220] width 7 height 7
click at [292, 218] on input "Select an option" at bounding box center [290, 220] width 7 height 7
click at [291, 248] on span "Select an option" at bounding box center [290, 247] width 7 height 7
click at [291, 248] on input "Select an option" at bounding box center [290, 247] width 7 height 7
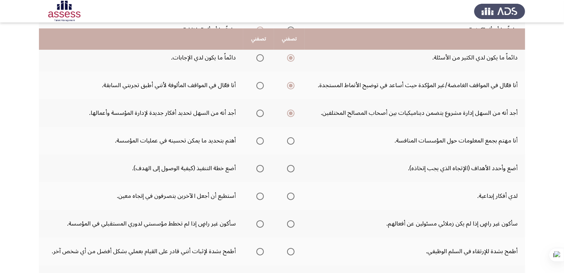
scroll to position [150, 0]
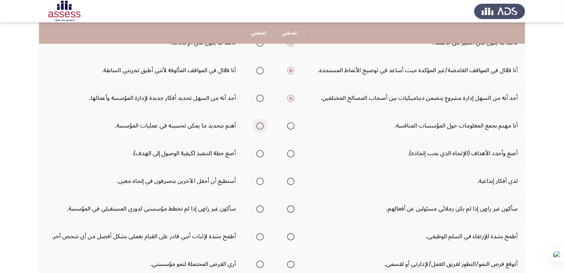
click at [259, 123] on span "Select an option" at bounding box center [259, 125] width 7 height 7
click at [259, 123] on input "Select an option" at bounding box center [259, 125] width 7 height 7
click at [293, 156] on span "Select an option" at bounding box center [290, 153] width 7 height 7
click at [293, 156] on input "Select an option" at bounding box center [290, 153] width 7 height 7
click at [259, 181] on span "Select an option" at bounding box center [259, 181] width 7 height 7
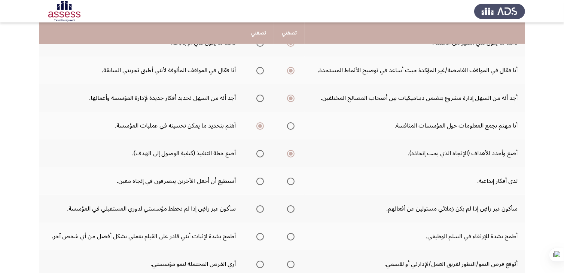
click at [259, 181] on input "Select an option" at bounding box center [259, 181] width 7 height 7
click at [259, 208] on span "Select an option" at bounding box center [259, 208] width 7 height 7
click at [259, 208] on input "Select an option" at bounding box center [259, 208] width 7 height 7
click at [262, 237] on span "Select an option" at bounding box center [259, 236] width 7 height 7
click at [262, 237] on input "Select an option" at bounding box center [259, 236] width 7 height 7
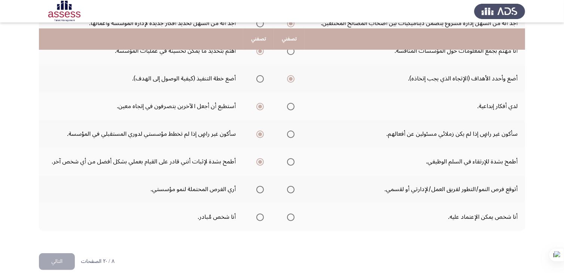
scroll to position [232, 0]
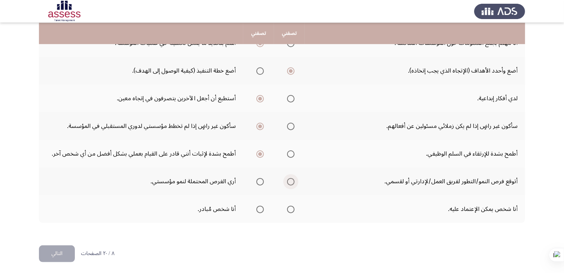
click at [289, 178] on span "Select an option" at bounding box center [290, 181] width 7 height 7
click at [289, 178] on input "Select an option" at bounding box center [290, 181] width 7 height 7
click at [289, 206] on span "Select an option" at bounding box center [290, 209] width 7 height 7
click at [289, 206] on input "Select an option" at bounding box center [290, 209] width 7 height 7
click at [53, 255] on button "التالي" at bounding box center [57, 253] width 36 height 17
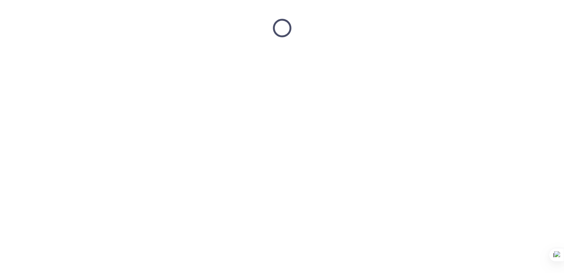
scroll to position [0, 0]
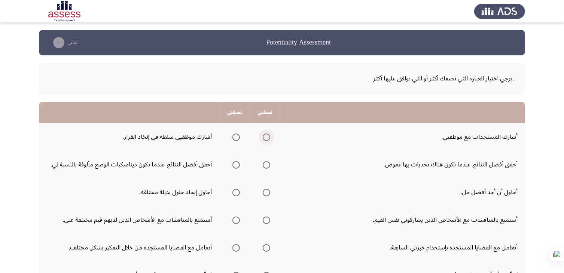
click at [268, 138] on span "Select an option" at bounding box center [266, 137] width 7 height 7
click at [268, 138] on input "Select an option" at bounding box center [266, 137] width 7 height 7
click at [269, 166] on span "Select an option" at bounding box center [266, 164] width 7 height 7
click at [269, 166] on input "Select an option" at bounding box center [266, 164] width 7 height 7
click at [238, 194] on span "Select an option" at bounding box center [235, 192] width 7 height 7
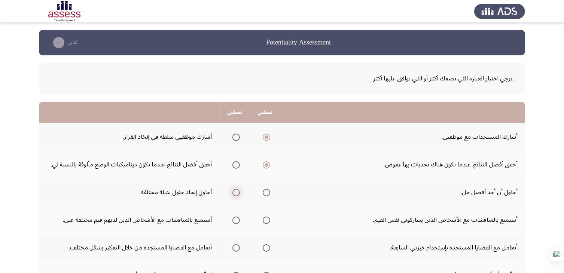
click at [238, 194] on input "Select an option" at bounding box center [235, 192] width 7 height 7
click at [238, 217] on span "Select an option" at bounding box center [235, 220] width 7 height 7
click at [238, 217] on input "Select an option" at bounding box center [235, 220] width 7 height 7
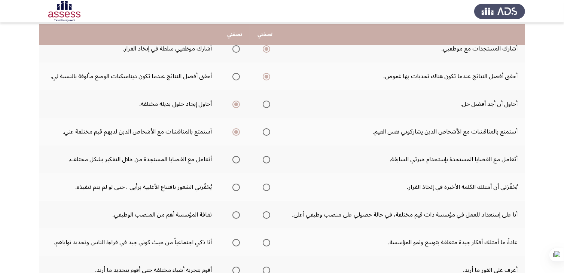
scroll to position [90, 0]
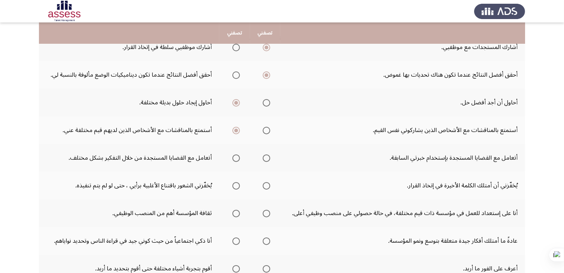
drag, startPoint x: 238, startPoint y: 217, endPoint x: 302, endPoint y: 163, distance: 83.4
click at [302, 163] on tbody "أشارك المستجدات مع موظفيي. أشارك موظفيي سلطة في إتخاذ القرار. أحقق أفضل النتائج…" at bounding box center [282, 199] width 486 height 332
click at [237, 159] on span "Select an option" at bounding box center [235, 157] width 7 height 7
click at [237, 159] on input "Select an option" at bounding box center [235, 157] width 7 height 7
click at [239, 186] on span "Select an option" at bounding box center [235, 185] width 7 height 7
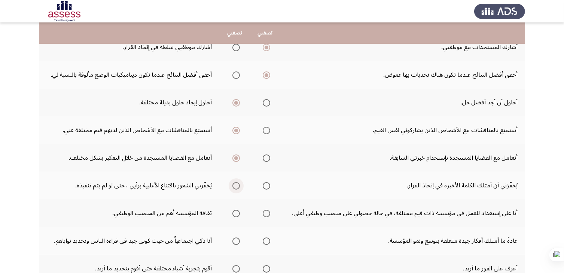
click at [239, 186] on input "Select an option" at bounding box center [235, 185] width 7 height 7
click at [236, 211] on span "Select an option" at bounding box center [235, 213] width 7 height 7
click at [236, 211] on input "Select an option" at bounding box center [235, 213] width 7 height 7
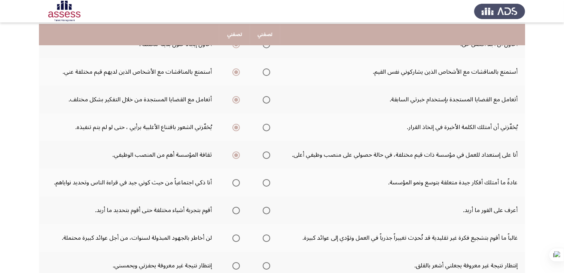
scroll to position [150, 0]
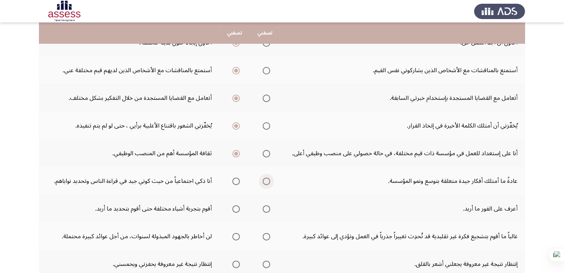
click at [268, 181] on span "Select an option" at bounding box center [266, 181] width 7 height 7
click at [268, 181] on input "Select an option" at bounding box center [266, 181] width 7 height 7
click at [237, 209] on span "Select an option" at bounding box center [235, 208] width 7 height 7
click at [237, 209] on input "Select an option" at bounding box center [235, 208] width 7 height 7
click at [267, 236] on span "Select an option" at bounding box center [266, 236] width 7 height 7
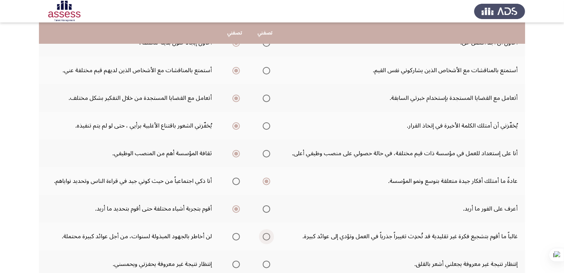
click at [267, 236] on input "Select an option" at bounding box center [266, 236] width 7 height 7
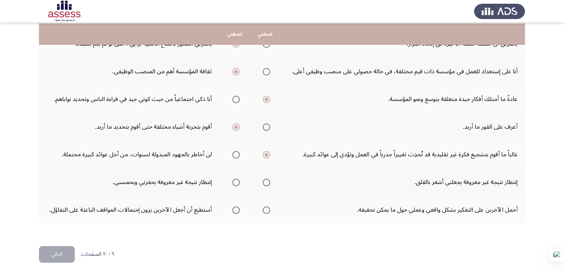
scroll to position [232, 0]
click at [239, 178] on span "Select an option" at bounding box center [235, 181] width 7 height 7
click at [239, 178] on input "Select an option" at bounding box center [235, 181] width 7 height 7
click at [266, 208] on span "Select an option" at bounding box center [266, 209] width 7 height 7
click at [266, 208] on input "Select an option" at bounding box center [266, 209] width 7 height 7
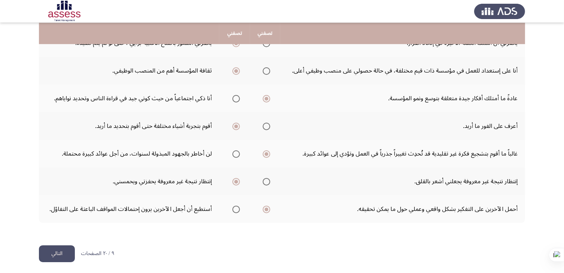
click at [61, 254] on button "التالي" at bounding box center [57, 253] width 36 height 17
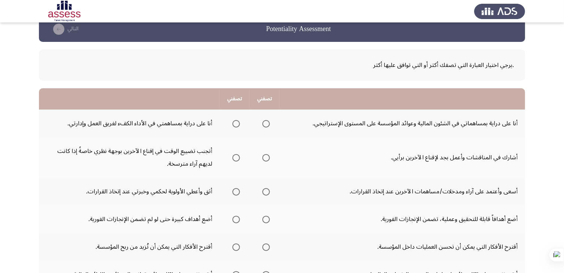
scroll to position [15, 0]
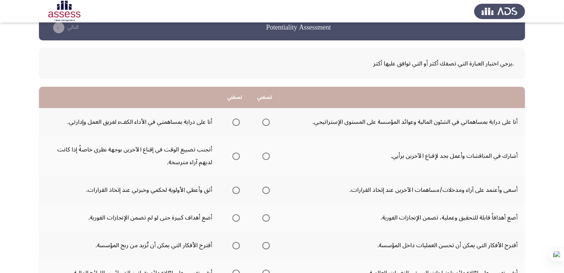
click at [235, 122] on span "Select an option" at bounding box center [235, 122] width 7 height 7
click at [235, 122] on input "Select an option" at bounding box center [235, 122] width 7 height 7
click at [267, 155] on span "Select an option" at bounding box center [265, 156] width 7 height 7
click at [267, 155] on input "Select an option" at bounding box center [265, 156] width 7 height 7
click at [236, 191] on span "Select an option" at bounding box center [235, 190] width 7 height 7
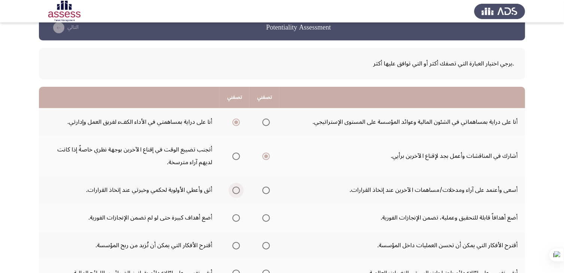
click at [236, 191] on input "Select an option" at bounding box center [235, 190] width 7 height 7
click at [236, 219] on span "Select an option" at bounding box center [235, 217] width 7 height 7
click at [236, 219] on input "Select an option" at bounding box center [235, 217] width 7 height 7
click at [264, 244] on span "Select an option" at bounding box center [265, 245] width 7 height 7
click at [264, 244] on input "Select an option" at bounding box center [265, 245] width 7 height 7
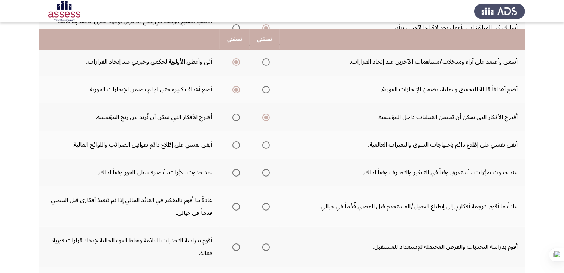
scroll to position [150, 0]
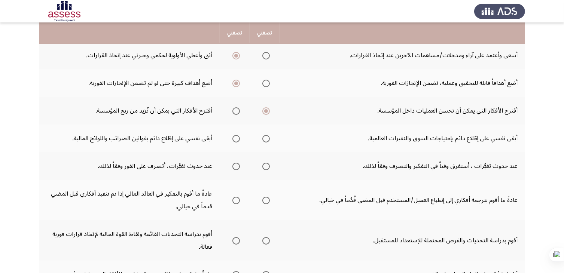
click at [235, 138] on span "Select an option" at bounding box center [235, 138] width 7 height 7
click at [235, 138] on input "Select an option" at bounding box center [235, 138] width 7 height 7
click at [263, 138] on span "Select an option" at bounding box center [265, 138] width 7 height 7
click at [263, 138] on input "Select an option" at bounding box center [265, 138] width 7 height 7
click at [267, 165] on span "Select an option" at bounding box center [265, 166] width 7 height 7
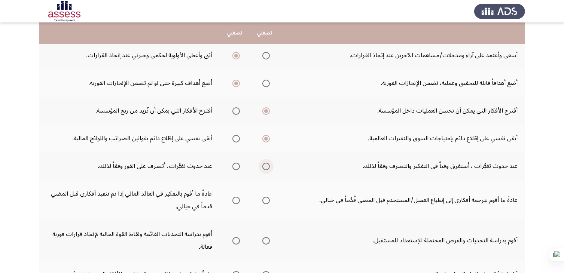
click at [267, 165] on input "Select an option" at bounding box center [265, 166] width 7 height 7
click at [268, 199] on span "Select an option" at bounding box center [265, 200] width 7 height 7
click at [268, 199] on input "Select an option" at bounding box center [265, 200] width 7 height 7
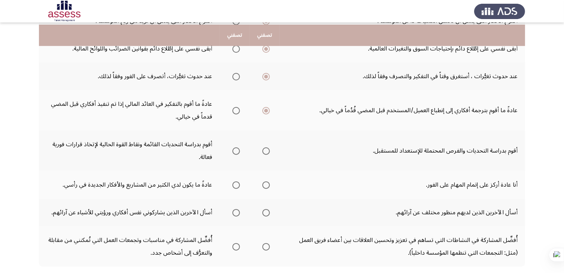
scroll to position [254, 0]
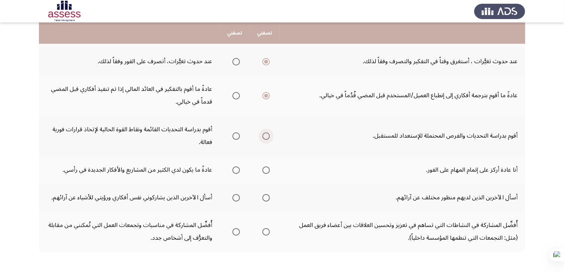
click at [265, 132] on span "Select an option" at bounding box center [265, 135] width 7 height 7
click at [265, 132] on input "Select an option" at bounding box center [265, 135] width 7 height 7
click at [236, 172] on mat-radio-group "Select an option" at bounding box center [234, 169] width 10 height 13
click at [236, 168] on span "Select an option" at bounding box center [235, 169] width 7 height 7
click at [236, 168] on input "Select an option" at bounding box center [235, 169] width 7 height 7
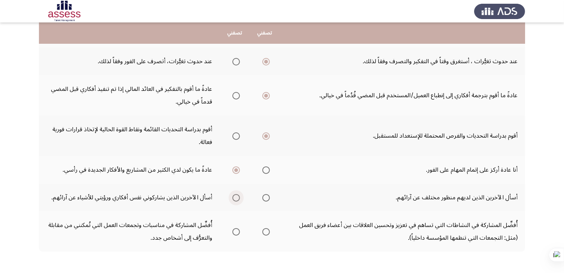
click at [233, 196] on span "Select an option" at bounding box center [235, 197] width 7 height 7
click at [233, 196] on input "Select an option" at bounding box center [235, 197] width 7 height 7
click at [268, 230] on span "Select an option" at bounding box center [265, 231] width 7 height 7
click at [268, 230] on input "Select an option" at bounding box center [265, 231] width 7 height 7
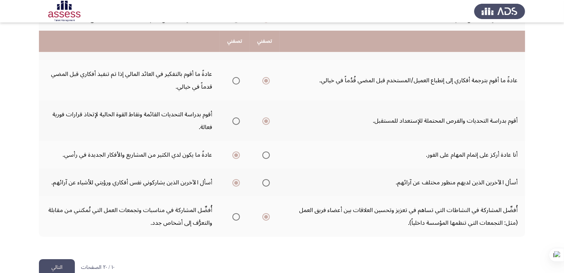
scroll to position [283, 0]
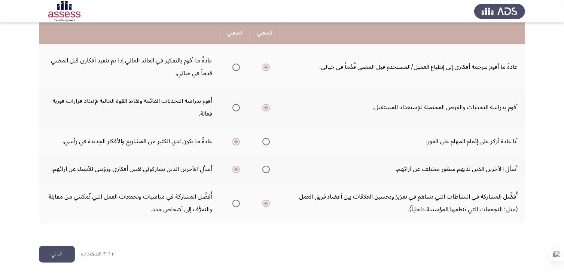
click at [57, 255] on button "التالي" at bounding box center [57, 254] width 36 height 17
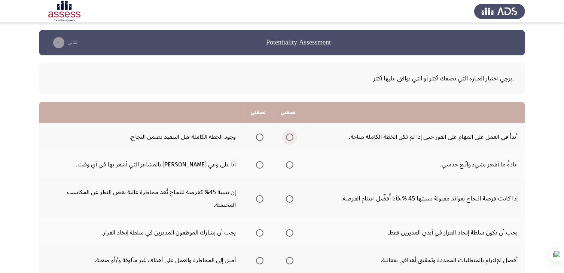
click at [291, 137] on span "Select an option" at bounding box center [289, 137] width 7 height 7
click at [291, 137] on input "Select an option" at bounding box center [289, 137] width 7 height 7
click at [263, 138] on span "Select an option" at bounding box center [259, 137] width 7 height 7
click at [263, 138] on input "Select an option" at bounding box center [259, 137] width 7 height 7
click at [260, 164] on span "Select an option" at bounding box center [259, 164] width 7 height 7
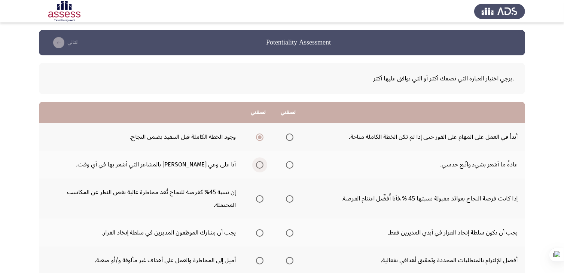
click at [260, 164] on input "Select an option" at bounding box center [259, 164] width 7 height 7
click at [261, 199] on span "Select an option" at bounding box center [259, 198] width 7 height 7
click at [261, 199] on input "Select an option" at bounding box center [259, 198] width 7 height 7
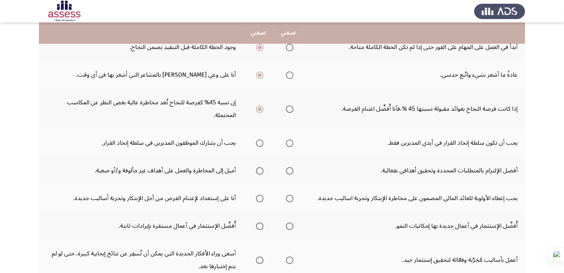
scroll to position [105, 0]
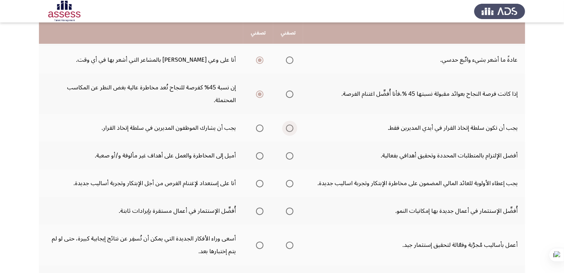
click at [288, 126] on span "Select an option" at bounding box center [289, 128] width 7 height 7
click at [288, 126] on input "Select an option" at bounding box center [289, 128] width 7 height 7
click at [291, 157] on span "Select an option" at bounding box center [289, 155] width 7 height 7
click at [291, 157] on input "Select an option" at bounding box center [289, 155] width 7 height 7
click at [259, 182] on span "Select an option" at bounding box center [259, 183] width 7 height 7
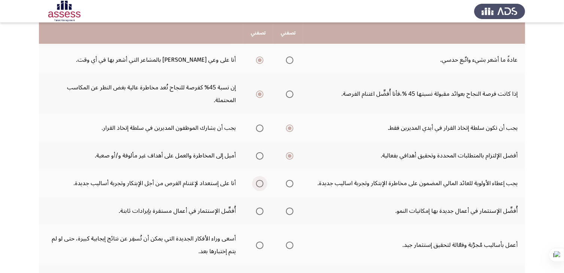
click at [259, 182] on input "Select an option" at bounding box center [259, 183] width 7 height 7
click at [290, 209] on span "Select an option" at bounding box center [289, 211] width 7 height 7
click at [290, 209] on input "Select an option" at bounding box center [289, 211] width 7 height 7
click at [292, 245] on span "Select an option" at bounding box center [289, 245] width 7 height 7
click at [292, 245] on input "Select an option" at bounding box center [289, 245] width 7 height 7
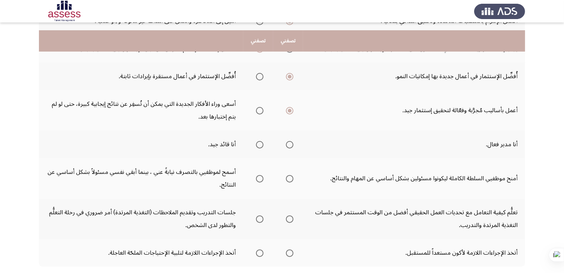
scroll to position [254, 0]
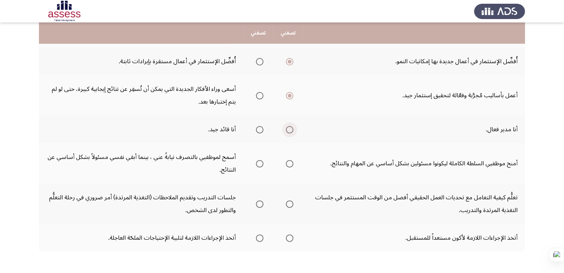
click at [291, 129] on span "Select an option" at bounding box center [289, 129] width 7 height 7
click at [291, 129] on input "Select an option" at bounding box center [289, 129] width 7 height 7
click at [260, 162] on span "Select an option" at bounding box center [259, 163] width 7 height 7
click at [260, 162] on input "Select an option" at bounding box center [259, 163] width 7 height 7
click at [257, 200] on span "Select an option" at bounding box center [259, 203] width 7 height 7
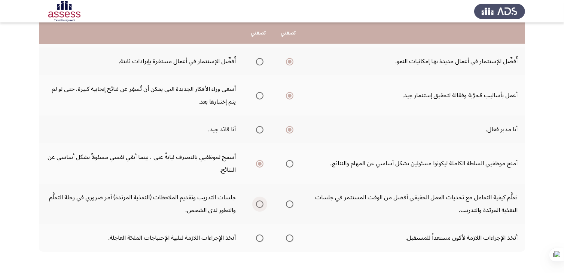
click at [257, 200] on input "Select an option" at bounding box center [259, 203] width 7 height 7
click at [260, 238] on span "Select an option" at bounding box center [259, 237] width 7 height 7
click at [260, 238] on input "Select an option" at bounding box center [259, 237] width 7 height 7
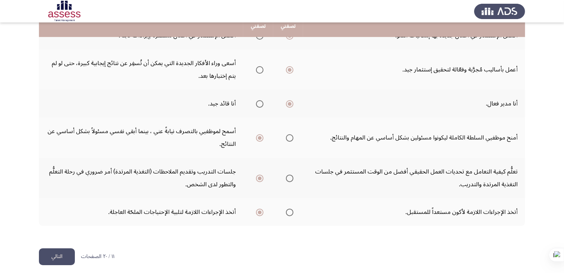
scroll to position [283, 0]
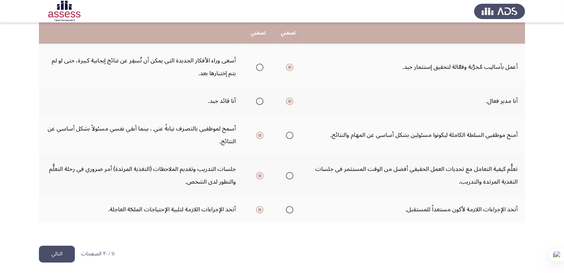
click at [61, 249] on button "التالي" at bounding box center [57, 254] width 36 height 17
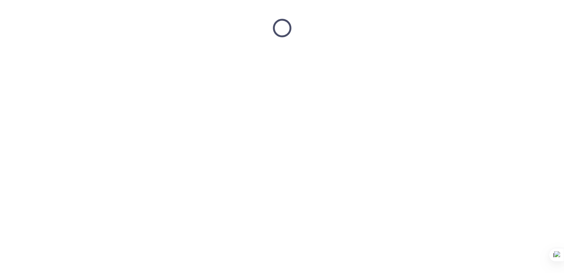
scroll to position [0, 0]
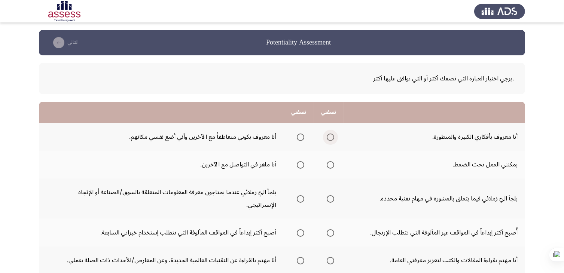
click at [331, 134] on span "Select an option" at bounding box center [329, 137] width 7 height 7
click at [331, 134] on input "Select an option" at bounding box center [329, 137] width 7 height 7
click at [299, 161] on span "Select an option" at bounding box center [300, 164] width 7 height 7
click at [299, 161] on input "Select an option" at bounding box center [300, 164] width 7 height 7
click at [299, 195] on span "Select an option" at bounding box center [300, 198] width 7 height 7
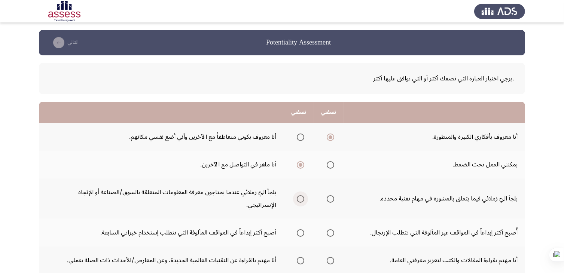
click at [299, 195] on input "Select an option" at bounding box center [300, 198] width 7 height 7
click at [331, 229] on span "Select an option" at bounding box center [329, 232] width 7 height 7
click at [331, 229] on input "Select an option" at bounding box center [329, 232] width 7 height 7
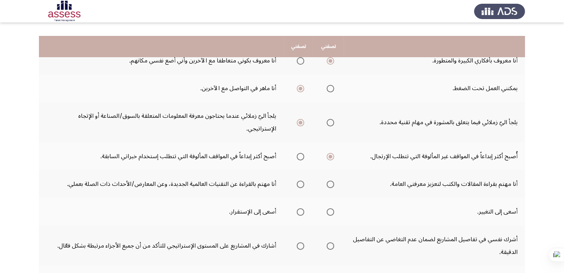
scroll to position [90, 0]
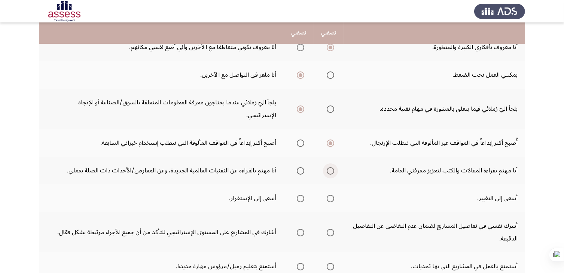
click at [328, 167] on span "Select an option" at bounding box center [329, 170] width 7 height 7
click at [328, 167] on input "Select an option" at bounding box center [329, 170] width 7 height 7
click at [334, 195] on span "Select an option" at bounding box center [329, 198] width 7 height 7
click at [334, 195] on input "Select an option" at bounding box center [329, 198] width 7 height 7
click at [298, 229] on span "Select an option" at bounding box center [300, 232] width 7 height 7
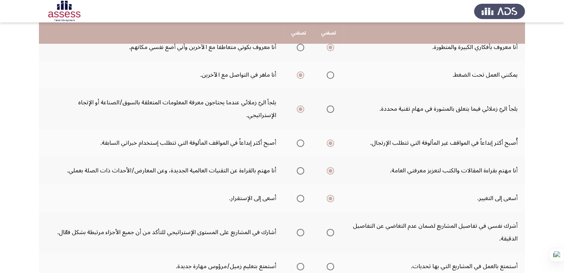
click at [298, 229] on input "Select an option" at bounding box center [300, 232] width 7 height 7
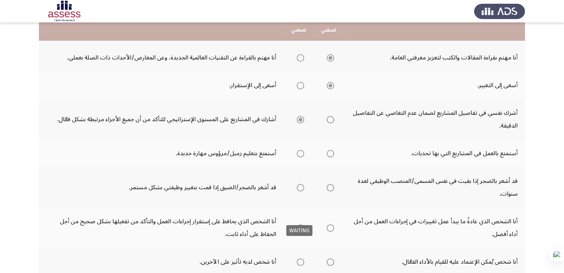
scroll to position [209, 0]
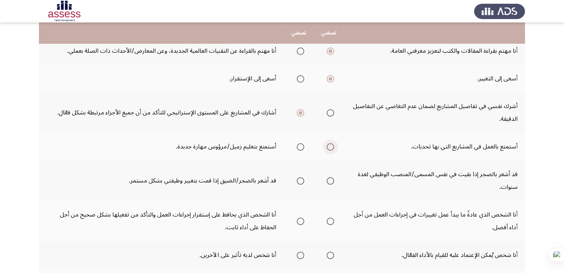
click at [334, 143] on span "Select an option" at bounding box center [329, 146] width 7 height 7
click at [334, 143] on input "Select an option" at bounding box center [329, 146] width 7 height 7
click at [331, 177] on span "Select an option" at bounding box center [329, 180] width 7 height 7
click at [331, 177] on input "Select an option" at bounding box center [329, 180] width 7 height 7
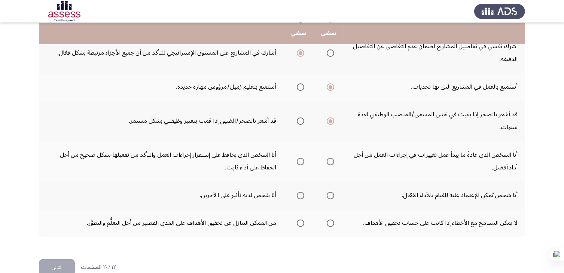
scroll to position [270, 0]
click at [331, 157] on span "Select an option" at bounding box center [329, 160] width 7 height 7
click at [331, 157] on input "Select an option" at bounding box center [329, 160] width 7 height 7
click at [330, 191] on span "Select an option" at bounding box center [329, 194] width 7 height 7
click at [329, 191] on span "Select an option" at bounding box center [329, 194] width 7 height 7
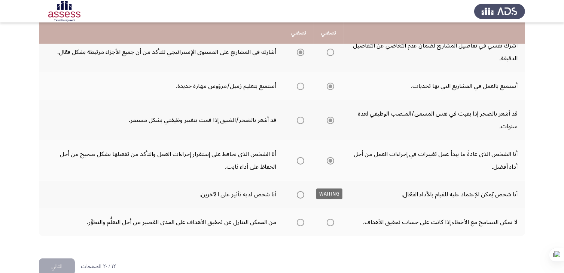
click at [331, 183] on mat-tooltip-component "WAITING" at bounding box center [329, 193] width 37 height 21
click at [331, 159] on span "Select an option" at bounding box center [330, 161] width 4 height 4
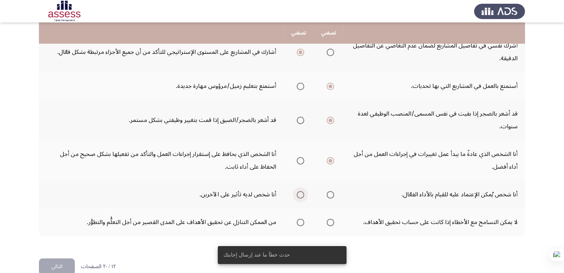
click at [302, 191] on span "Select an option" at bounding box center [300, 194] width 7 height 7
click at [302, 191] on input "Select an option" at bounding box center [300, 194] width 7 height 7
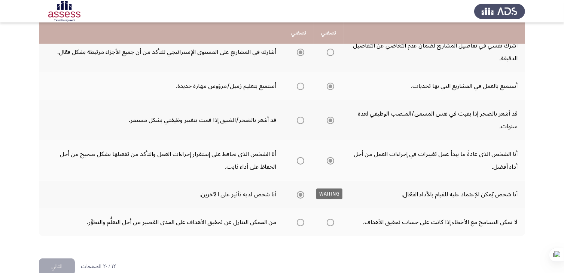
click at [330, 191] on span "Select an option" at bounding box center [329, 194] width 7 height 7
click at [301, 219] on span "Select an option" at bounding box center [300, 222] width 7 height 7
click at [301, 219] on input "Select an option" at bounding box center [300, 222] width 7 height 7
click at [332, 191] on span "Select an option" at bounding box center [329, 194] width 7 height 7
click at [332, 191] on input "Select an option" at bounding box center [329, 194] width 7 height 7
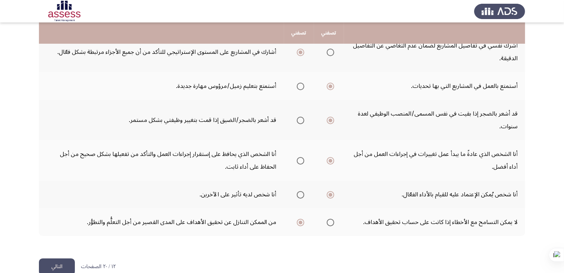
click at [66, 258] on button "التالي" at bounding box center [57, 266] width 36 height 17
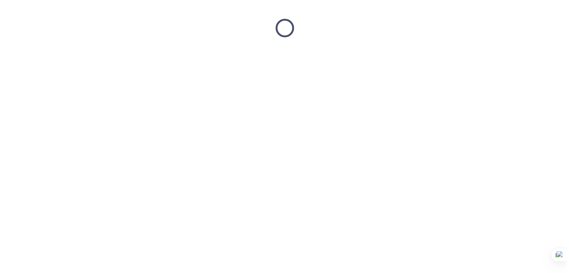
scroll to position [0, 0]
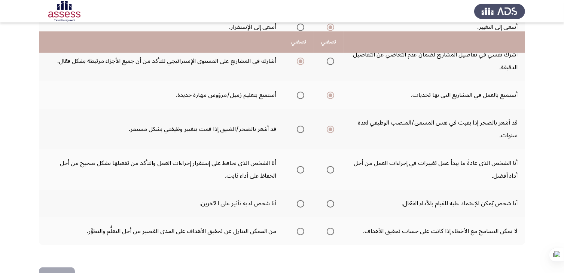
scroll to position [270, 0]
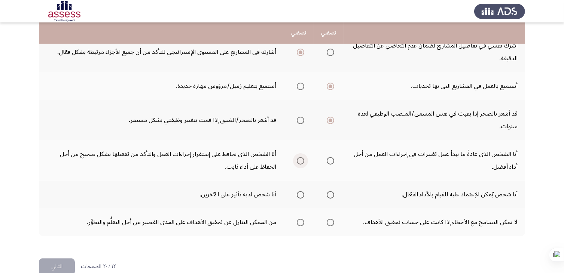
click at [301, 157] on span "Select an option" at bounding box center [300, 160] width 7 height 7
click at [301, 157] on input "Select an option" at bounding box center [300, 160] width 7 height 7
click at [300, 191] on span "Select an option" at bounding box center [300, 194] width 7 height 7
click at [300, 191] on input "Select an option" at bounding box center [300, 194] width 7 height 7
click at [301, 216] on mat-radio-group "Select an option" at bounding box center [299, 222] width 10 height 13
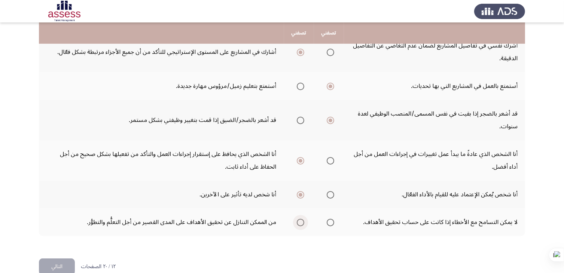
click at [301, 219] on span "Select an option" at bounding box center [300, 222] width 7 height 7
click at [301, 219] on input "Select an option" at bounding box center [300, 222] width 7 height 7
click at [63, 258] on button "التالي" at bounding box center [57, 266] width 36 height 17
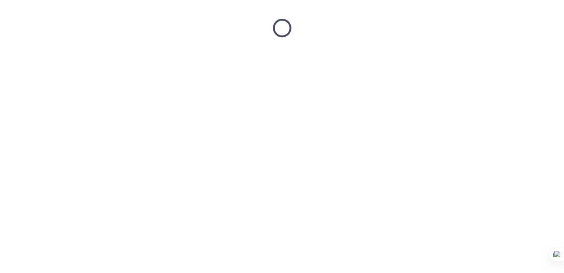
scroll to position [0, 0]
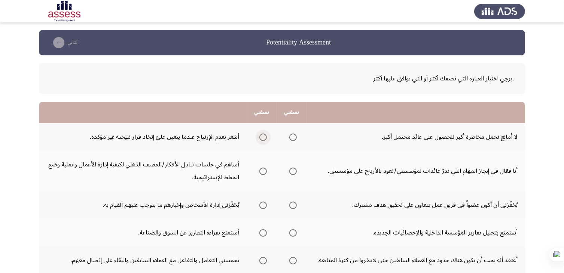
click at [265, 135] on span "Select an option" at bounding box center [262, 137] width 7 height 7
click at [265, 135] on input "Select an option" at bounding box center [262, 137] width 7 height 7
click at [263, 170] on span "Select an option" at bounding box center [262, 171] width 7 height 7
click at [292, 137] on span "Select an option" at bounding box center [292, 137] width 7 height 7
click at [292, 137] on input "Select an option" at bounding box center [292, 137] width 7 height 7
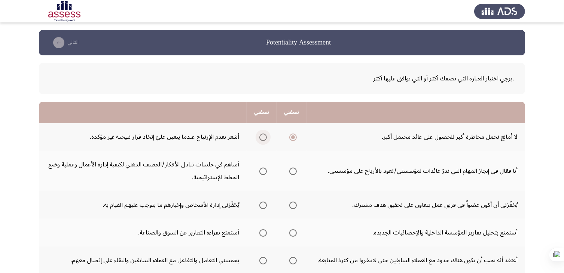
click at [264, 139] on span "Select an option" at bounding box center [262, 137] width 7 height 7
click at [264, 139] on input "Select an option" at bounding box center [262, 137] width 7 height 7
click at [262, 171] on span "Select an option" at bounding box center [262, 171] width 7 height 7
click at [262, 171] on input "Select an option" at bounding box center [262, 171] width 7 height 7
click at [292, 209] on mat-radio-group "Select an option" at bounding box center [291, 205] width 10 height 13
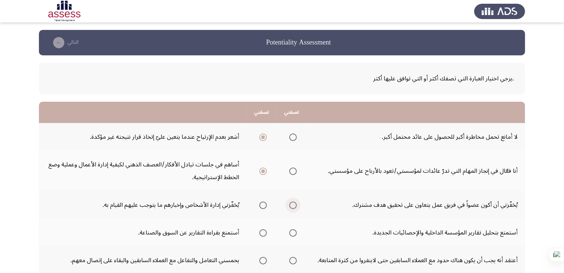
click at [293, 206] on span "Select an option" at bounding box center [292, 205] width 7 height 7
click at [293, 206] on input "Select an option" at bounding box center [292, 205] width 7 height 7
click at [294, 232] on span "Select an option" at bounding box center [292, 232] width 7 height 7
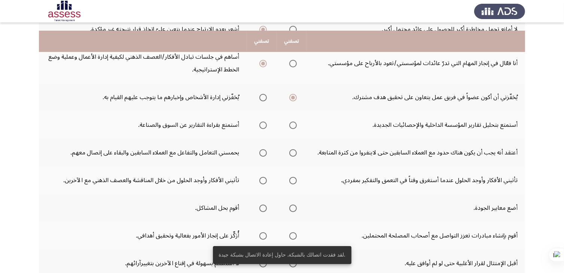
scroll to position [120, 0]
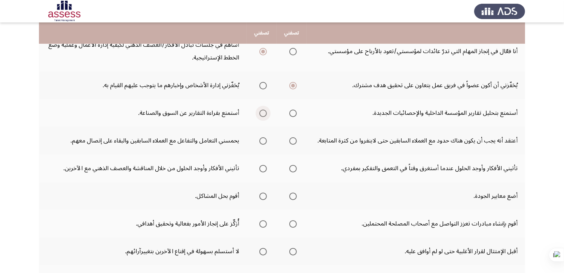
click at [260, 114] on span "Select an option" at bounding box center [262, 113] width 7 height 7
click at [260, 114] on input "Select an option" at bounding box center [262, 113] width 7 height 7
click at [292, 140] on span "Select an option" at bounding box center [292, 140] width 7 height 7
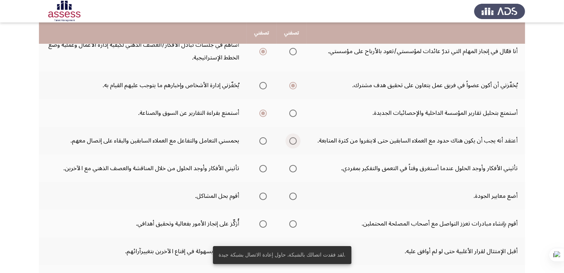
click at [292, 140] on span "Select an option" at bounding box center [292, 140] width 7 height 7
click at [292, 140] on input "Select an option" at bounding box center [292, 140] width 7 height 7
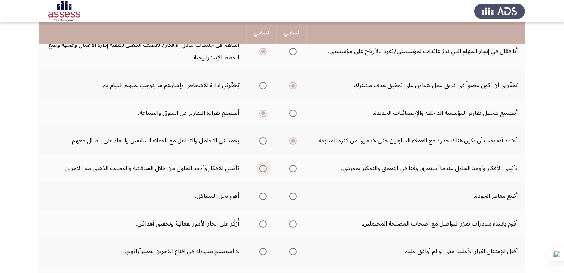
click at [260, 168] on span "Select an option" at bounding box center [262, 168] width 7 height 7
click at [260, 168] on input "Select an option" at bounding box center [262, 168] width 7 height 7
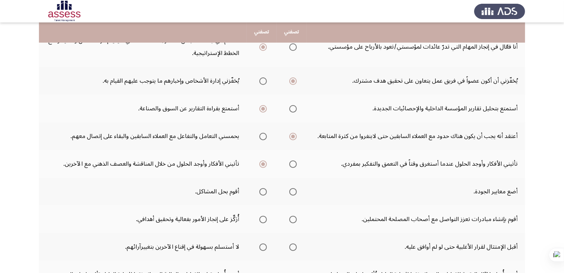
scroll to position [123, 0]
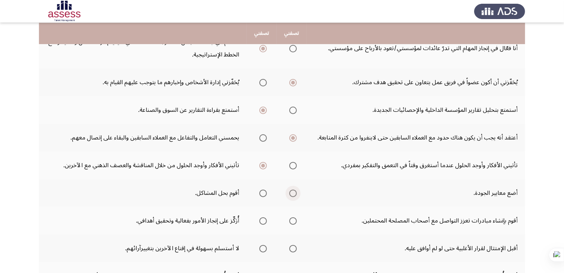
click at [295, 193] on span "Select an option" at bounding box center [292, 193] width 7 height 7
click at [295, 193] on input "Select an option" at bounding box center [292, 193] width 7 height 7
click at [262, 219] on span "Select an option" at bounding box center [262, 220] width 7 height 7
click at [262, 219] on input "Select an option" at bounding box center [262, 220] width 7 height 7
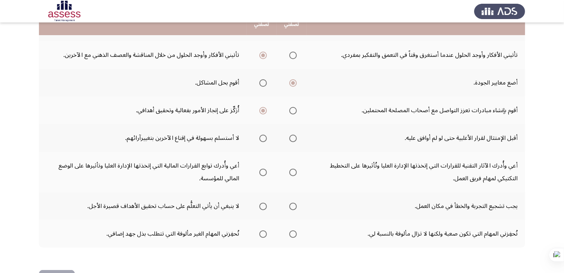
scroll to position [242, 0]
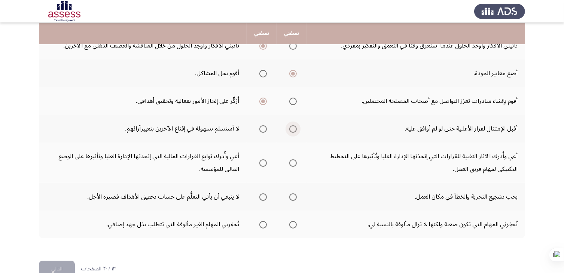
click at [292, 125] on span "Select an option" at bounding box center [292, 128] width 7 height 7
click at [292, 125] on input "Select an option" at bounding box center [292, 128] width 7 height 7
click at [294, 159] on span "Select an option" at bounding box center [292, 162] width 7 height 7
click at [294, 159] on input "Select an option" at bounding box center [292, 162] width 7 height 7
click at [261, 195] on span "Select an option" at bounding box center [262, 196] width 7 height 7
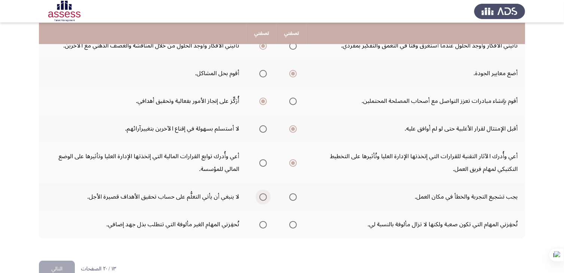
click at [261, 195] on input "Select an option" at bounding box center [262, 196] width 7 height 7
click at [295, 224] on span "Select an option" at bounding box center [292, 224] width 7 height 7
click at [295, 224] on input "Select an option" at bounding box center [292, 224] width 7 height 7
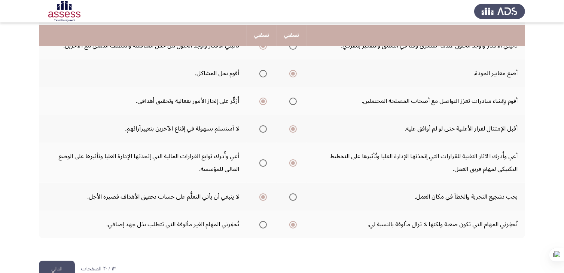
scroll to position [257, 0]
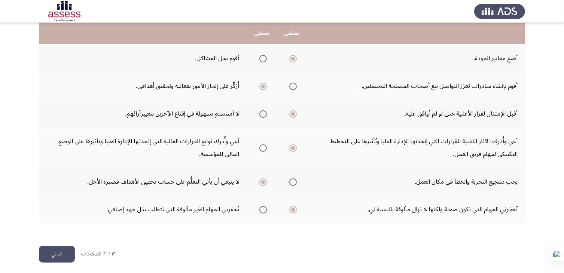
click at [57, 254] on button "التالي" at bounding box center [57, 254] width 36 height 17
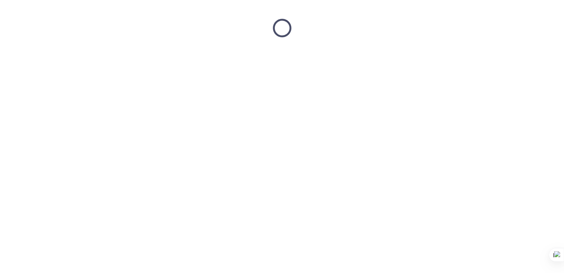
scroll to position [0, 0]
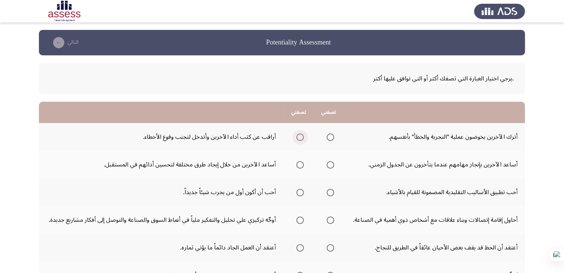
click at [299, 136] on span "Select an option" at bounding box center [299, 137] width 7 height 7
click at [299, 136] on input "Select an option" at bounding box center [299, 137] width 7 height 7
click at [299, 163] on span "Select an option" at bounding box center [299, 164] width 7 height 7
click at [299, 163] on input "Select an option" at bounding box center [299, 164] width 7 height 7
click at [298, 193] on span "Select an option" at bounding box center [299, 192] width 7 height 7
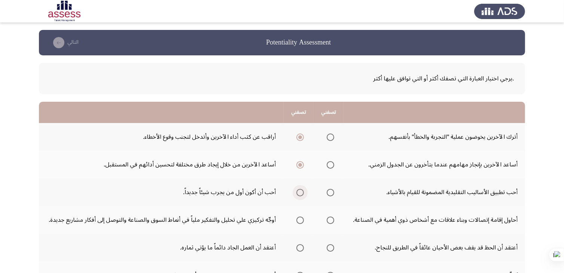
click at [298, 193] on input "Select an option" at bounding box center [299, 192] width 7 height 7
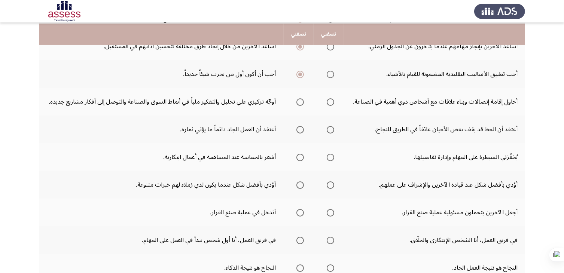
scroll to position [120, 0]
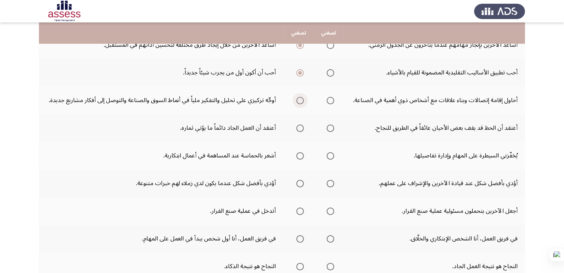
click at [301, 98] on span "Select an option" at bounding box center [299, 100] width 7 height 7
click at [301, 98] on input "Select an option" at bounding box center [299, 100] width 7 height 7
click at [302, 126] on span "Select an option" at bounding box center [299, 128] width 7 height 7
click at [302, 126] on input "Select an option" at bounding box center [299, 128] width 7 height 7
click at [299, 156] on span "Select an option" at bounding box center [299, 155] width 7 height 7
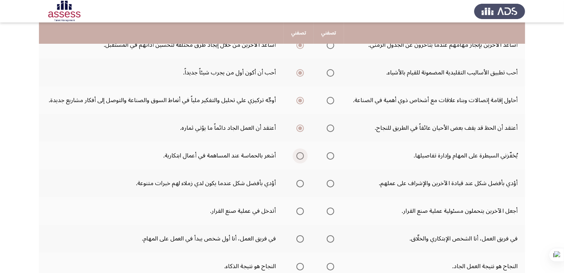
click at [299, 156] on input "Select an option" at bounding box center [299, 155] width 7 height 7
click at [329, 183] on span "Select an option" at bounding box center [329, 183] width 7 height 7
click at [329, 183] on input "Select an option" at bounding box center [329, 183] width 7 height 7
click at [299, 210] on span "Select an option" at bounding box center [299, 211] width 7 height 7
click at [299, 210] on input "Select an option" at bounding box center [299, 211] width 7 height 7
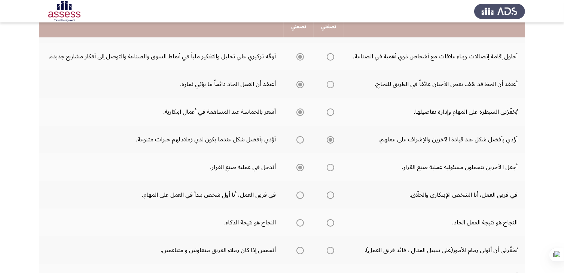
scroll to position [165, 0]
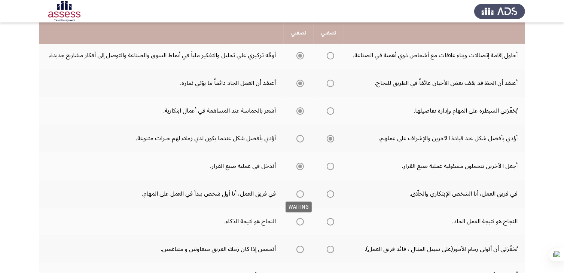
click at [298, 193] on span "Select an option" at bounding box center [299, 193] width 7 height 7
click at [302, 192] on span "Select an option" at bounding box center [299, 193] width 7 height 7
click at [300, 195] on span "Select an option" at bounding box center [299, 193] width 7 height 7
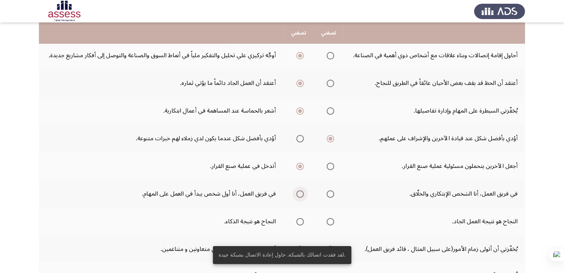
click at [299, 194] on span "Select an option" at bounding box center [299, 193] width 7 height 7
click at [299, 194] on input "Select an option" at bounding box center [299, 193] width 7 height 7
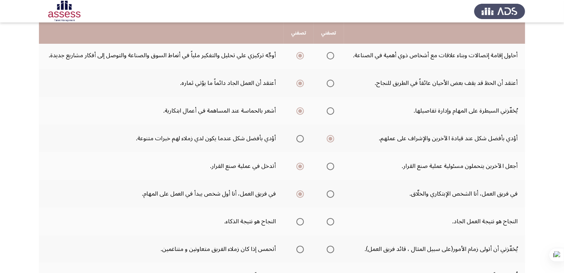
click at [334, 221] on th at bounding box center [328, 222] width 30 height 28
click at [329, 221] on span "Select an option" at bounding box center [329, 221] width 7 height 7
click at [329, 221] on input "Select an option" at bounding box center [329, 221] width 7 height 7
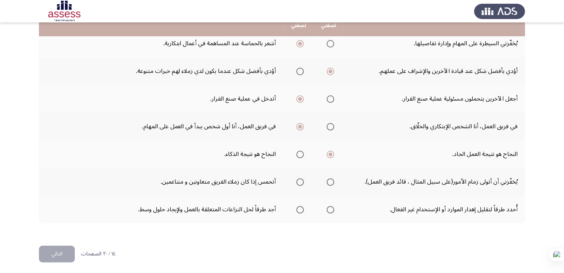
scroll to position [232, 0]
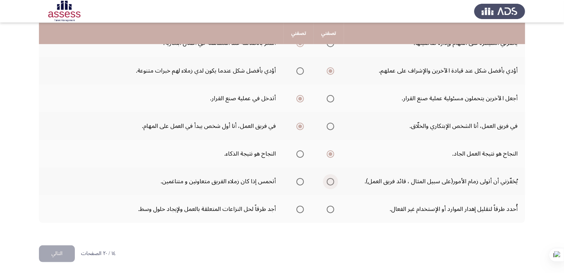
click at [328, 180] on span "Select an option" at bounding box center [329, 181] width 7 height 7
click at [328, 180] on input "Select an option" at bounding box center [329, 181] width 7 height 7
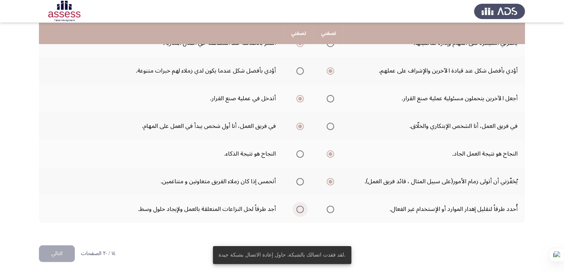
click at [300, 208] on span "Select an option" at bounding box center [299, 209] width 7 height 7
click at [300, 208] on input "Select an option" at bounding box center [299, 209] width 7 height 7
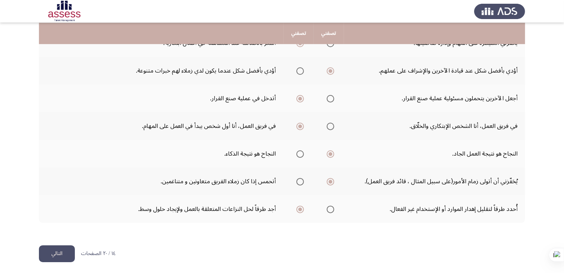
click at [59, 254] on button "التالي" at bounding box center [57, 253] width 36 height 17
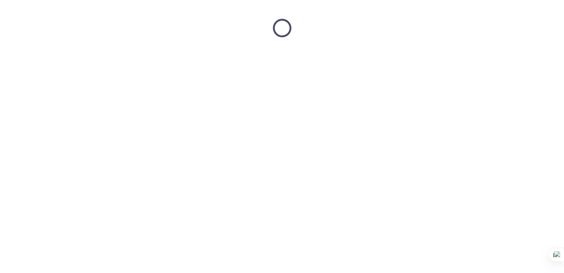
scroll to position [0, 0]
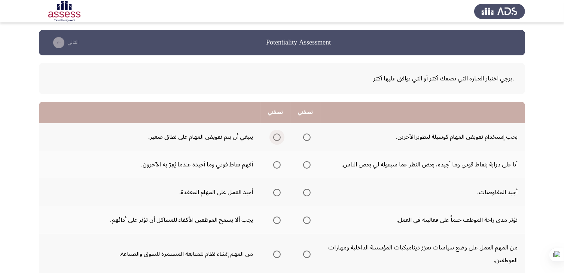
click at [275, 138] on span "Select an option" at bounding box center [276, 137] width 7 height 7
click at [275, 138] on input "Select an option" at bounding box center [276, 137] width 7 height 7
click at [306, 165] on span "Select an option" at bounding box center [306, 164] width 7 height 7
click at [306, 165] on input "Select an option" at bounding box center [306, 164] width 7 height 7
click at [276, 191] on span "Select an option" at bounding box center [276, 192] width 7 height 7
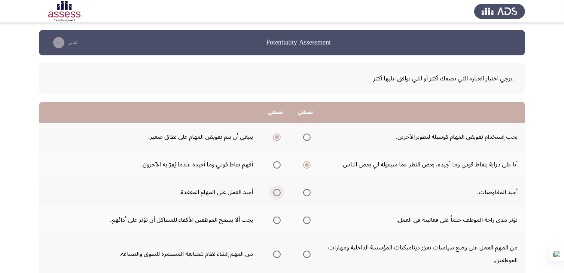
click at [276, 191] on input "Select an option" at bounding box center [276, 192] width 7 height 7
click at [279, 220] on span "Select an option" at bounding box center [276, 220] width 7 height 7
click at [275, 220] on span "Select an option" at bounding box center [276, 220] width 7 height 7
click at [277, 220] on span "Select an option" at bounding box center [277, 220] width 0 height 0
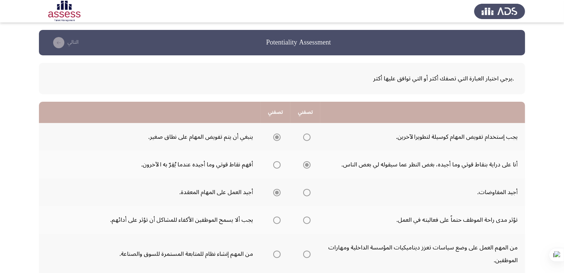
click at [277, 220] on span "Select an option" at bounding box center [277, 220] width 0 height 0
click at [278, 221] on span "Select an option" at bounding box center [276, 220] width 7 height 7
click at [278, 221] on input "Select an option" at bounding box center [276, 220] width 7 height 7
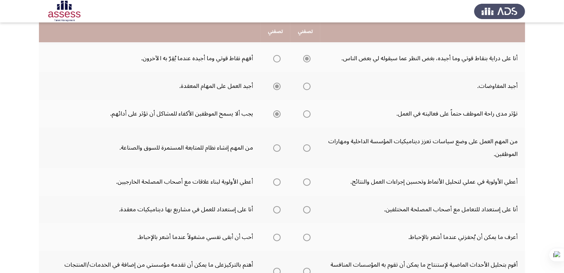
scroll to position [120, 0]
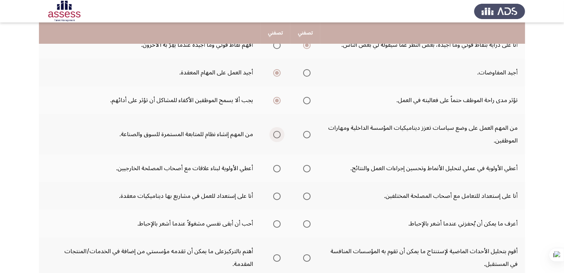
click at [278, 135] on span "Select an option" at bounding box center [276, 134] width 7 height 7
click at [278, 135] on input "Select an option" at bounding box center [276, 134] width 7 height 7
click at [307, 170] on span "Select an option" at bounding box center [306, 168] width 7 height 7
click at [307, 170] on input "Select an option" at bounding box center [306, 168] width 7 height 7
click at [308, 195] on span "Select an option" at bounding box center [306, 196] width 7 height 7
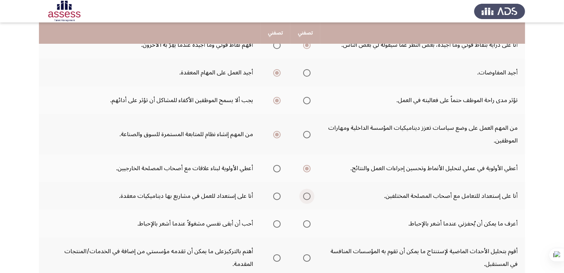
click at [308, 195] on input "Select an option" at bounding box center [306, 196] width 7 height 7
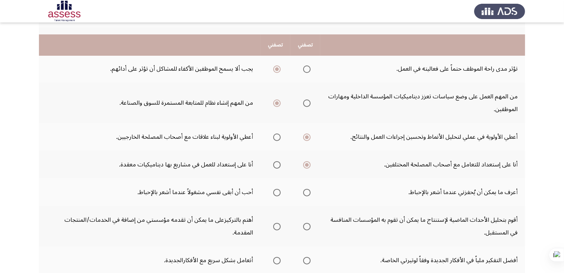
scroll to position [165, 0]
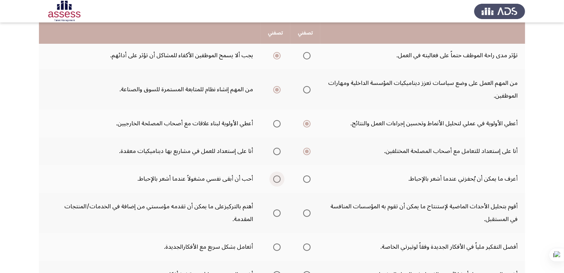
click at [273, 178] on span "Select an option" at bounding box center [276, 178] width 7 height 7
click at [273, 178] on input "Select an option" at bounding box center [276, 178] width 7 height 7
click at [307, 214] on span "Select an option" at bounding box center [306, 212] width 7 height 7
click at [307, 214] on input "Select an option" at bounding box center [306, 212] width 7 height 7
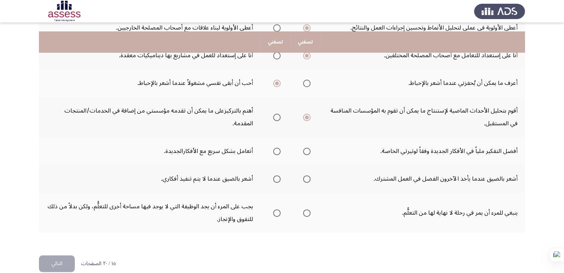
scroll to position [269, 0]
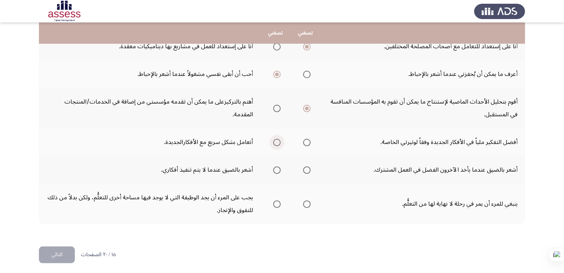
click at [277, 139] on span "Select an option" at bounding box center [276, 142] width 7 height 7
click at [277, 139] on input "Select an option" at bounding box center [276, 142] width 7 height 7
click at [309, 170] on span "Select an option" at bounding box center [306, 169] width 7 height 7
click at [309, 170] on input "Select an option" at bounding box center [306, 169] width 7 height 7
click at [307, 200] on span "Select an option" at bounding box center [306, 203] width 7 height 7
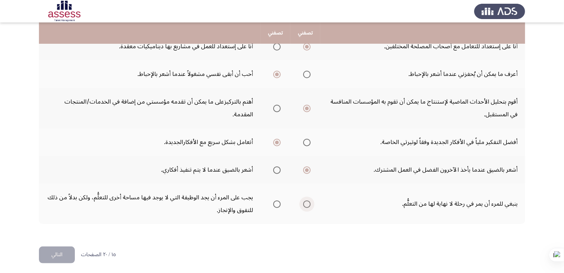
click at [307, 200] on input "Select an option" at bounding box center [306, 203] width 7 height 7
click at [62, 256] on button "التالي" at bounding box center [57, 254] width 36 height 17
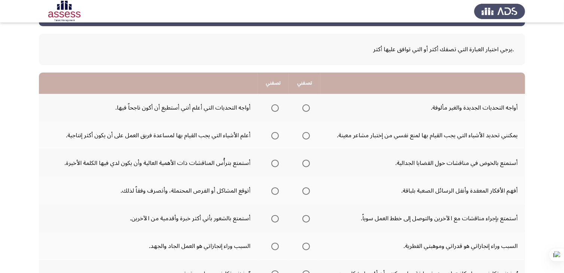
scroll to position [30, 0]
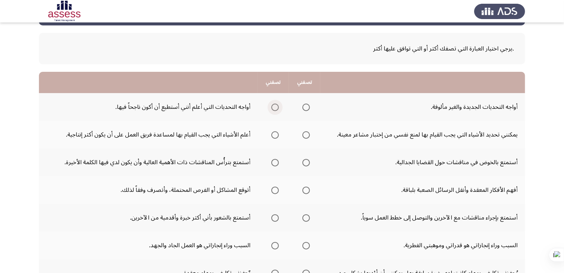
click at [277, 106] on span "Select an option" at bounding box center [274, 107] width 7 height 7
click at [277, 106] on input "Select an option" at bounding box center [274, 107] width 7 height 7
click at [273, 133] on span "Select an option" at bounding box center [274, 134] width 7 height 7
click at [273, 133] on input "Select an option" at bounding box center [274, 134] width 7 height 7
click at [273, 162] on span "Select an option" at bounding box center [274, 162] width 7 height 7
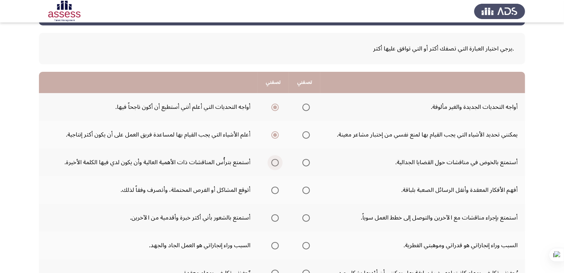
click at [273, 162] on input "Select an option" at bounding box center [274, 162] width 7 height 7
click at [304, 187] on span "Select an option" at bounding box center [305, 190] width 7 height 7
click at [304, 187] on input "Select an option" at bounding box center [305, 190] width 7 height 7
click at [306, 219] on span "Select an option" at bounding box center [305, 217] width 7 height 7
click at [306, 219] on input "Select an option" at bounding box center [305, 217] width 7 height 7
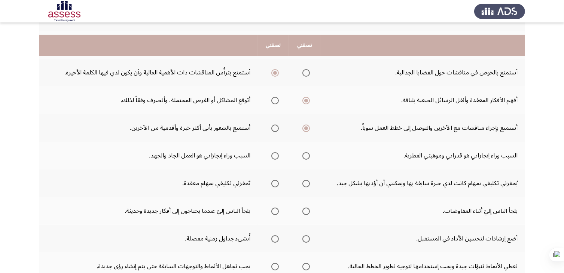
scroll to position [135, 0]
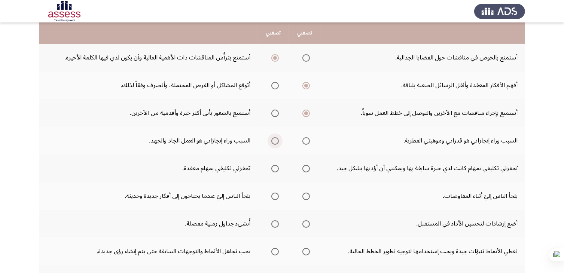
click at [273, 138] on span "Select an option" at bounding box center [274, 140] width 7 height 7
click at [273, 138] on input "Select an option" at bounding box center [274, 140] width 7 height 7
click at [302, 165] on span "Select an option" at bounding box center [305, 168] width 7 height 7
click at [302, 165] on input "Select an option" at bounding box center [305, 168] width 7 height 7
click at [274, 194] on span "Select an option" at bounding box center [274, 196] width 7 height 7
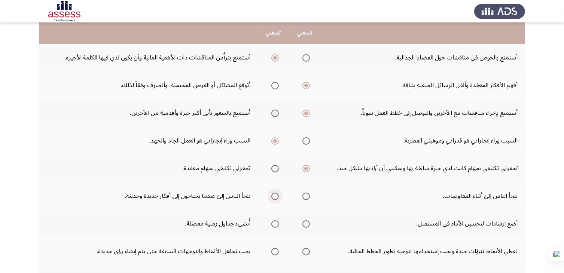
click at [274, 194] on input "Select an option" at bounding box center [274, 196] width 7 height 7
click at [274, 223] on span "Select an option" at bounding box center [274, 223] width 7 height 7
click at [274, 223] on input "Select an option" at bounding box center [274, 223] width 7 height 7
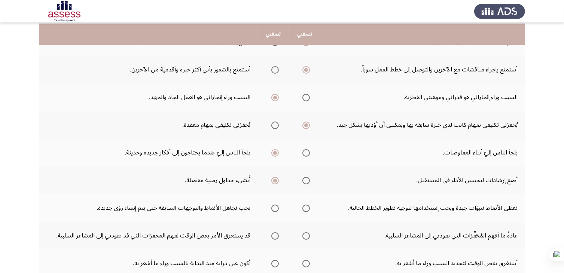
scroll to position [179, 0]
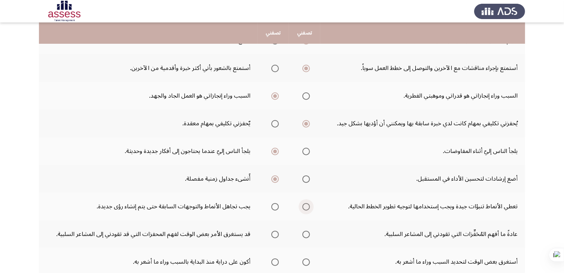
click at [305, 205] on span "Select an option" at bounding box center [305, 206] width 7 height 7
click at [305, 205] on input "Select an option" at bounding box center [305, 206] width 7 height 7
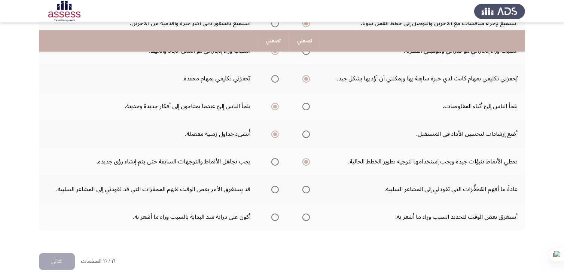
scroll to position [232, 0]
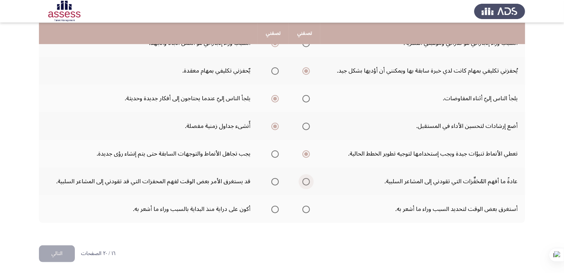
click at [304, 180] on span "Select an option" at bounding box center [305, 181] width 7 height 7
click at [304, 180] on input "Select an option" at bounding box center [305, 181] width 7 height 7
click at [274, 211] on mat-radio-group "Select an option" at bounding box center [273, 209] width 10 height 13
click at [274, 207] on span "Select an option" at bounding box center [274, 209] width 7 height 7
click at [274, 207] on input "Select an option" at bounding box center [274, 209] width 7 height 7
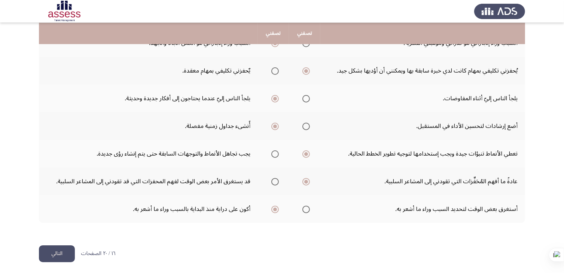
click at [56, 252] on button "التالي" at bounding box center [57, 253] width 36 height 17
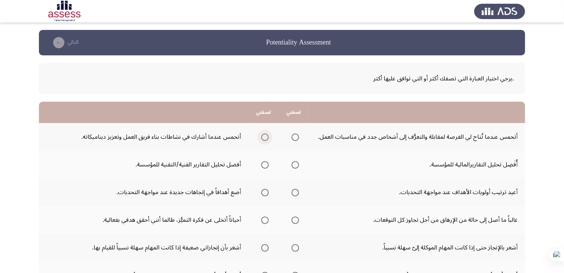
click at [267, 136] on span "Select an option" at bounding box center [264, 137] width 7 height 7
click at [267, 136] on input "Select an option" at bounding box center [264, 137] width 7 height 7
click at [264, 164] on span "Select an option" at bounding box center [264, 164] width 7 height 7
click at [264, 164] on input "Select an option" at bounding box center [264, 164] width 7 height 7
click at [295, 190] on span "Select an option" at bounding box center [294, 192] width 7 height 7
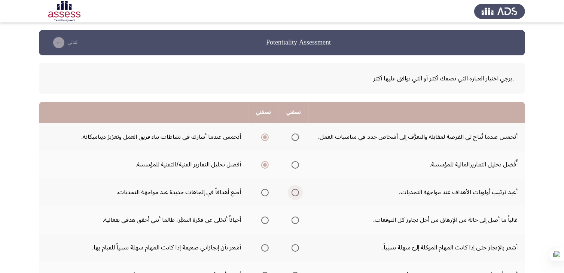
click at [295, 190] on input "Select an option" at bounding box center [294, 192] width 7 height 7
click at [294, 223] on span "Select an option" at bounding box center [294, 220] width 7 height 7
click at [294, 223] on input "Select an option" at bounding box center [294, 220] width 7 height 7
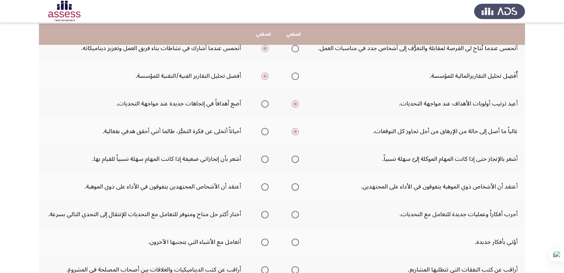
scroll to position [90, 0]
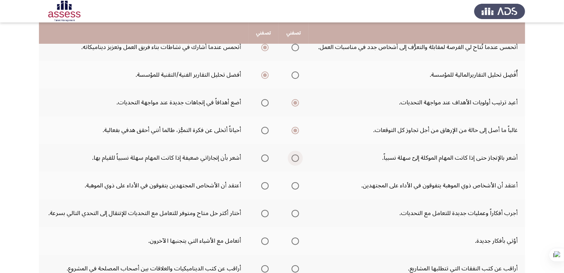
click at [296, 156] on span "Select an option" at bounding box center [294, 157] width 7 height 7
click at [296, 156] on input "Select an option" at bounding box center [294, 157] width 7 height 7
click at [266, 187] on span "Select an option" at bounding box center [264, 185] width 7 height 7
click at [266, 187] on input "Select an option" at bounding box center [264, 185] width 7 height 7
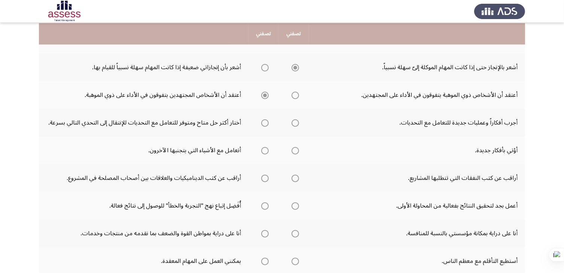
scroll to position [181, 0]
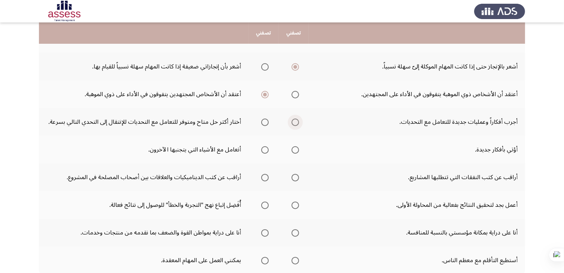
click at [295, 120] on span "Select an option" at bounding box center [294, 122] width 7 height 7
click at [295, 120] on input "Select an option" at bounding box center [294, 122] width 7 height 7
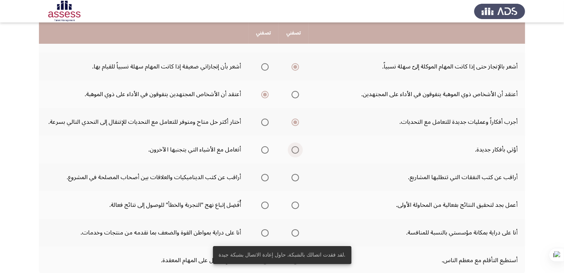
click at [294, 149] on span "Select an option" at bounding box center [294, 149] width 7 height 7
click at [294, 149] on input "Select an option" at bounding box center [294, 149] width 7 height 7
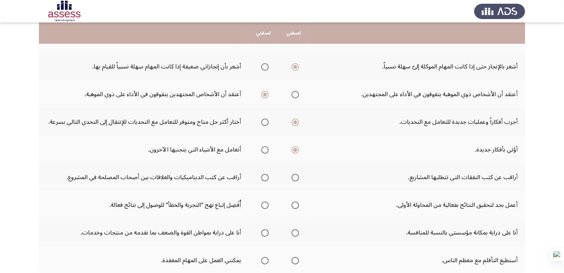
drag, startPoint x: 279, startPoint y: 183, endPoint x: 294, endPoint y: 190, distance: 15.9
click at [294, 190] on tbody "أتحمس عندما تُتاح لي الفرصة لمقابلة والتعرُّف إلى أشخاص جدد في مناسبات العمل. أ…" at bounding box center [282, 108] width 486 height 332
click at [294, 179] on span "Select an option" at bounding box center [294, 177] width 7 height 7
click at [294, 179] on input "Select an option" at bounding box center [294, 177] width 7 height 7
click at [295, 203] on span "Select an option" at bounding box center [294, 205] width 7 height 7
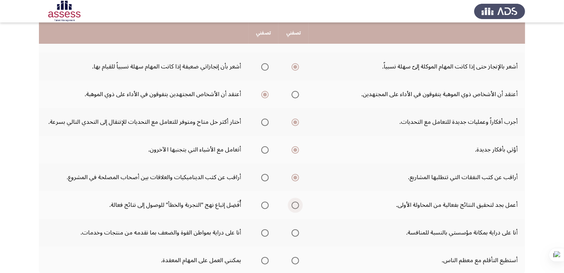
click at [295, 203] on input "Select an option" at bounding box center [294, 205] width 7 height 7
click at [292, 229] on span "Select an option" at bounding box center [294, 232] width 7 height 7
click at [292, 229] on input "Select an option" at bounding box center [294, 232] width 7 height 7
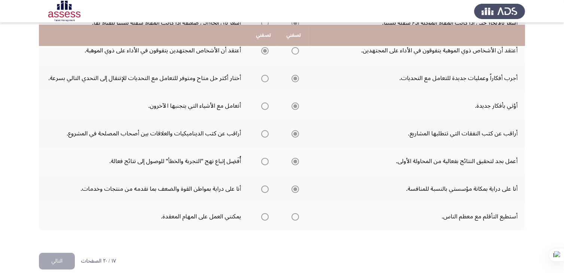
scroll to position [232, 0]
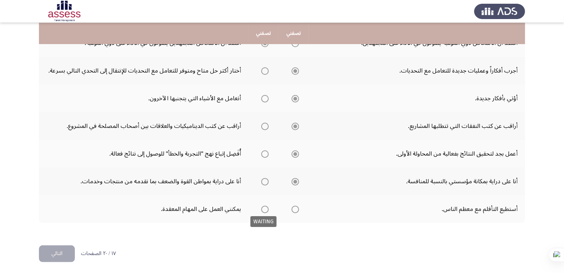
click at [265, 208] on span "Select an option" at bounding box center [264, 209] width 7 height 7
click at [296, 207] on span "Select an option" at bounding box center [294, 209] width 7 height 7
drag, startPoint x: 348, startPoint y: 231, endPoint x: 268, endPoint y: 208, distance: 83.7
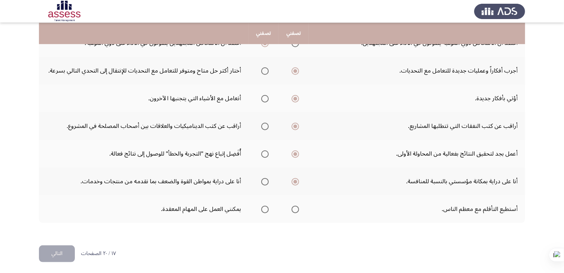
click at [268, 208] on div ".يرجي اختيار العبارة التي تصفك أكثر أو التي توافق عليها أكثر تصفني تصفني أتحمس …" at bounding box center [282, 30] width 486 height 415
click at [268, 208] on span "Select an option" at bounding box center [264, 209] width 7 height 7
click at [268, 208] on input "Select an option" at bounding box center [264, 209] width 7 height 7
click at [58, 255] on button "التالي" at bounding box center [57, 253] width 36 height 17
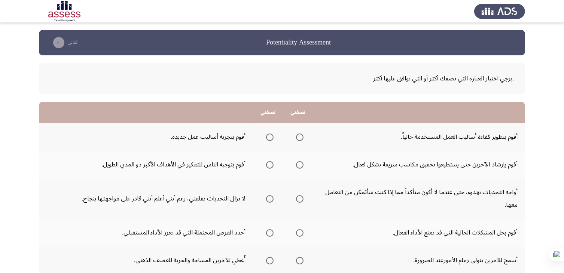
click at [58, 255] on td "أُعطي للآخرين المساحة والحرية للعصف الذهني." at bounding box center [146, 260] width 214 height 28
click at [299, 137] on span "Select an option" at bounding box center [299, 137] width 7 height 7
click at [299, 137] on input "Select an option" at bounding box center [299, 137] width 7 height 7
click at [301, 165] on span "Select an option" at bounding box center [299, 164] width 7 height 7
click at [301, 165] on input "Select an option" at bounding box center [299, 164] width 7 height 7
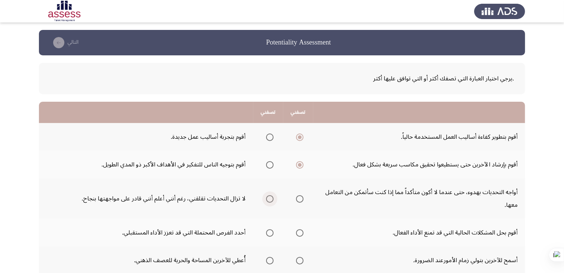
click at [271, 199] on span "Select an option" at bounding box center [269, 198] width 7 height 7
click at [271, 199] on input "Select an option" at bounding box center [269, 198] width 7 height 7
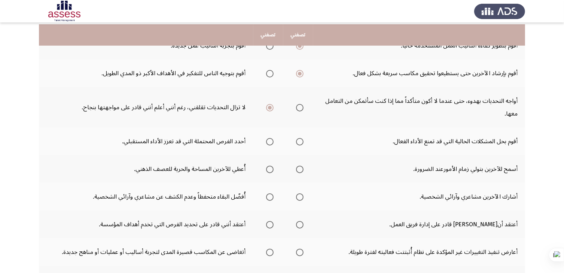
scroll to position [105, 0]
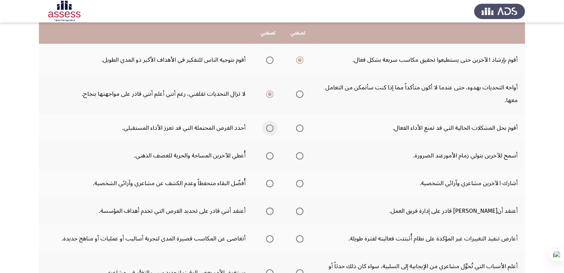
click at [269, 126] on span "Select an option" at bounding box center [269, 128] width 7 height 7
click at [269, 126] on input "Select an option" at bounding box center [269, 128] width 7 height 7
click at [272, 153] on span "Select an option" at bounding box center [269, 155] width 7 height 7
click at [272, 153] on input "Select an option" at bounding box center [269, 155] width 7 height 7
click at [266, 180] on span "Select an option" at bounding box center [269, 183] width 7 height 7
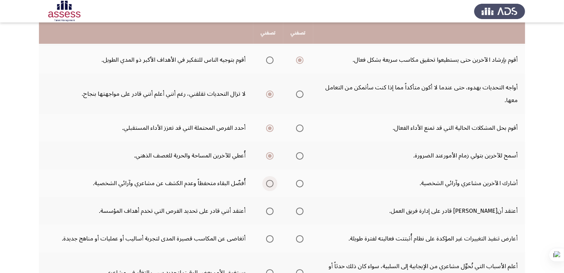
click at [266, 180] on input "Select an option" at bounding box center [269, 183] width 7 height 7
click at [300, 209] on span "Select an option" at bounding box center [299, 211] width 7 height 7
click at [300, 209] on input "Select an option" at bounding box center [299, 211] width 7 height 7
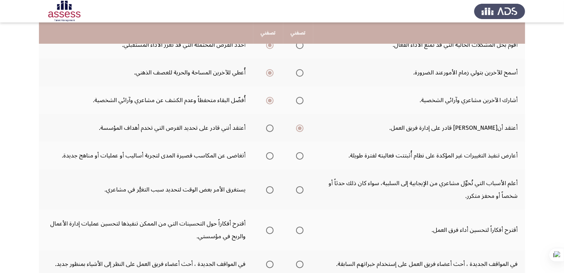
scroll to position [194, 0]
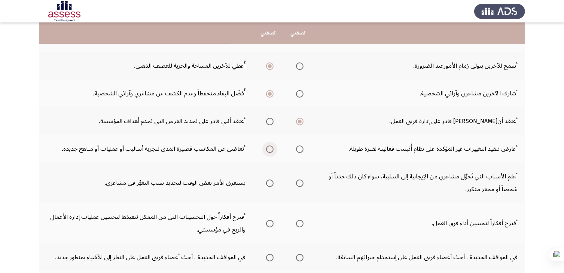
click at [269, 147] on span "Select an option" at bounding box center [269, 148] width 7 height 7
click at [269, 147] on input "Select an option" at bounding box center [269, 148] width 7 height 7
click at [301, 181] on span "Select an option" at bounding box center [299, 182] width 7 height 7
click at [301, 181] on input "Select an option" at bounding box center [299, 182] width 7 height 7
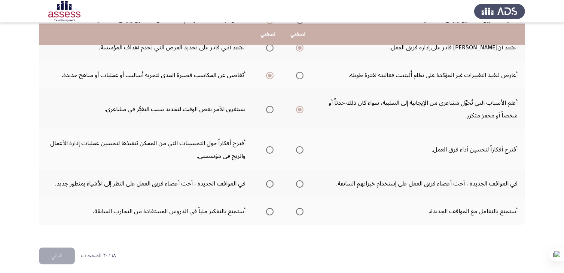
scroll to position [269, 0]
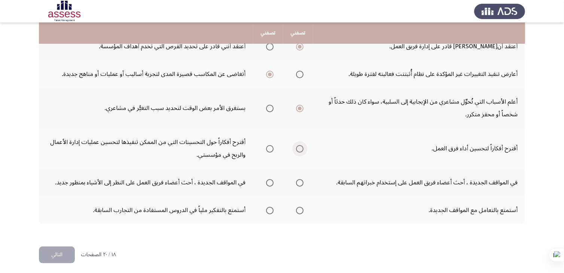
click at [299, 147] on span "Select an option" at bounding box center [299, 148] width 7 height 7
click at [299, 147] on input "Select an option" at bounding box center [299, 148] width 7 height 7
click at [267, 181] on span "Select an option" at bounding box center [269, 182] width 7 height 7
click at [267, 181] on input "Select an option" at bounding box center [269, 182] width 7 height 7
click at [272, 208] on span "Select an option" at bounding box center [269, 210] width 7 height 7
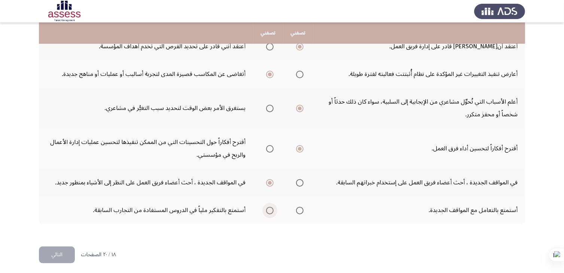
click at [272, 208] on input "Select an option" at bounding box center [269, 210] width 7 height 7
click at [66, 255] on button "التالي" at bounding box center [57, 254] width 36 height 17
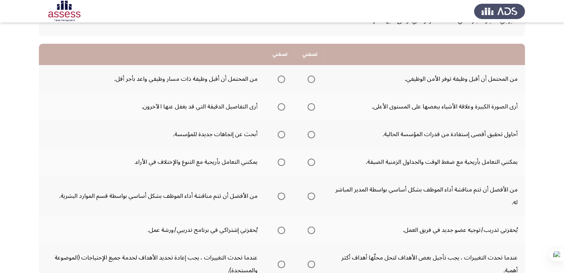
scroll to position [60, 0]
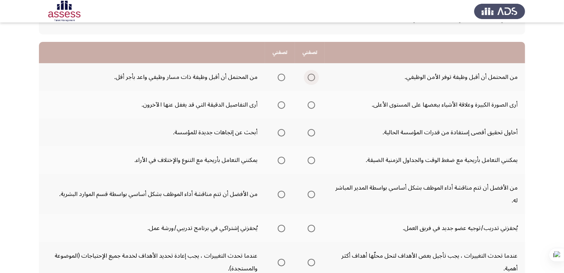
click at [310, 78] on span "Select an option" at bounding box center [310, 77] width 7 height 7
click at [310, 78] on input "Select an option" at bounding box center [310, 77] width 7 height 7
click at [312, 107] on span "Select an option" at bounding box center [310, 104] width 7 height 7
click at [312, 107] on input "Select an option" at bounding box center [310, 104] width 7 height 7
click at [281, 132] on span "Select an option" at bounding box center [280, 132] width 7 height 7
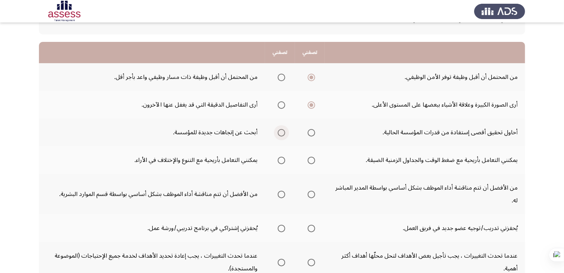
click at [281, 132] on input "Select an option" at bounding box center [280, 132] width 7 height 7
click at [280, 162] on span "Select an option" at bounding box center [280, 160] width 7 height 7
click at [280, 162] on input "Select an option" at bounding box center [280, 160] width 7 height 7
click at [311, 196] on span "Select an option" at bounding box center [310, 194] width 7 height 7
click at [311, 196] on input "Select an option" at bounding box center [310, 194] width 7 height 7
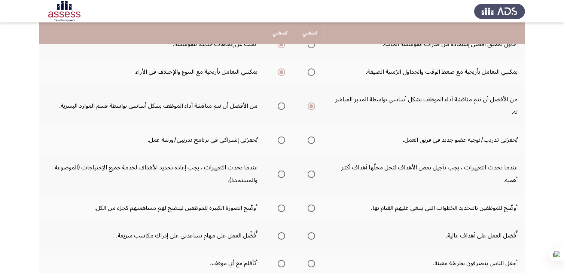
scroll to position [150, 0]
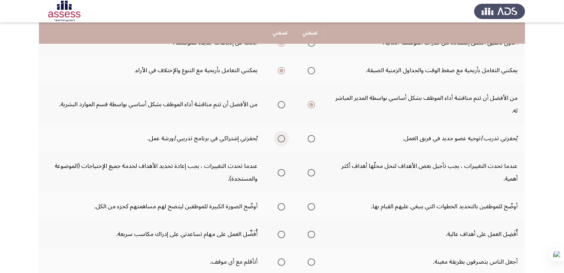
click at [282, 139] on span "Select an option" at bounding box center [280, 138] width 7 height 7
click at [282, 139] on input "Select an option" at bounding box center [280, 138] width 7 height 7
click at [281, 172] on span "Select an option" at bounding box center [280, 172] width 7 height 7
click at [281, 172] on input "Select an option" at bounding box center [280, 172] width 7 height 7
click at [312, 171] on span "Select an option" at bounding box center [310, 172] width 7 height 7
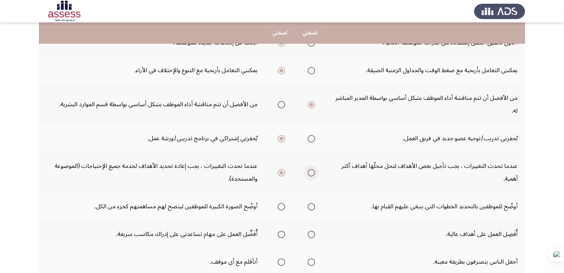
click at [312, 171] on input "Select an option" at bounding box center [310, 172] width 7 height 7
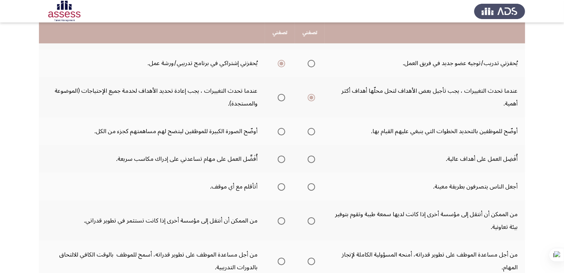
scroll to position [239, 0]
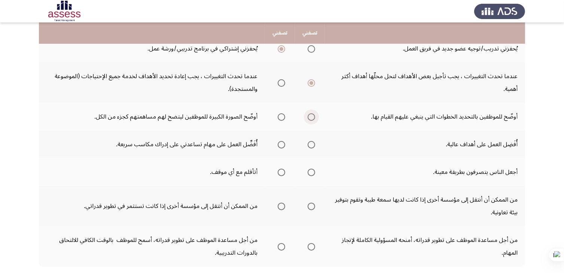
click at [309, 117] on span "Select an option" at bounding box center [310, 116] width 7 height 7
click at [309, 117] on input "Select an option" at bounding box center [310, 116] width 7 height 7
click at [280, 114] on span "Select an option" at bounding box center [280, 116] width 7 height 7
click at [280, 114] on input "Select an option" at bounding box center [280, 116] width 7 height 7
click at [310, 144] on span "Select an option" at bounding box center [310, 144] width 7 height 7
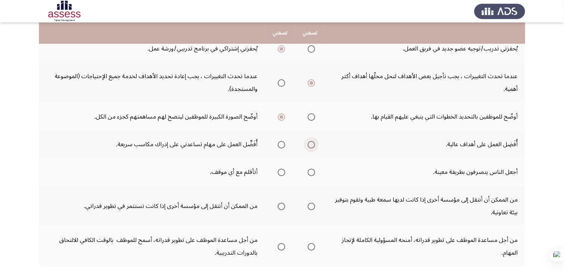
click at [310, 144] on input "Select an option" at bounding box center [310, 144] width 7 height 7
click at [279, 171] on span "Select an option" at bounding box center [280, 172] width 7 height 7
click at [279, 171] on input "Select an option" at bounding box center [280, 172] width 7 height 7
click at [312, 203] on span "Select an option" at bounding box center [310, 206] width 7 height 7
click at [312, 203] on input "Select an option" at bounding box center [310, 206] width 7 height 7
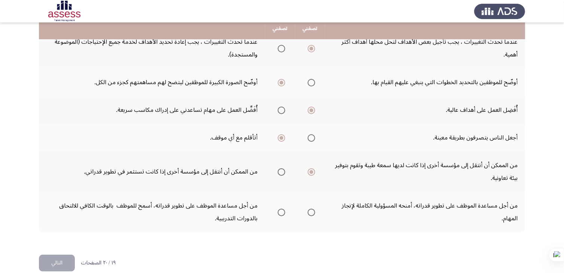
scroll to position [283, 0]
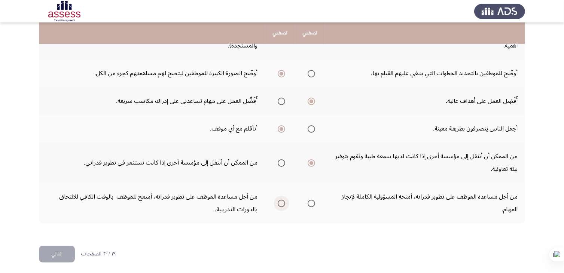
click at [283, 201] on span "Select an option" at bounding box center [280, 203] width 7 height 7
click at [283, 201] on input "Select an option" at bounding box center [280, 203] width 7 height 7
click at [68, 253] on button "التالي" at bounding box center [57, 254] width 36 height 17
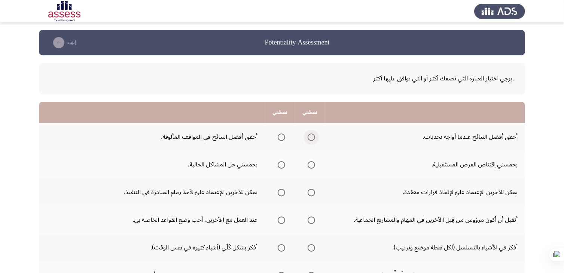
click at [310, 137] on span "Select an option" at bounding box center [310, 137] width 7 height 7
click at [310, 137] on input "Select an option" at bounding box center [310, 137] width 7 height 7
click at [281, 165] on span "Select an option" at bounding box center [280, 164] width 7 height 7
click at [281, 165] on input "Select an option" at bounding box center [280, 164] width 7 height 7
click at [282, 190] on span "Select an option" at bounding box center [280, 192] width 7 height 7
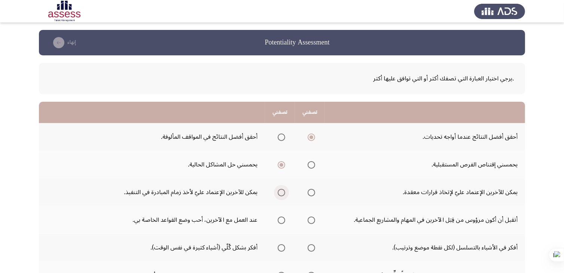
click at [282, 190] on input "Select an option" at bounding box center [280, 192] width 7 height 7
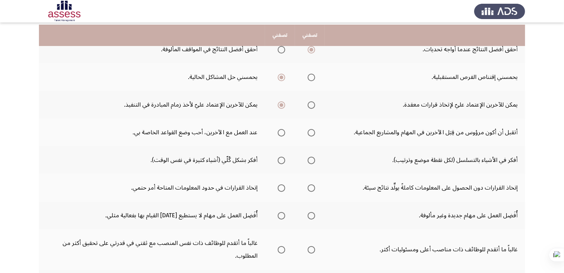
scroll to position [90, 0]
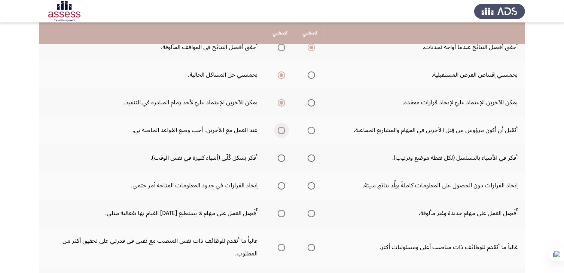
click at [282, 129] on span "Select an option" at bounding box center [280, 130] width 7 height 7
click at [282, 129] on input "Select an option" at bounding box center [280, 130] width 7 height 7
click at [310, 156] on span "Select an option" at bounding box center [310, 157] width 7 height 7
click at [310, 156] on input "Select an option" at bounding box center [310, 157] width 7 height 7
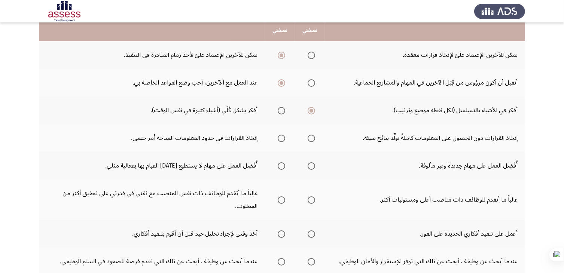
scroll to position [150, 0]
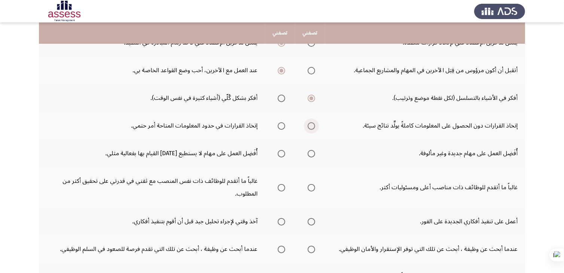
click at [311, 124] on span "Select an option" at bounding box center [310, 125] width 7 height 7
click at [311, 124] on input "Select an option" at bounding box center [310, 125] width 7 height 7
click at [282, 153] on span "Select an option" at bounding box center [280, 153] width 7 height 7
click at [282, 153] on input "Select an option" at bounding box center [280, 153] width 7 height 7
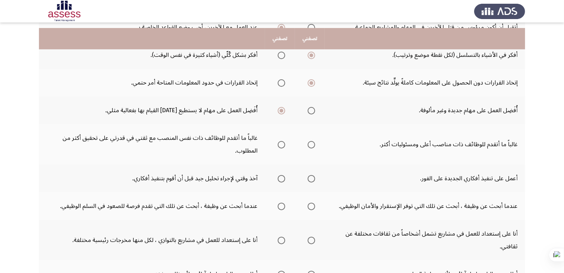
scroll to position [182, 0]
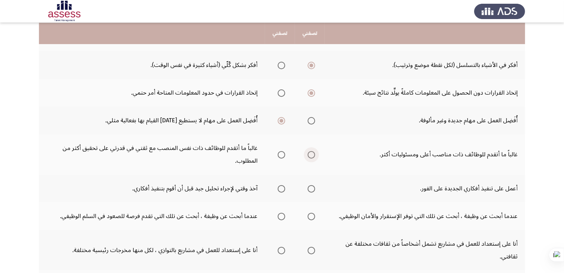
click at [313, 154] on span "Select an option" at bounding box center [310, 154] width 7 height 7
click at [313, 154] on input "Select an option" at bounding box center [310, 154] width 7 height 7
click at [310, 187] on span "Select an option" at bounding box center [310, 188] width 7 height 7
click at [310, 187] on input "Select an option" at bounding box center [310, 188] width 7 height 7
click at [284, 187] on span "Select an option" at bounding box center [280, 188] width 7 height 7
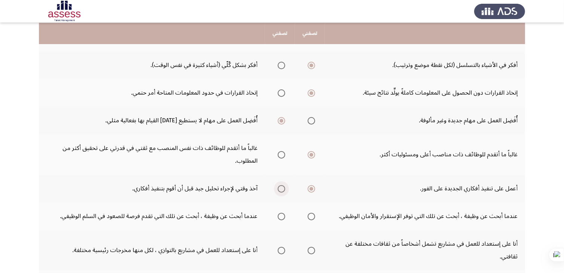
click at [284, 187] on input "Select an option" at bounding box center [280, 188] width 7 height 7
click at [309, 214] on span "Select an option" at bounding box center [310, 216] width 7 height 7
click at [309, 214] on input "Select an option" at bounding box center [310, 216] width 7 height 7
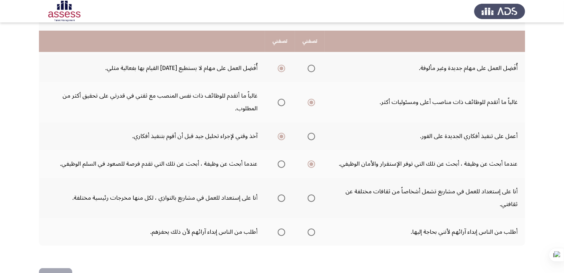
scroll to position [257, 0]
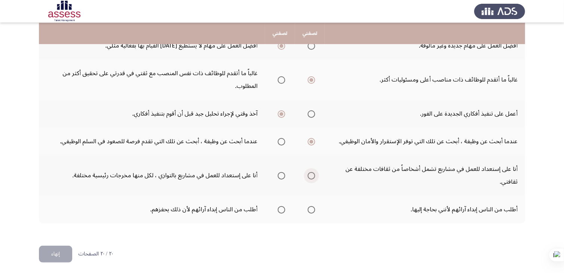
click at [314, 172] on span "Select an option" at bounding box center [310, 175] width 7 height 7
click at [314, 172] on input "Select an option" at bounding box center [310, 175] width 7 height 7
click at [280, 206] on span "Select an option" at bounding box center [280, 209] width 7 height 7
click at [280, 206] on input "Select an option" at bounding box center [280, 209] width 7 height 7
click at [58, 248] on button "إنهاء" at bounding box center [55, 254] width 33 height 17
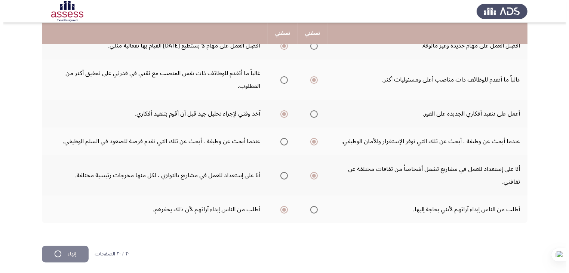
scroll to position [0, 0]
